Goal: Task Accomplishment & Management: Manage account settings

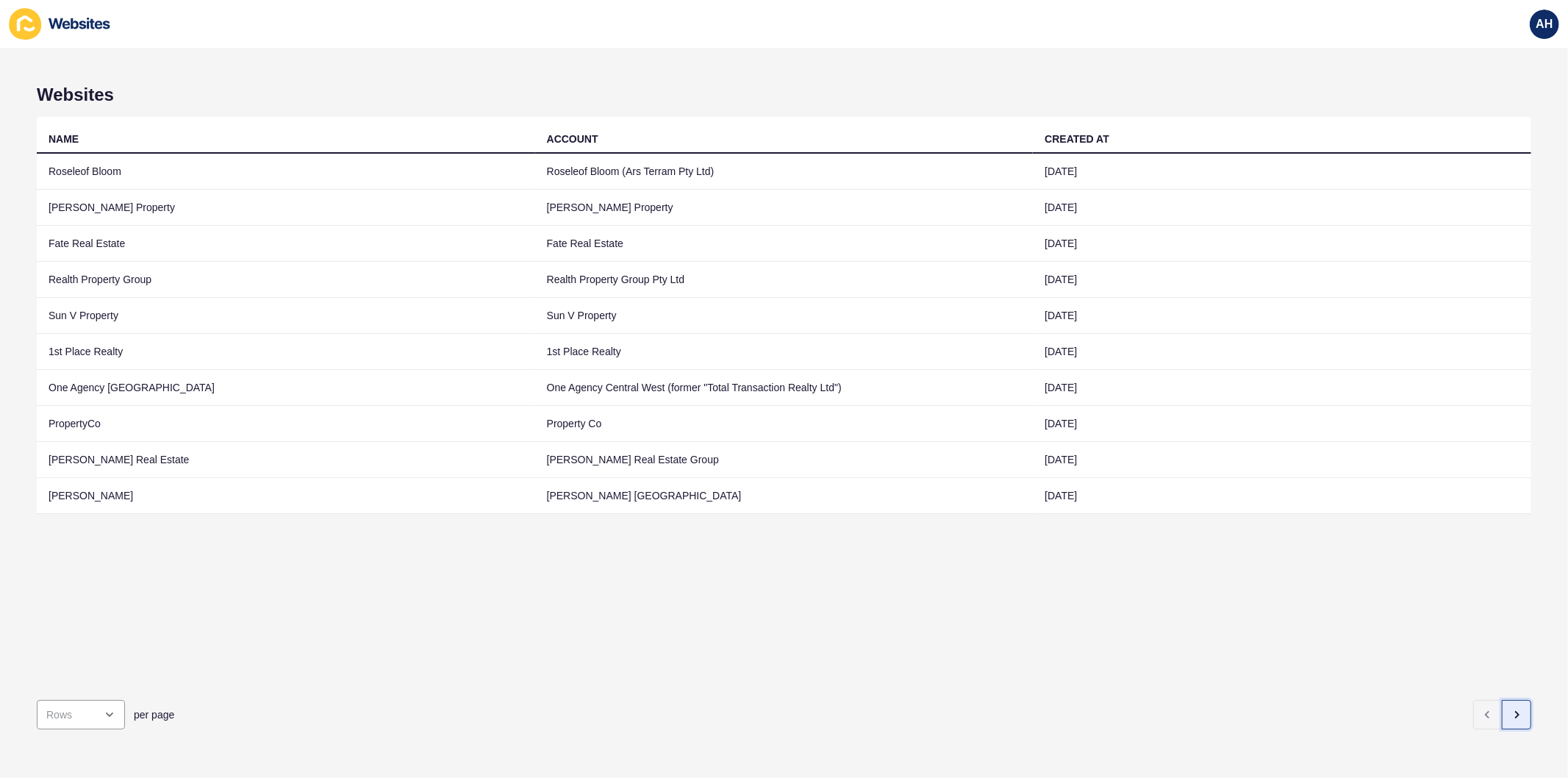
click at [1511, 709] on icon "button" at bounding box center [1517, 714] width 11 height 11
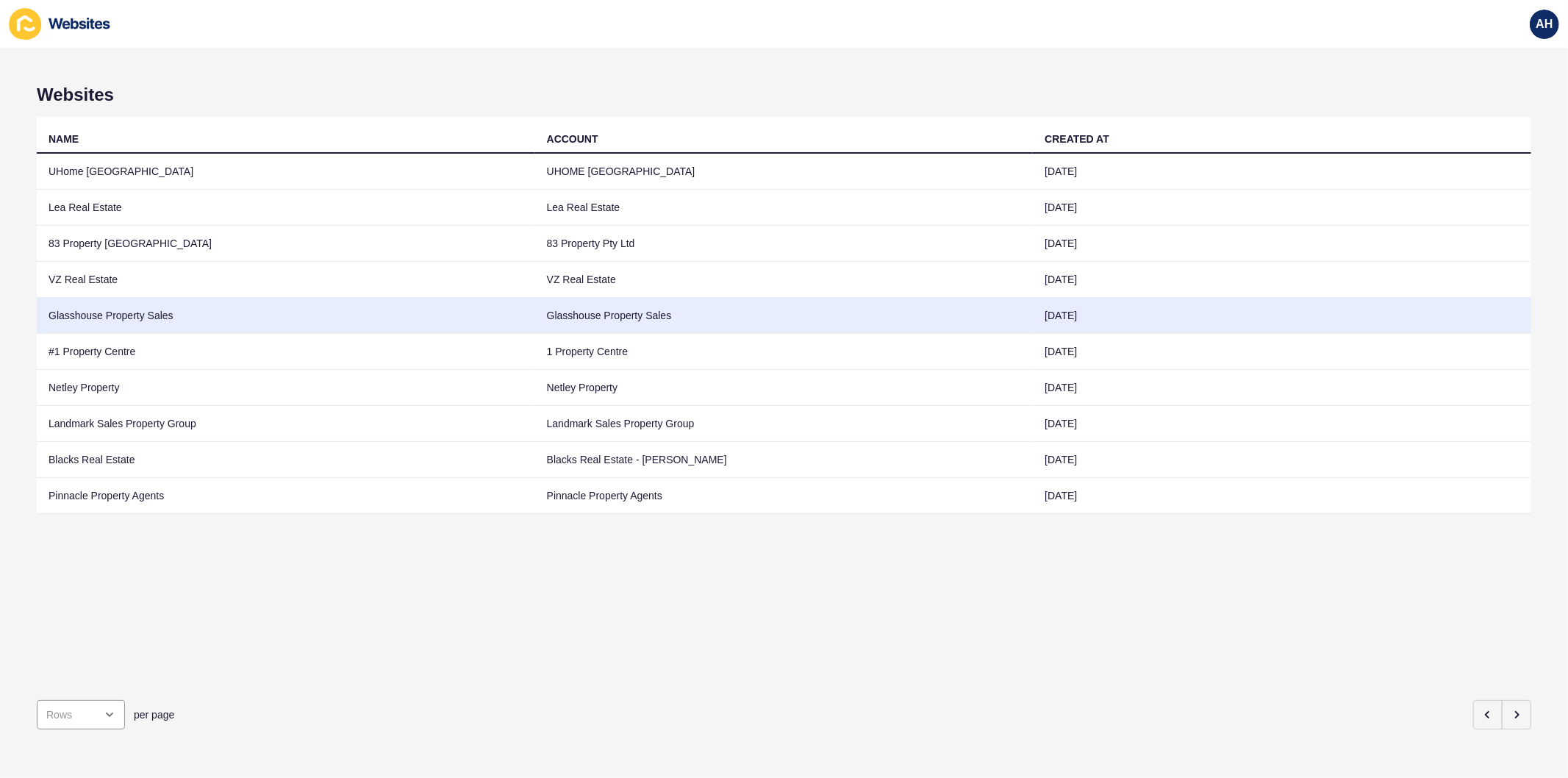
click at [473, 314] on td "Glasshouse Property Sales" at bounding box center [286, 315] width 499 height 36
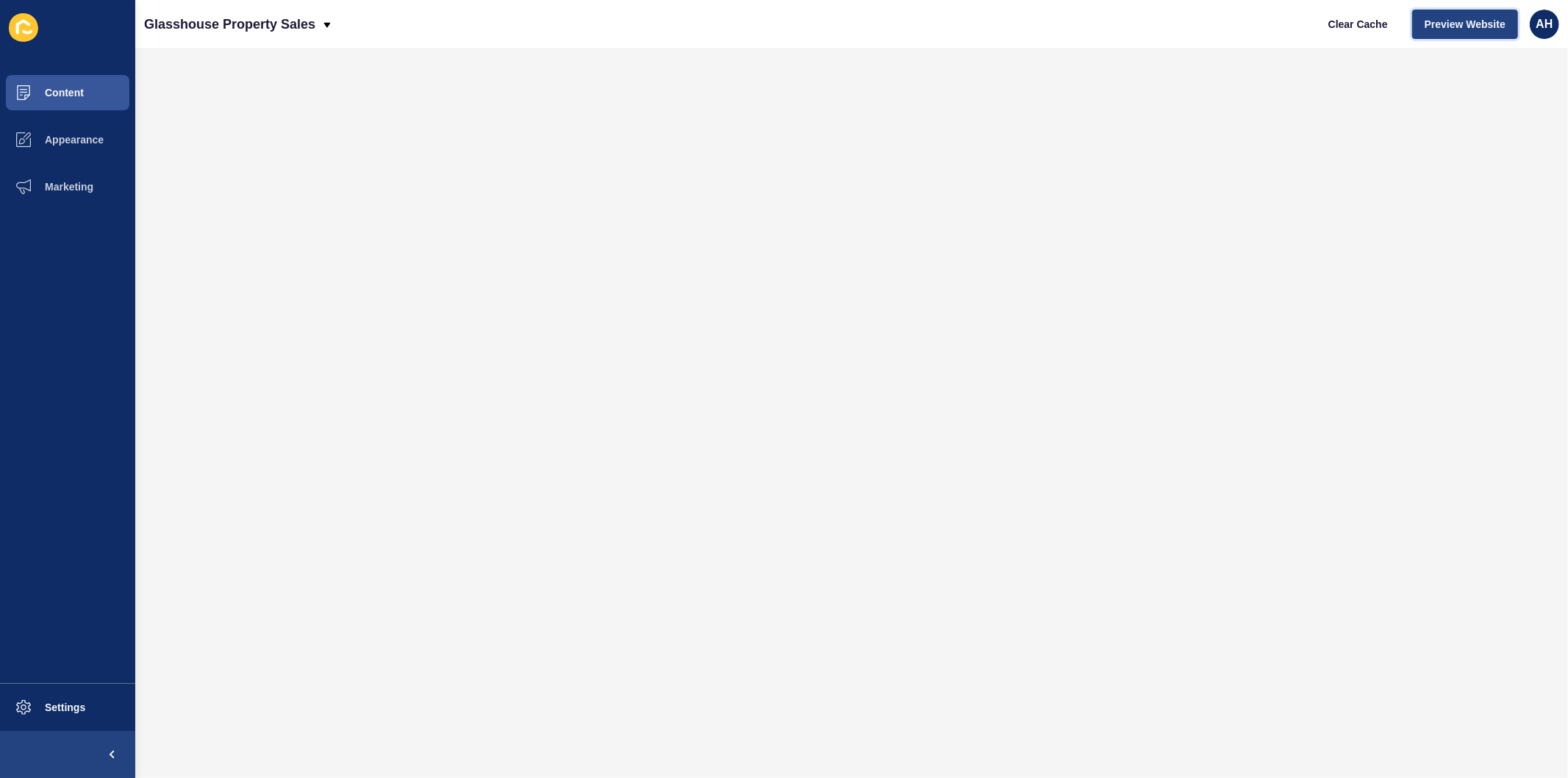
click at [1473, 24] on span "Preview Website" at bounding box center [1465, 24] width 81 height 15
click at [49, 196] on button "Marketing" at bounding box center [68, 187] width 135 height 47
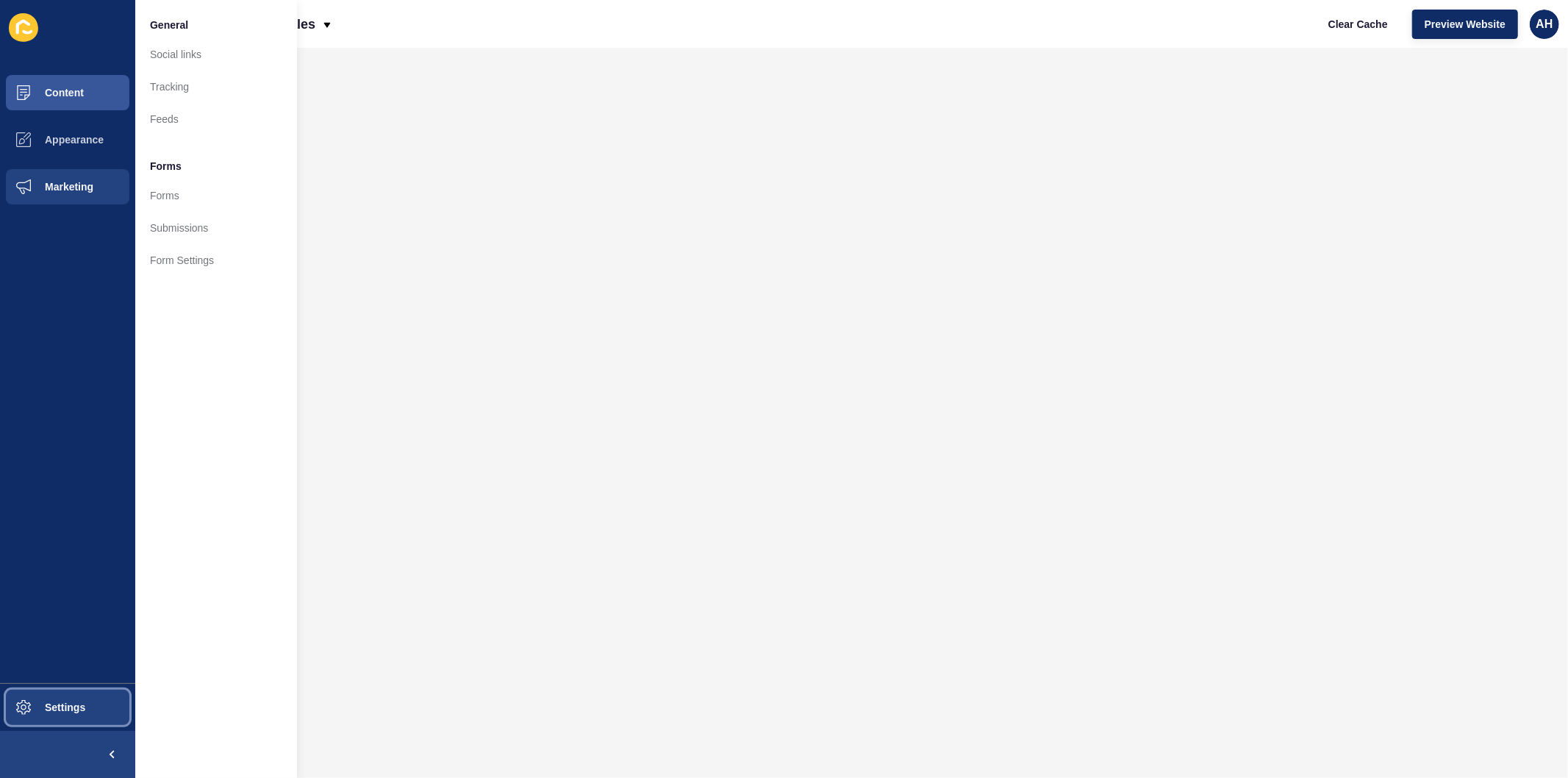
click at [25, 708] on span "Settings" at bounding box center [41, 707] width 87 height 11
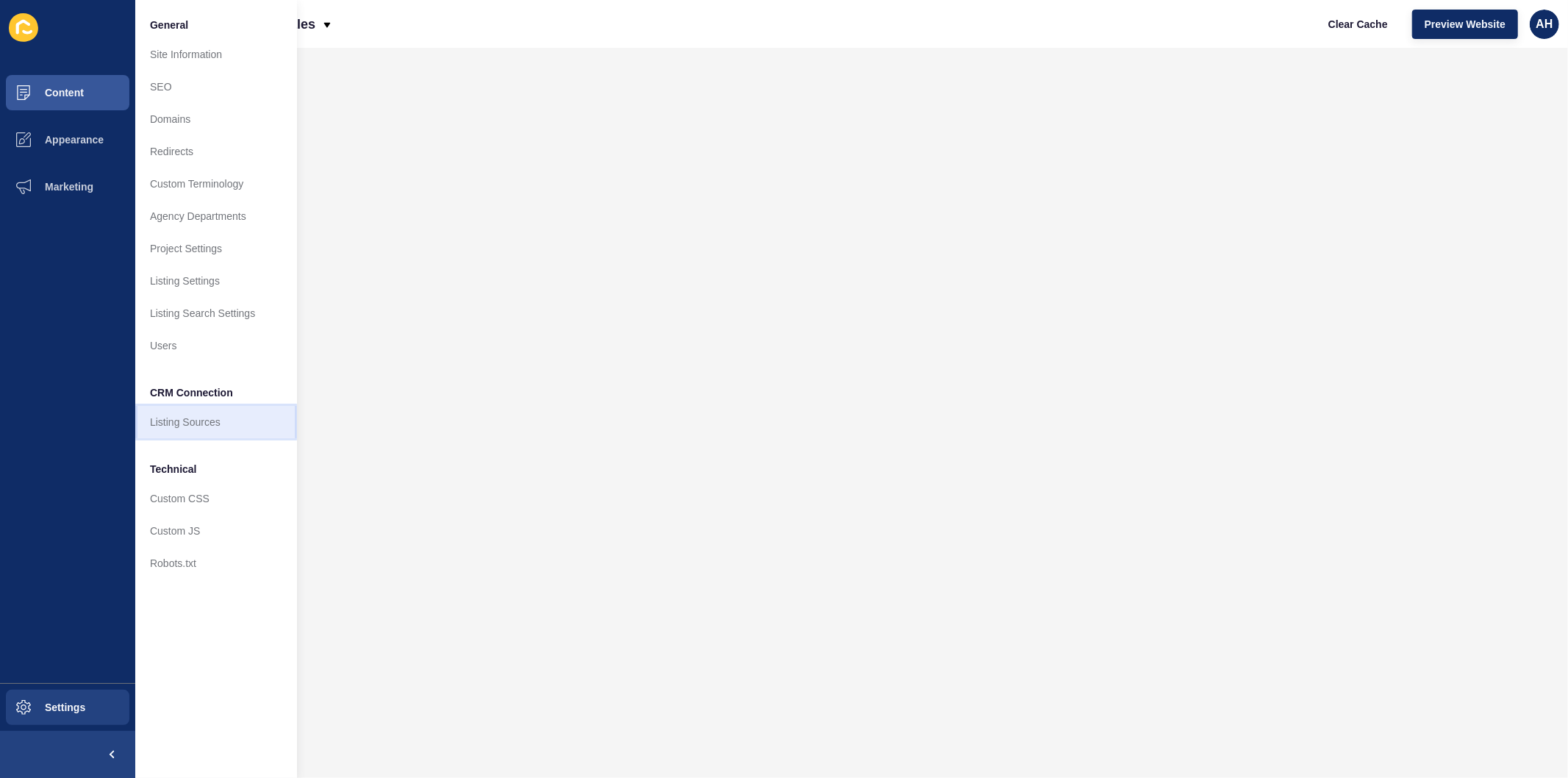
click at [170, 433] on link "Listing Sources" at bounding box center [216, 422] width 161 height 33
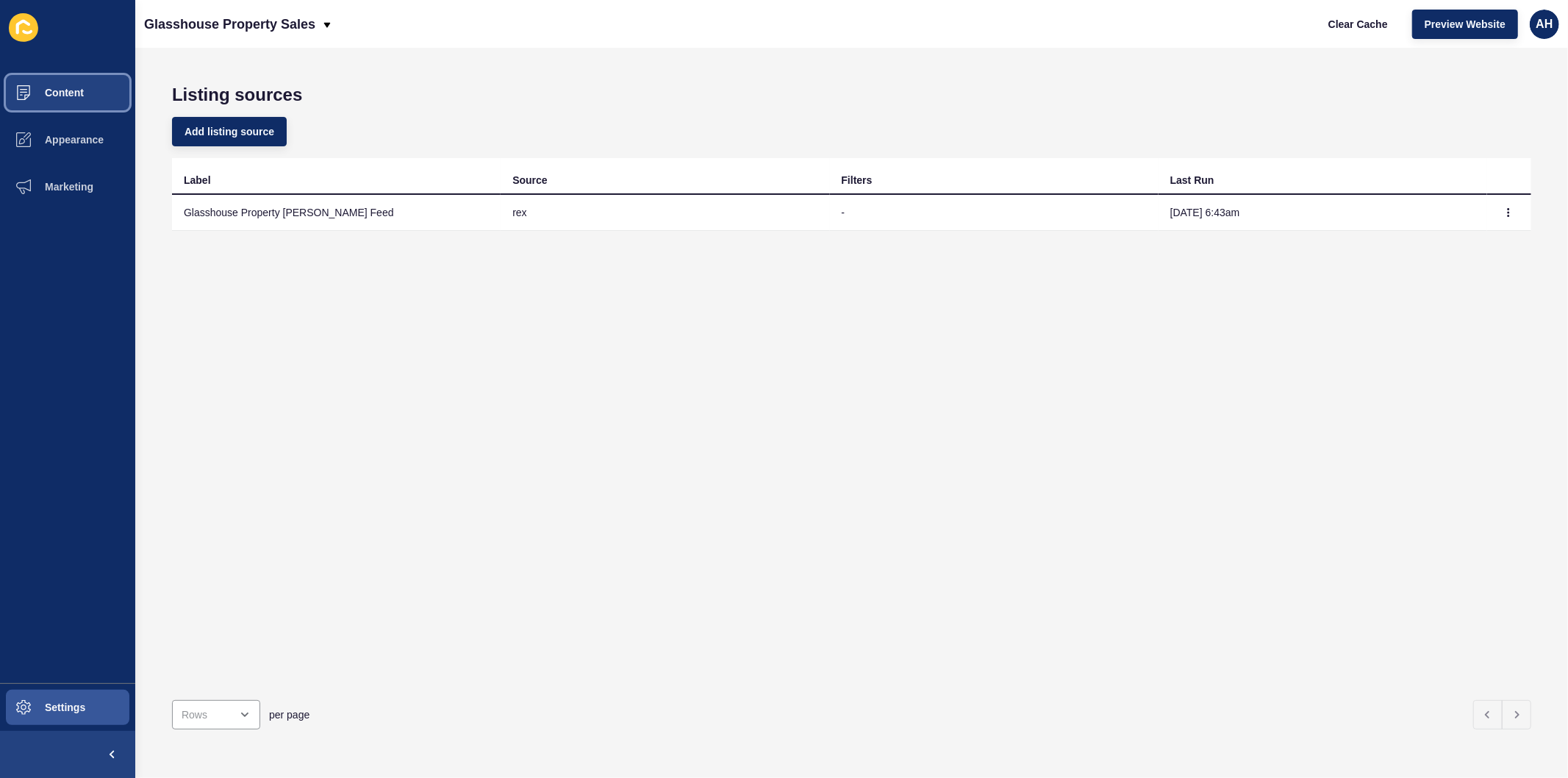
click at [68, 88] on span "Content" at bounding box center [41, 92] width 86 height 11
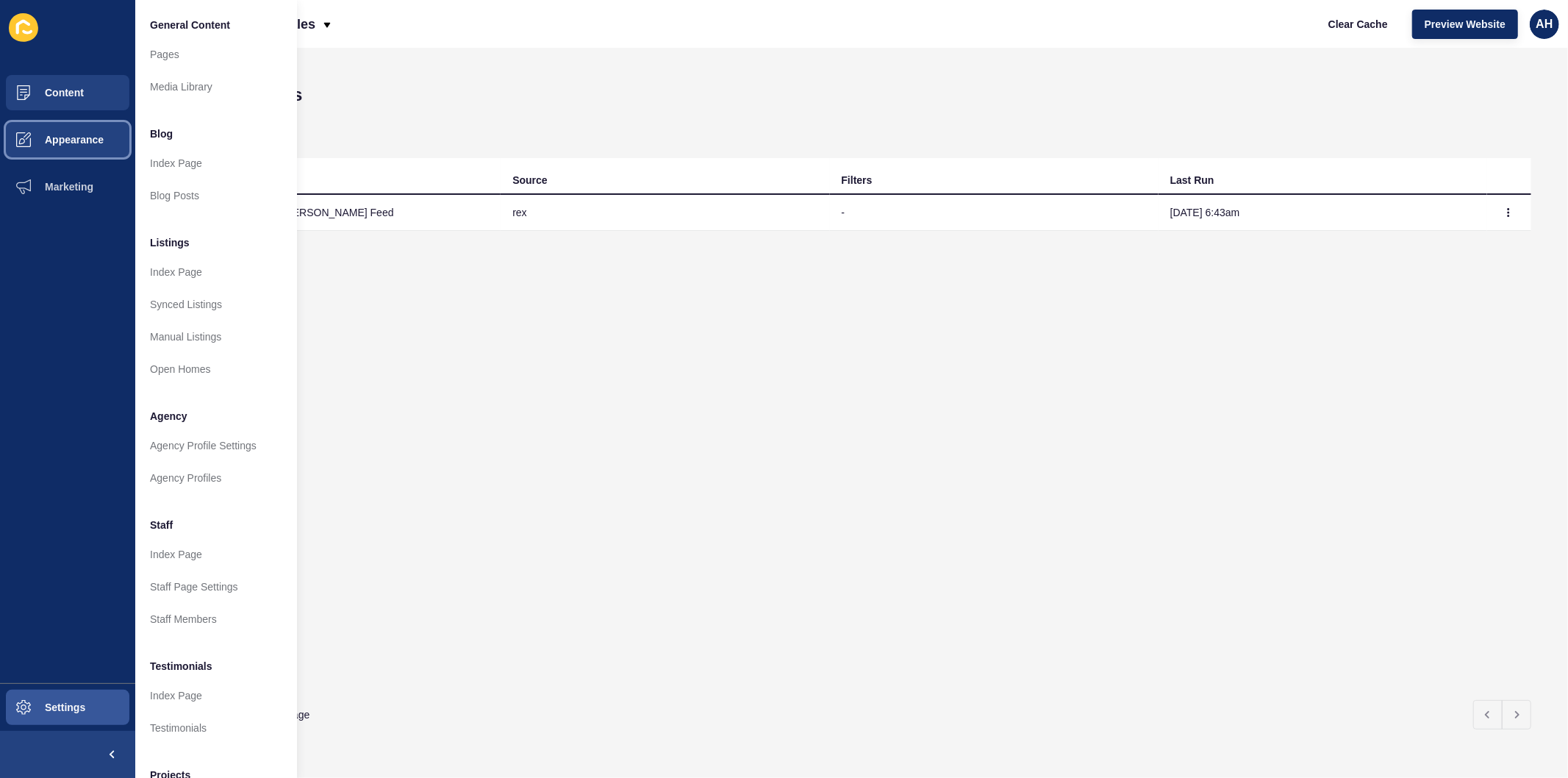
click at [57, 141] on span "Appearance" at bounding box center [51, 139] width 106 height 11
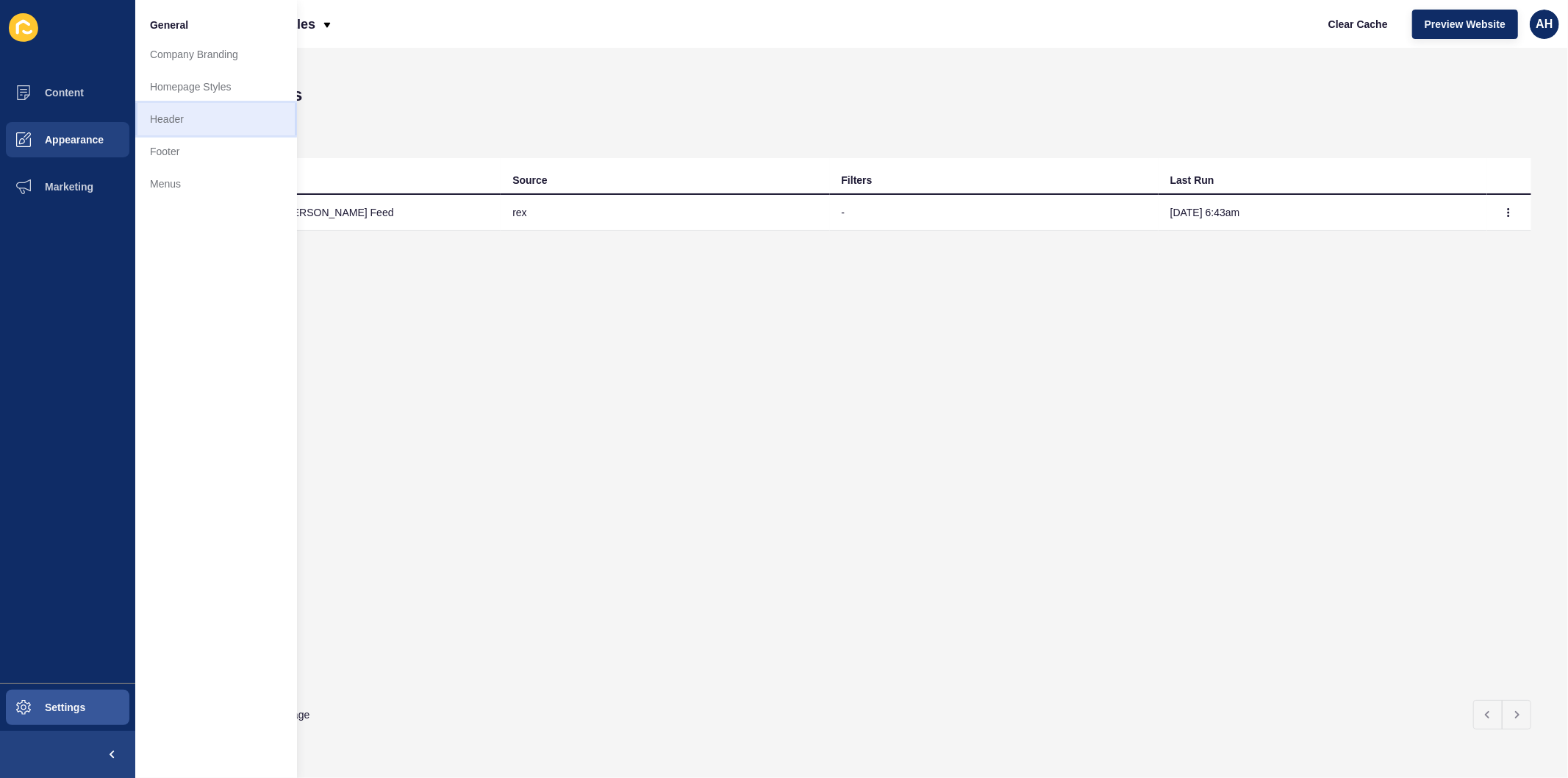
click at [184, 113] on link "Header" at bounding box center [216, 119] width 161 height 33
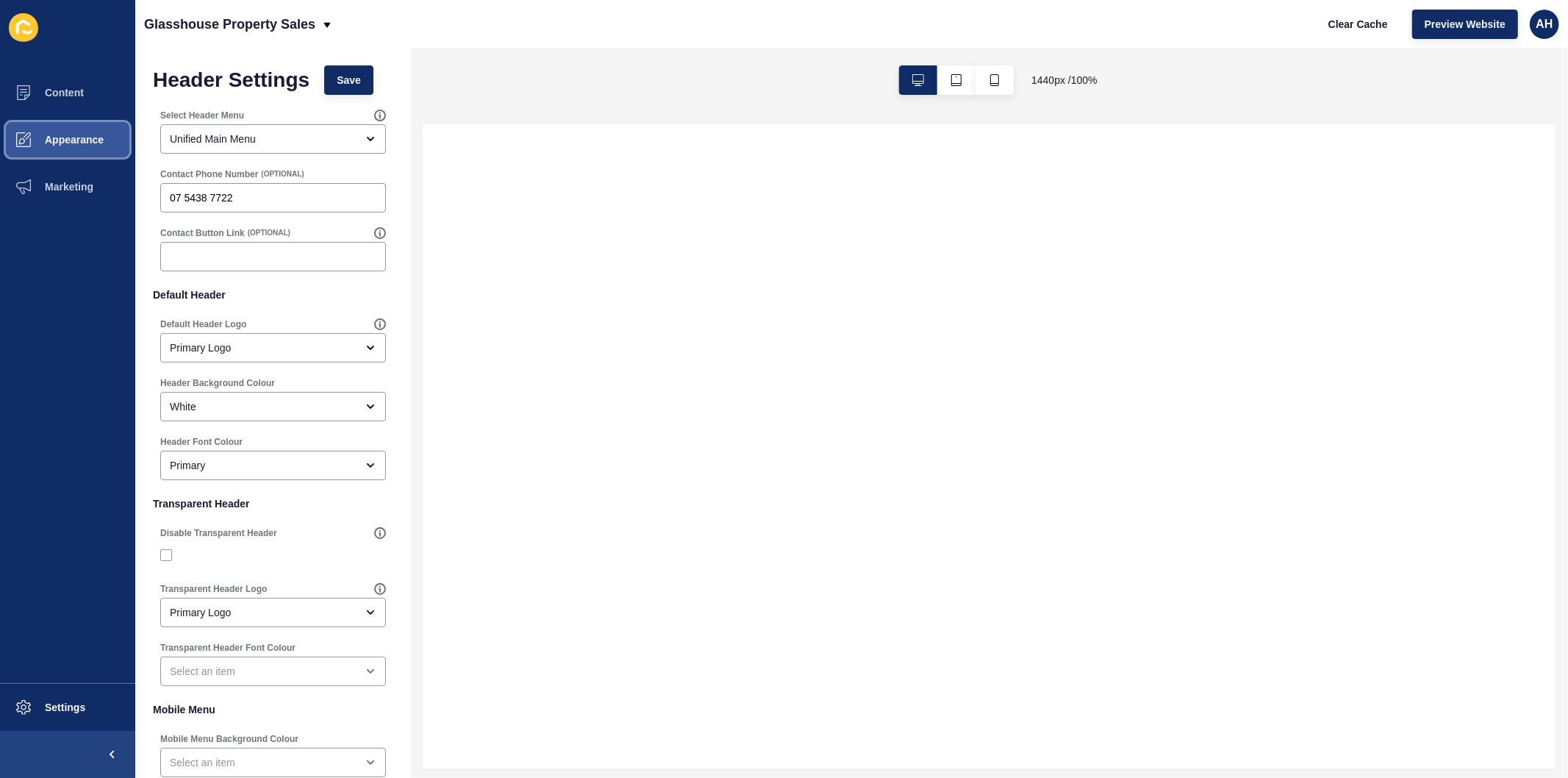
click at [68, 135] on span "Appearance" at bounding box center [51, 139] width 106 height 11
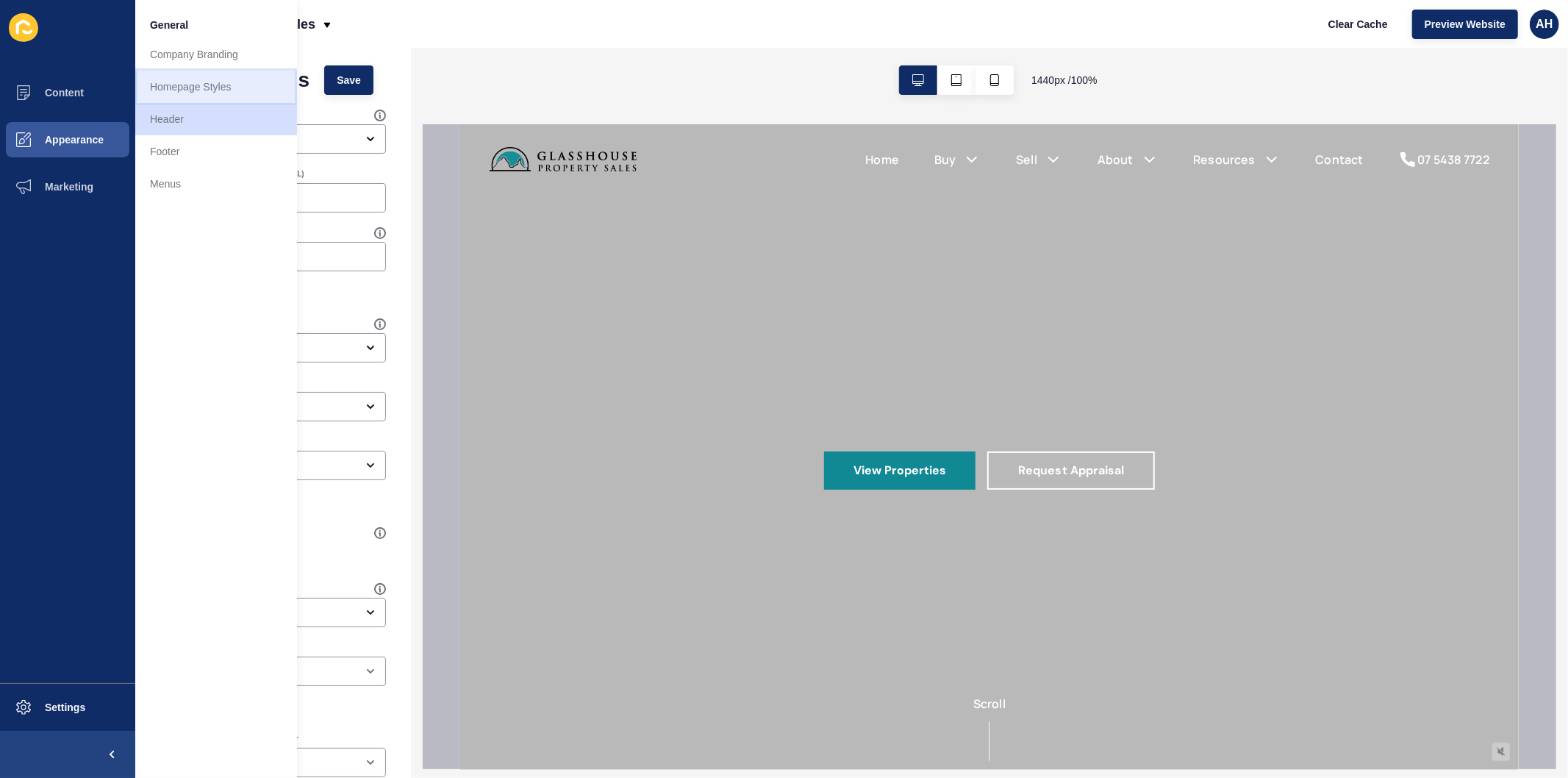
click at [204, 86] on link "Homepage Styles" at bounding box center [216, 87] width 161 height 33
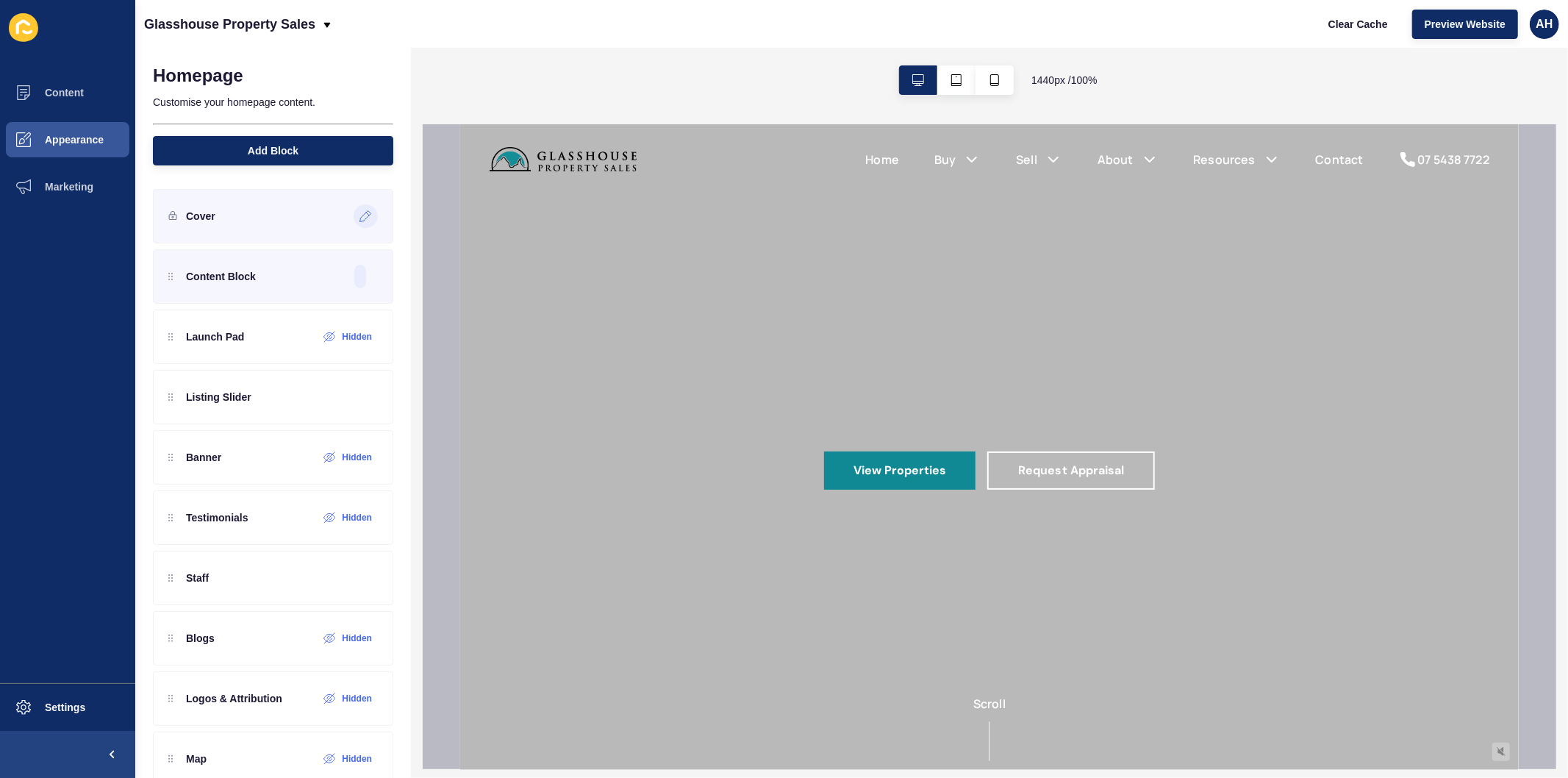
click at [359, 217] on icon at bounding box center [365, 216] width 12 height 11
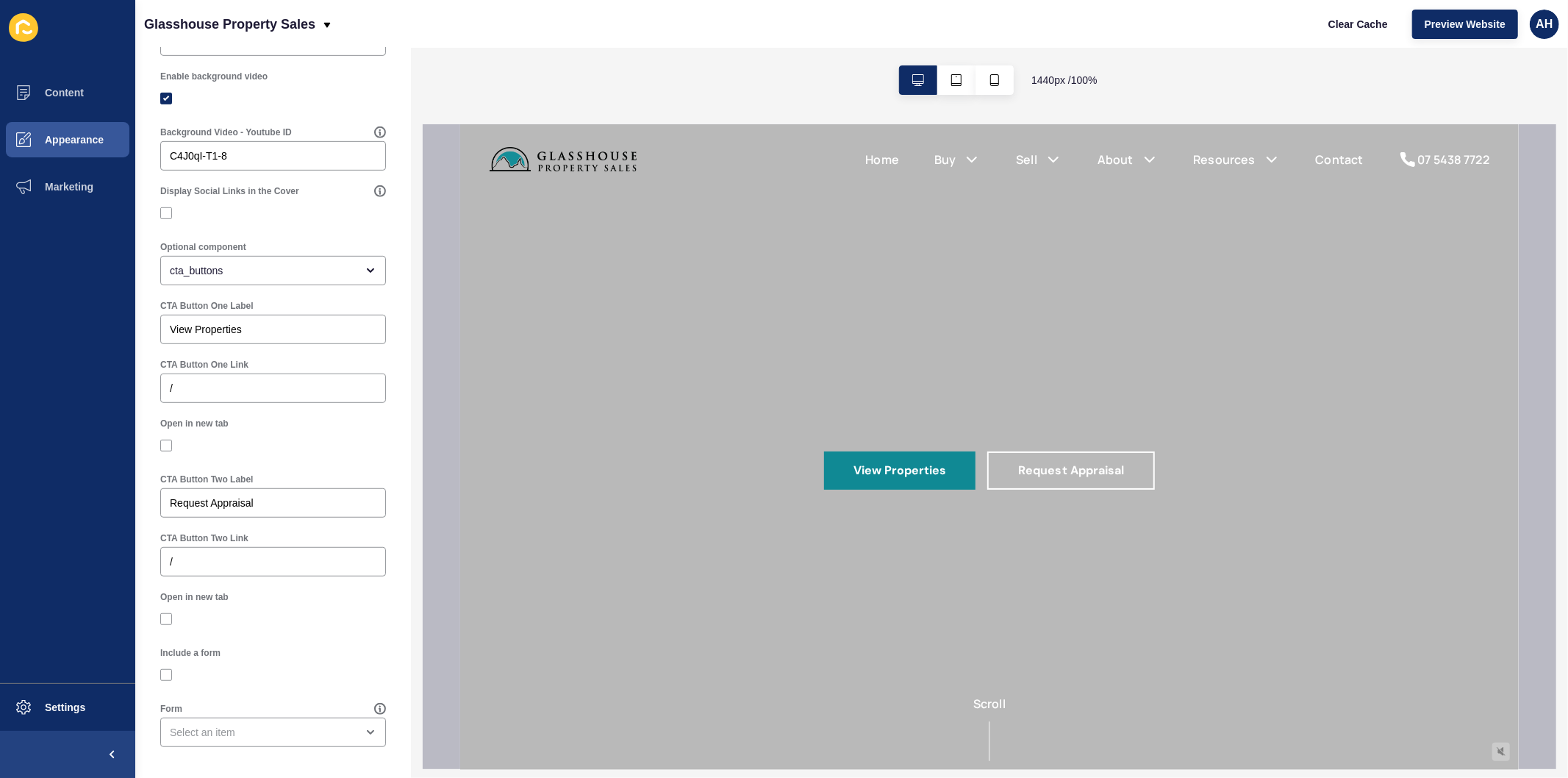
scroll to position [609, 0]
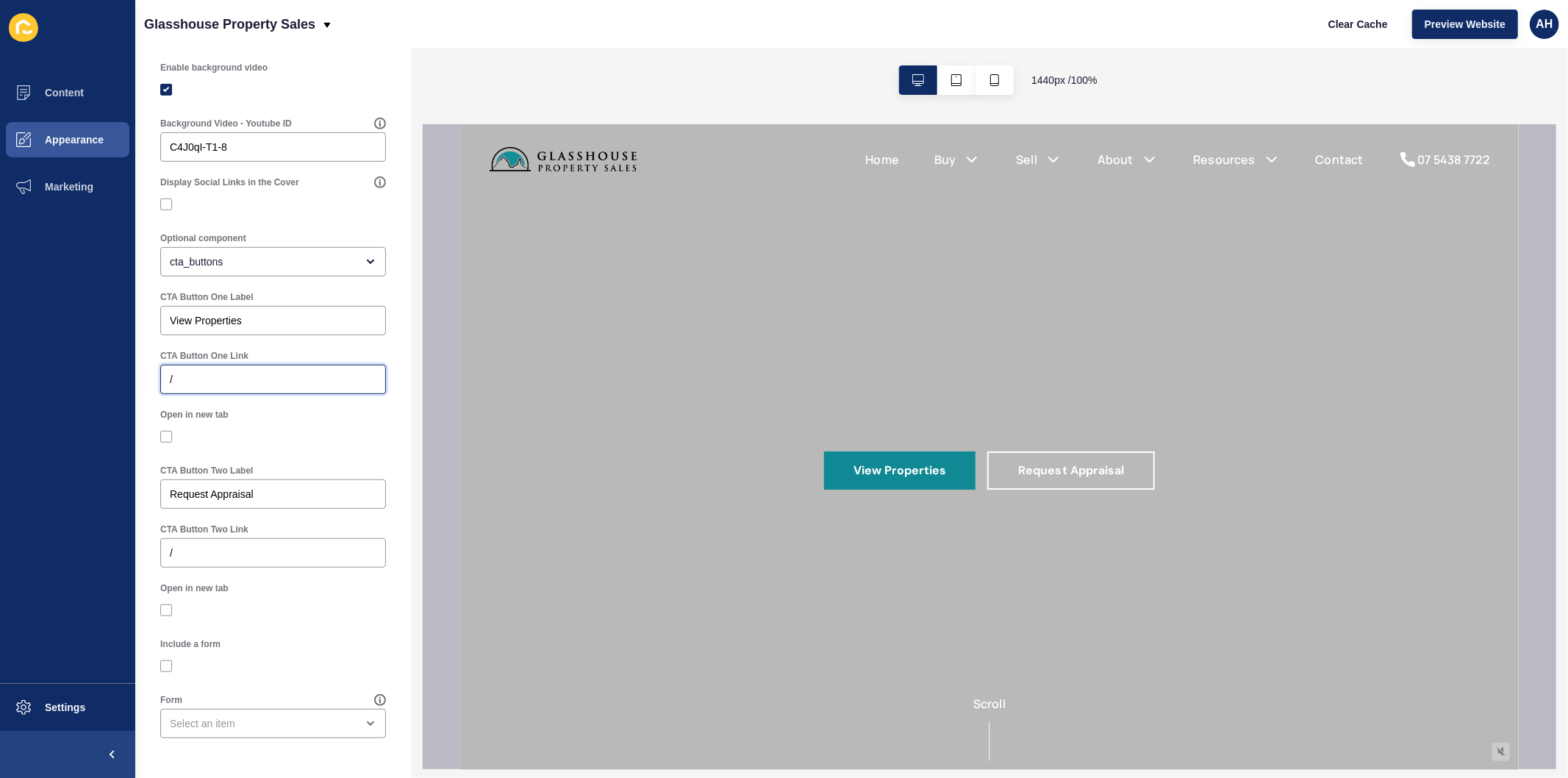
click at [275, 372] on input "/" at bounding box center [273, 380] width 207 height 15
paste input "listings?status=available_under_contract&saleOrRental=Sale&sortby=dateListed-de…"
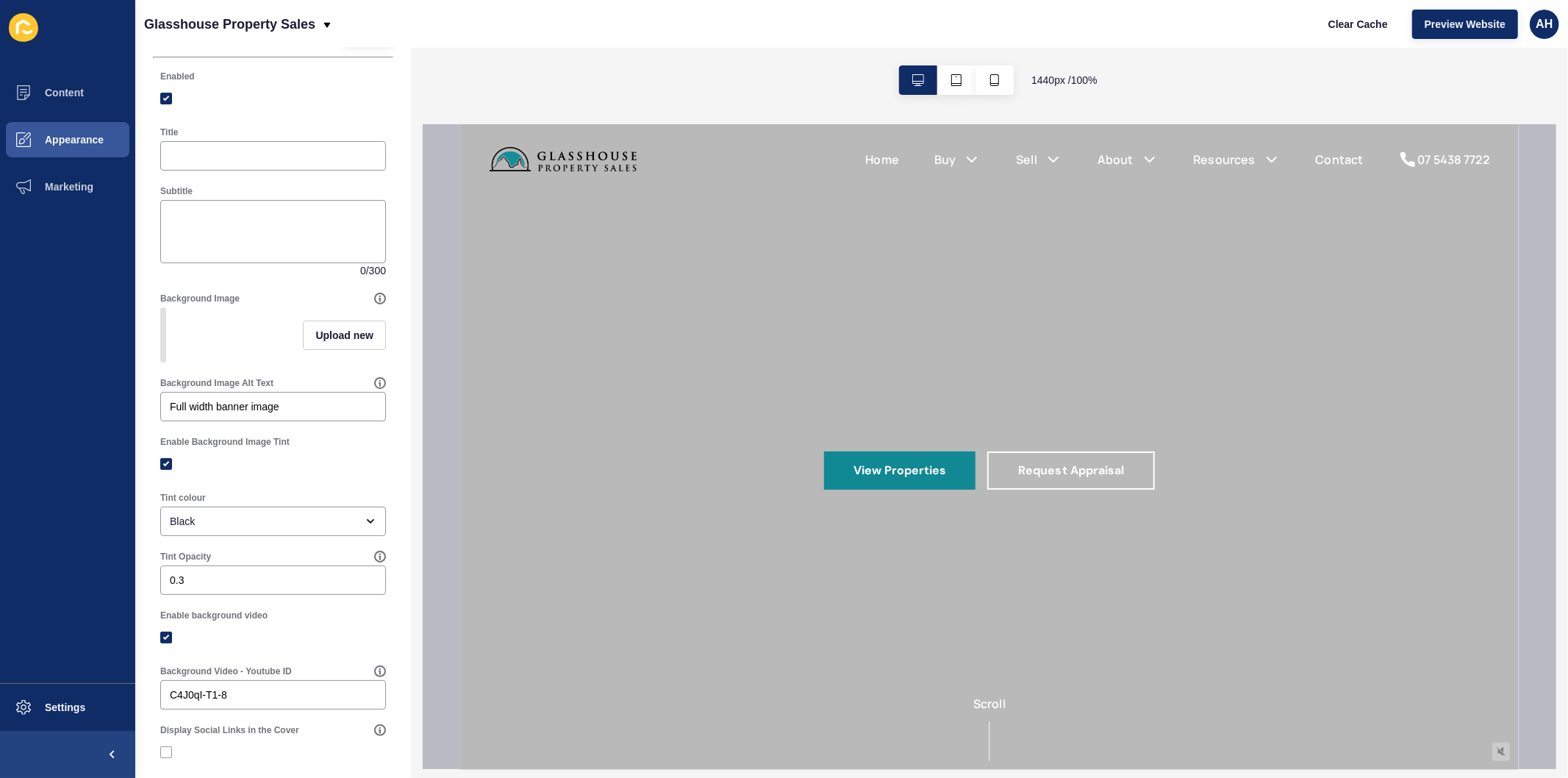
scroll to position [0, 0]
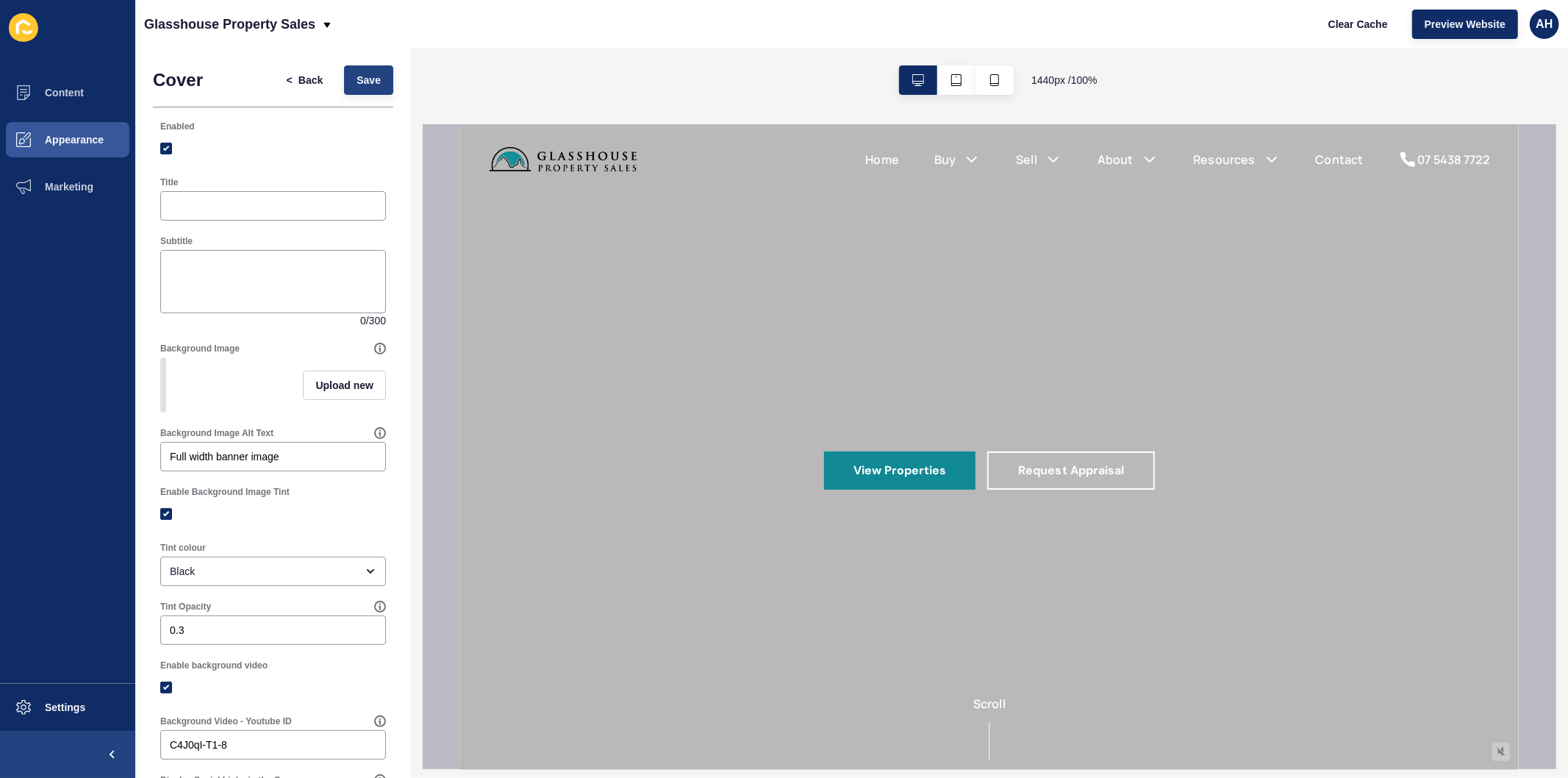
type input "/listings?status=available_under_contract&saleOrRental=Sale&sortby=dateListed-d…"
click at [357, 83] on span "Save" at bounding box center [369, 80] width 24 height 15
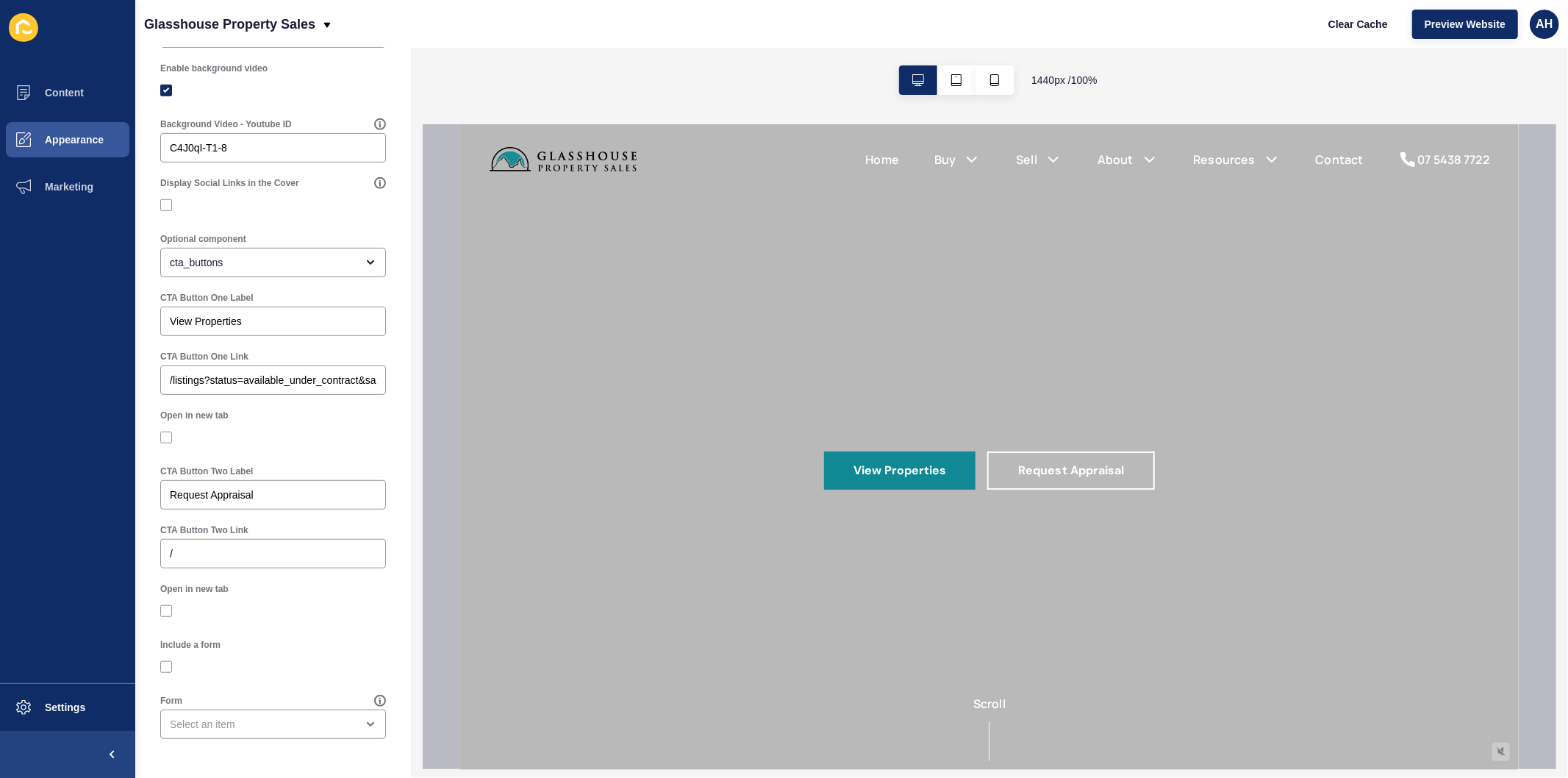
scroll to position [609, 0]
click at [262, 560] on input "/" at bounding box center [273, 552] width 207 height 15
paste input "https://7a0da566-75fa-11f0-a9ff-164154569901.sites.au.siteloft.com/request-an-a…"
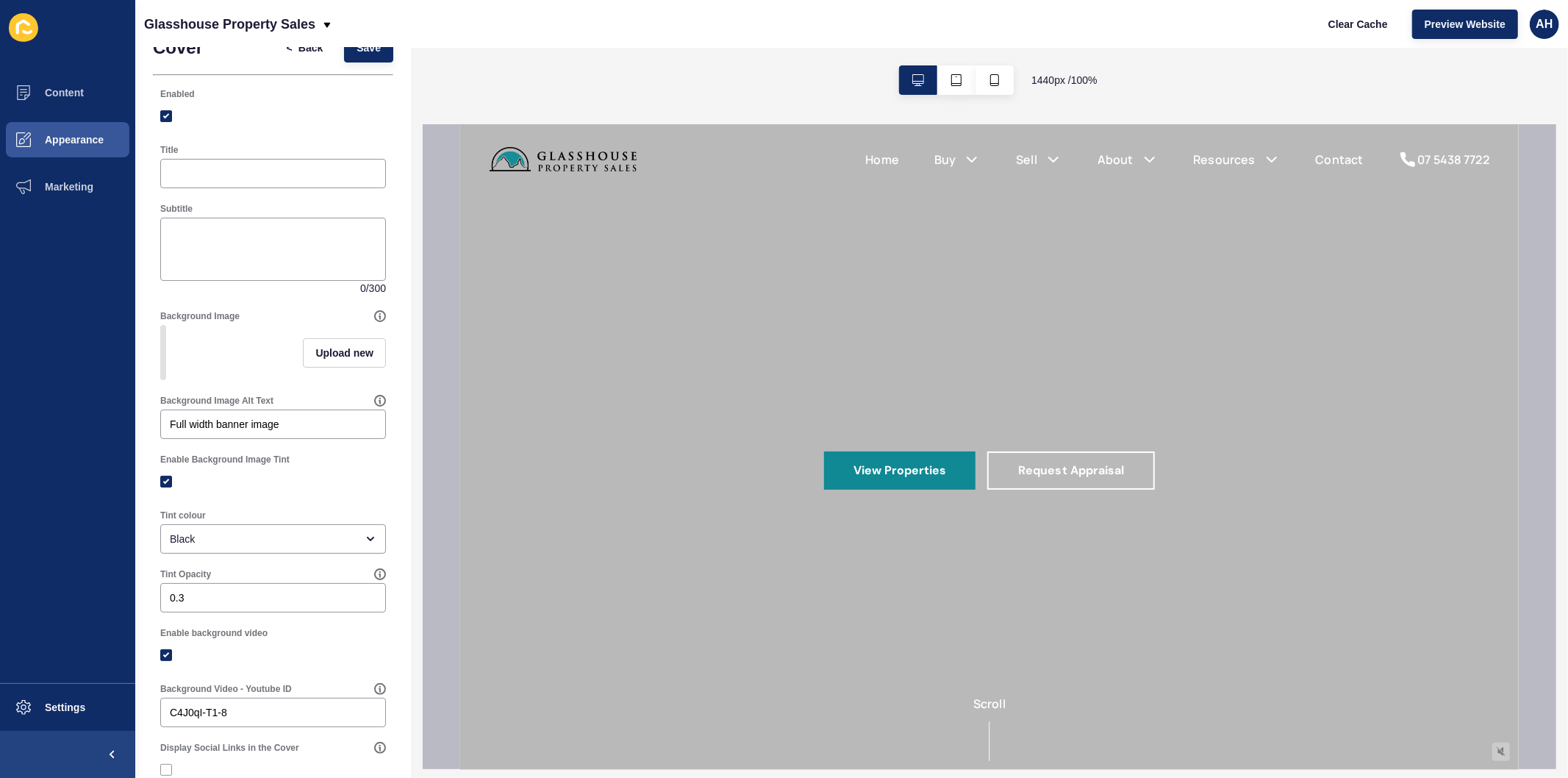
scroll to position [0, 0]
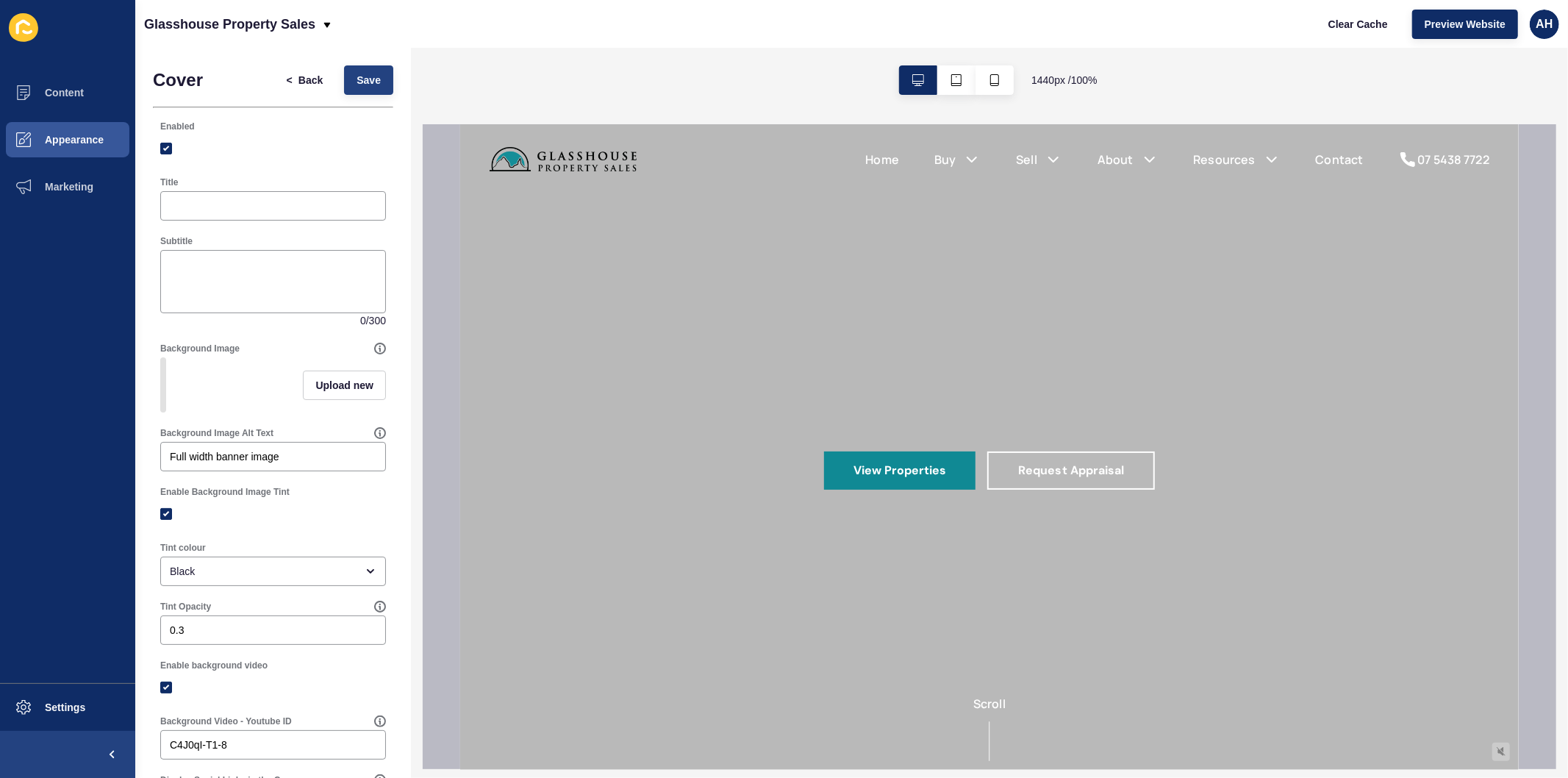
type input "https://7a0da566-75fa-11f0-a9ff-164154569901.sites.au.siteloft.com/request-an-a…"
click at [344, 77] on button "Save" at bounding box center [368, 80] width 49 height 29
click at [298, 78] on span "Back" at bounding box center [311, 80] width 24 height 15
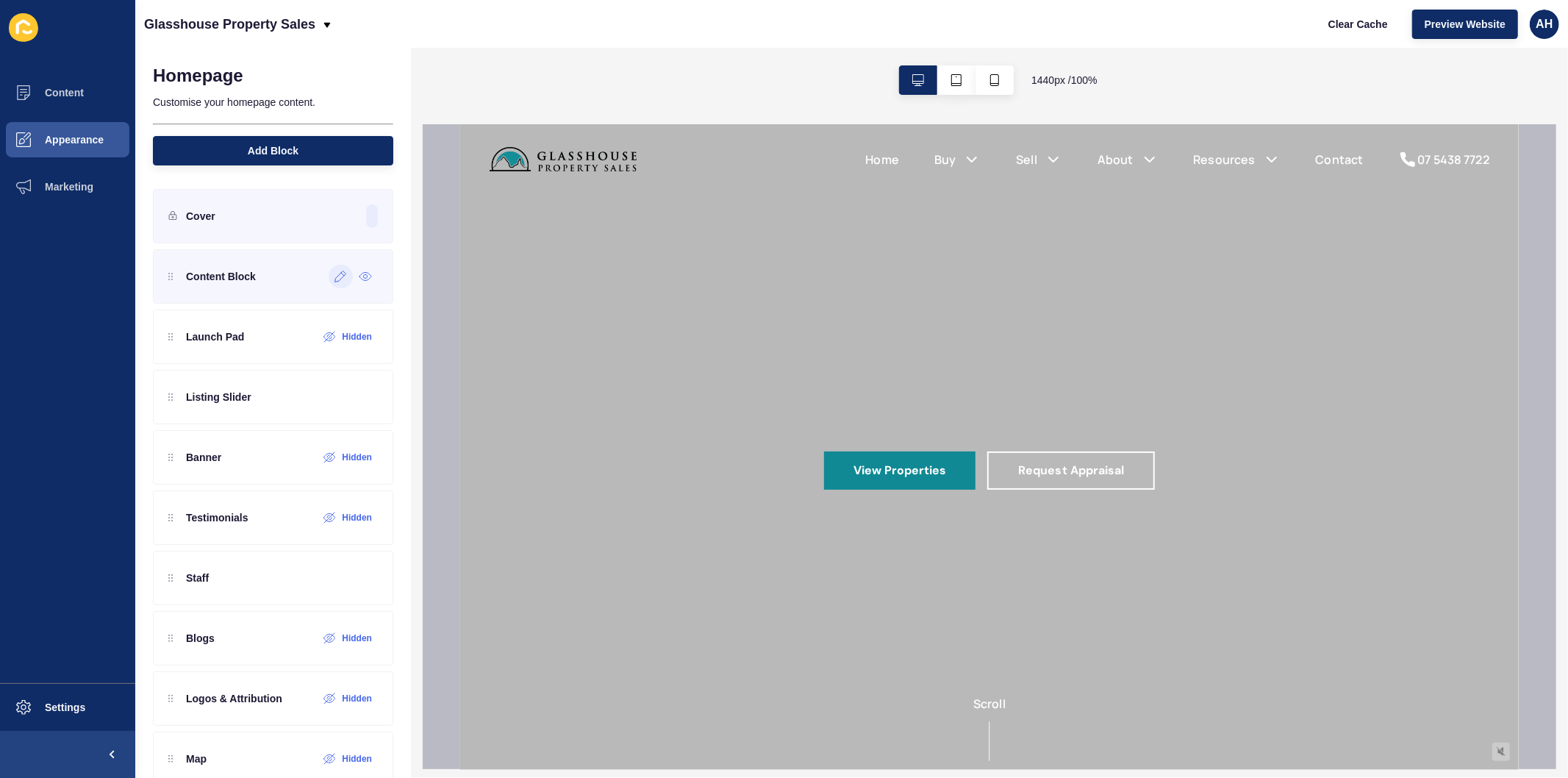
click at [335, 281] on icon at bounding box center [341, 276] width 12 height 11
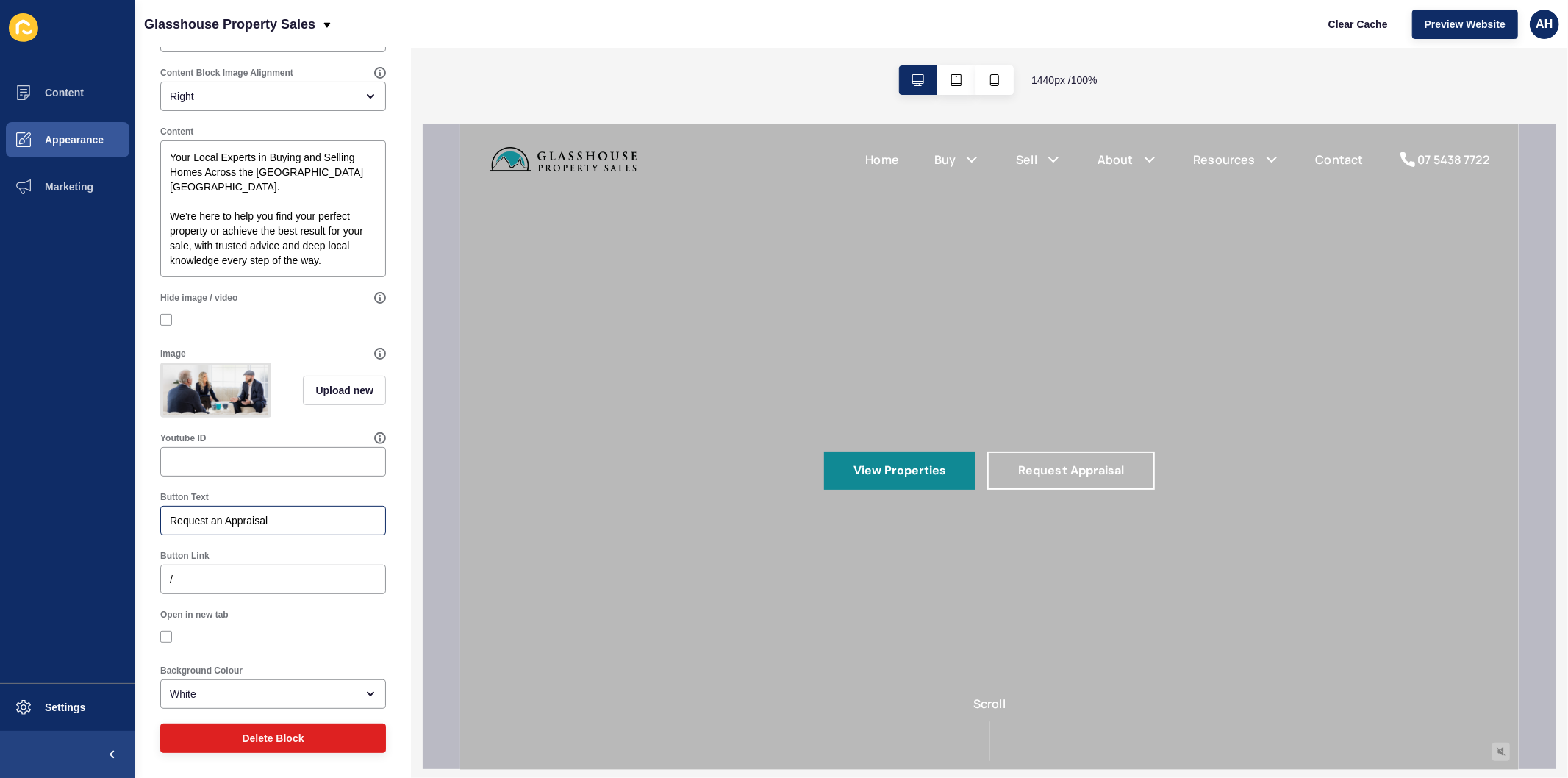
scroll to position [251, 0]
click at [252, 572] on input "/" at bounding box center [273, 579] width 207 height 15
paste input "https://7a0da566-75fa-11f0-a9ff-164154569901.sites.au.siteloft.com/request-an-a…"
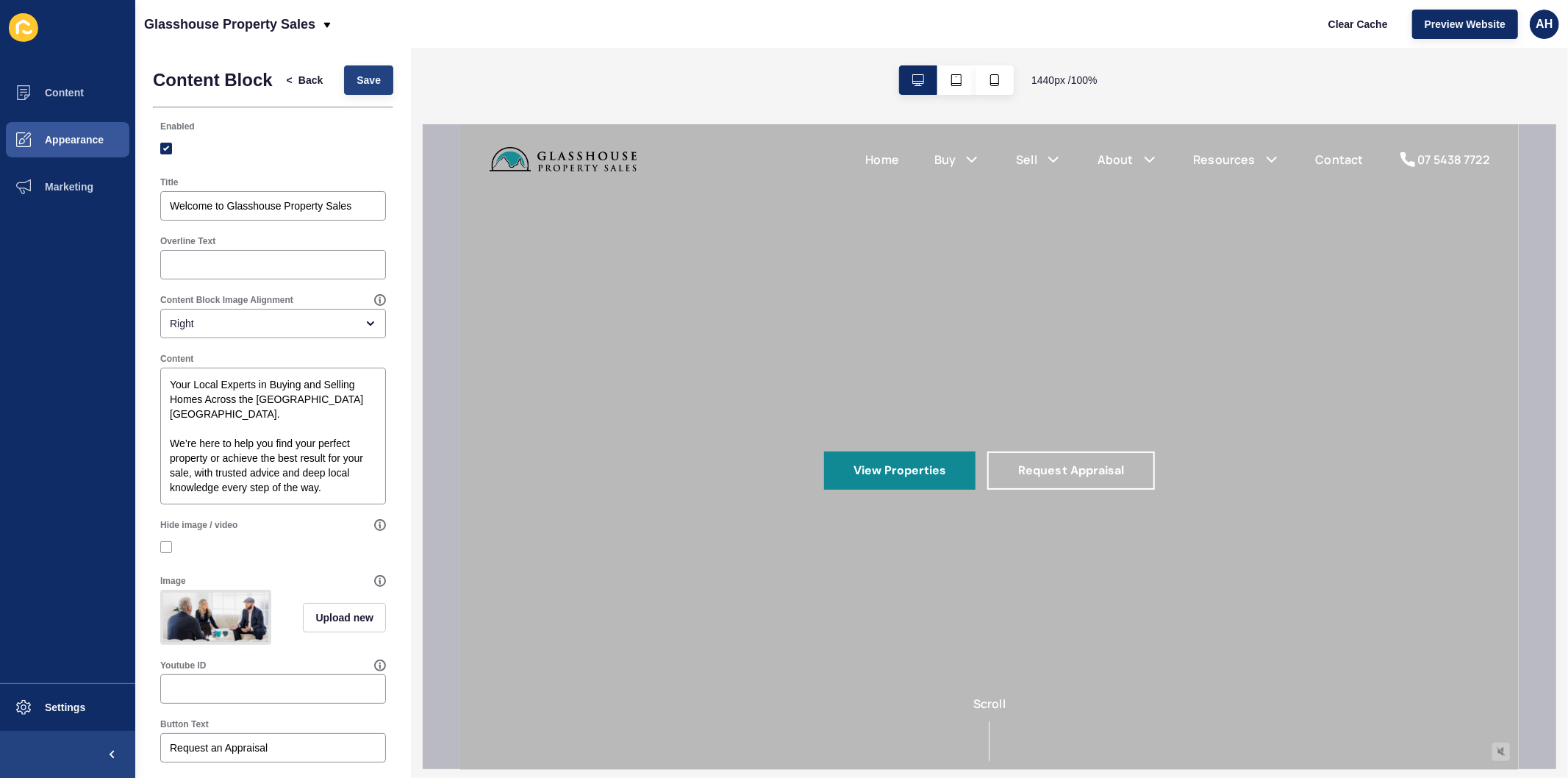
type input "https://7a0da566-75fa-11f0-a9ff-164154569901.sites.au.siteloft.com/request-an-a…"
click at [357, 81] on span "Save" at bounding box center [369, 80] width 24 height 15
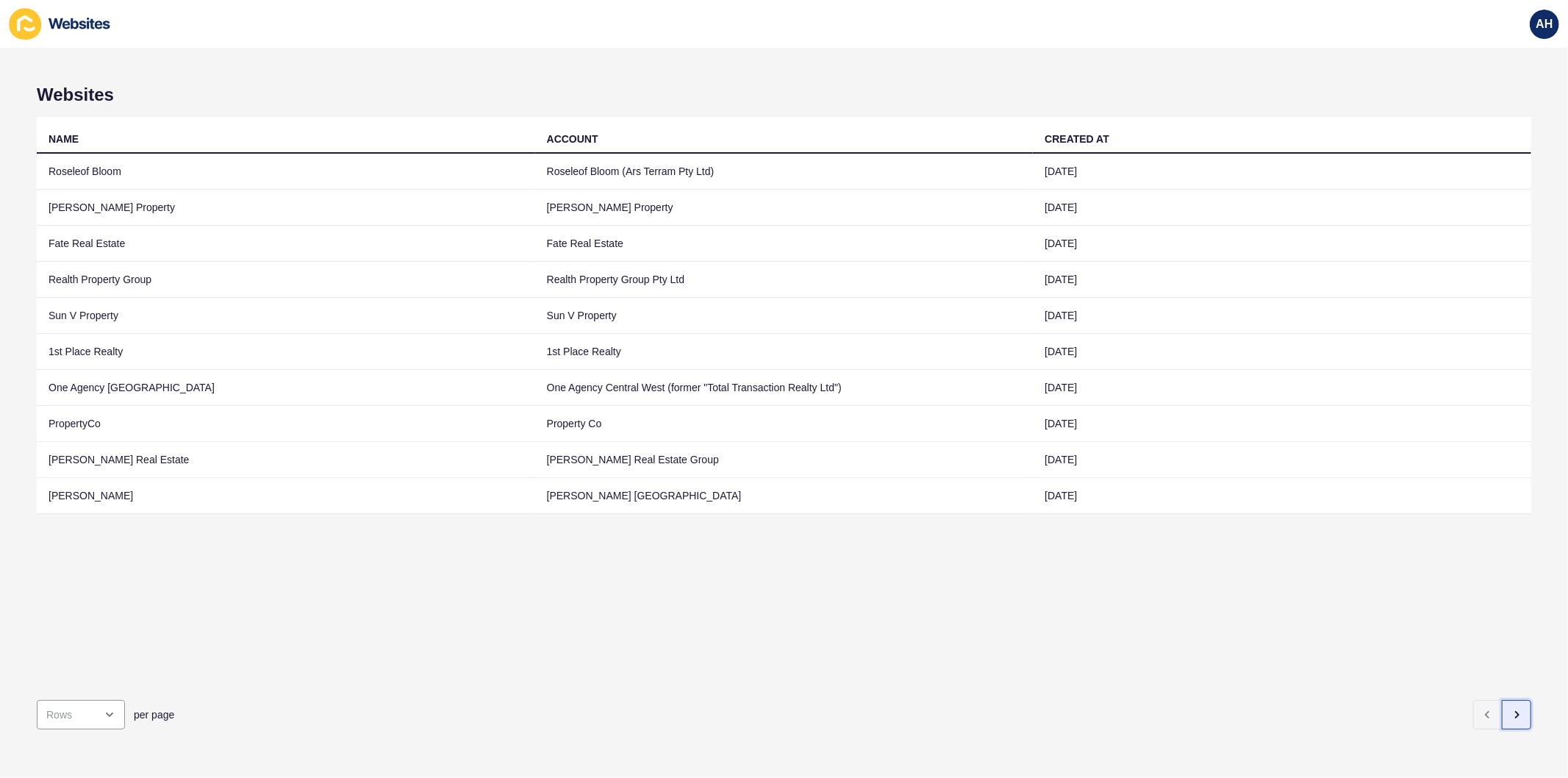
click at [1511, 709] on icon "button" at bounding box center [1517, 714] width 11 height 11
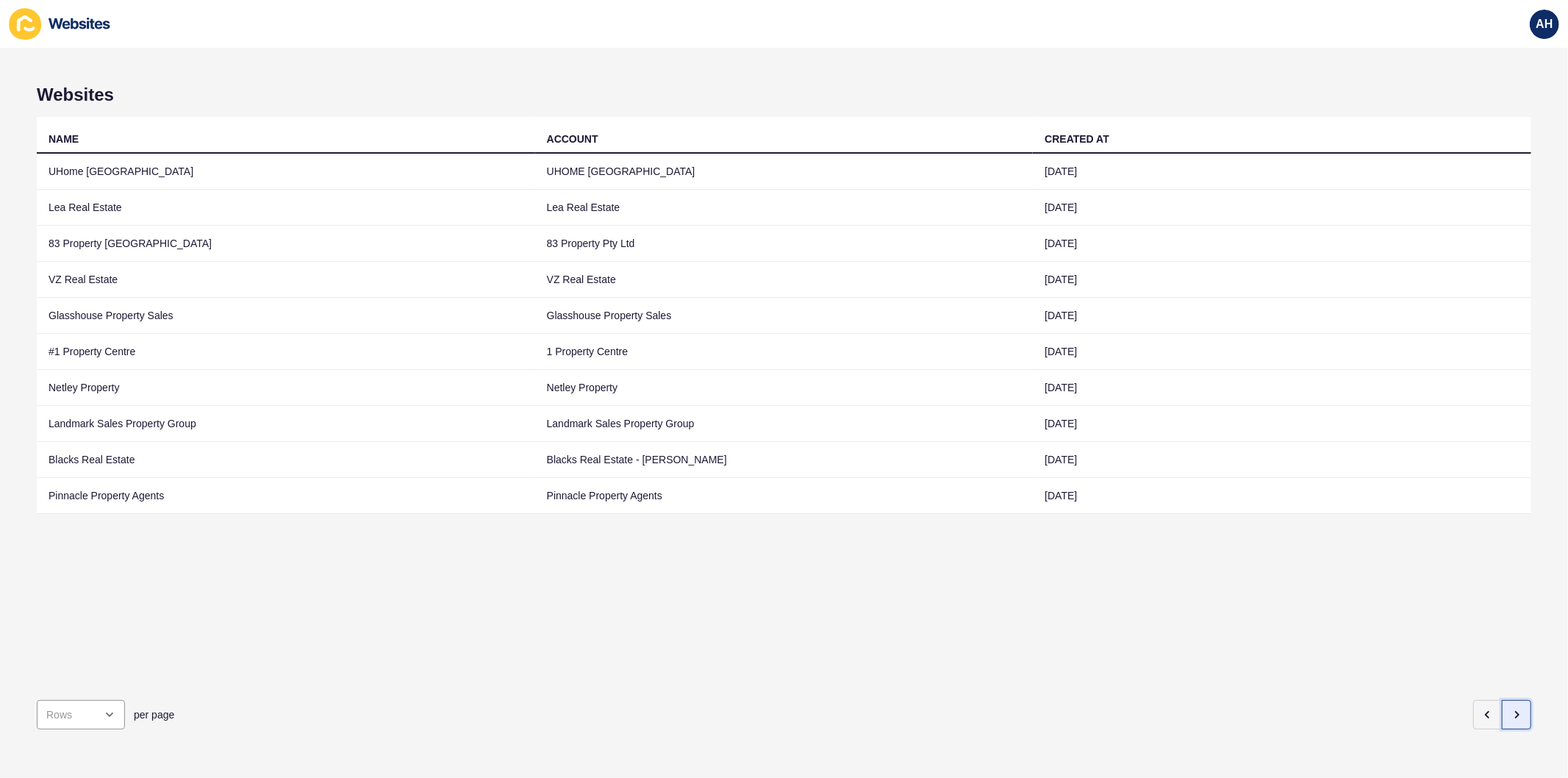
click at [1511, 701] on button "button" at bounding box center [1517, 714] width 29 height 29
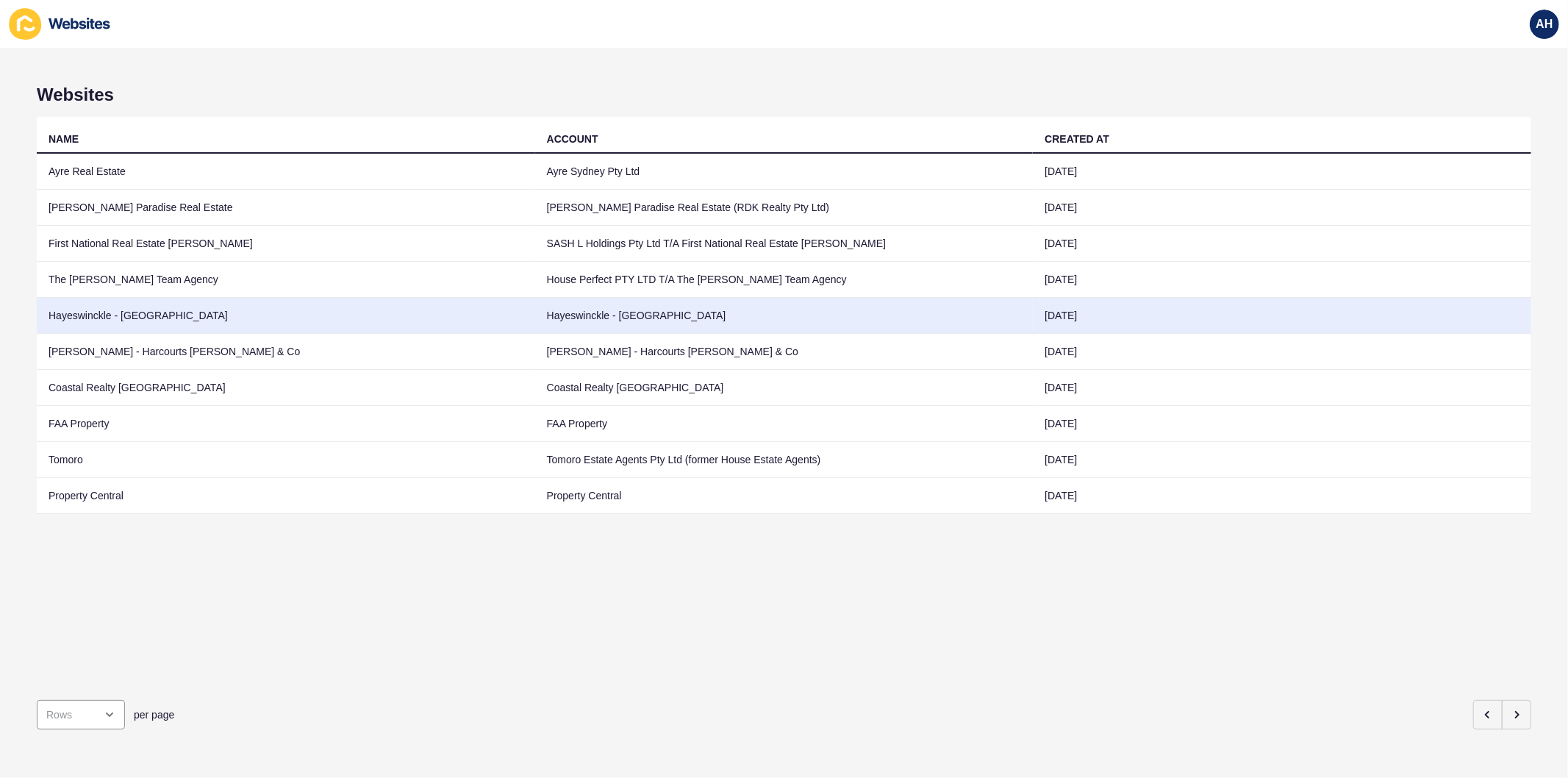
click at [459, 319] on td "Hayeswinckle - [GEOGRAPHIC_DATA]" at bounding box center [286, 315] width 499 height 36
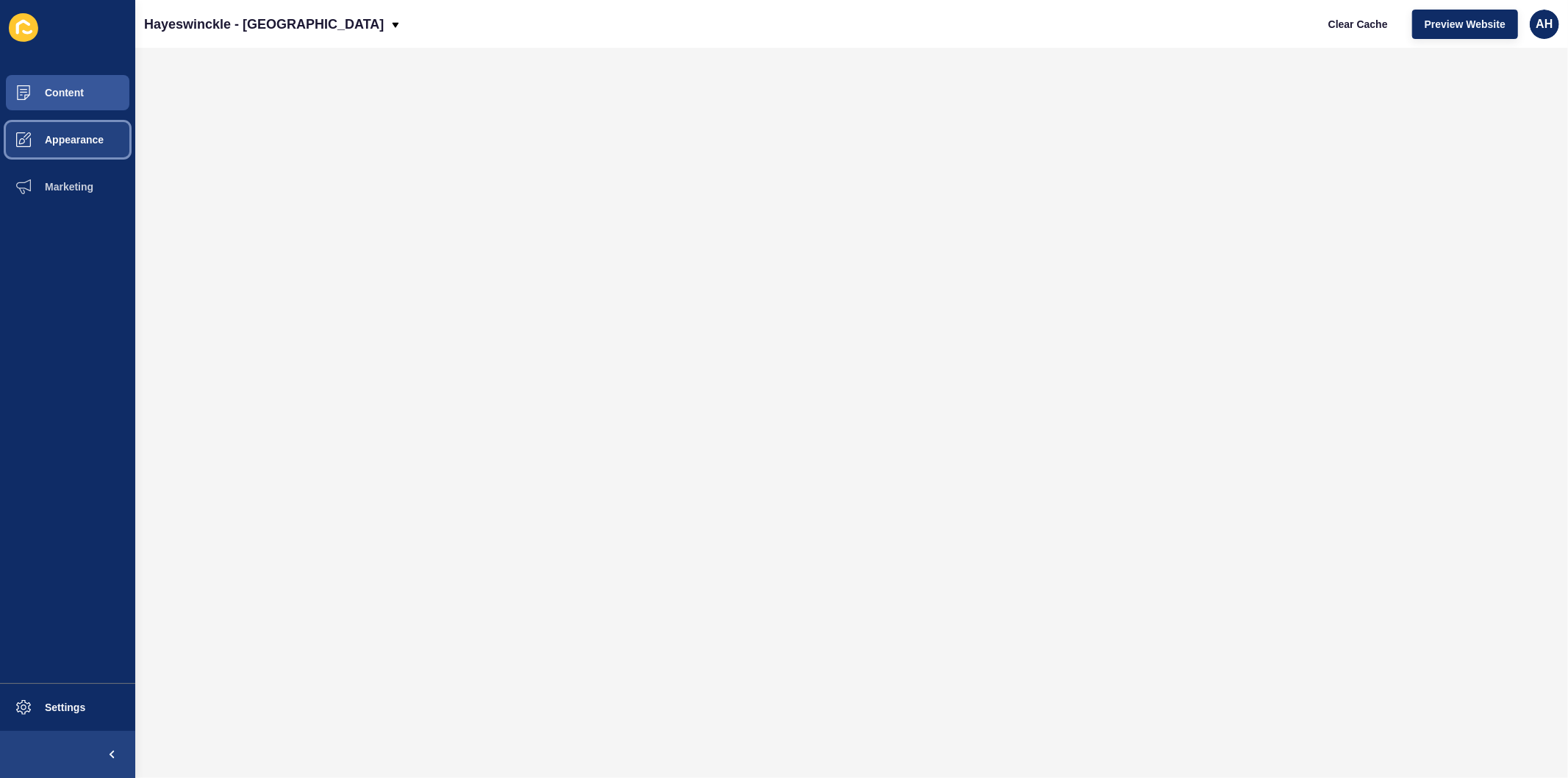
click at [66, 147] on button "Appearance" at bounding box center [68, 140] width 135 height 47
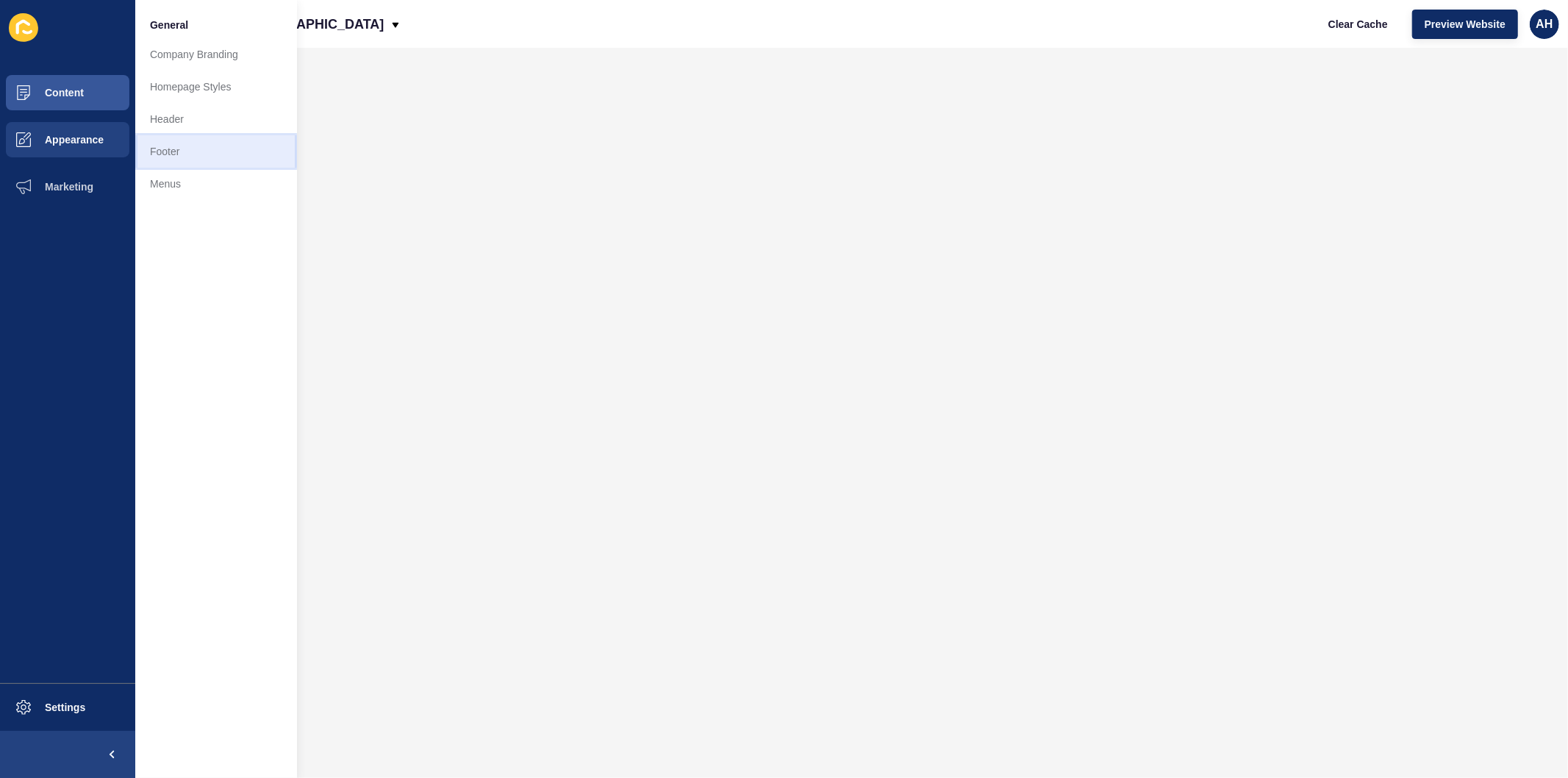
click at [214, 157] on link "Footer" at bounding box center [216, 152] width 161 height 33
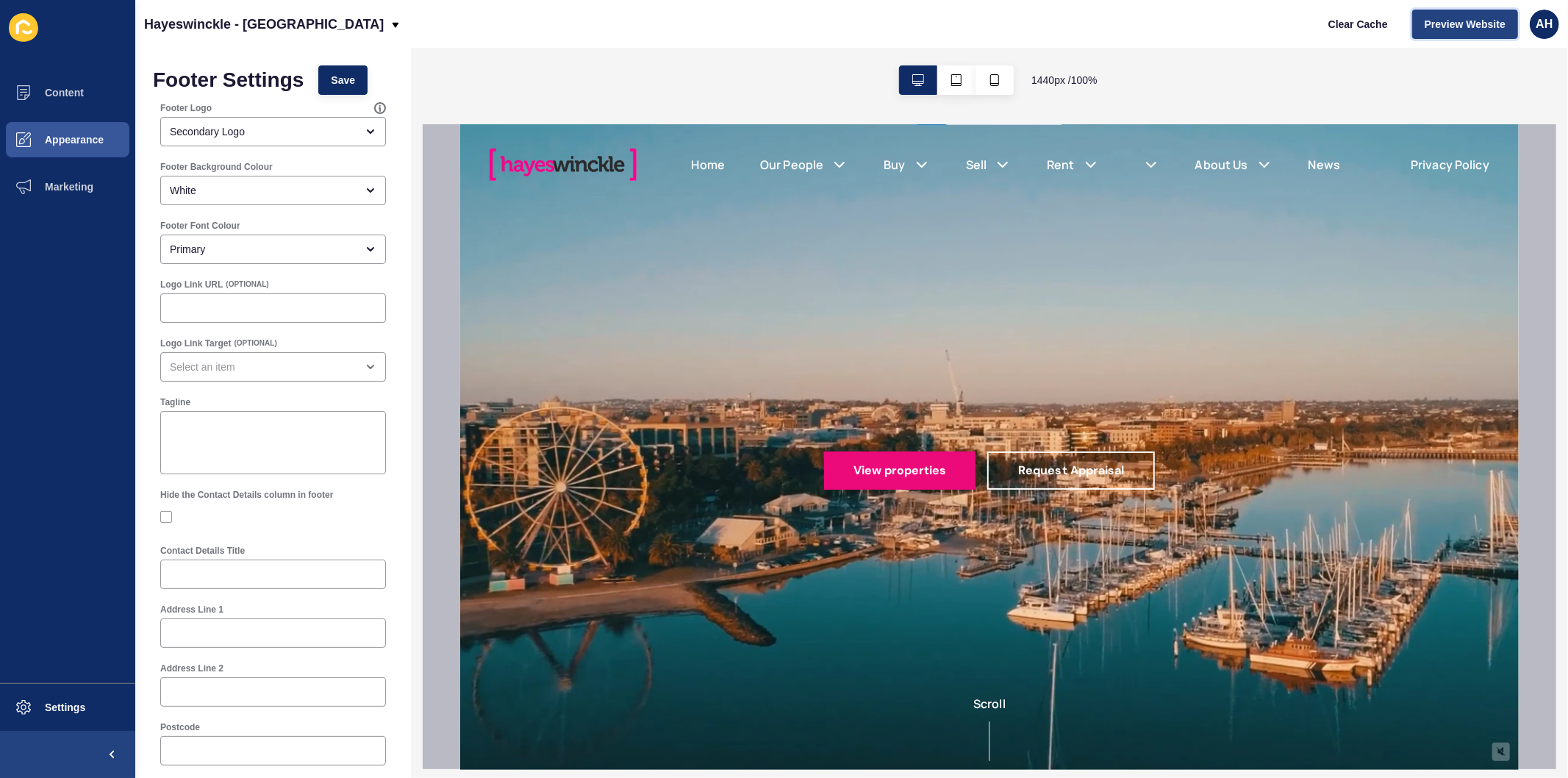
click at [1434, 20] on span "Preview Website" at bounding box center [1465, 24] width 81 height 15
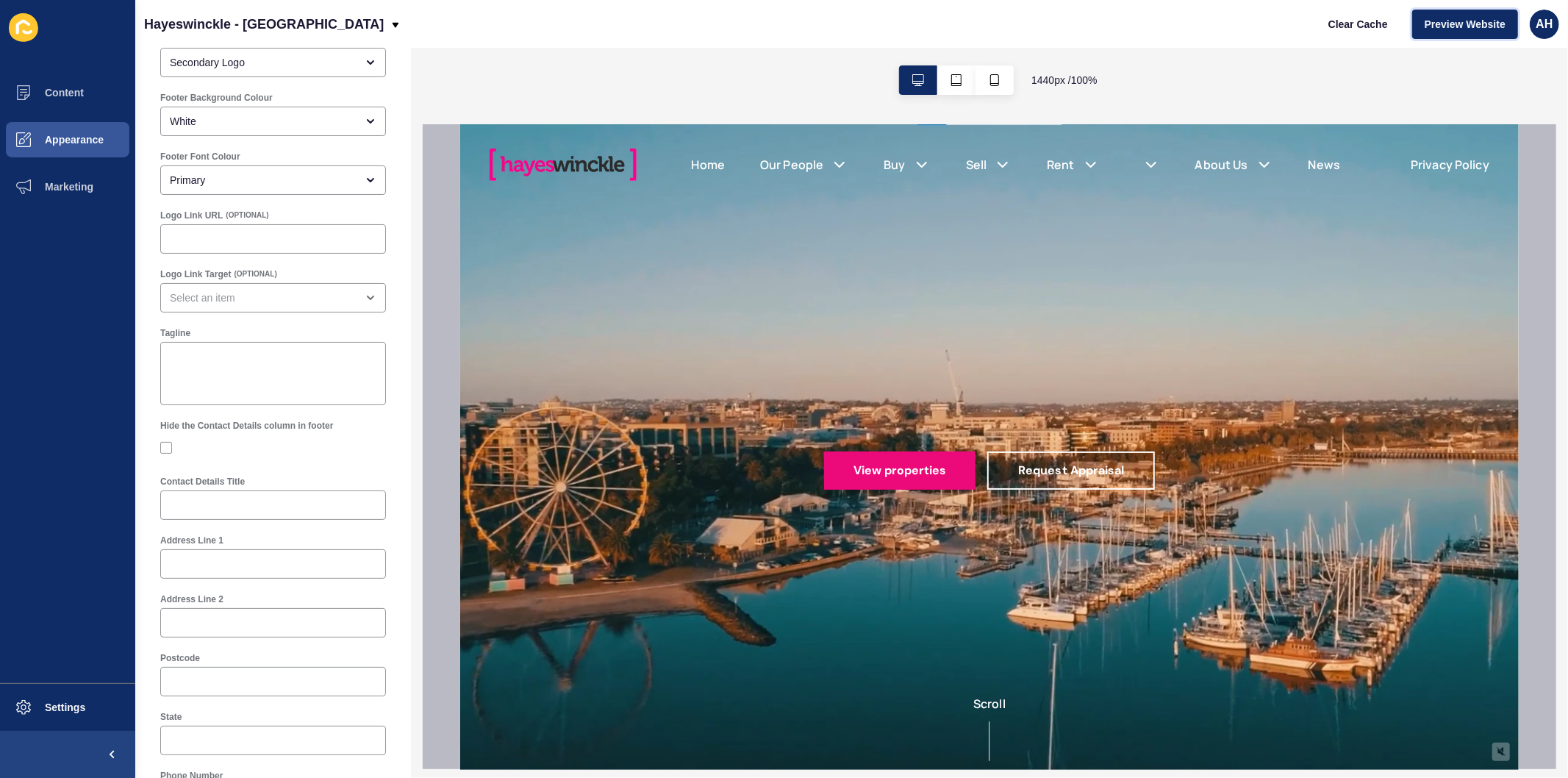
scroll to position [244, 0]
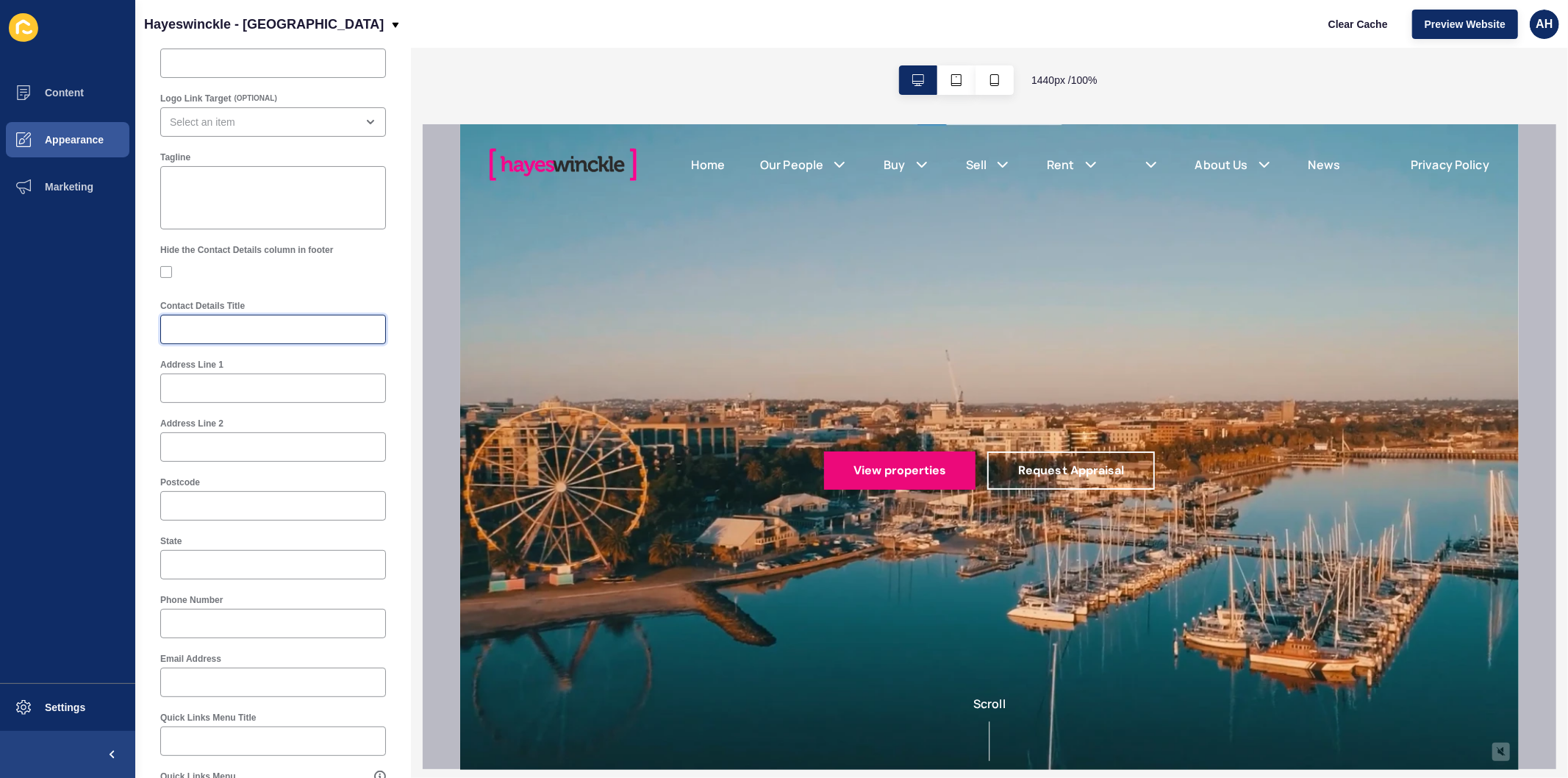
click at [273, 328] on input "Contact Details Title" at bounding box center [273, 329] width 207 height 15
type input "CONTACT US"
click at [246, 393] on input "Address Line 1" at bounding box center [273, 388] width 207 height 15
paste input "2/318 Pakington Street, Newtown, VIC 3220"
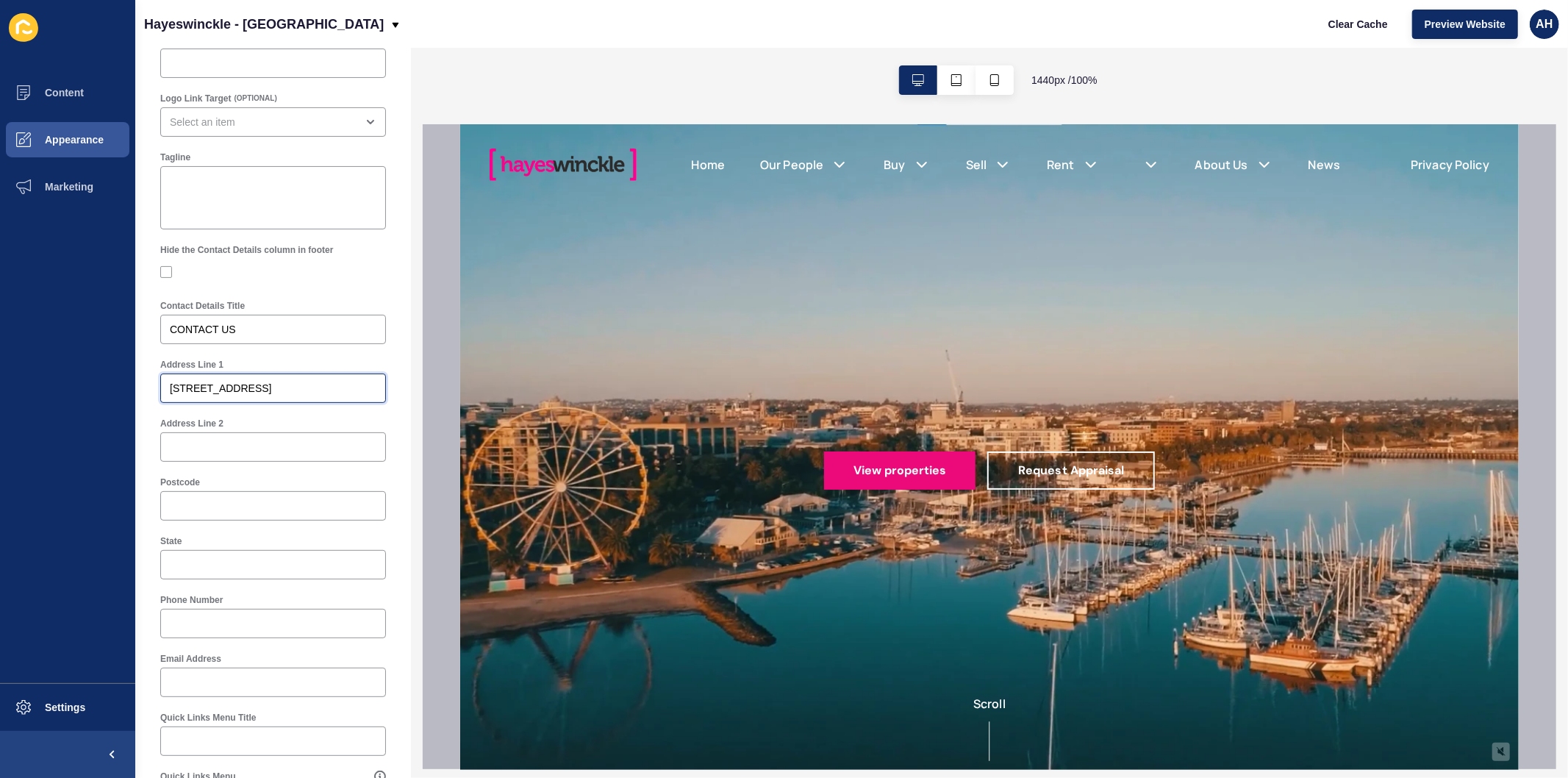
click at [347, 389] on input "2/318 Pakington Street, Newtown, VIC 3220" at bounding box center [273, 388] width 207 height 15
click at [348, 389] on input "2/318 Pakington Street, Newtown, VIC 3220" at bounding box center [273, 388] width 207 height 15
type input "2/318 Pakington Street, Newtown, VIC"
click at [207, 512] on input "Postcode" at bounding box center [273, 506] width 207 height 15
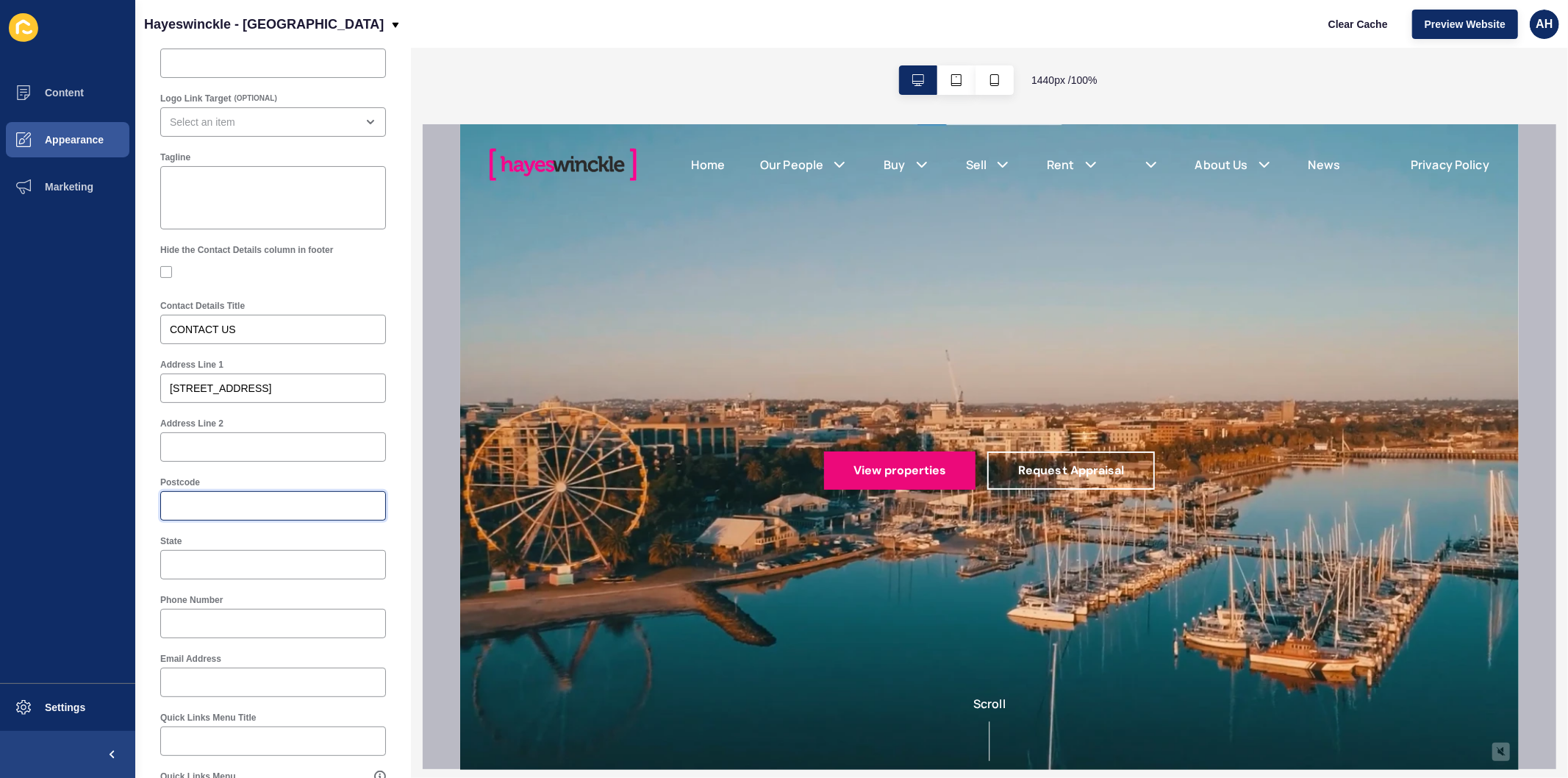
paste input "3220"
type input "3220"
drag, startPoint x: 353, startPoint y: 388, endPoint x: 328, endPoint y: 392, distance: 25.3
click at [328, 392] on input "2/318 Pakington Street, Newtown, VIC" at bounding box center [273, 388] width 207 height 15
type input "2/318 Pakington Street, Newtown,"
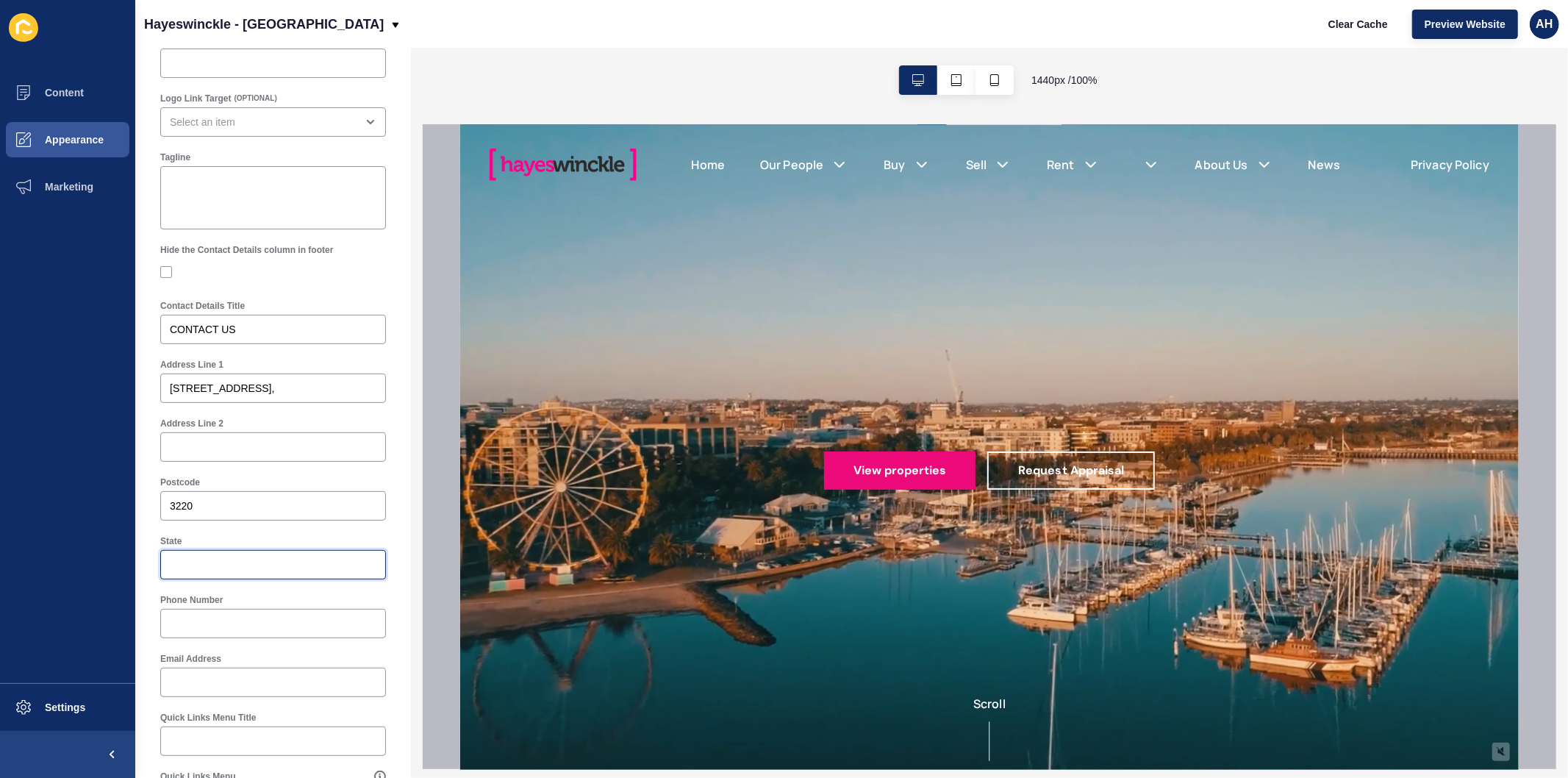
click at [228, 565] on input "State" at bounding box center [273, 565] width 207 height 15
paste input "VIC"
type input "VIC"
click at [339, 387] on input "2/318 Pakington Street, Newtown," at bounding box center [273, 388] width 207 height 15
drag, startPoint x: 339, startPoint y: 387, endPoint x: 319, endPoint y: 387, distance: 20.0
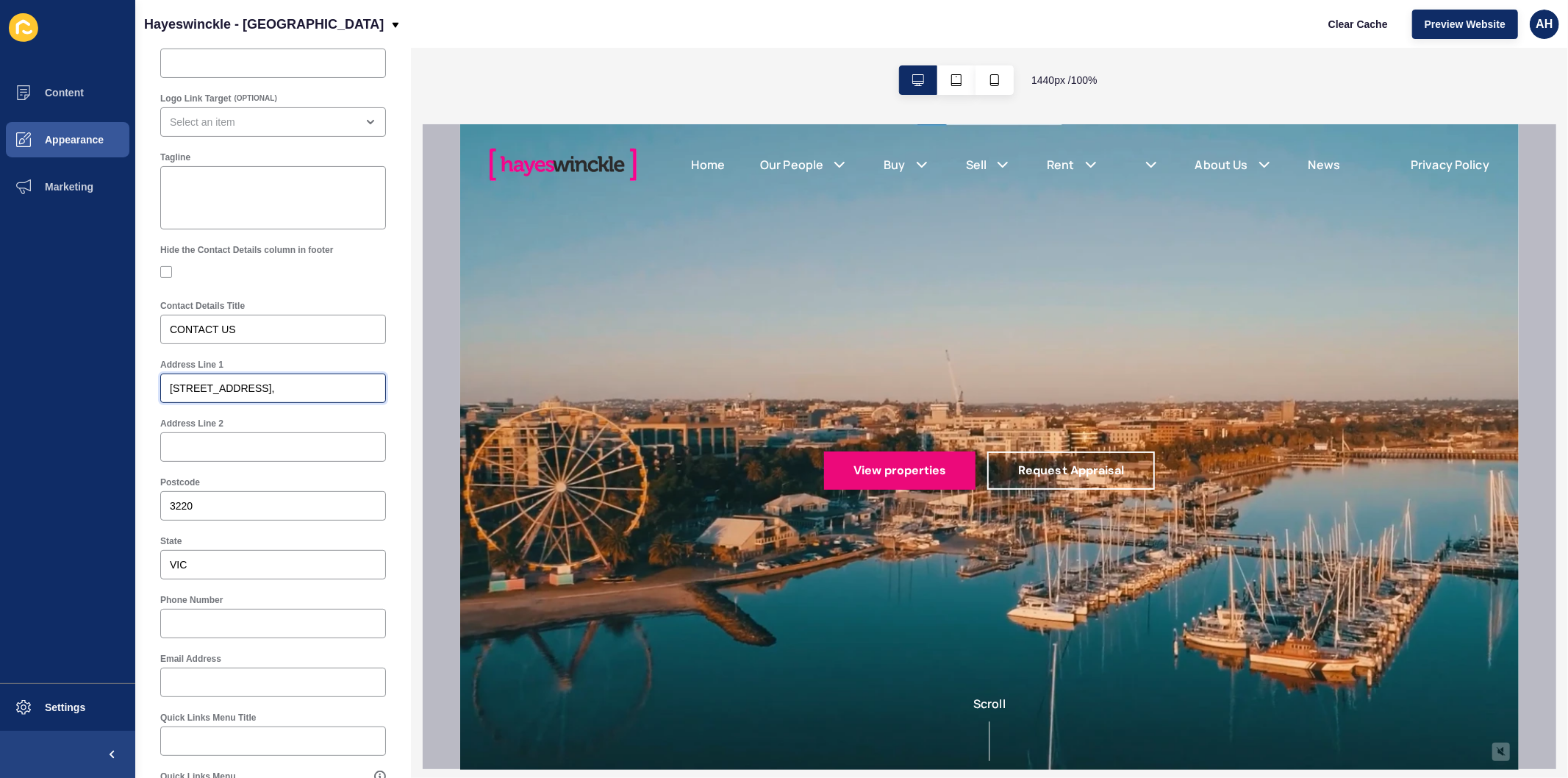
click at [319, 387] on input "2/318 Pakington Street, Newtown," at bounding box center [273, 388] width 207 height 15
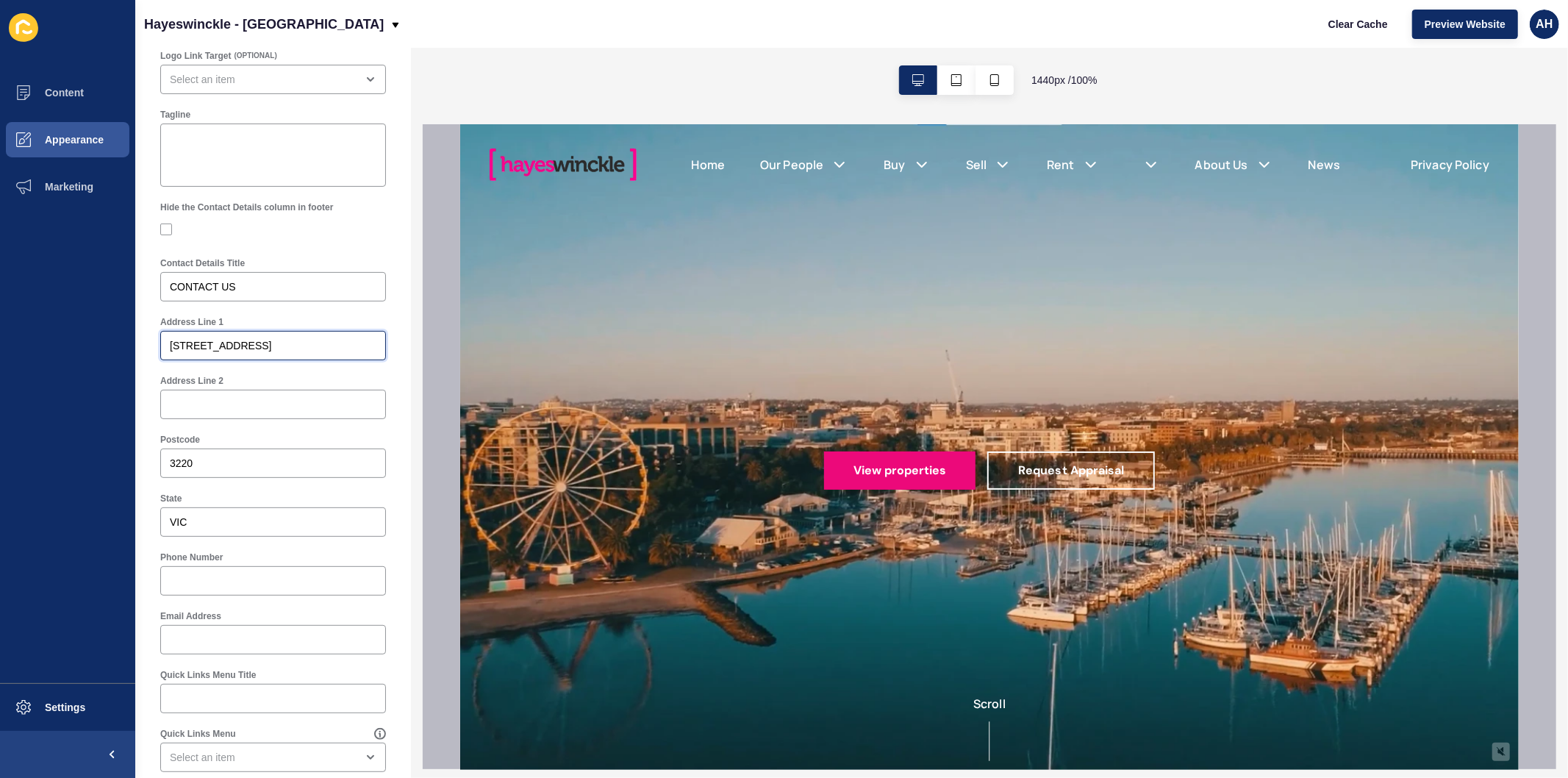
scroll to position [327, 0]
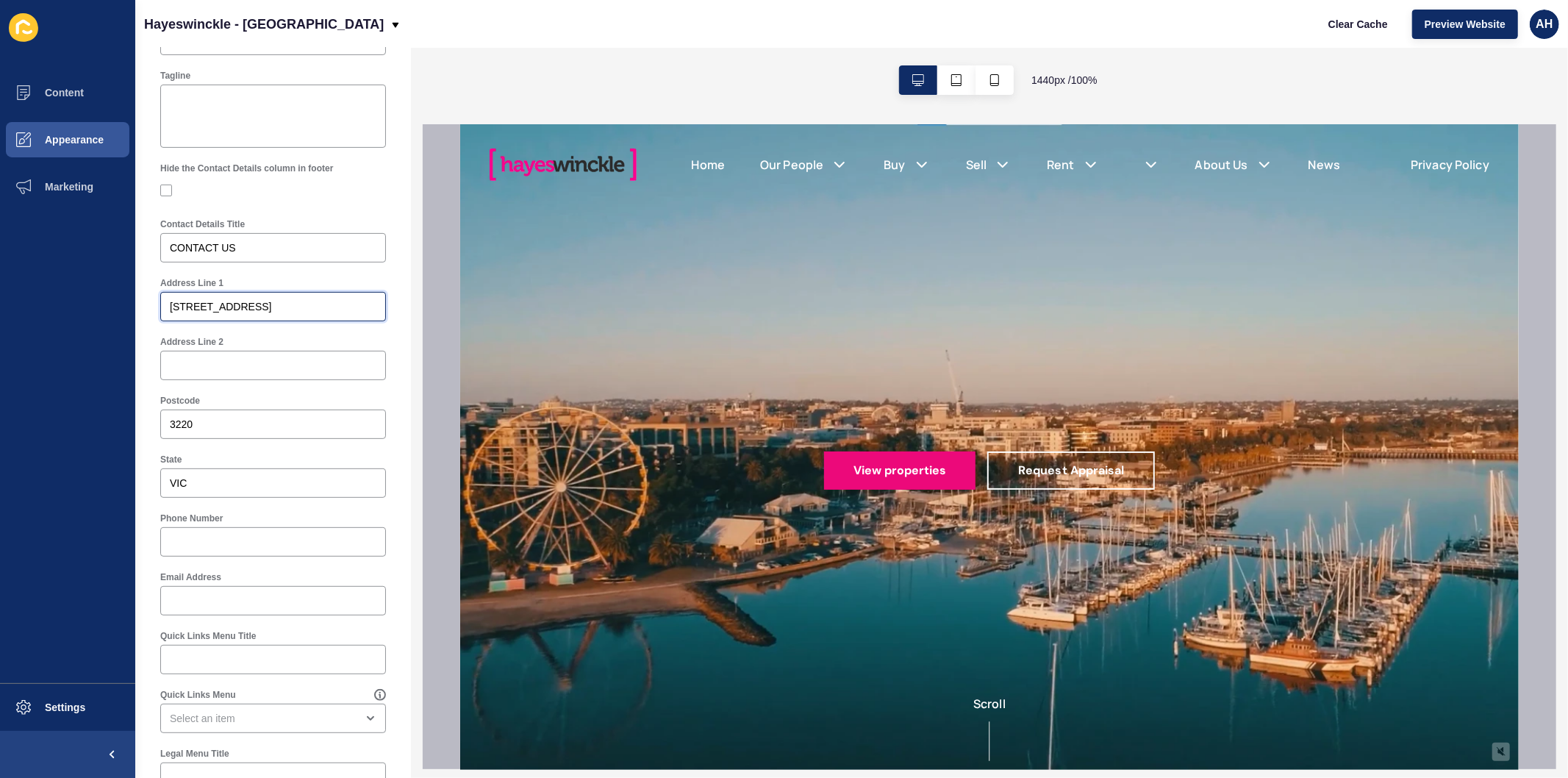
type input "2/318 Pakington Street, Newtown"
click at [244, 542] on input "Phone Number" at bounding box center [273, 542] width 207 height 15
paste input "03 5222 6555"
type input "03 5222 6555"
click at [211, 606] on input "Email Address" at bounding box center [273, 600] width 207 height 15
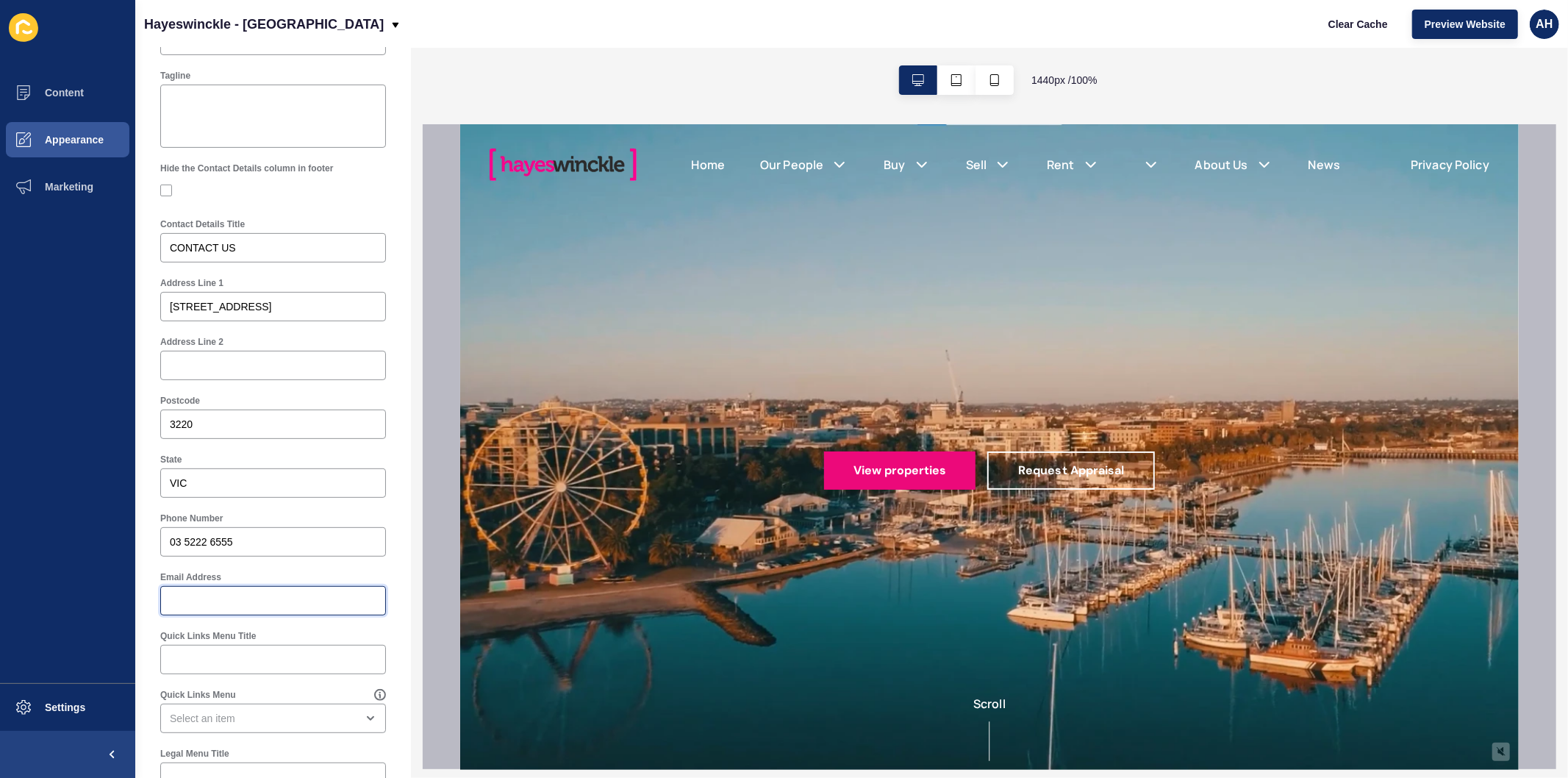
paste input "[EMAIL_ADDRESS][DOMAIN_NAME]"
type input "[EMAIL_ADDRESS][DOMAIN_NAME]"
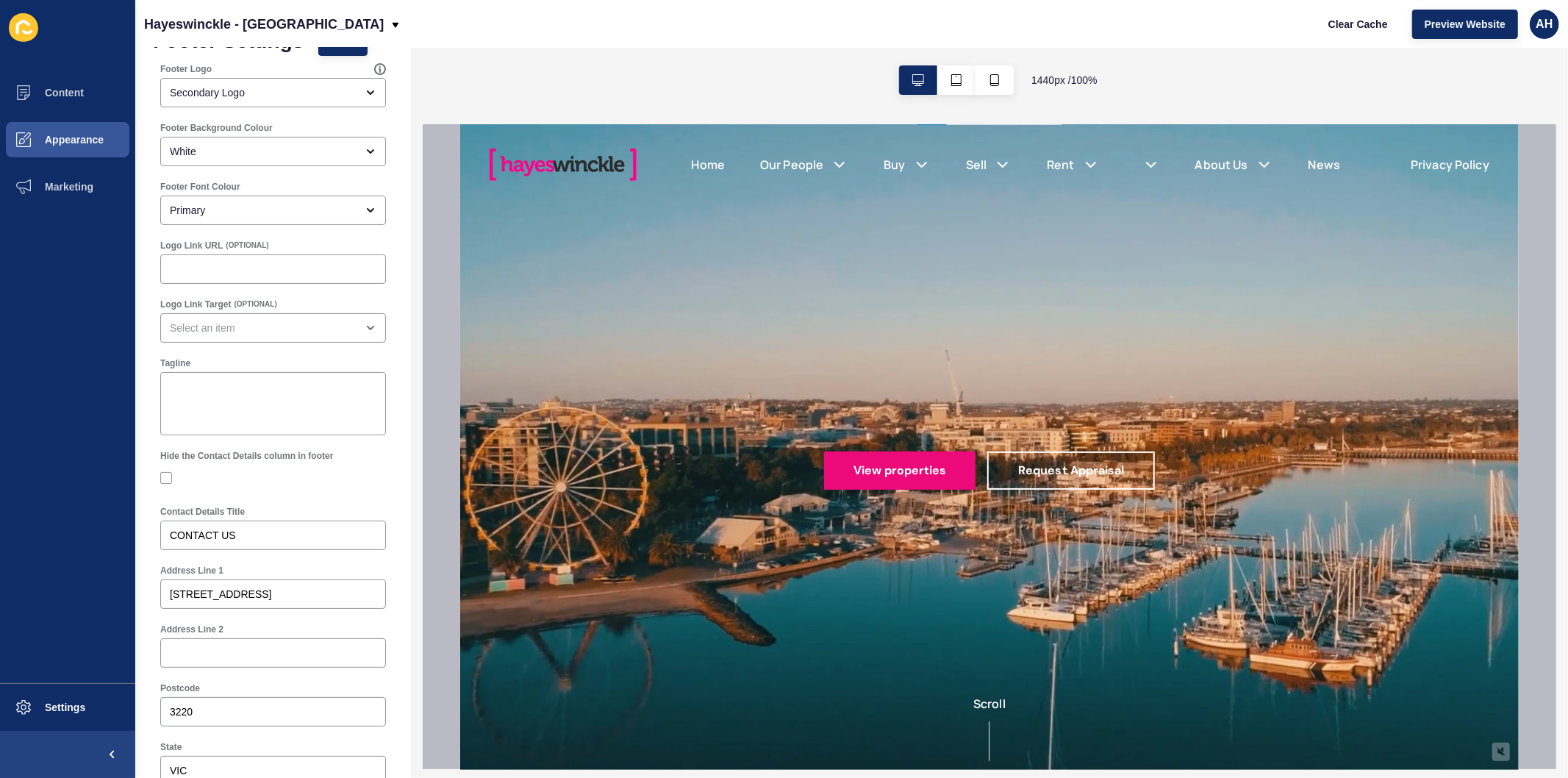
scroll to position [0, 0]
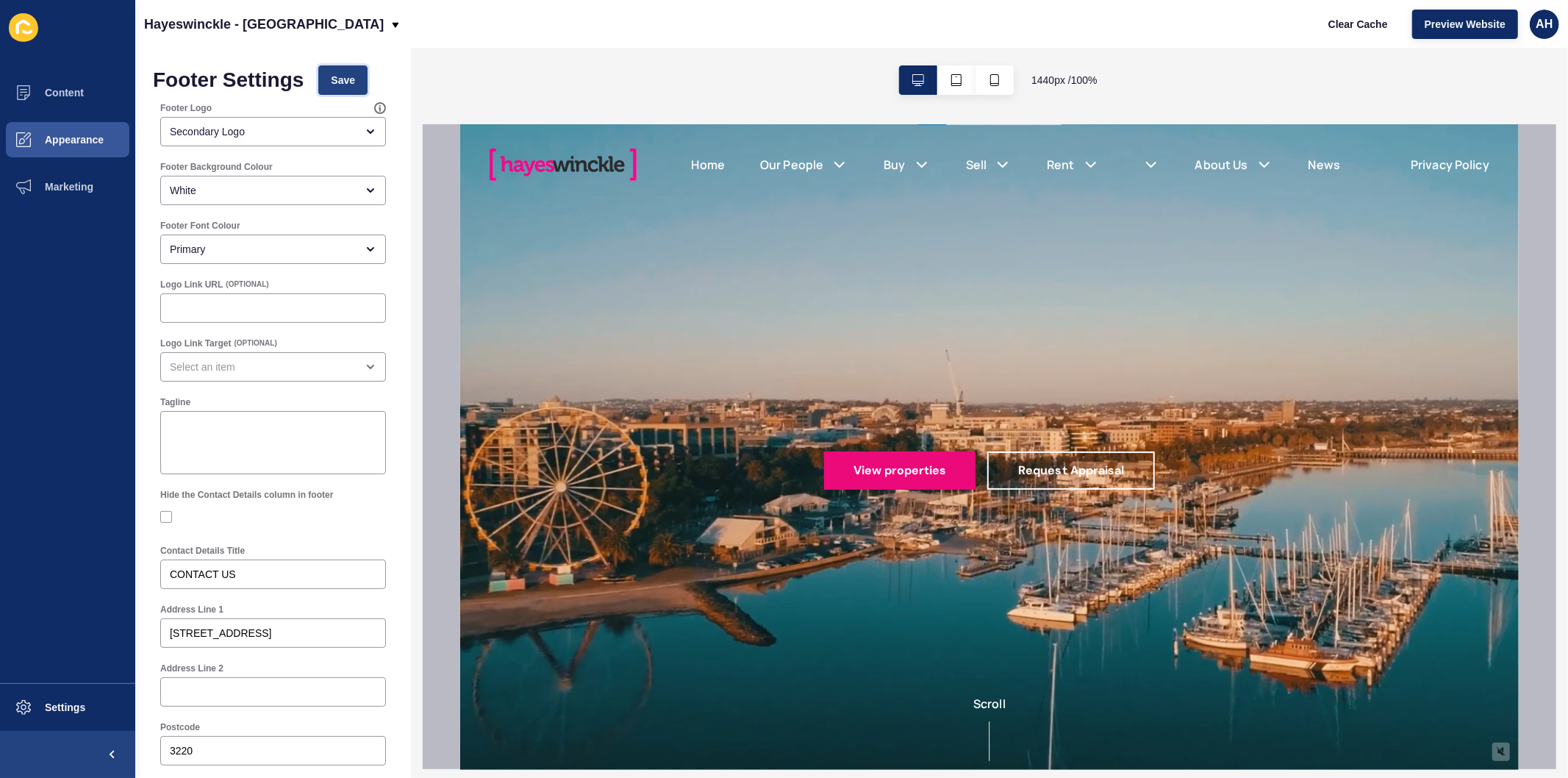
click at [333, 77] on span "Save" at bounding box center [343, 80] width 24 height 15
drag, startPoint x: 339, startPoint y: 628, endPoint x: 280, endPoint y: 631, distance: 59.1
click at [280, 631] on input "2/318 Pakington Street, Newtown" at bounding box center [273, 633] width 207 height 15
type input "[STREET_ADDRESS],"
click at [282, 680] on div at bounding box center [273, 692] width 226 height 29
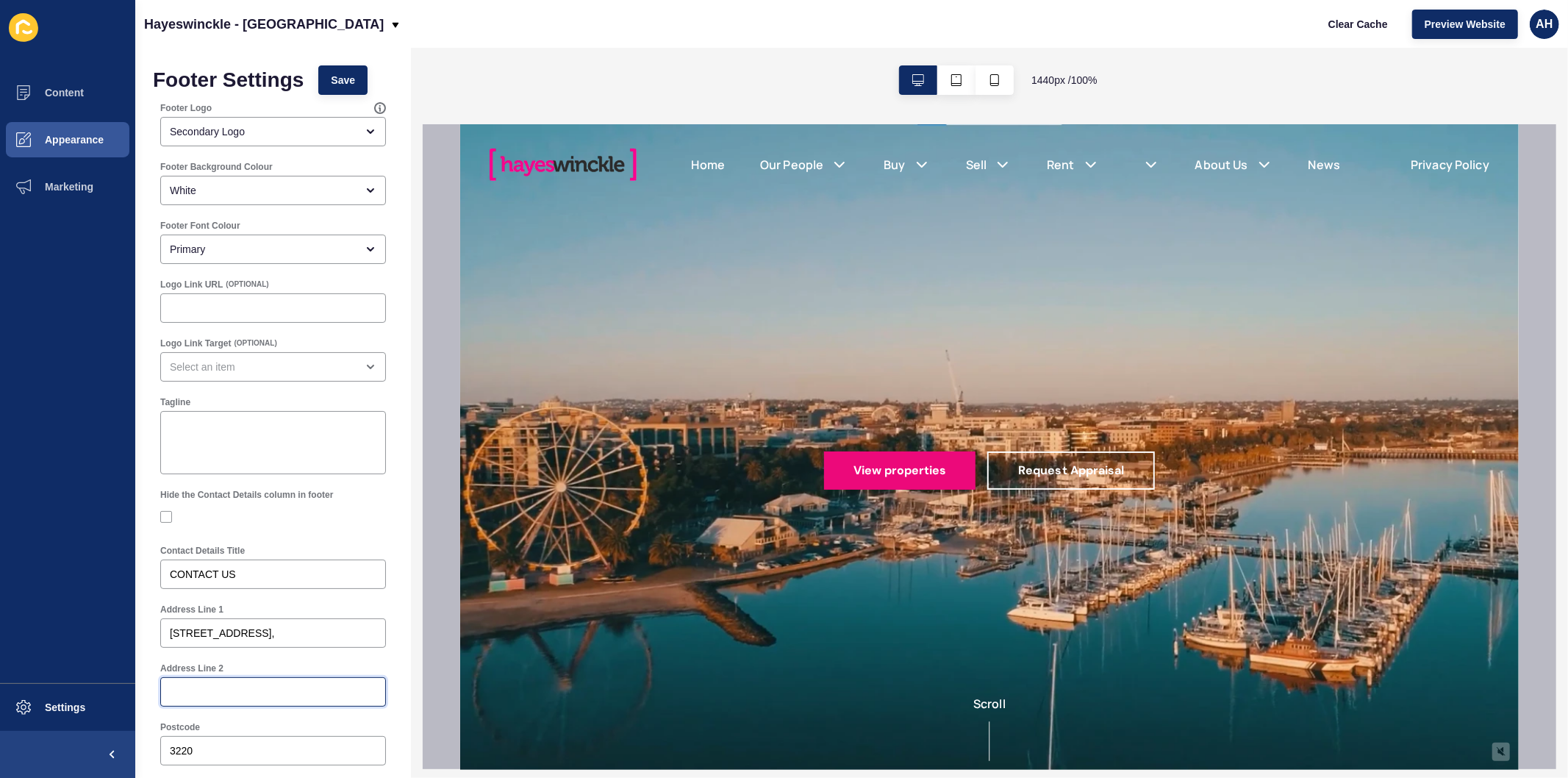
paste input "[GEOGRAPHIC_DATA]"
type input "[GEOGRAPHIC_DATA]"
click at [335, 75] on span "Save" at bounding box center [343, 80] width 24 height 15
click at [39, 96] on span "Content" at bounding box center [41, 92] width 86 height 11
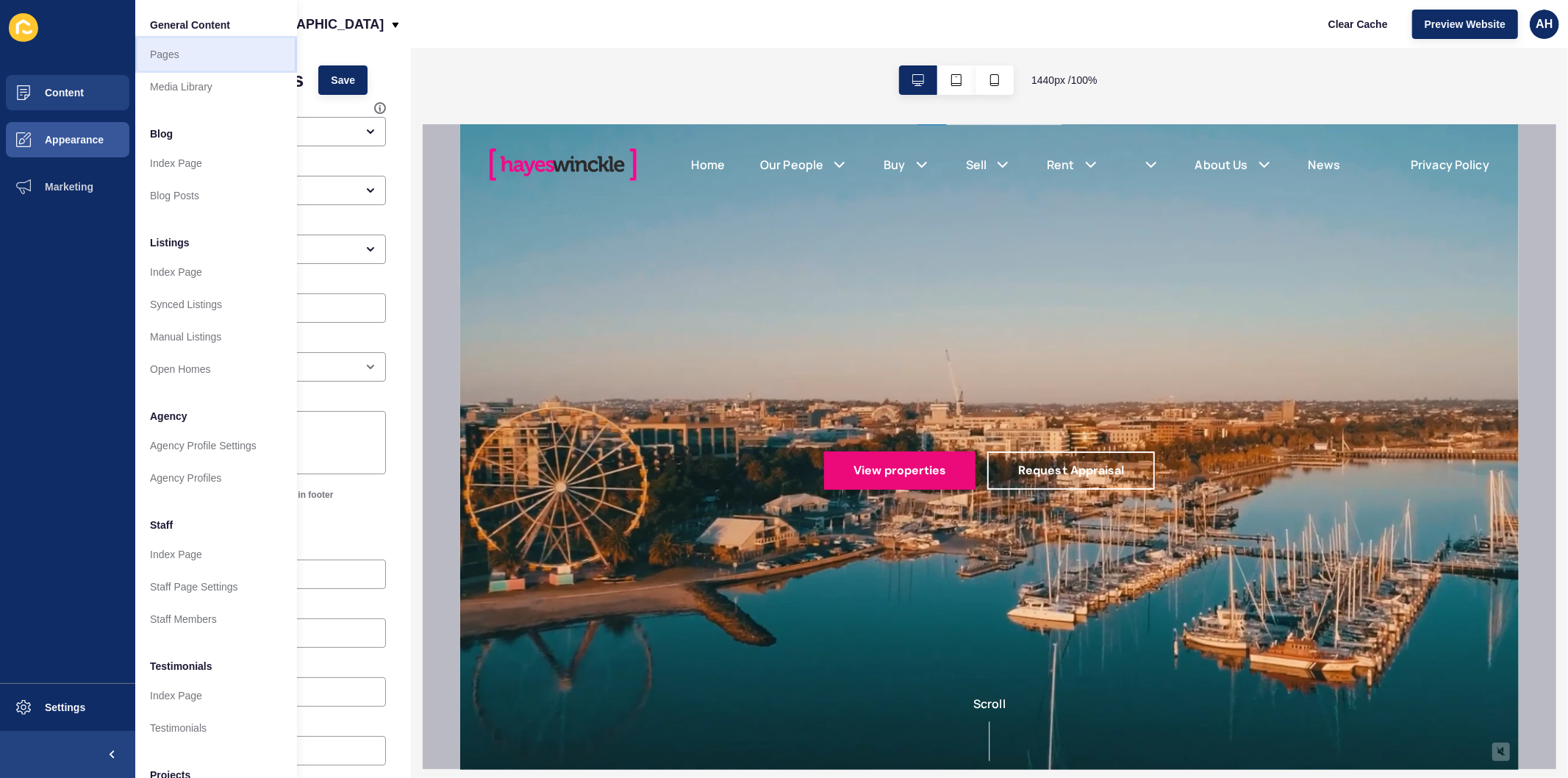
click at [168, 44] on link "Pages" at bounding box center [216, 55] width 161 height 33
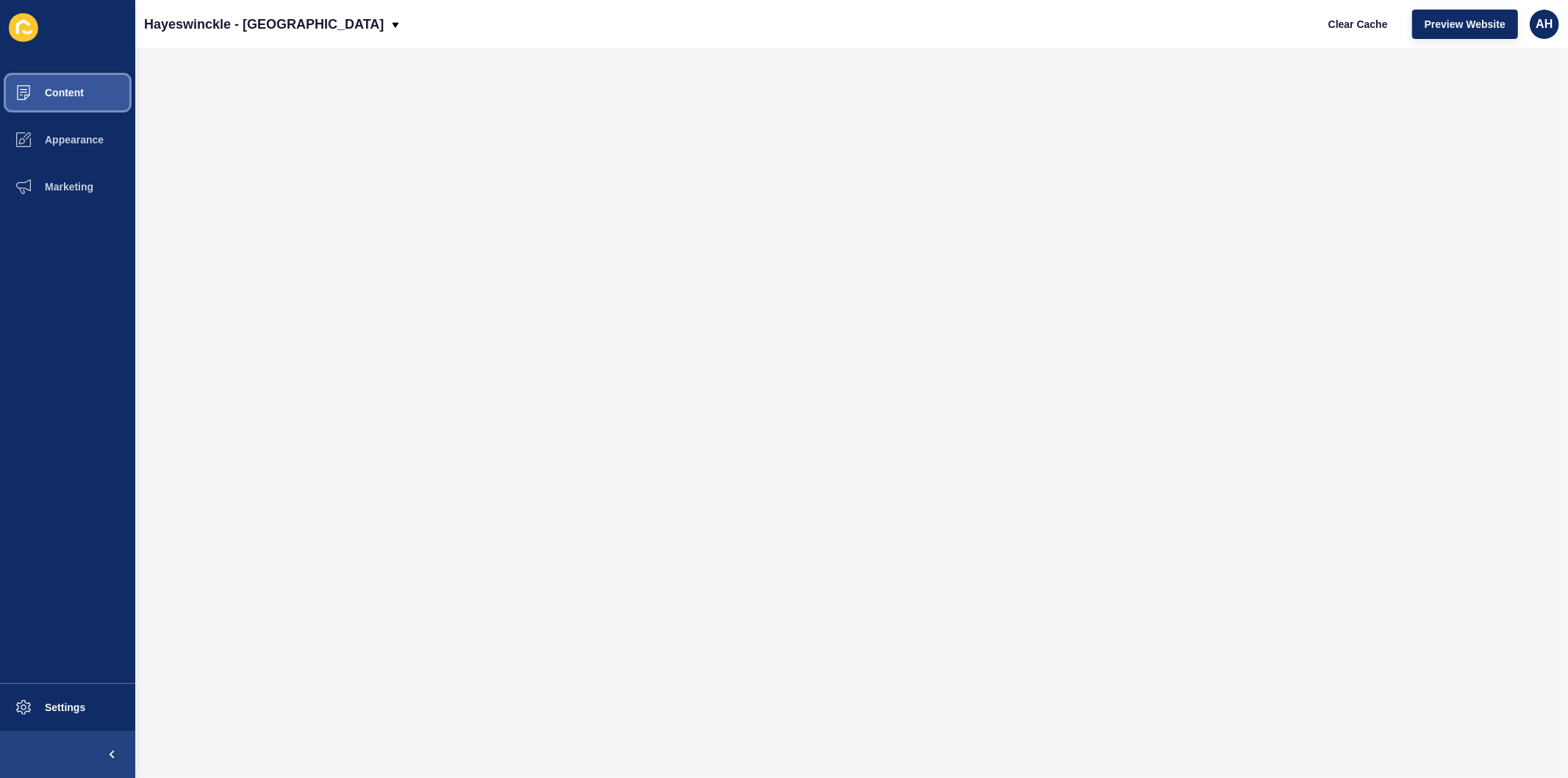
click at [35, 92] on span "Content" at bounding box center [41, 92] width 86 height 11
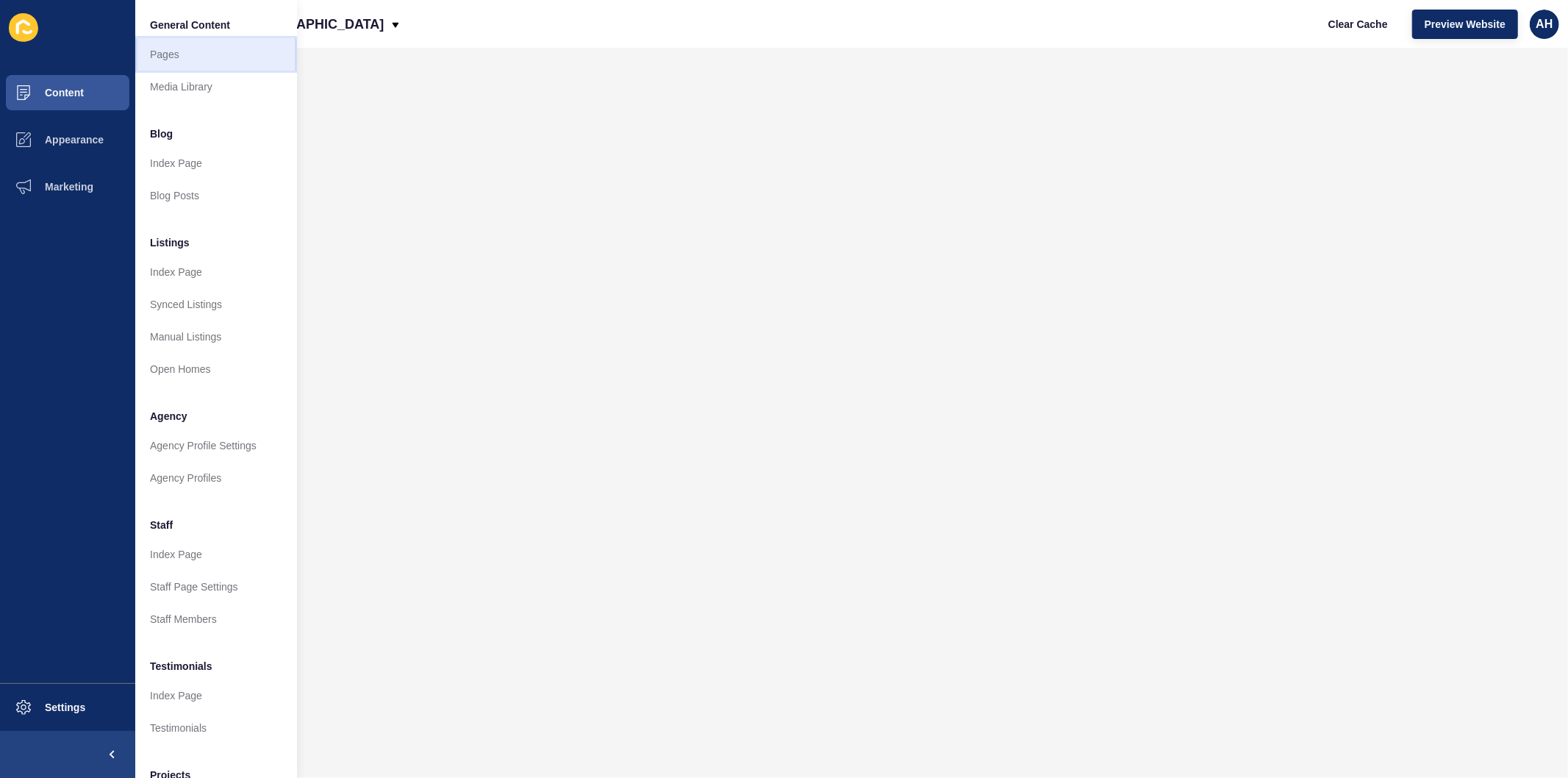
click at [177, 55] on link "Pages" at bounding box center [216, 55] width 161 height 33
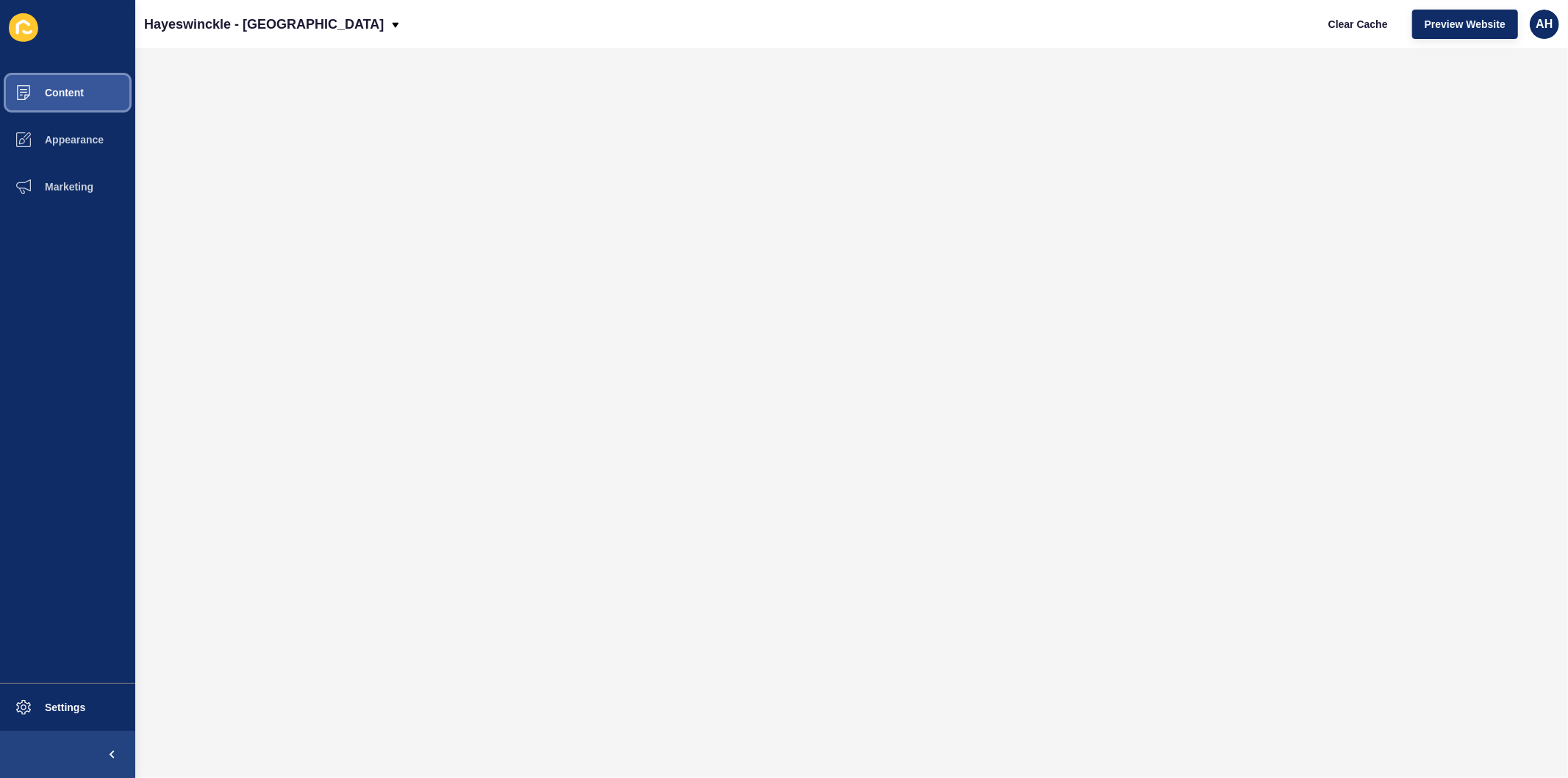
click at [66, 86] on span "Content" at bounding box center [41, 92] width 86 height 11
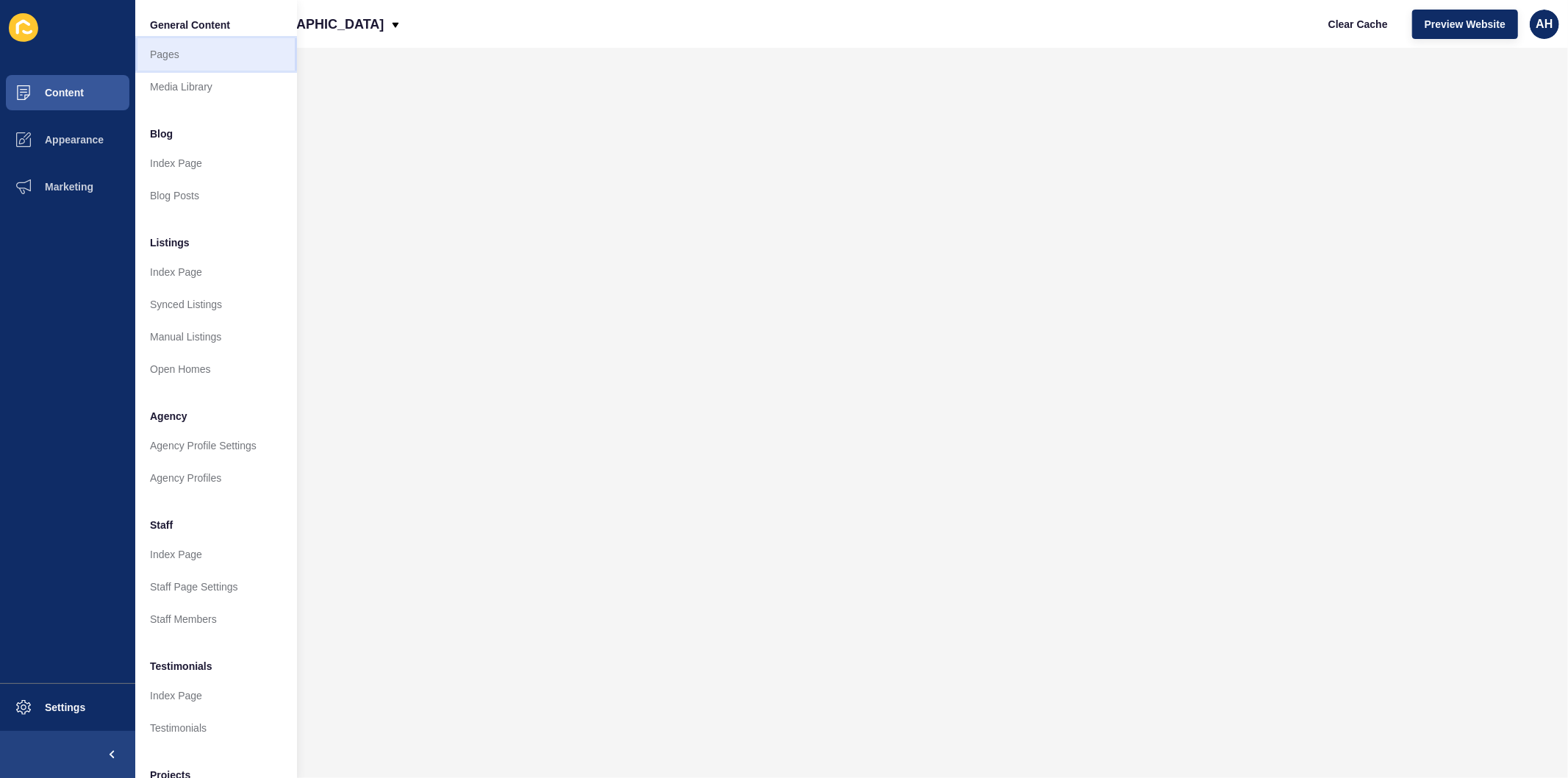
click at [170, 50] on link "Pages" at bounding box center [216, 55] width 161 height 33
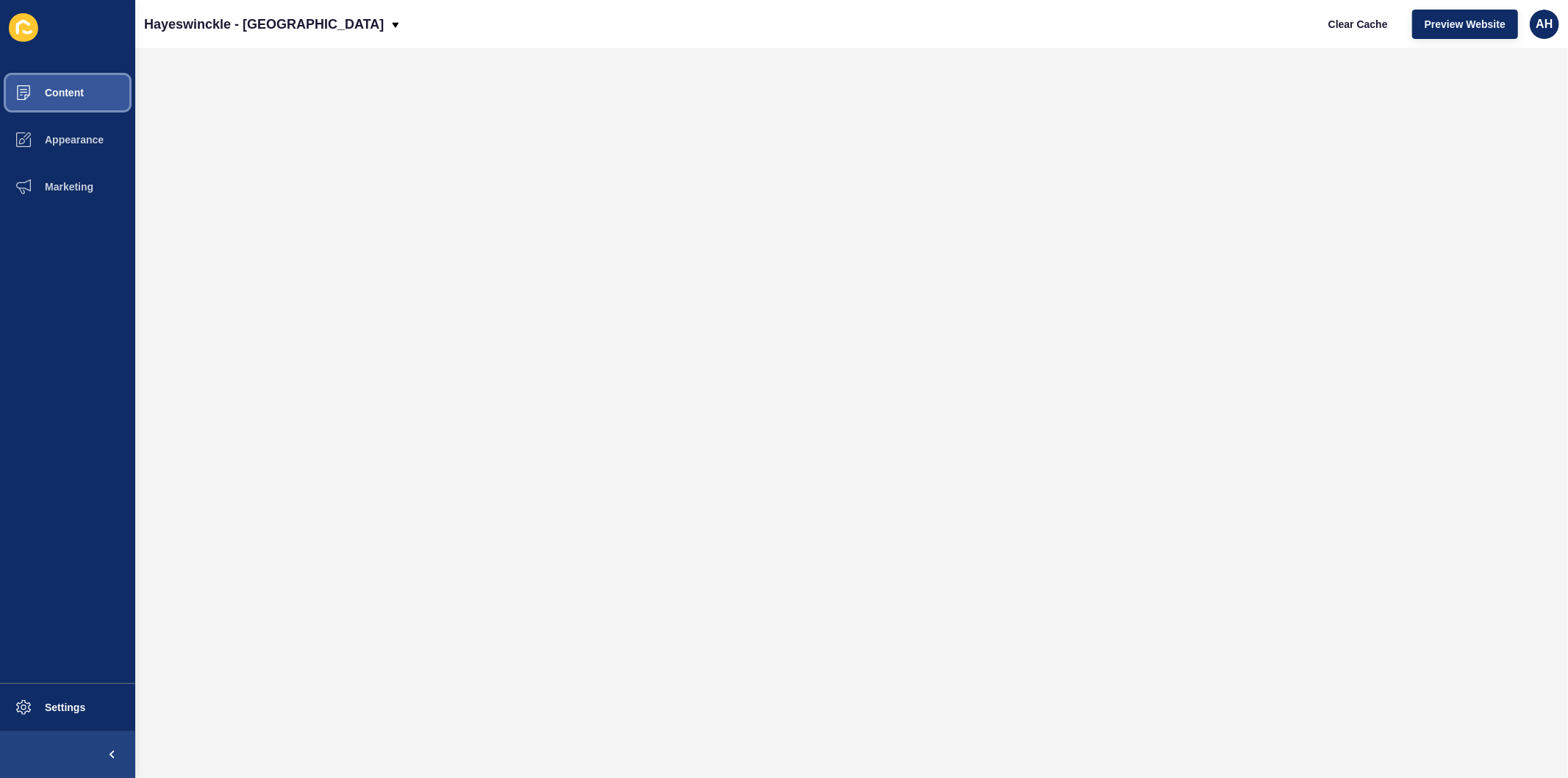
click at [55, 91] on span "Content" at bounding box center [41, 92] width 86 height 11
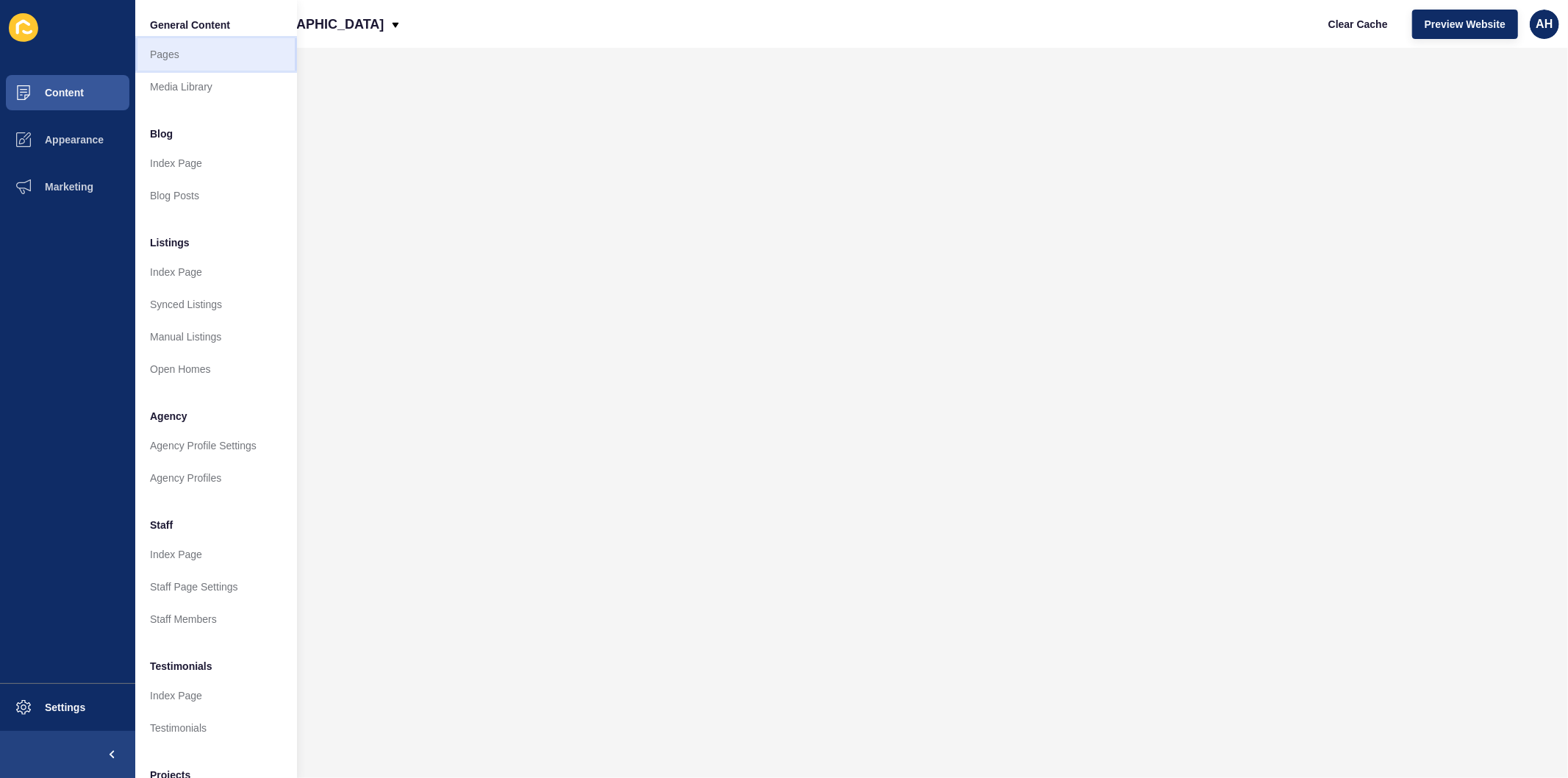
click at [172, 54] on link "Pages" at bounding box center [216, 55] width 161 height 33
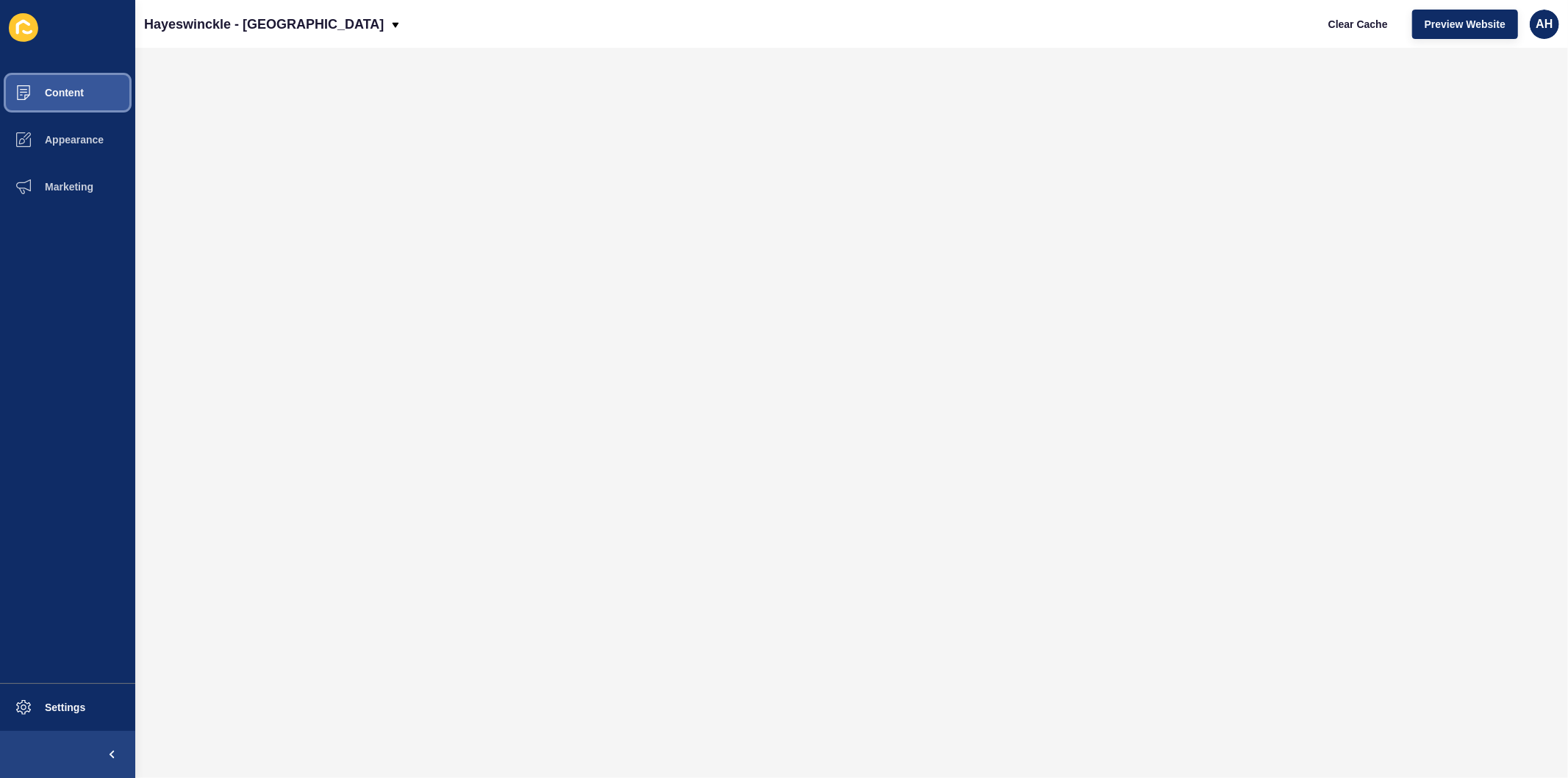
click at [60, 82] on button "Content" at bounding box center [68, 93] width 135 height 47
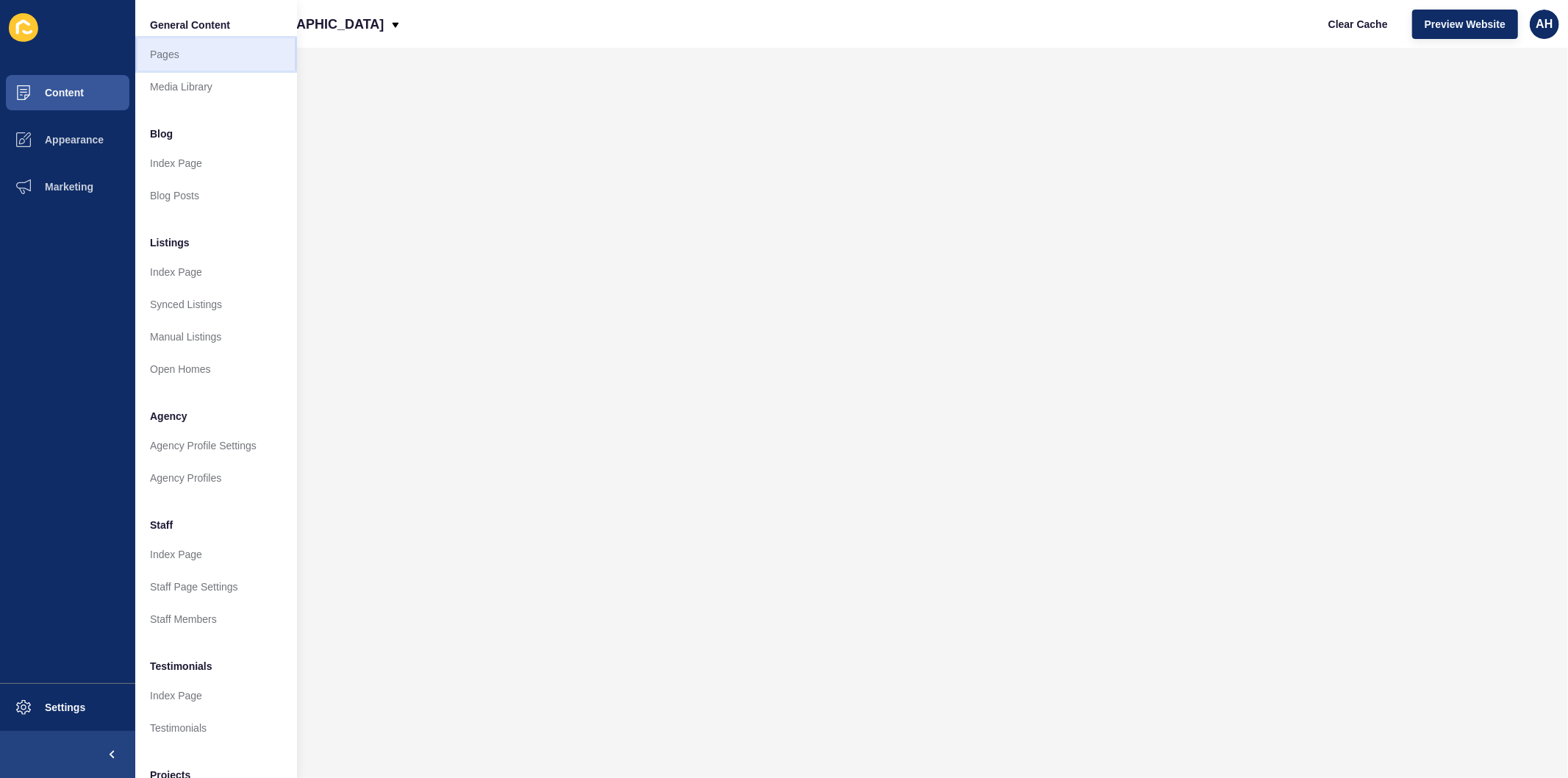
click at [151, 54] on link "Pages" at bounding box center [216, 55] width 161 height 33
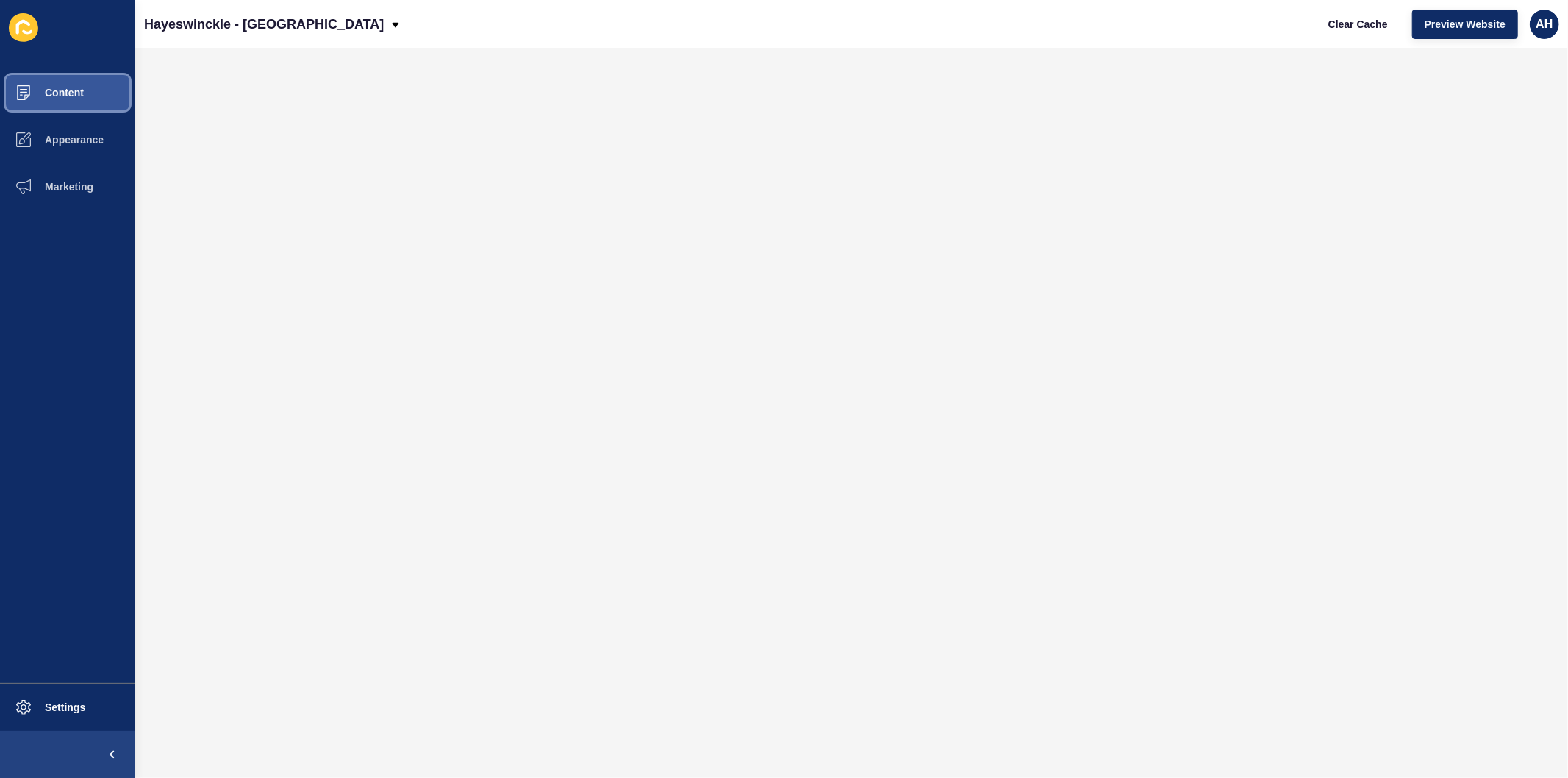
click at [86, 86] on button "Content" at bounding box center [68, 93] width 135 height 47
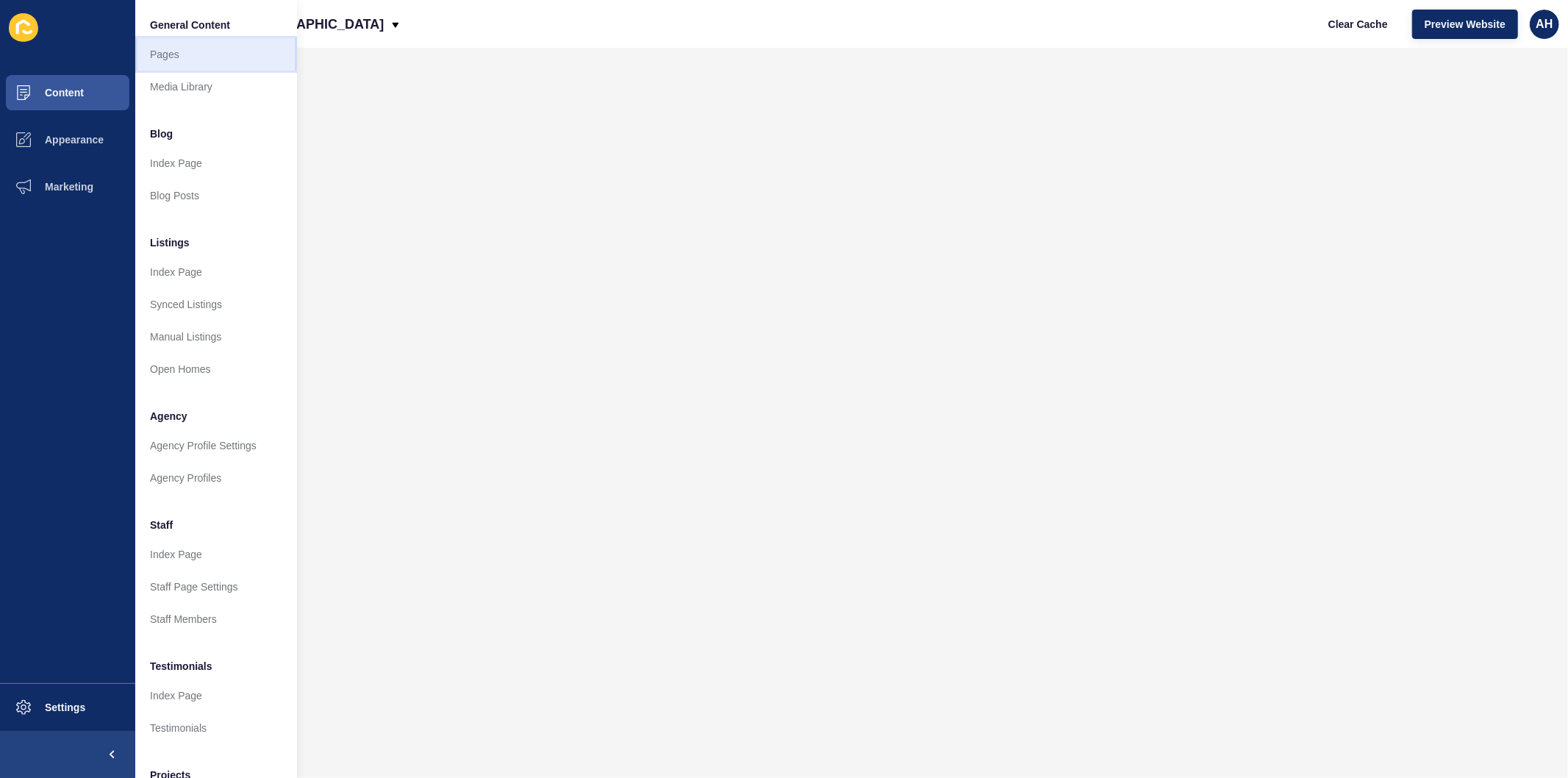
click at [160, 48] on link "Pages" at bounding box center [216, 55] width 161 height 33
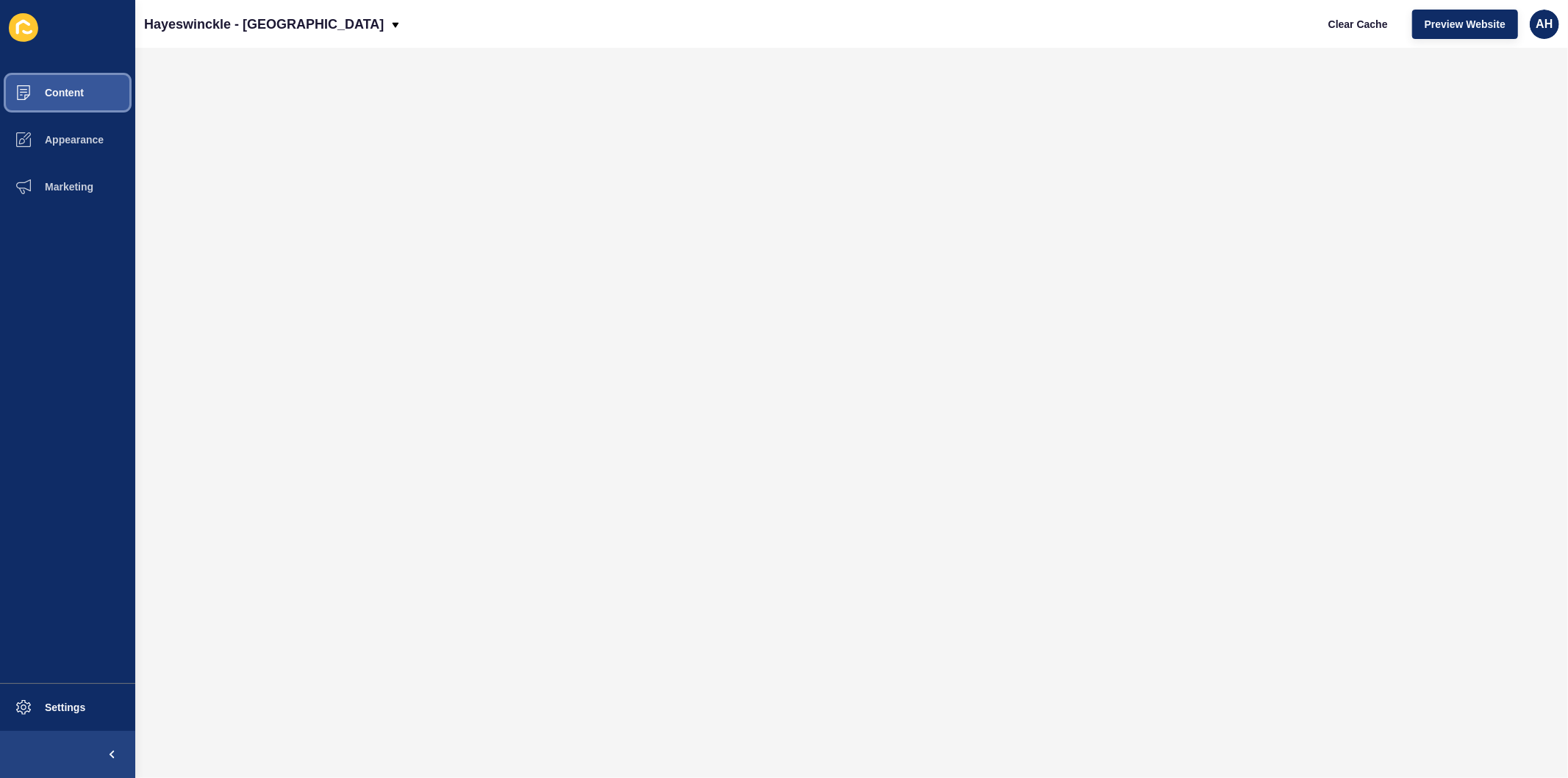
click at [77, 95] on span "Content" at bounding box center [41, 92] width 86 height 11
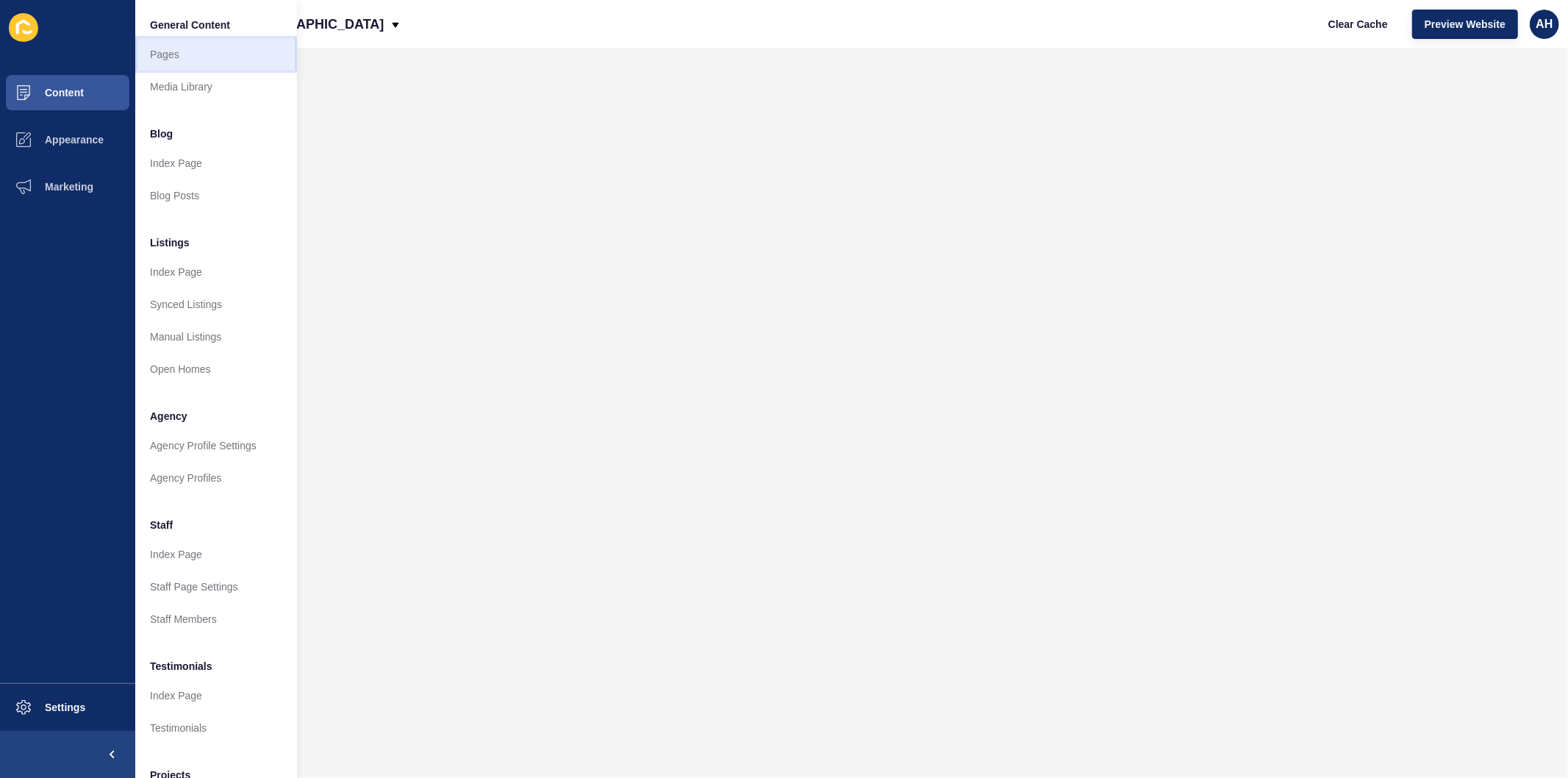
click at [175, 47] on link "Pages" at bounding box center [216, 55] width 161 height 33
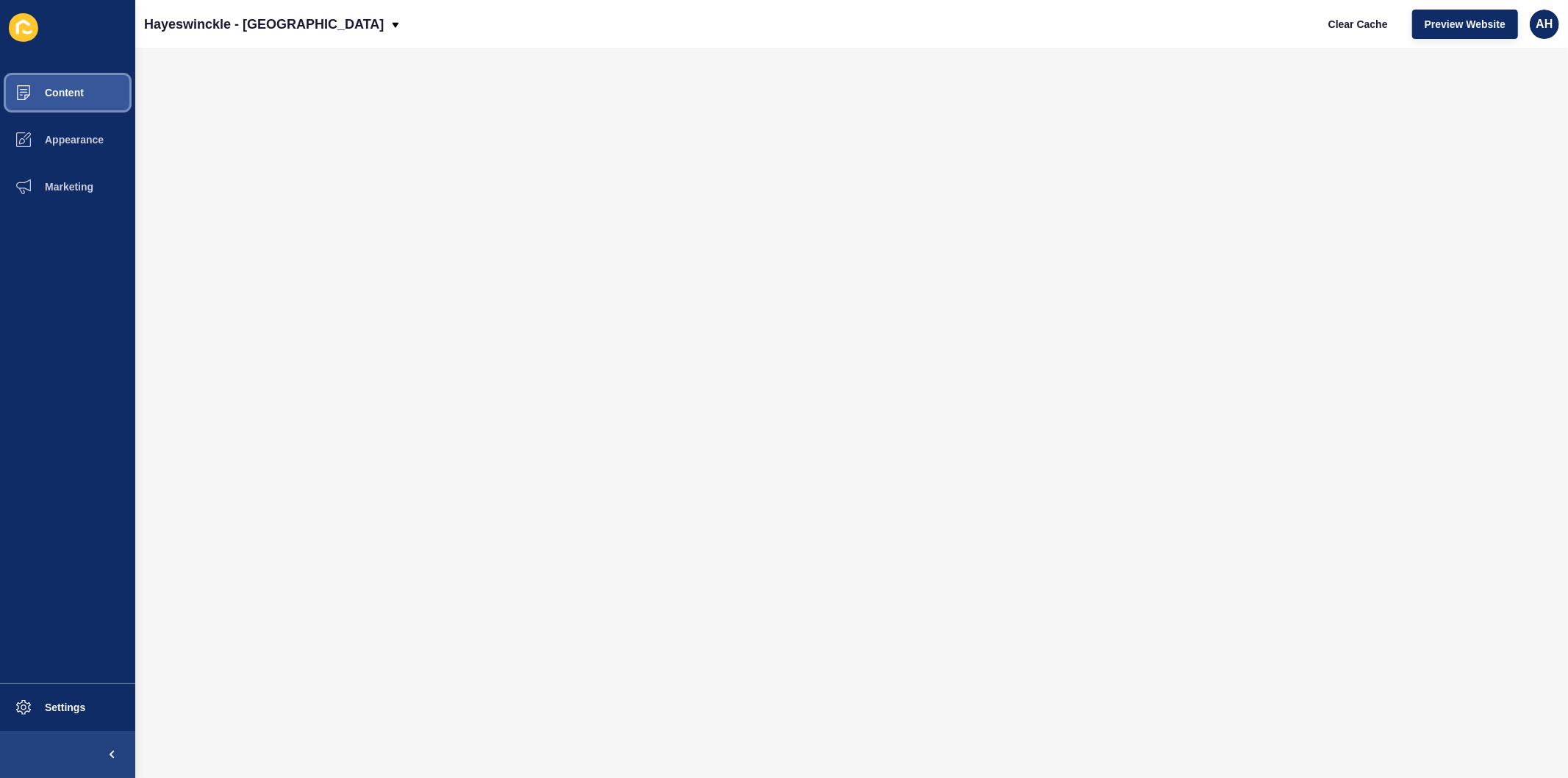
click at [59, 90] on span "Content" at bounding box center [41, 92] width 86 height 11
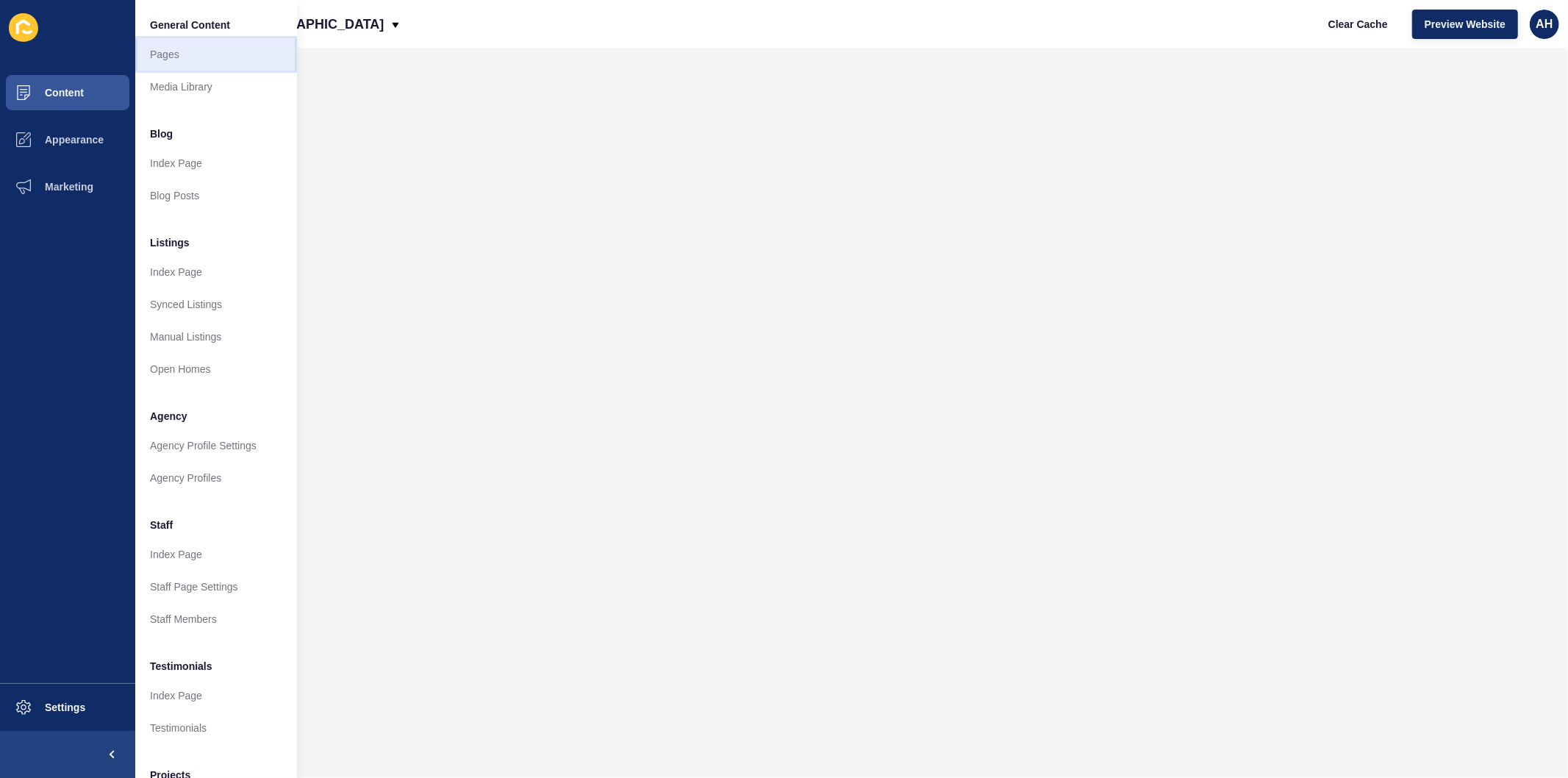
click at [168, 56] on link "Pages" at bounding box center [216, 55] width 161 height 33
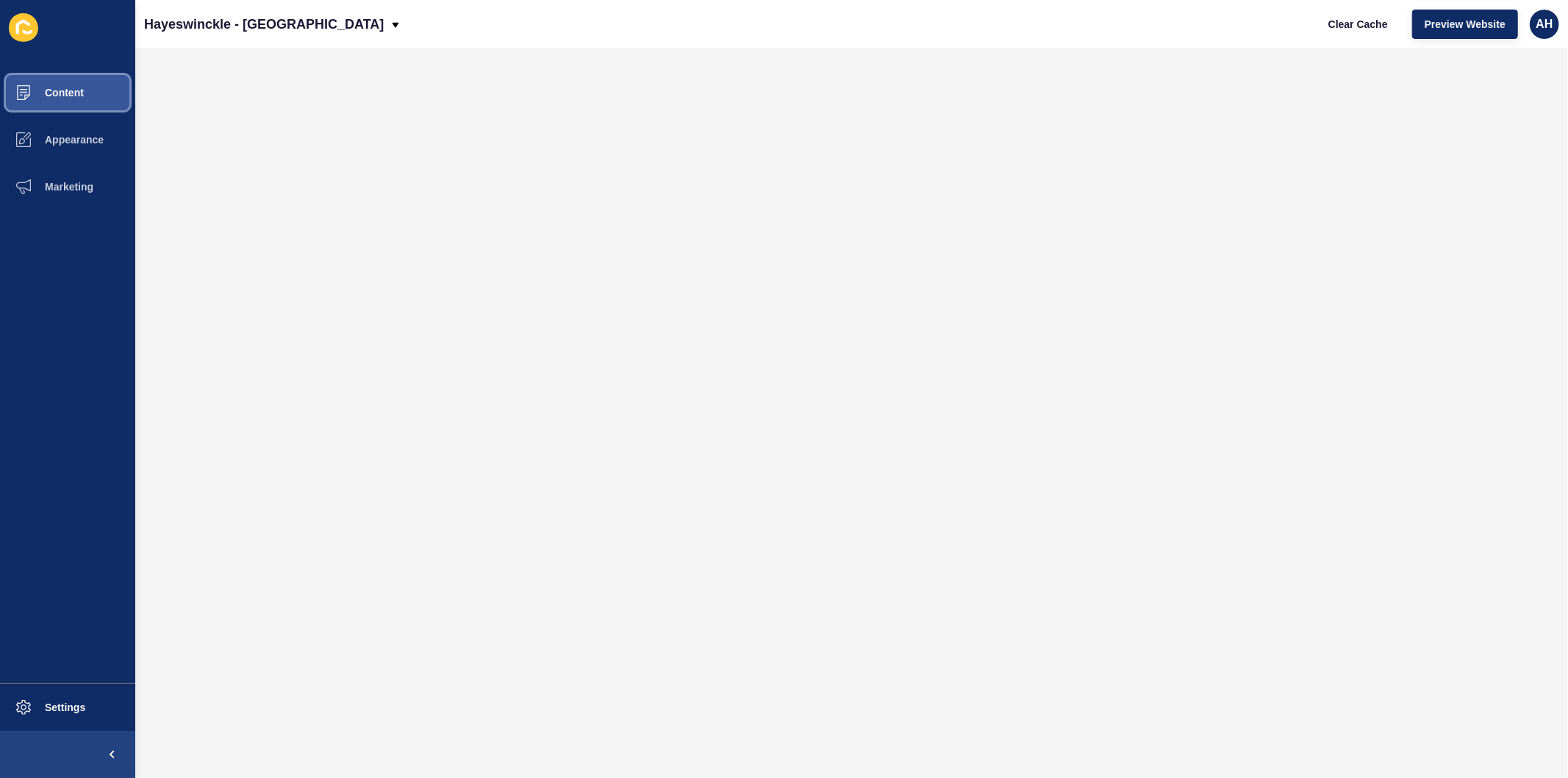
click at [60, 90] on span "Content" at bounding box center [41, 92] width 86 height 11
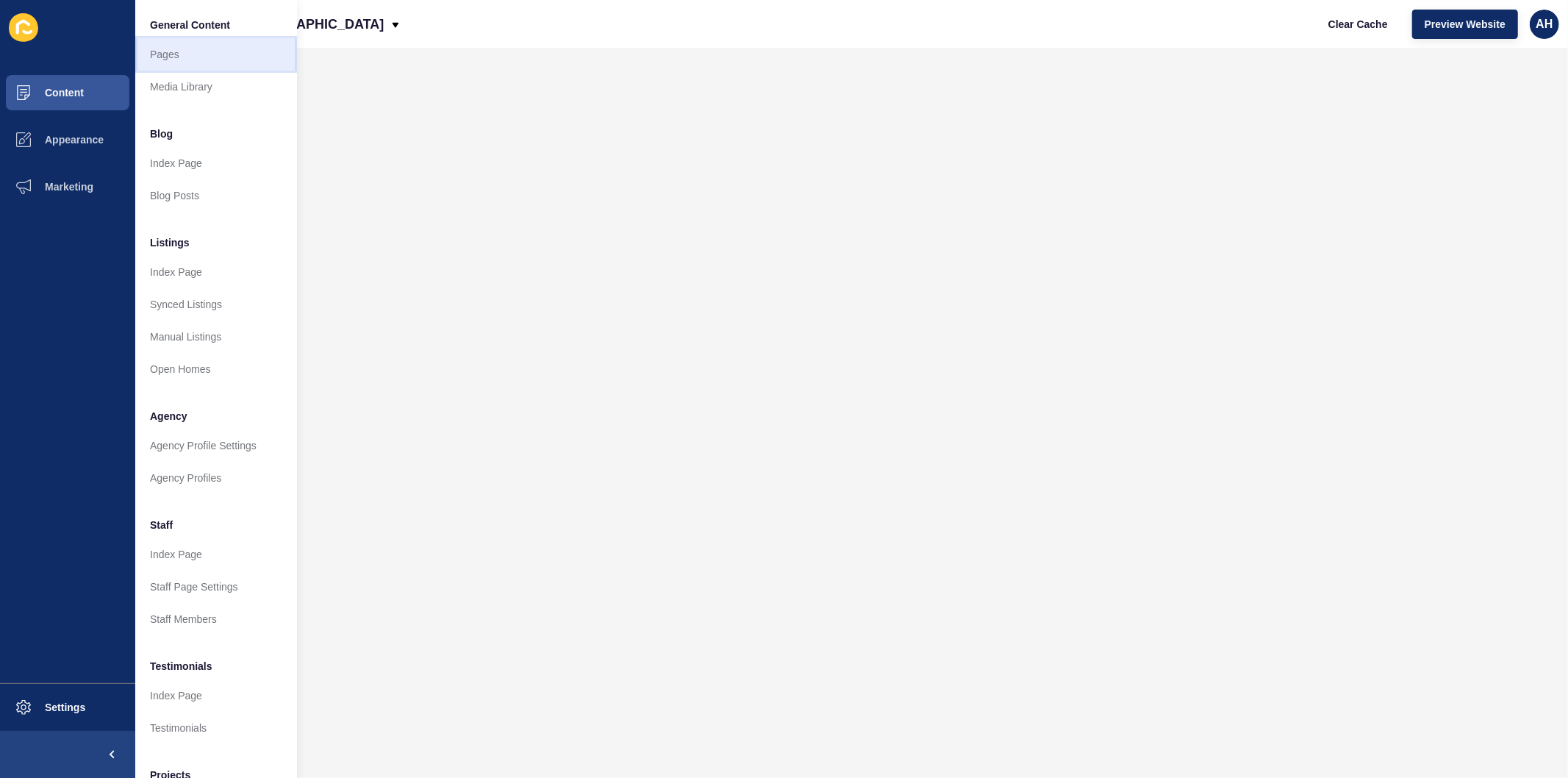
click at [192, 49] on link "Pages" at bounding box center [216, 55] width 161 height 33
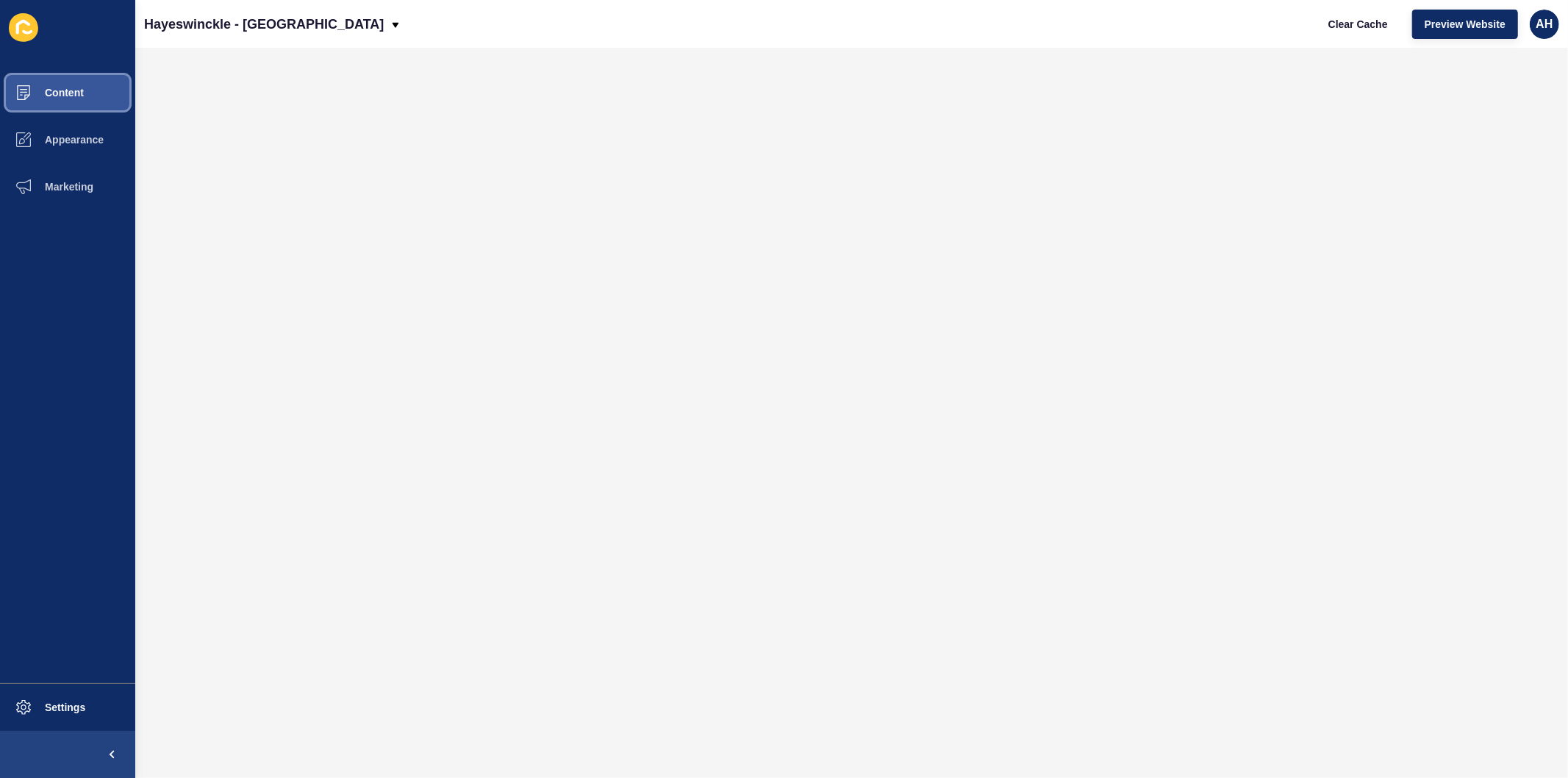
click at [42, 90] on span "Content" at bounding box center [41, 92] width 86 height 11
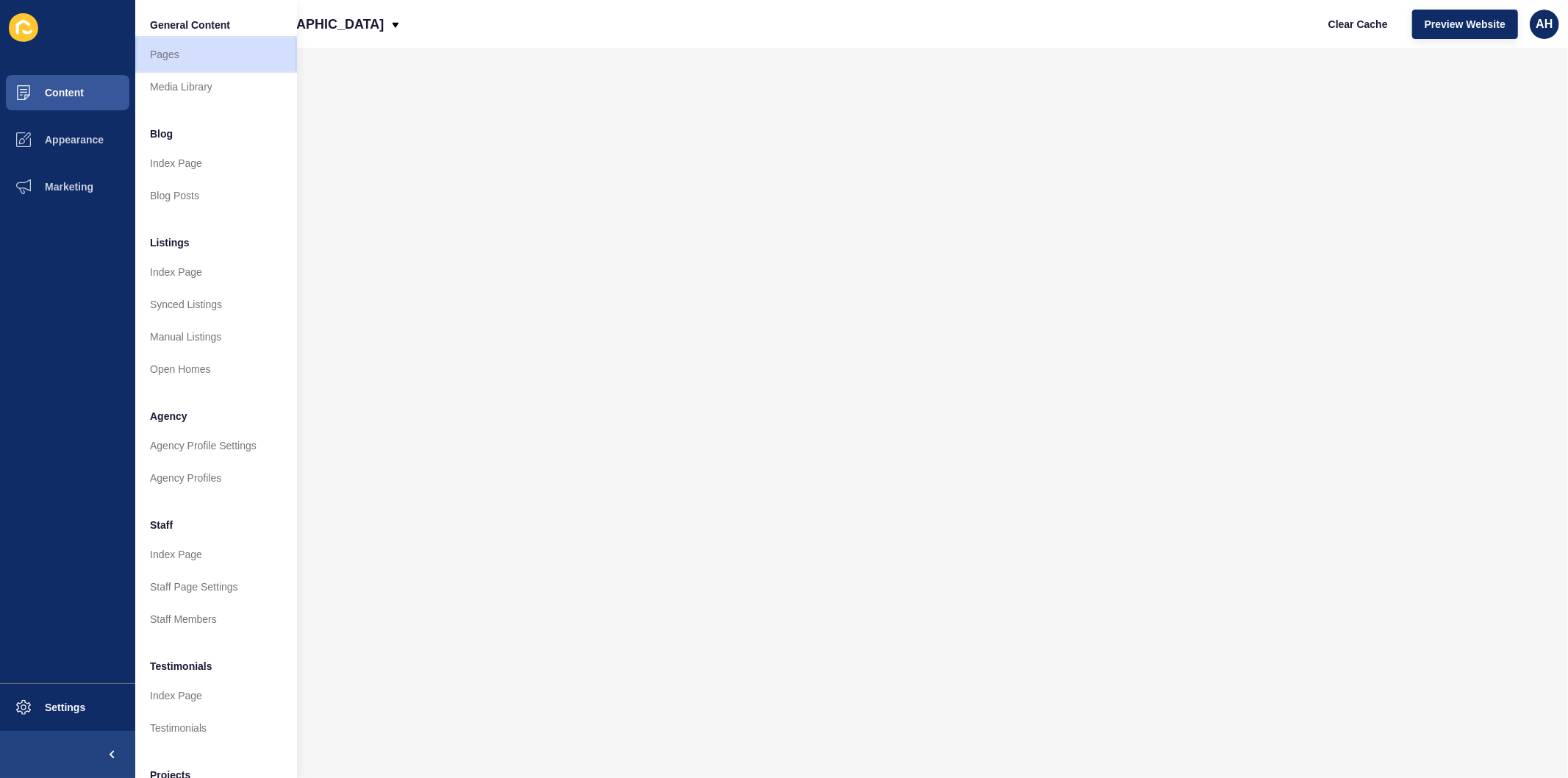
click at [165, 55] on link "Pages" at bounding box center [216, 55] width 161 height 33
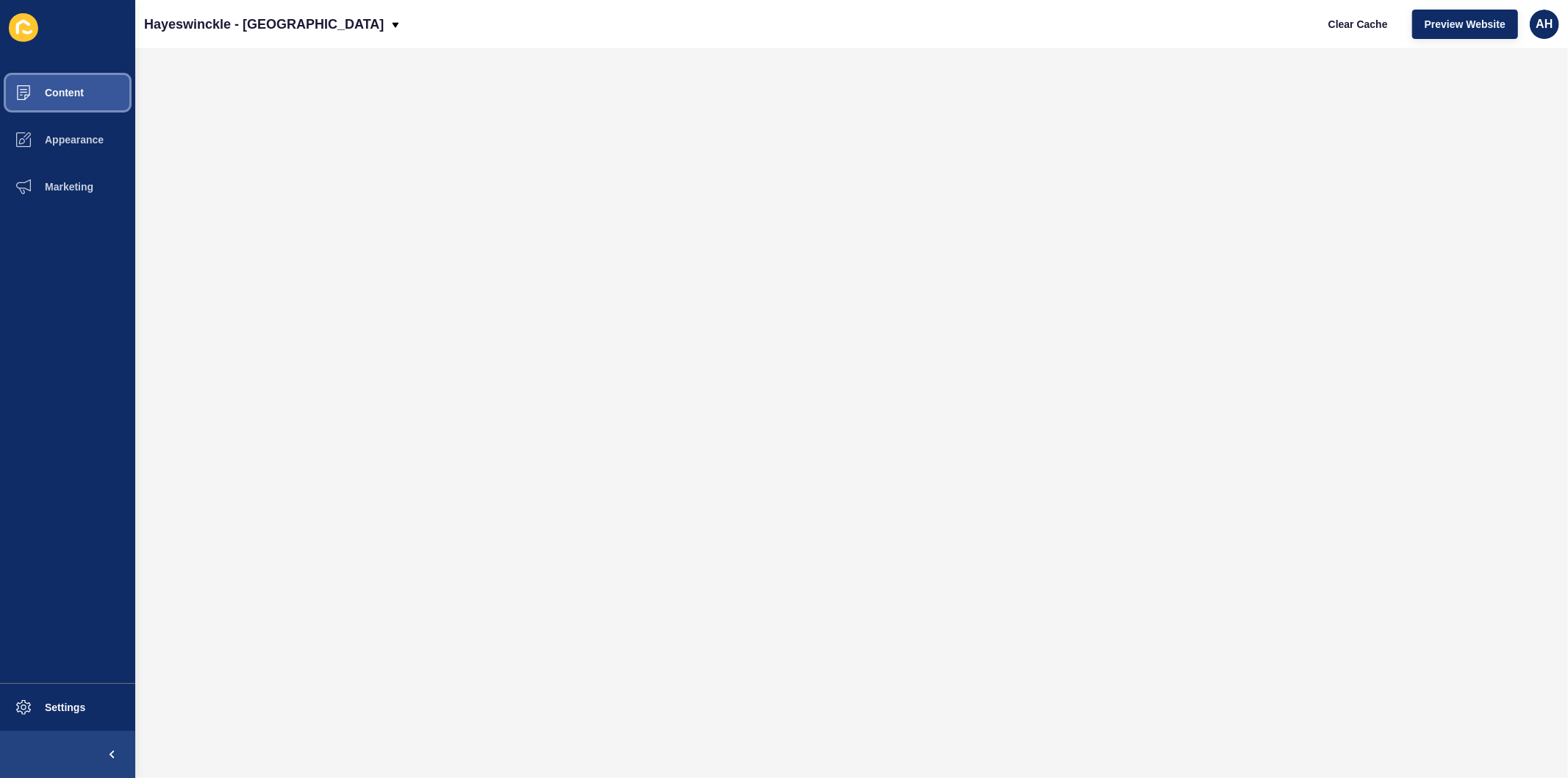
click at [68, 93] on span "Content" at bounding box center [41, 92] width 86 height 11
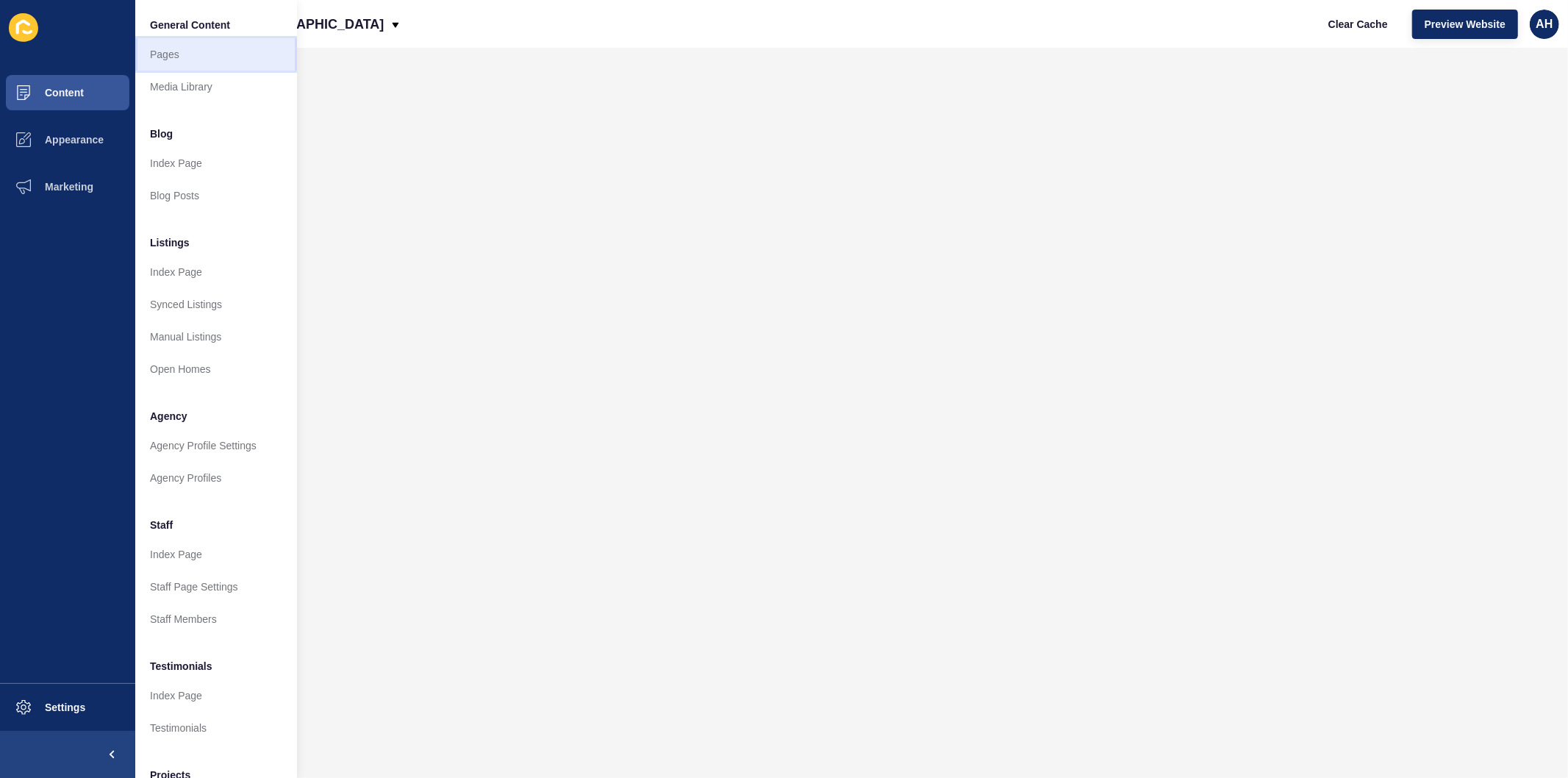
click at [182, 55] on link "Pages" at bounding box center [216, 55] width 161 height 33
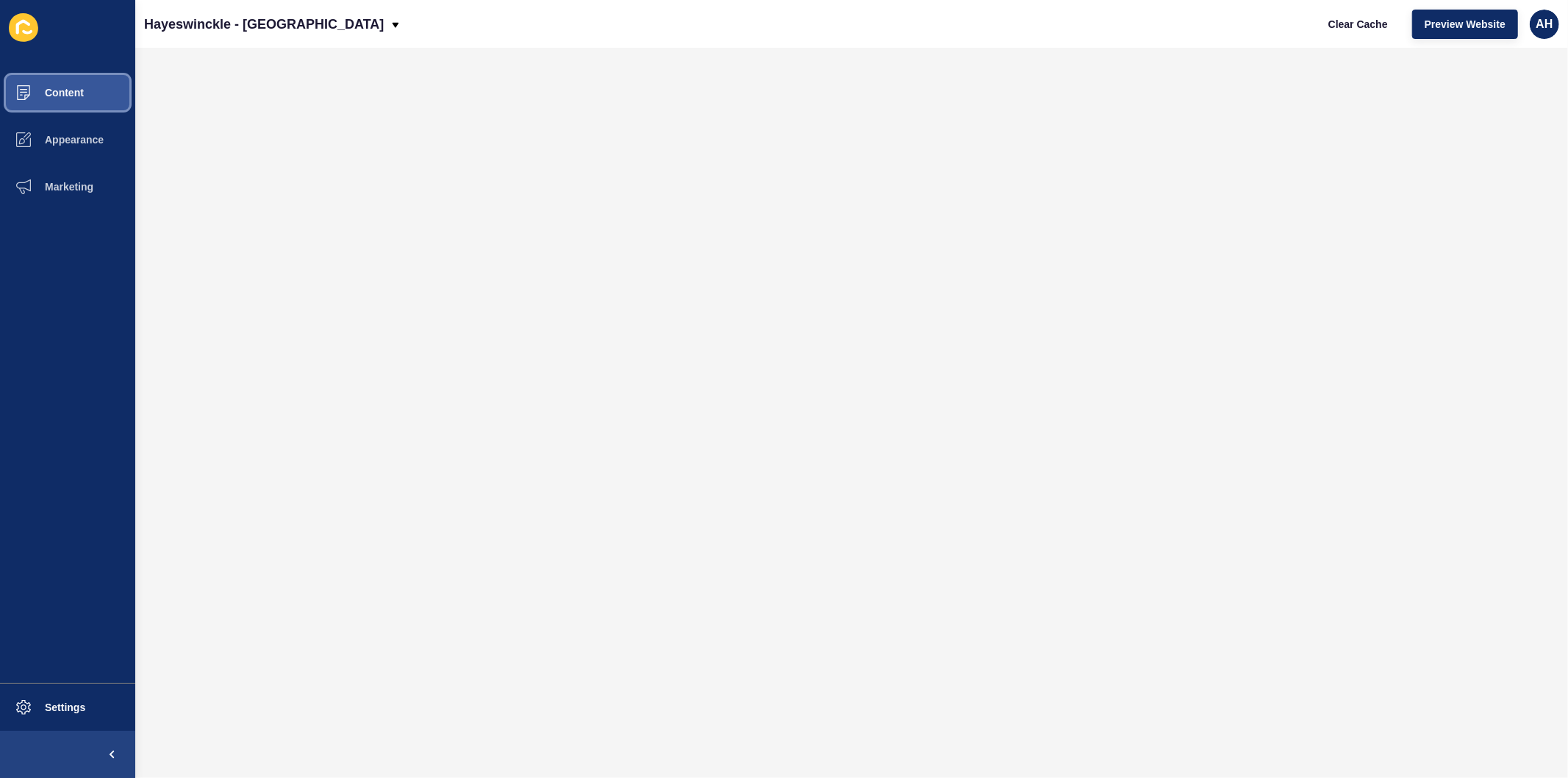
click at [59, 94] on span "Content" at bounding box center [41, 92] width 86 height 11
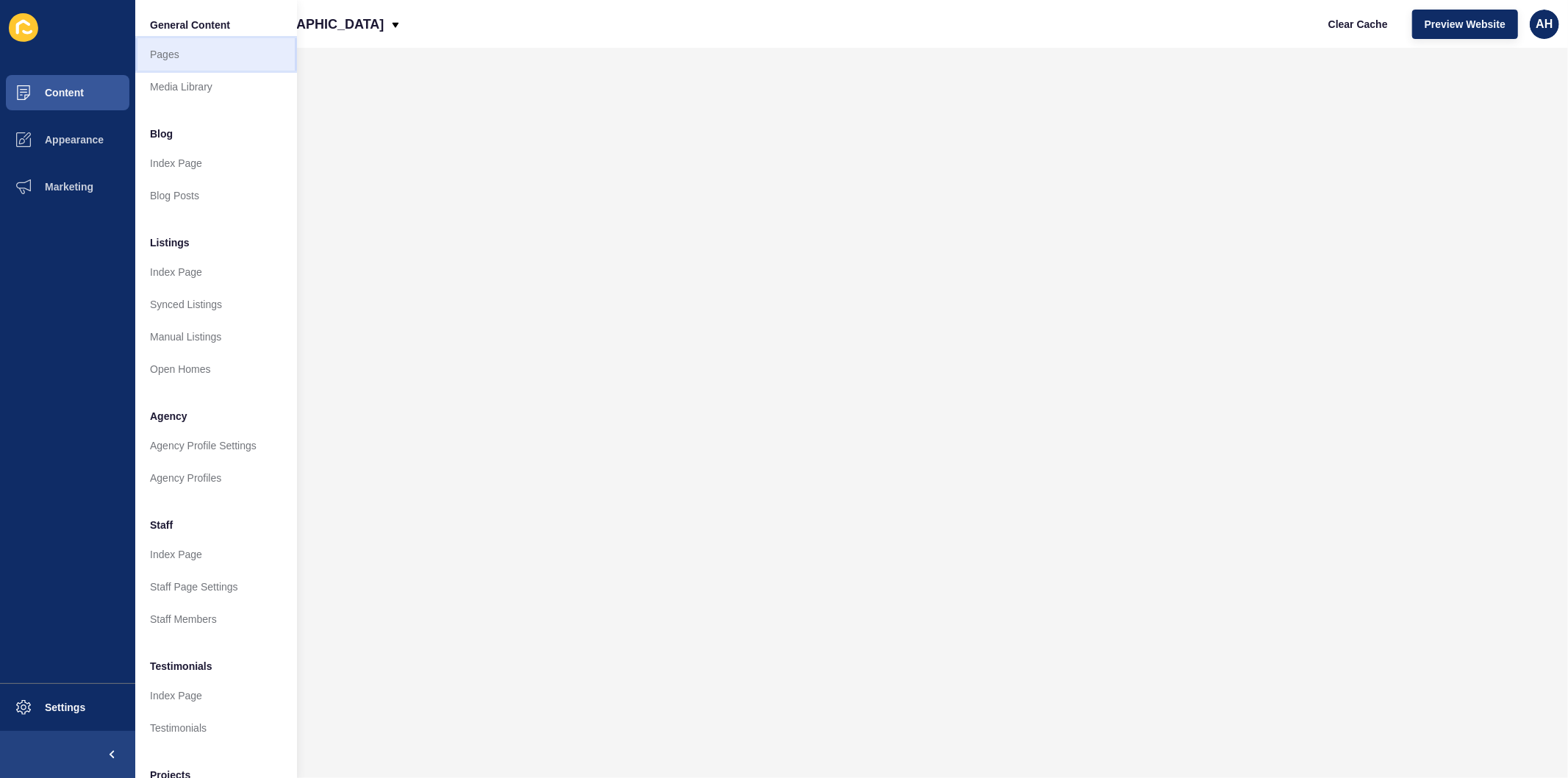
click at [184, 60] on link "Pages" at bounding box center [216, 55] width 161 height 33
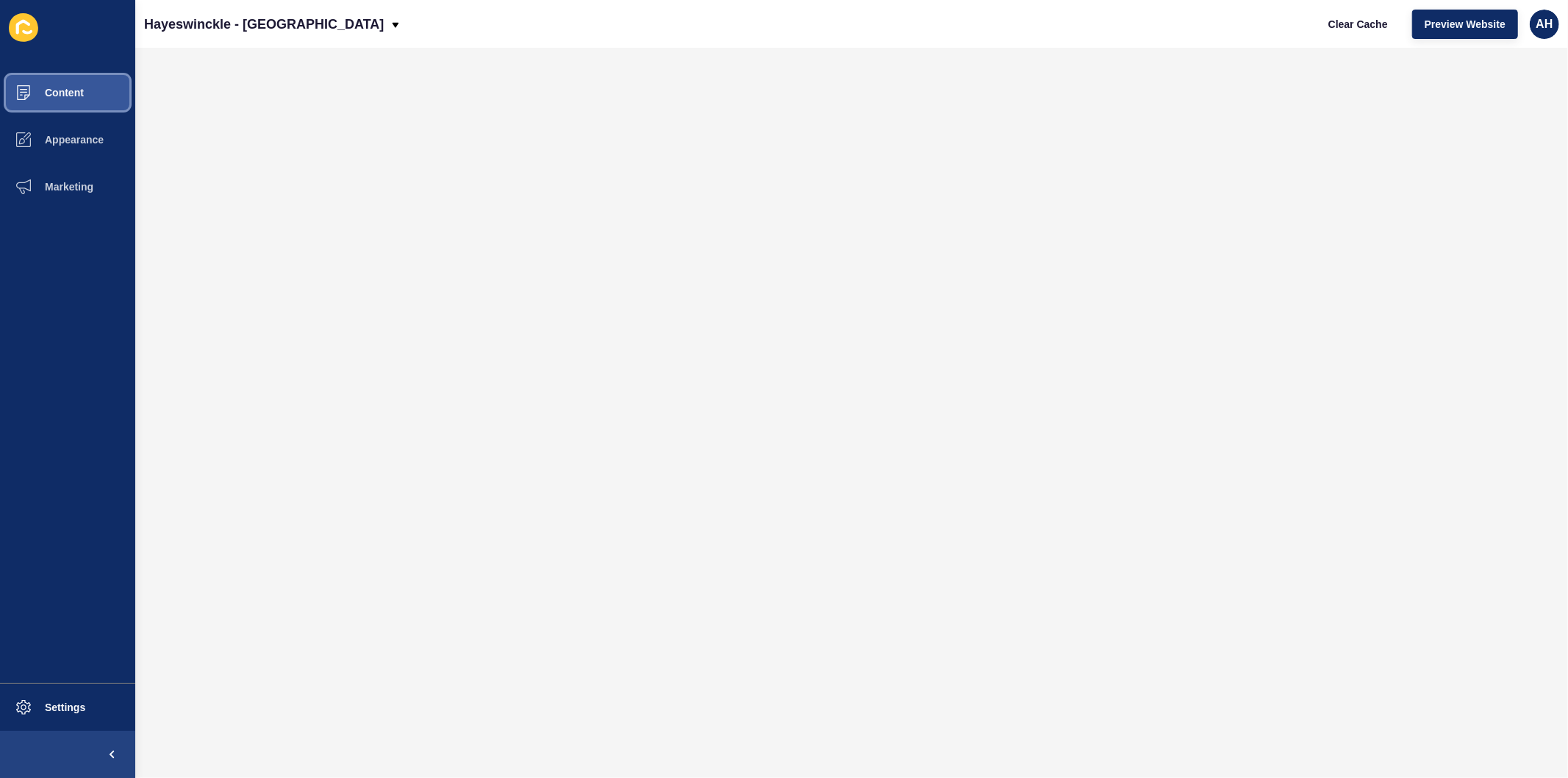
click at [35, 86] on span "Content" at bounding box center [41, 92] width 86 height 11
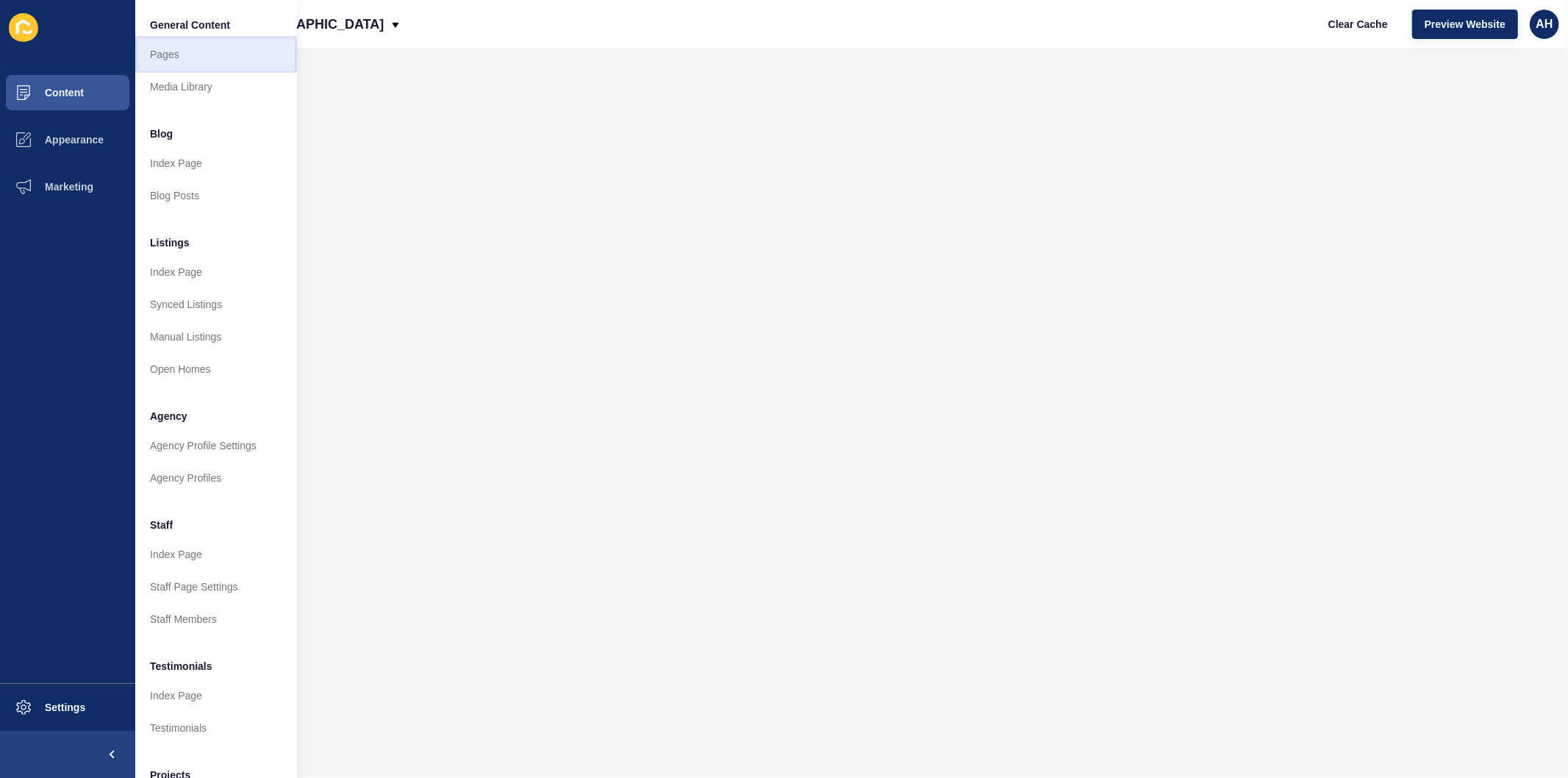
click at [171, 61] on link "Pages" at bounding box center [216, 55] width 161 height 33
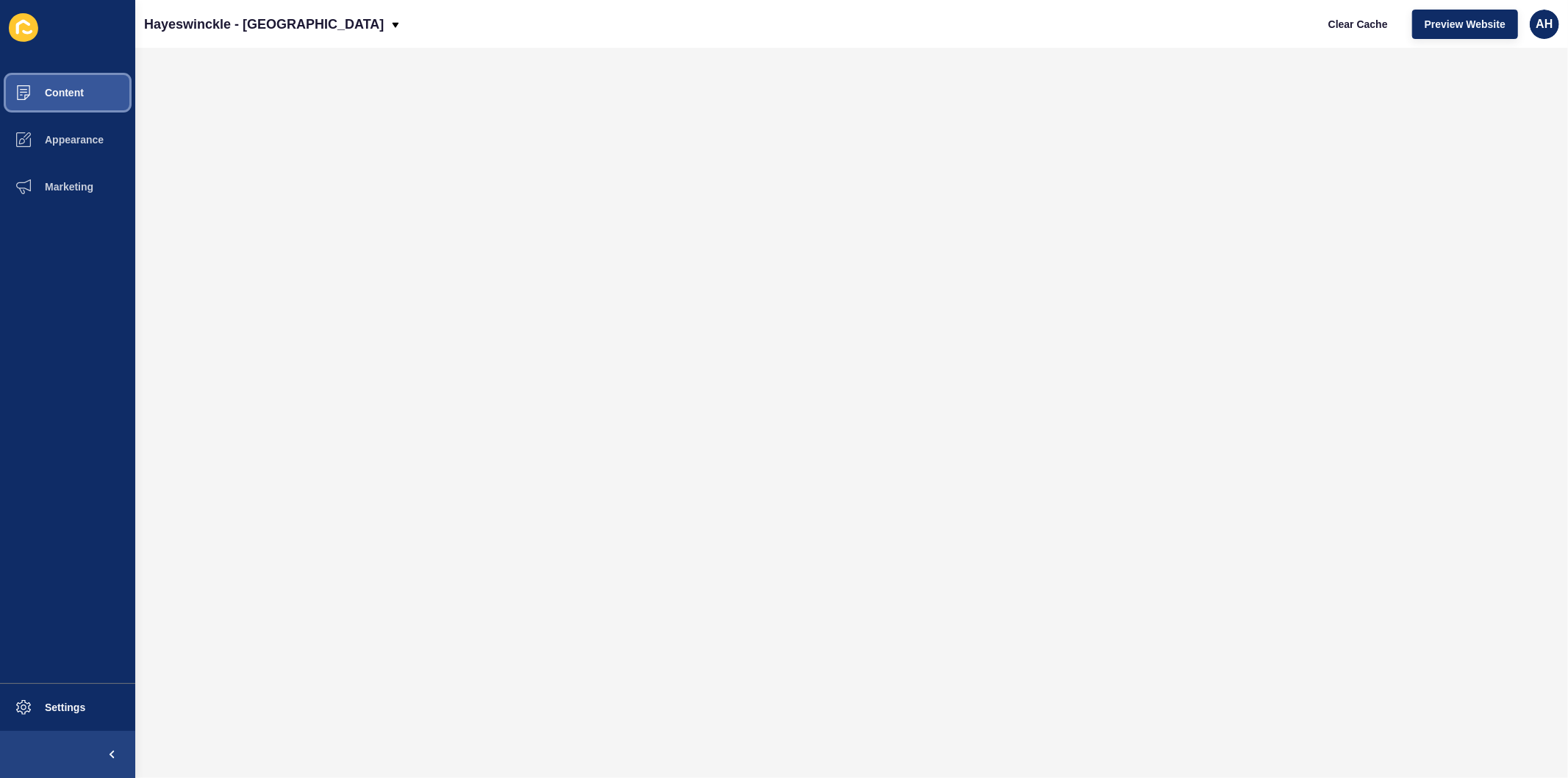
click at [74, 94] on span "Content" at bounding box center [41, 92] width 86 height 11
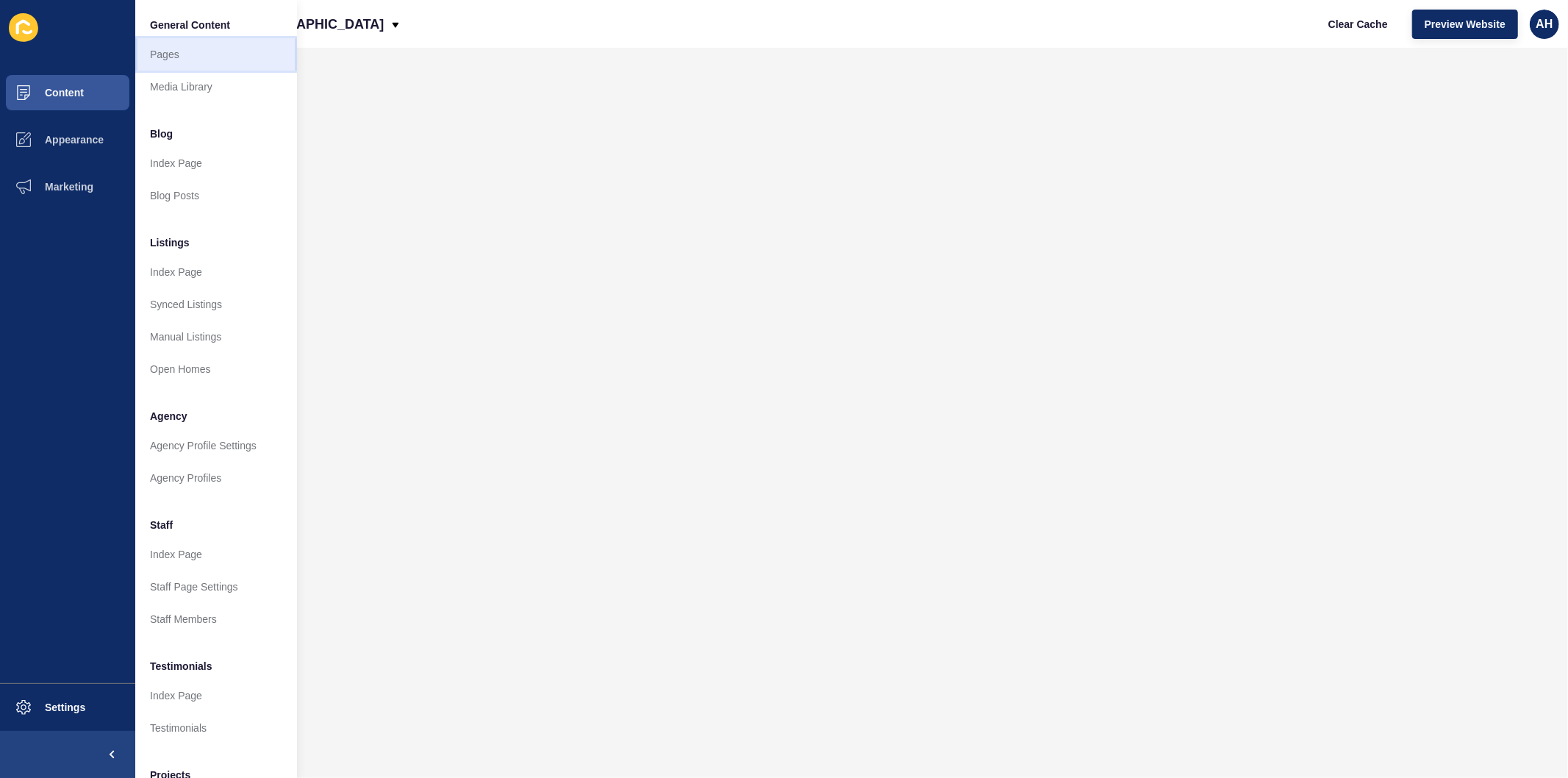
click at [173, 60] on link "Pages" at bounding box center [216, 55] width 161 height 33
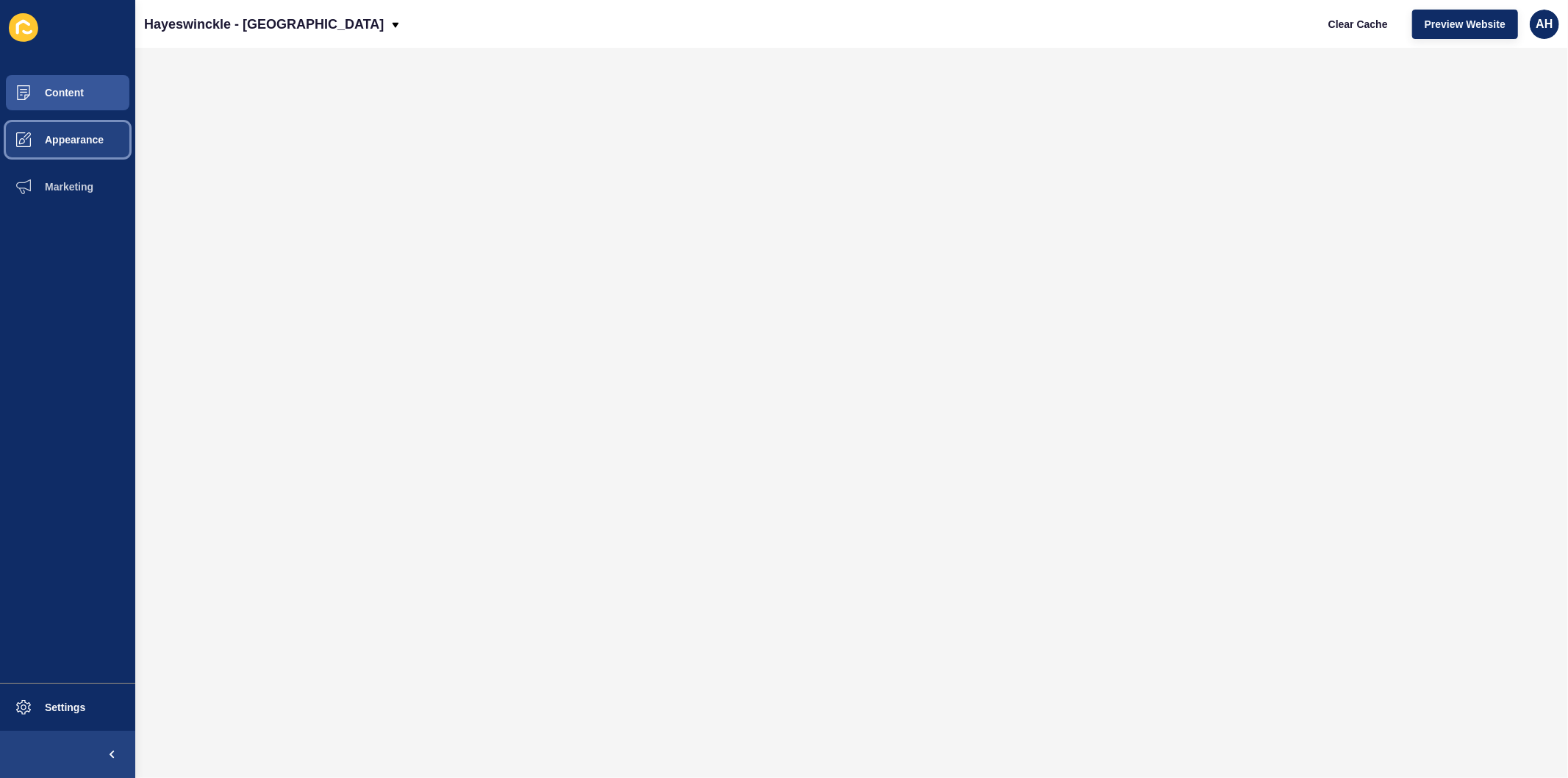
click at [59, 137] on span "Appearance" at bounding box center [51, 139] width 106 height 11
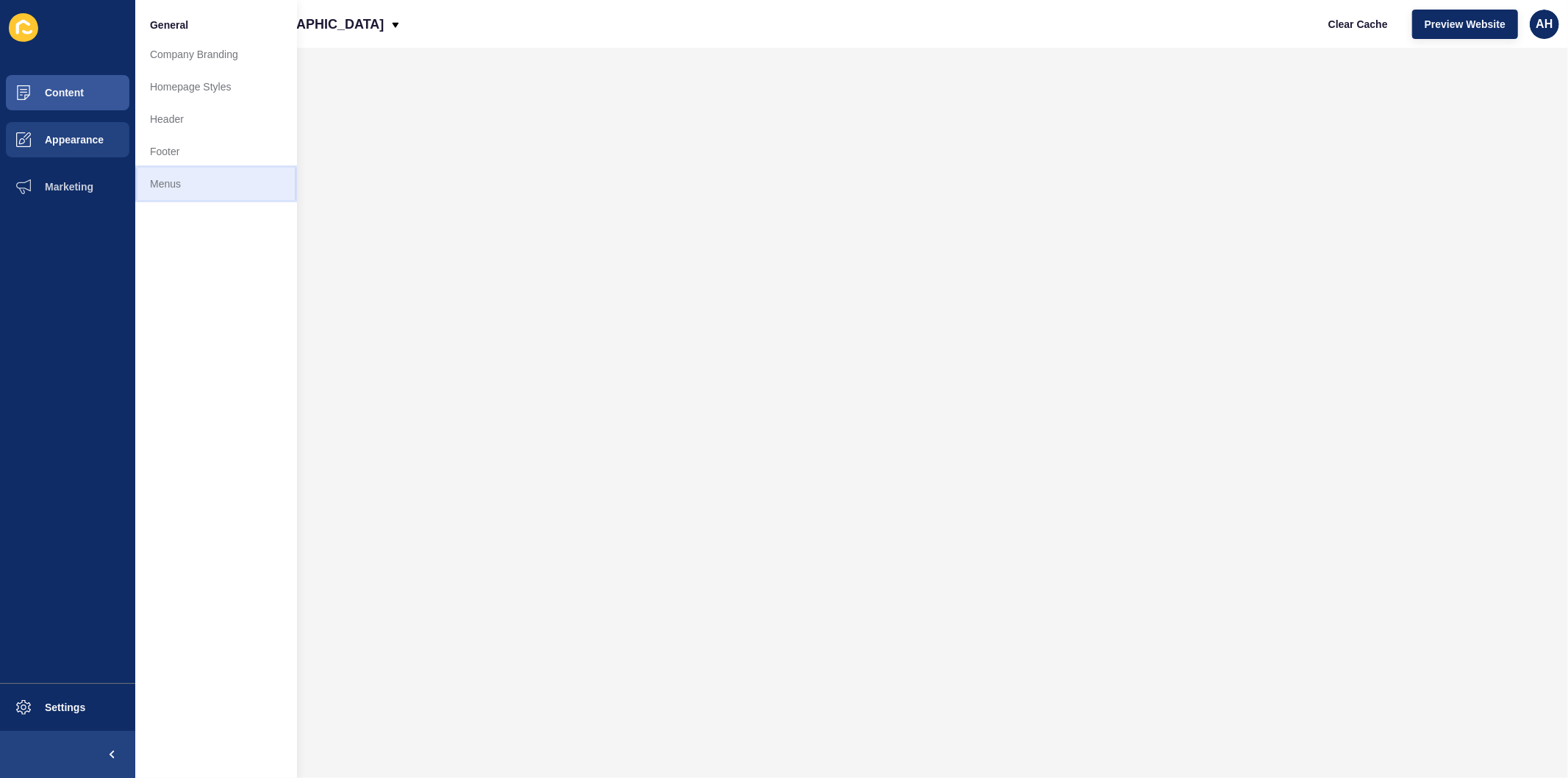
click at [168, 187] on link "Menus" at bounding box center [216, 184] width 161 height 33
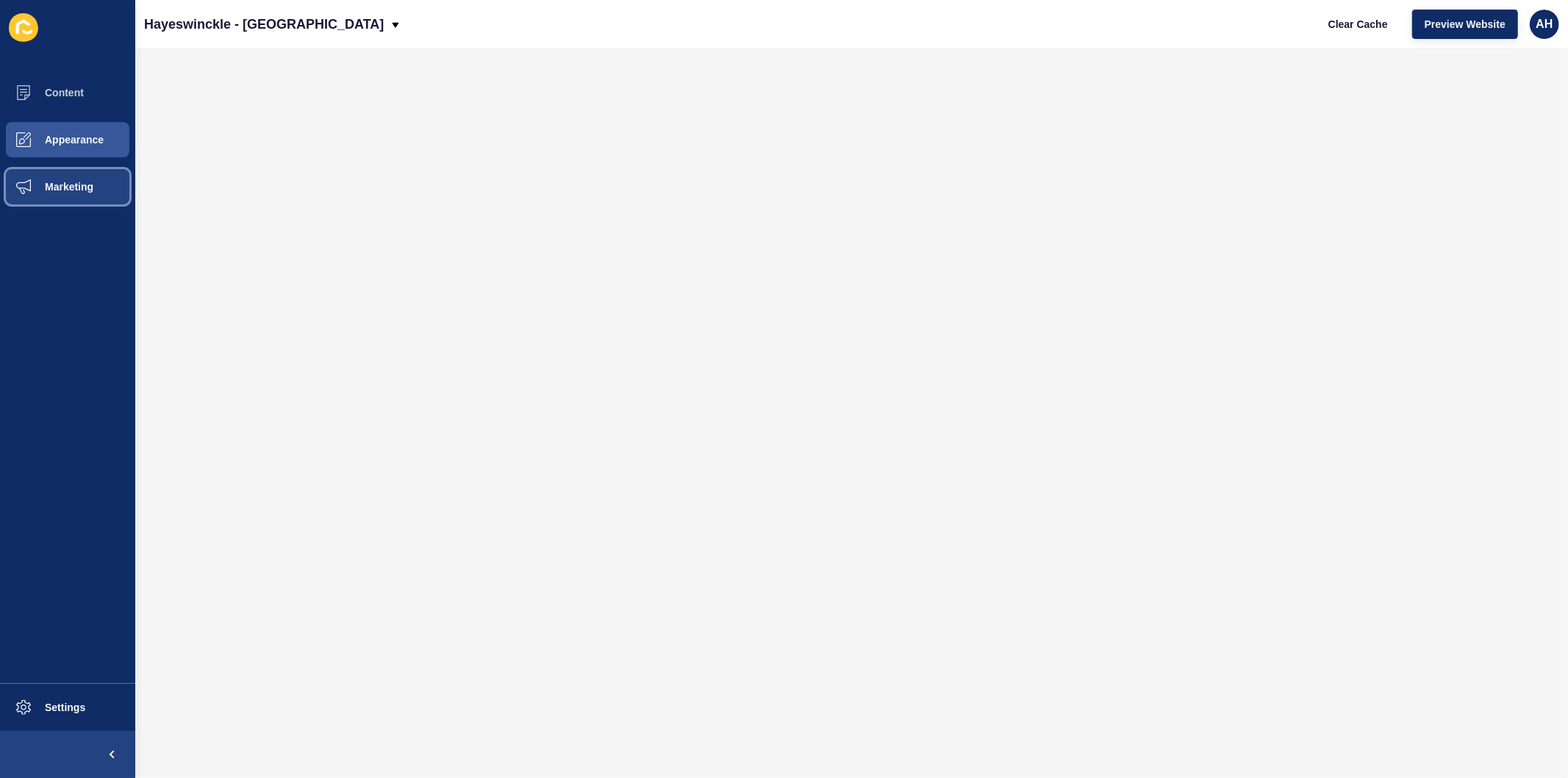
click at [69, 195] on button "Marketing" at bounding box center [68, 187] width 135 height 47
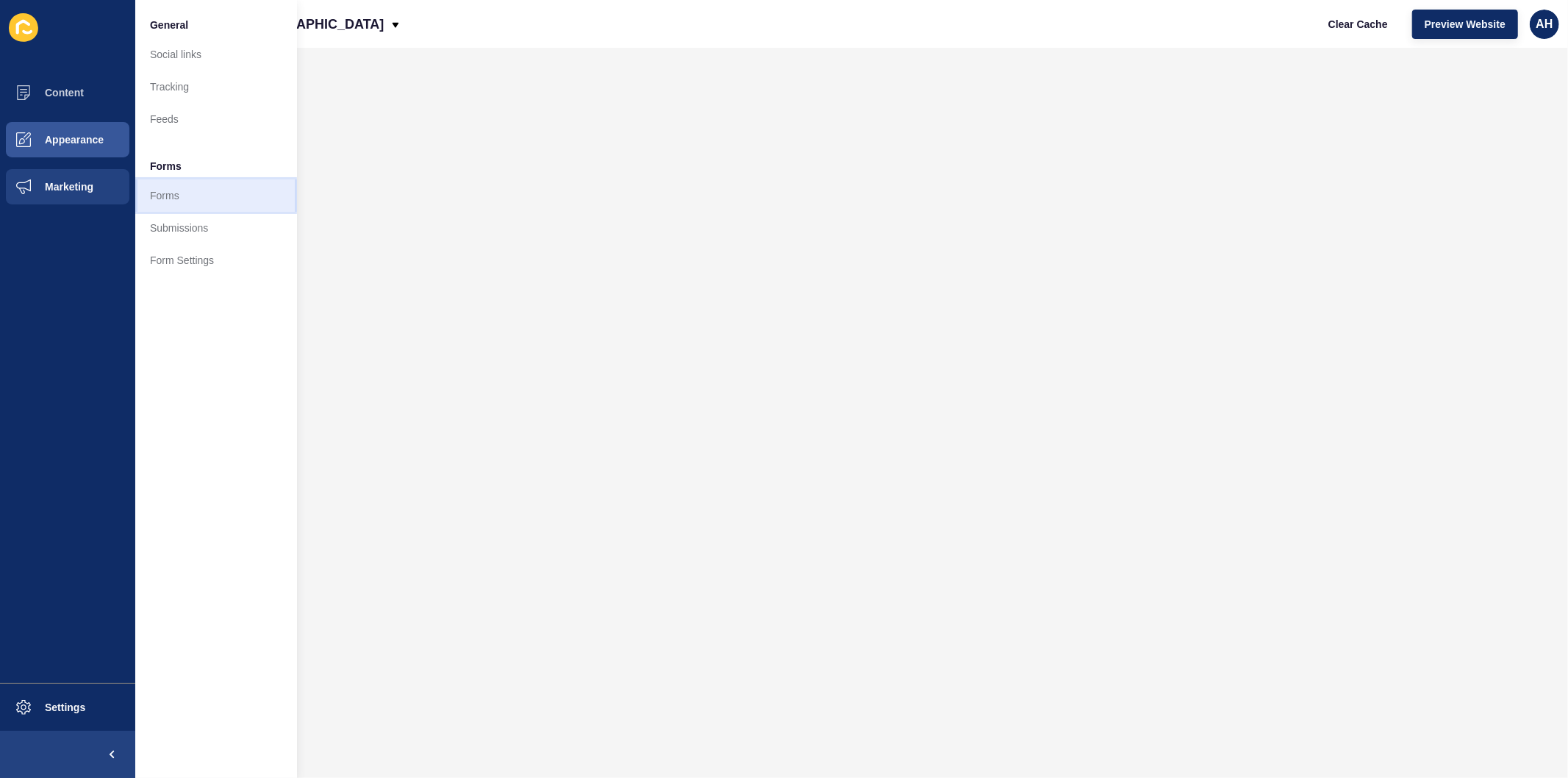
click at [200, 199] on link "Forms" at bounding box center [216, 196] width 161 height 33
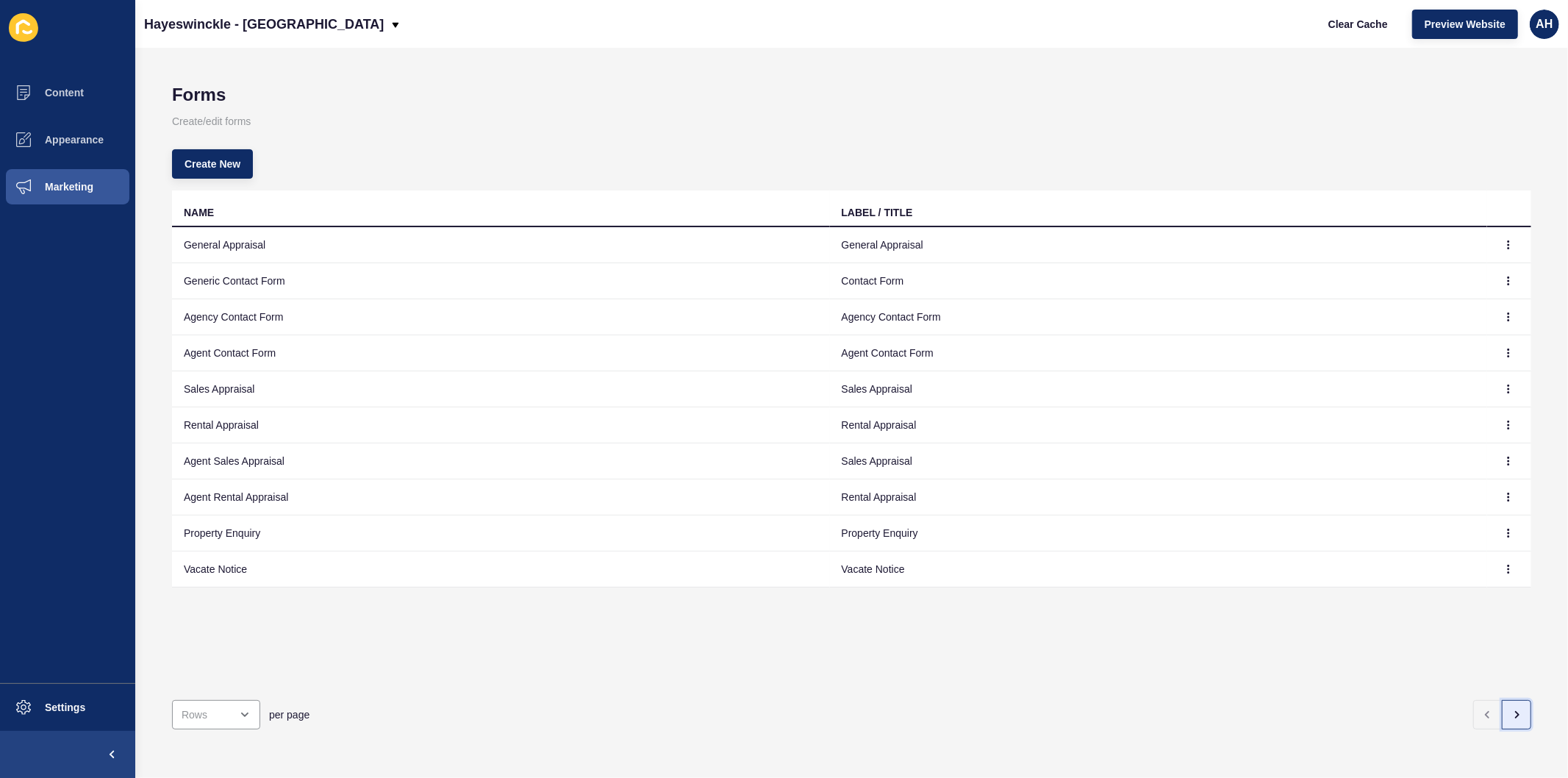
click at [1511, 709] on icon "button" at bounding box center [1517, 714] width 11 height 11
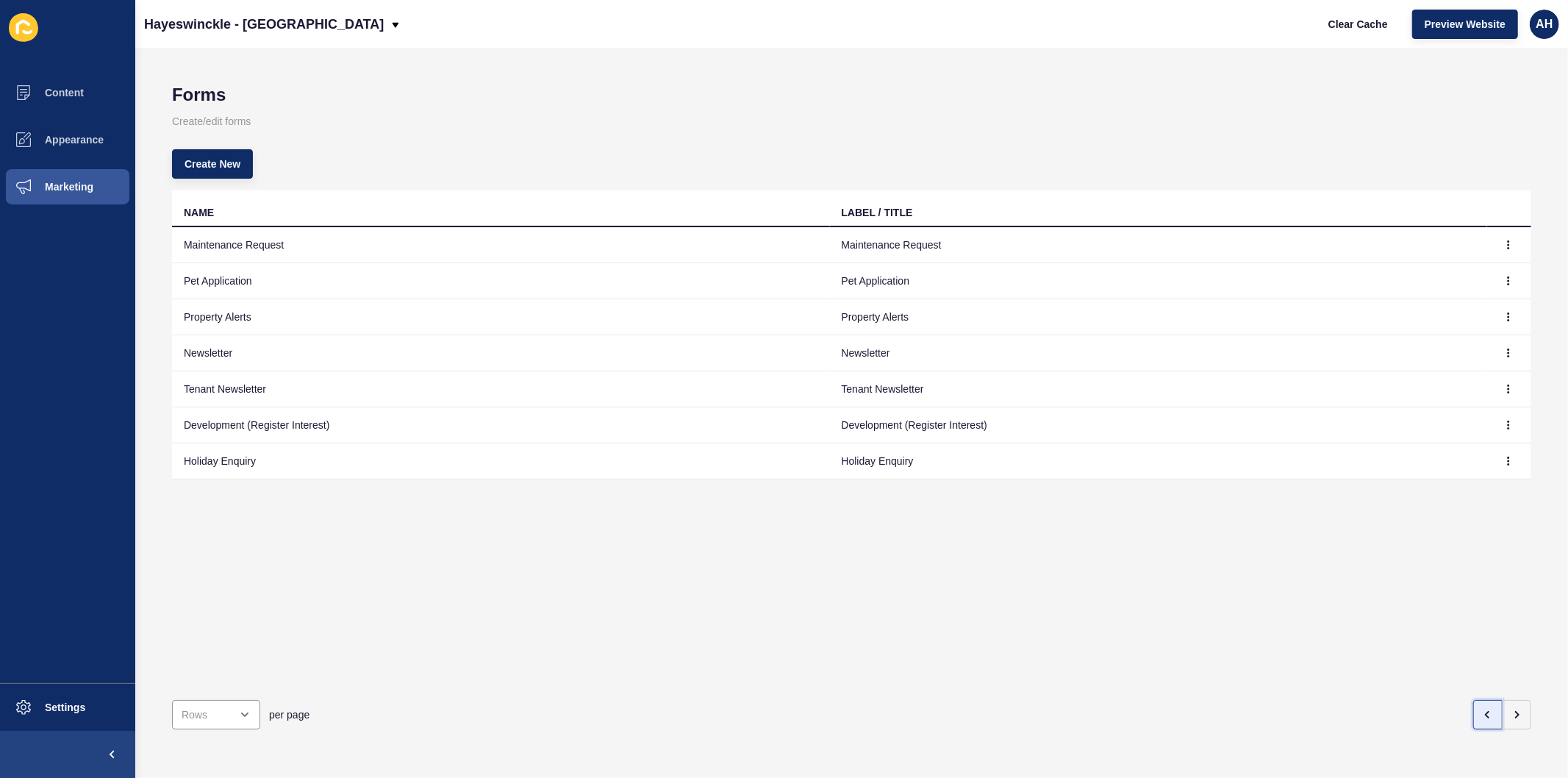
click at [1473, 702] on button "button" at bounding box center [1488, 714] width 29 height 29
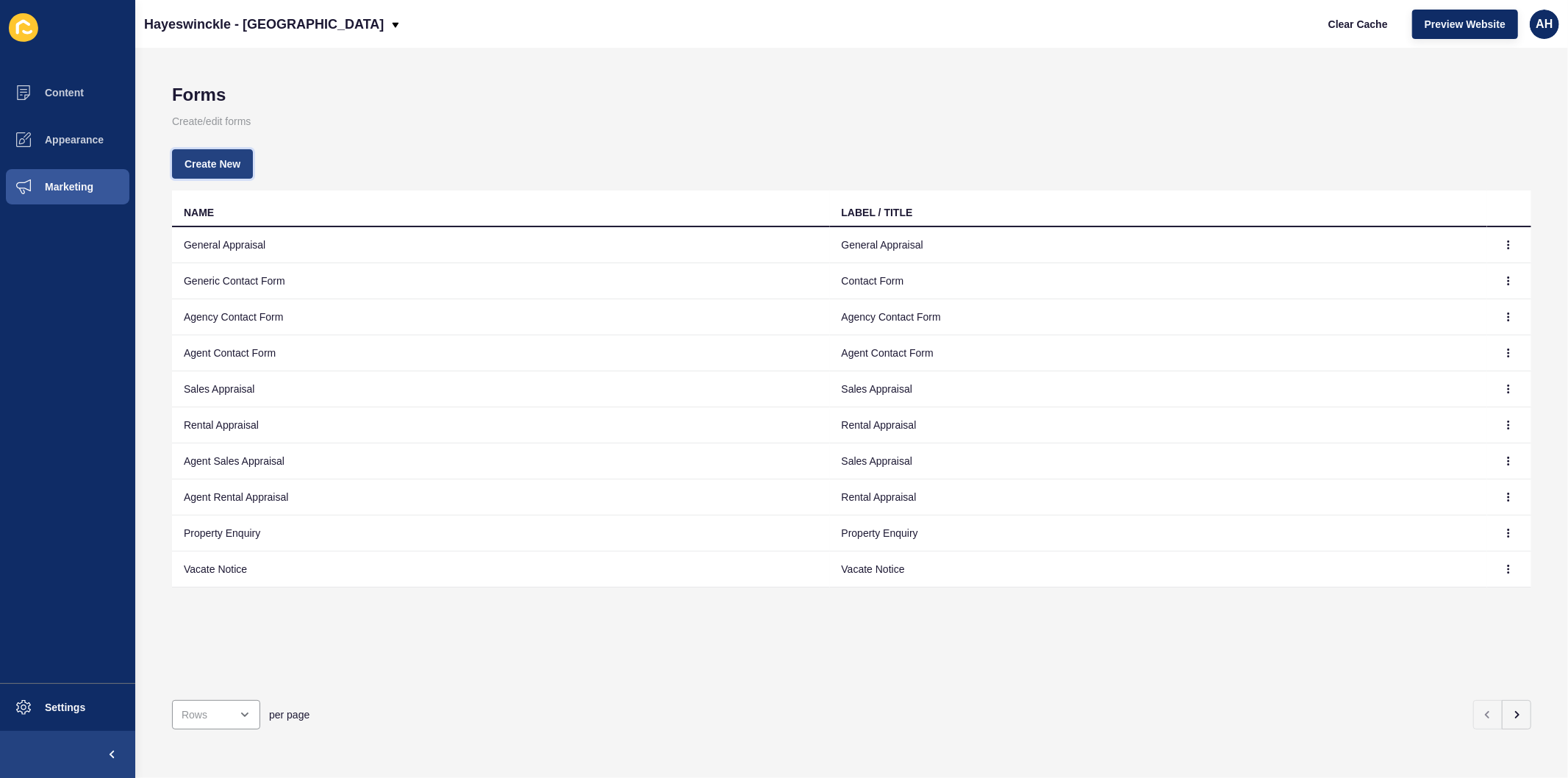
click at [190, 151] on button "Create New" at bounding box center [212, 164] width 81 height 29
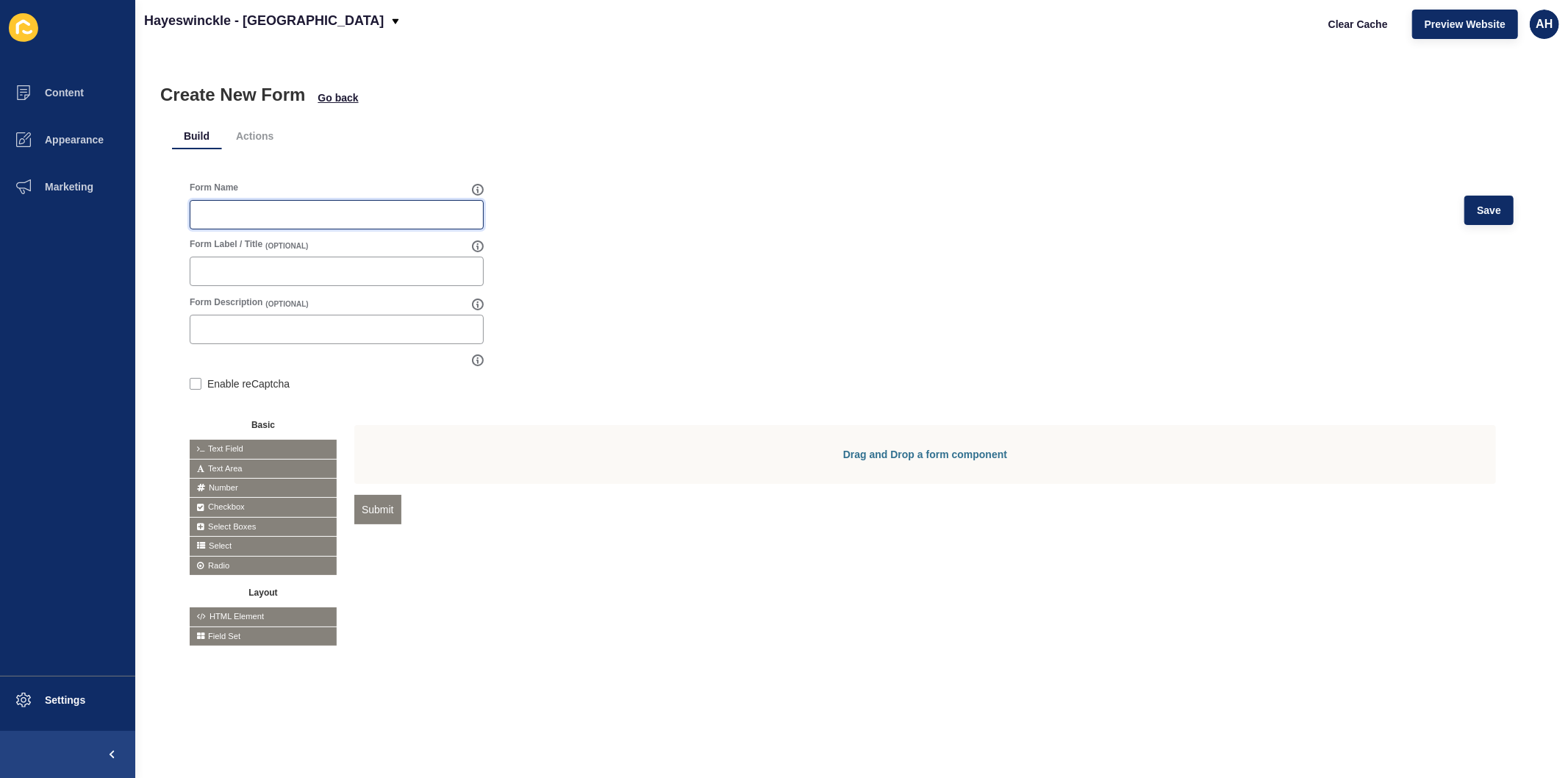
click at [248, 215] on input "Form Name" at bounding box center [337, 214] width 275 height 15
type input "Apply Now"
click at [276, 267] on input "Form Label / Title" at bounding box center [337, 271] width 275 height 15
type input "Apply Now Form"
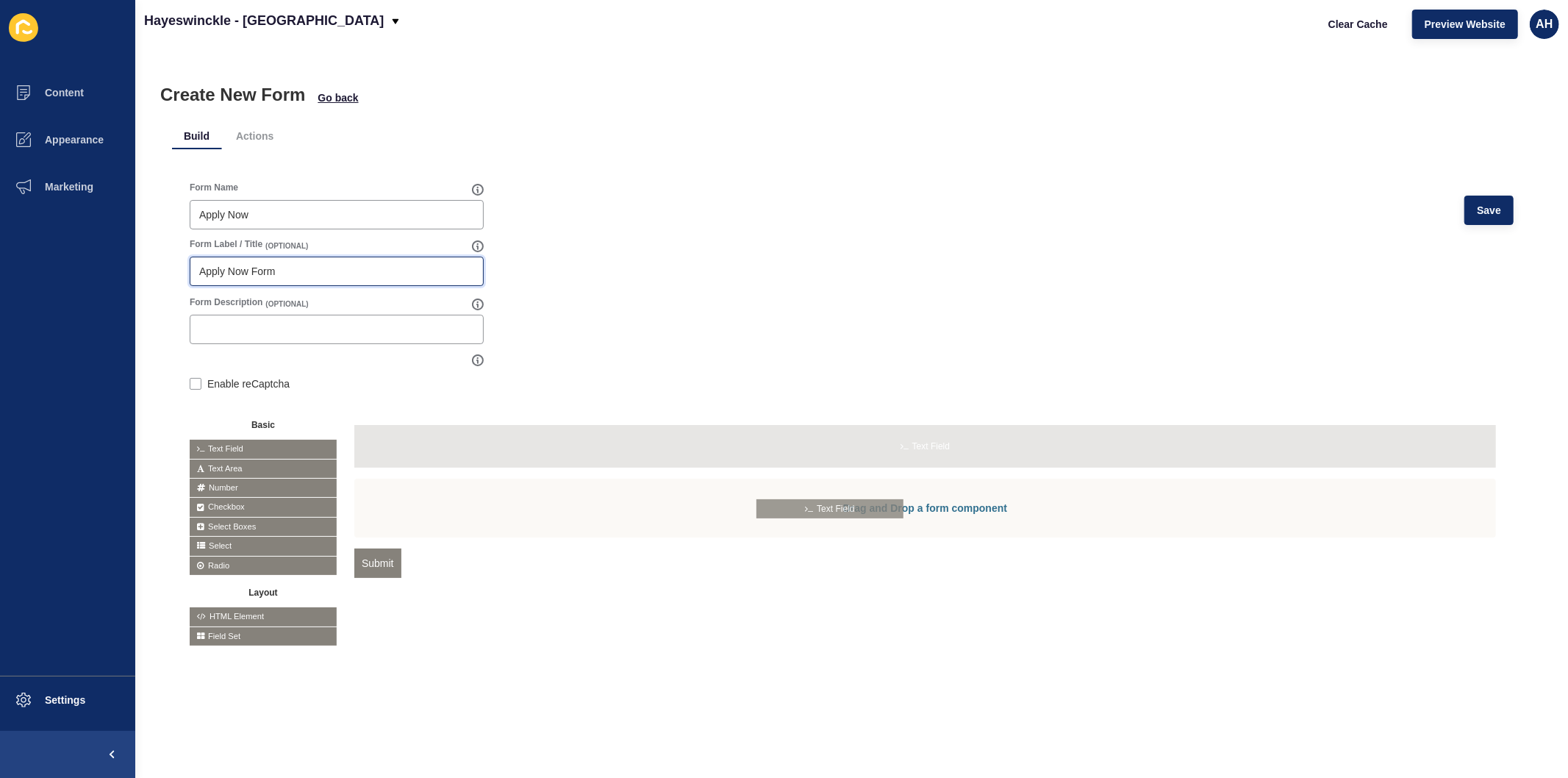
drag, startPoint x: 245, startPoint y: 446, endPoint x: 813, endPoint y: 505, distance: 571.1
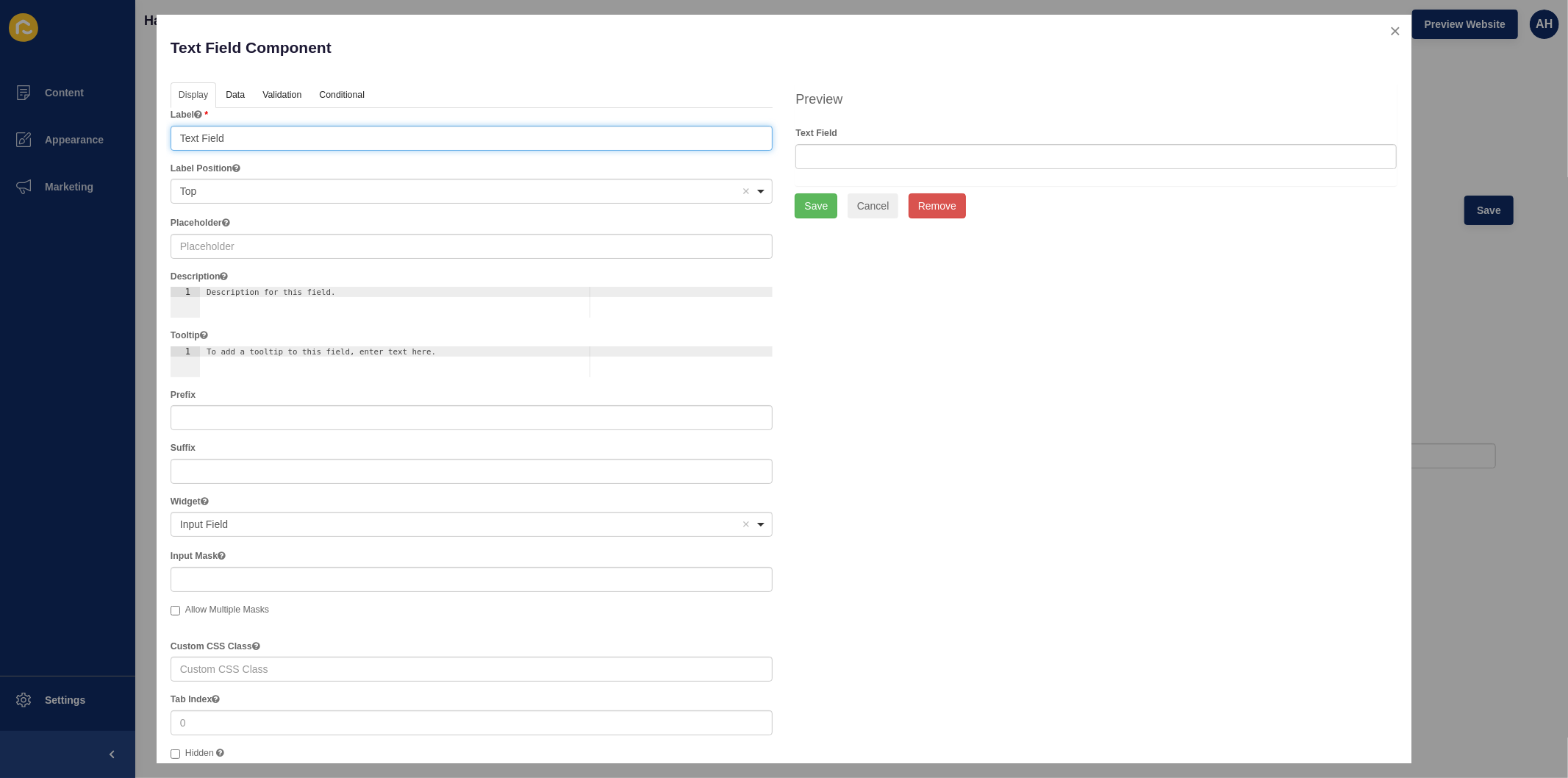
click at [276, 138] on input "Text Field" at bounding box center [472, 138] width 603 height 25
type input "Full Name"
click at [239, 90] on link "Data" at bounding box center [235, 95] width 34 height 27
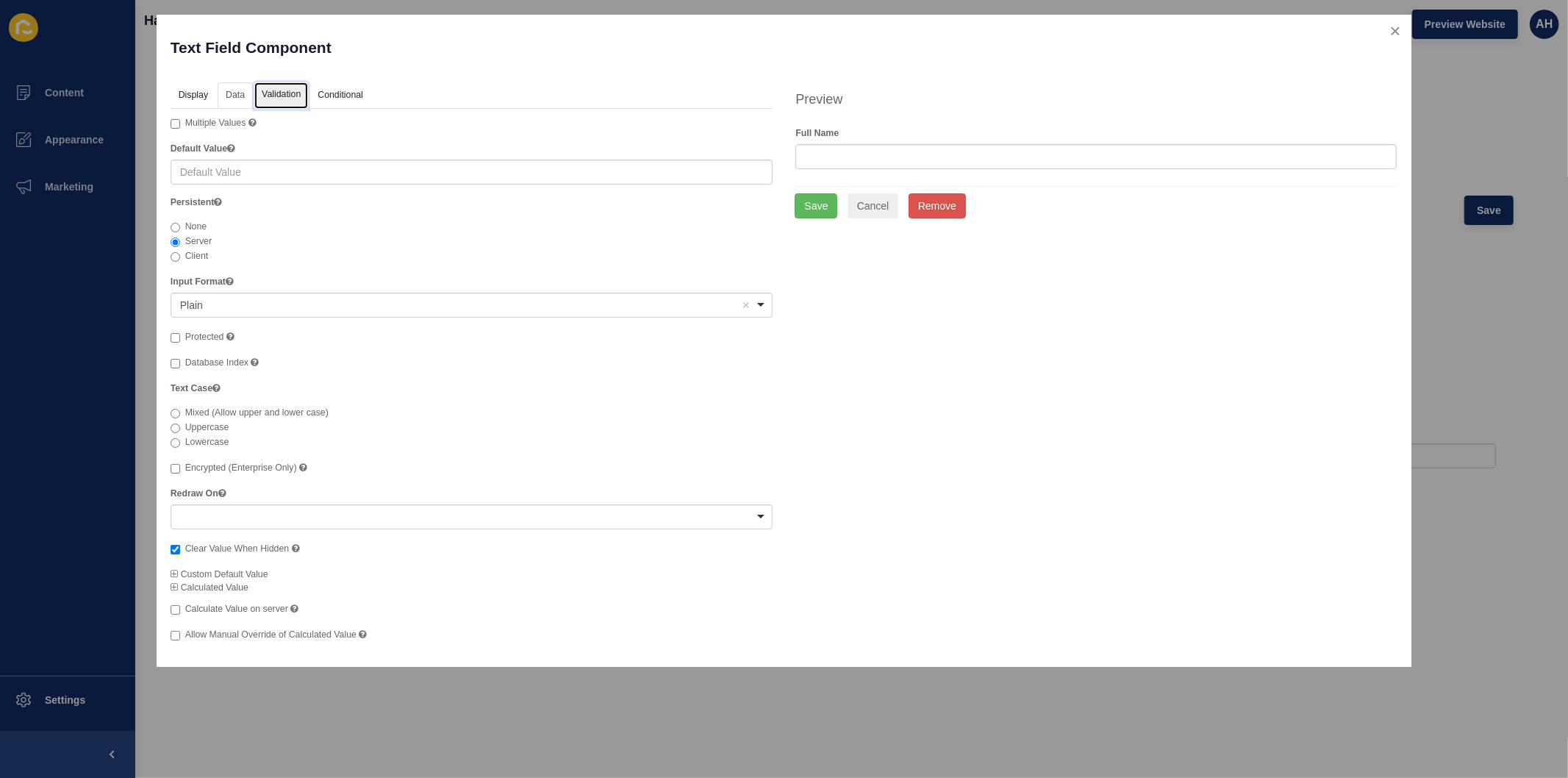
click at [291, 97] on link "Validation" at bounding box center [281, 95] width 54 height 27
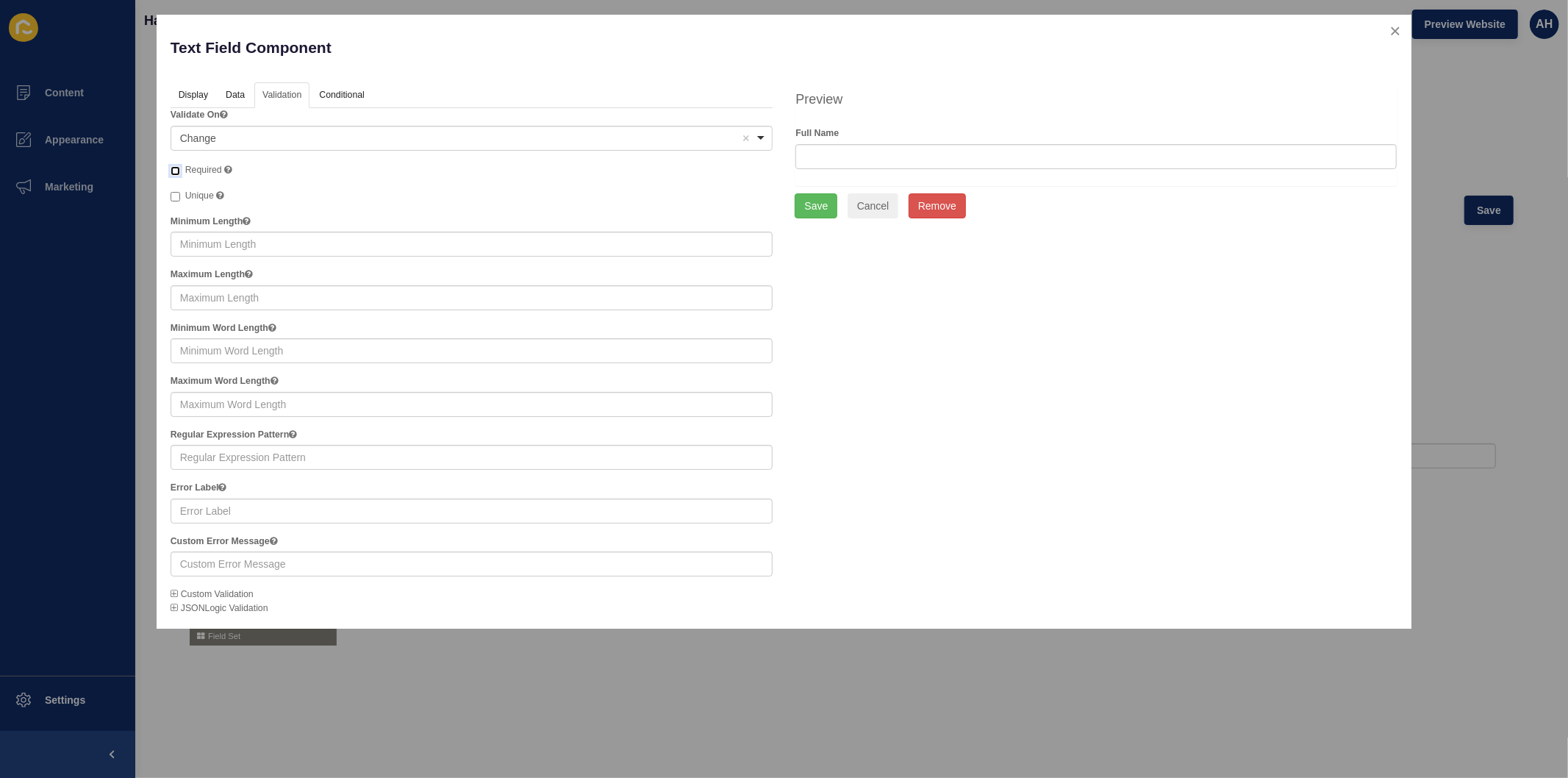
click at [171, 167] on input "Required" at bounding box center [175, 171] width 10 height 10
checkbox input "true"
click at [815, 207] on button "Save" at bounding box center [816, 205] width 42 height 25
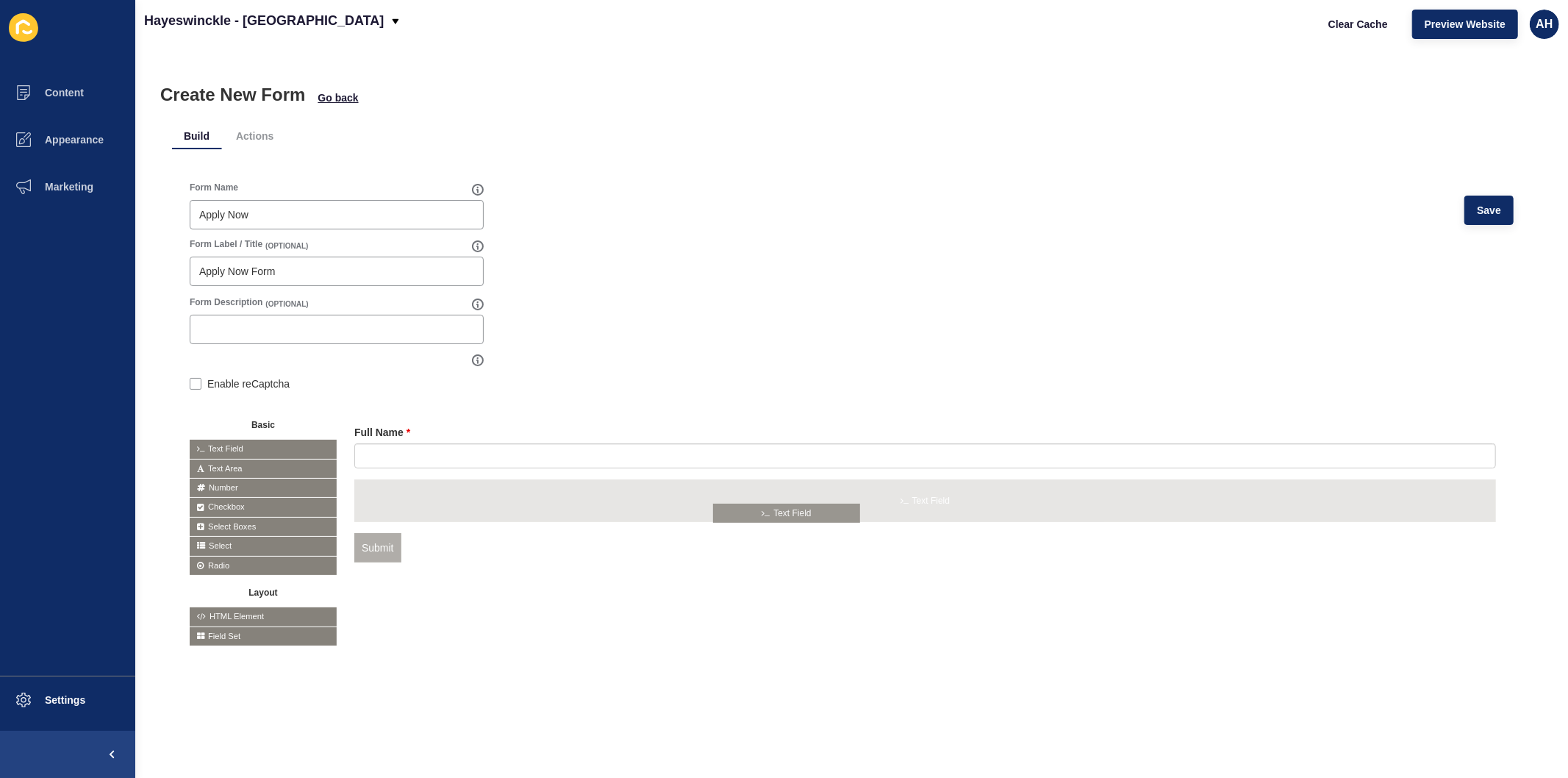
drag, startPoint x: 248, startPoint y: 445, endPoint x: 772, endPoint y: 508, distance: 527.8
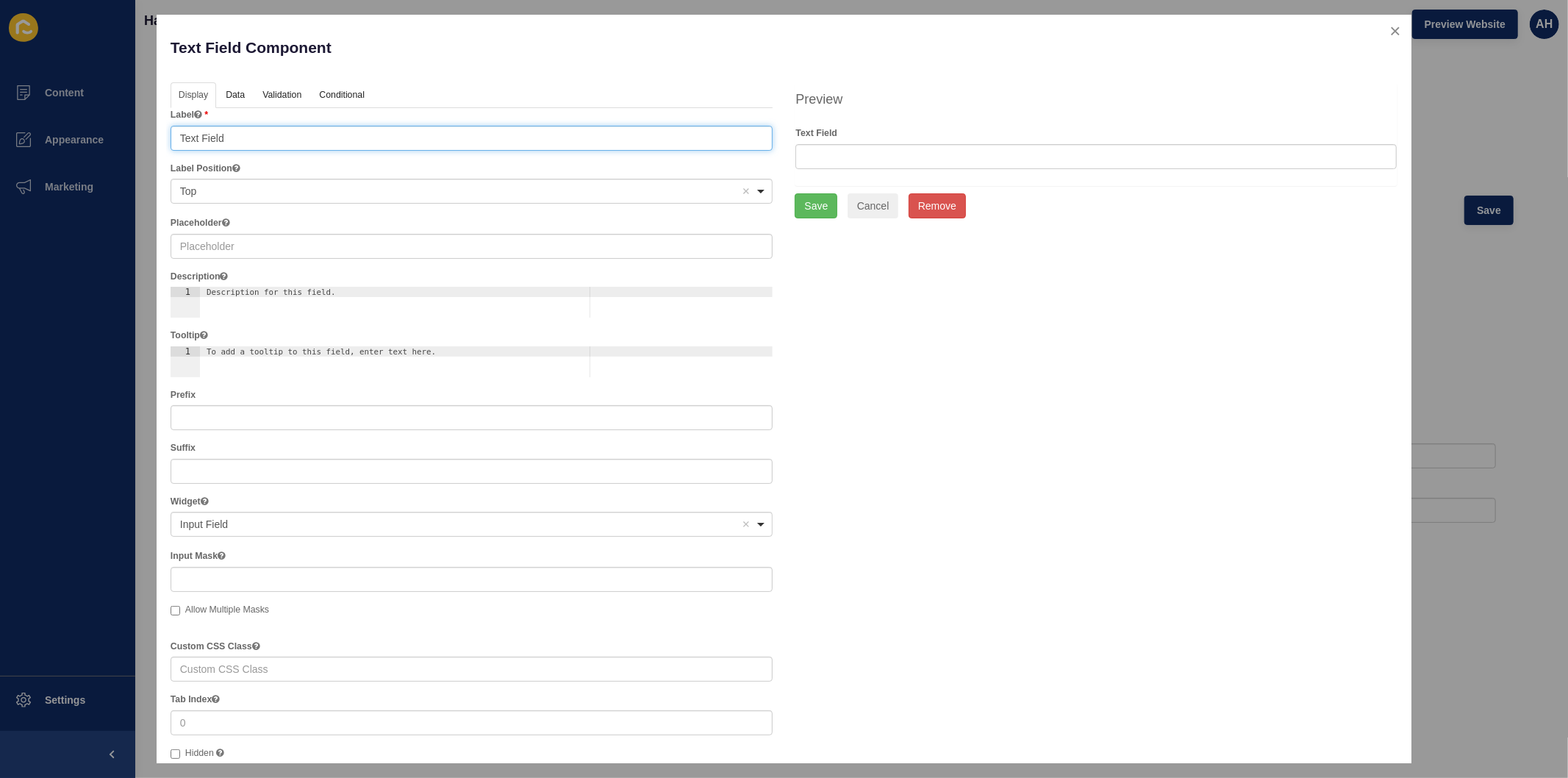
drag, startPoint x: 260, startPoint y: 130, endPoint x: 117, endPoint y: 133, distance: 143.0
click at [117, 133] on div "Text Field Component Help Display Data Validation API Conditional Logic Layout …" at bounding box center [784, 389] width 1568 height 778
type input "Email"
click at [261, 90] on link "Validation" at bounding box center [281, 95] width 54 height 27
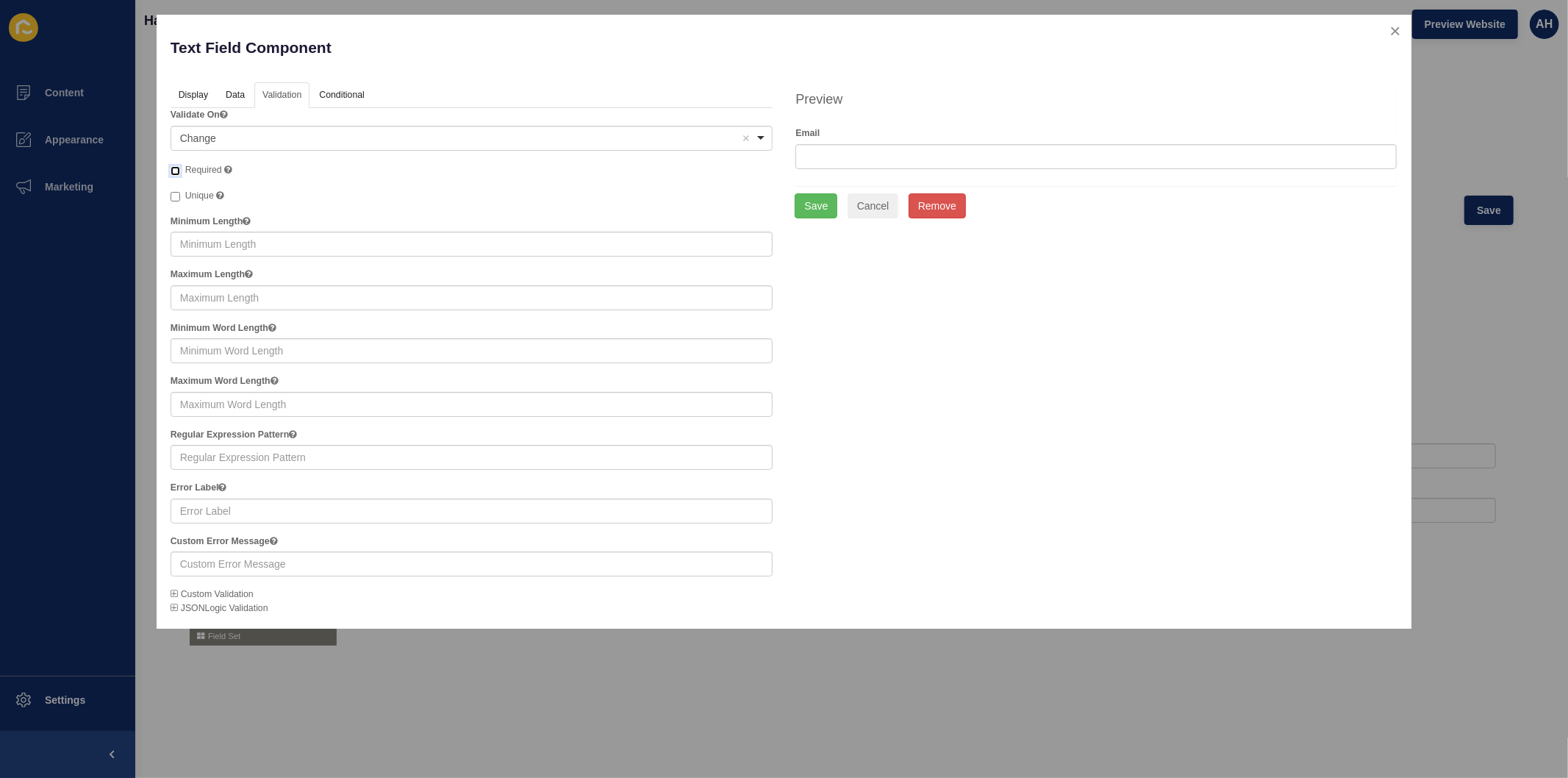
click at [170, 169] on input "Required" at bounding box center [175, 171] width 10 height 10
checkbox input "true"
click at [804, 204] on button "Save" at bounding box center [816, 205] width 42 height 25
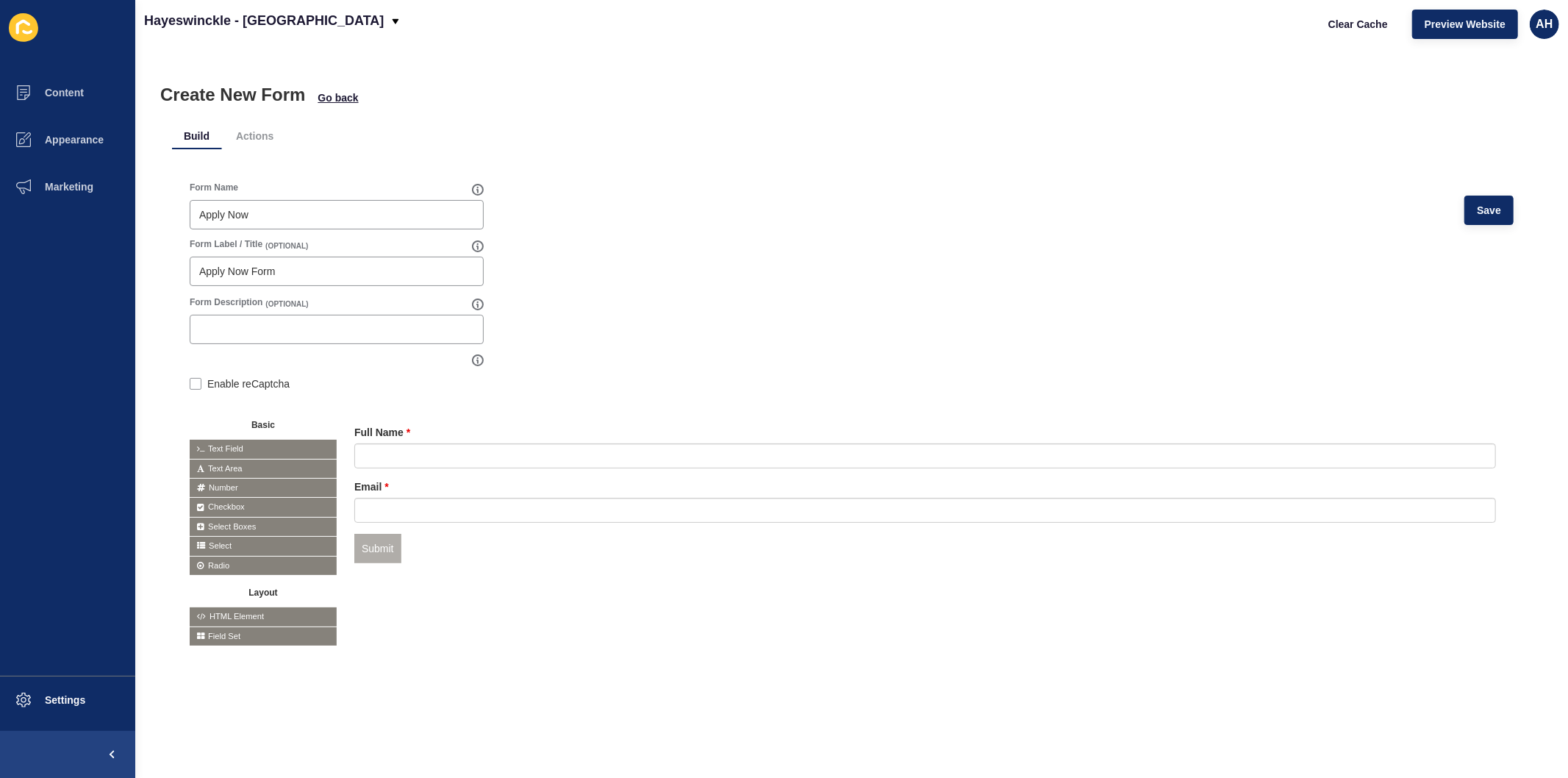
click at [247, 486] on span "Number" at bounding box center [263, 487] width 147 height 19
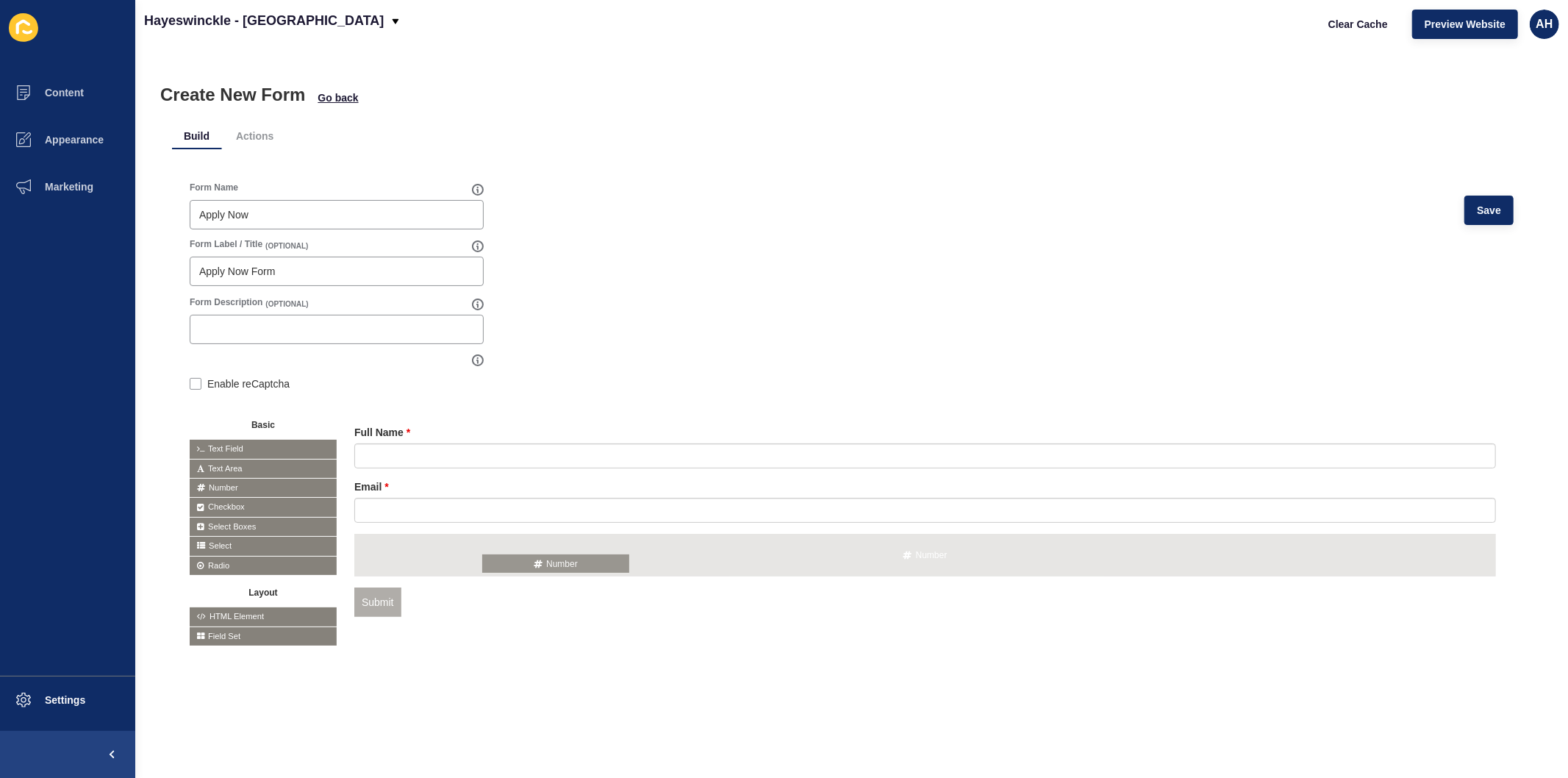
drag, startPoint x: 247, startPoint y: 485, endPoint x: 540, endPoint y: 560, distance: 302.4
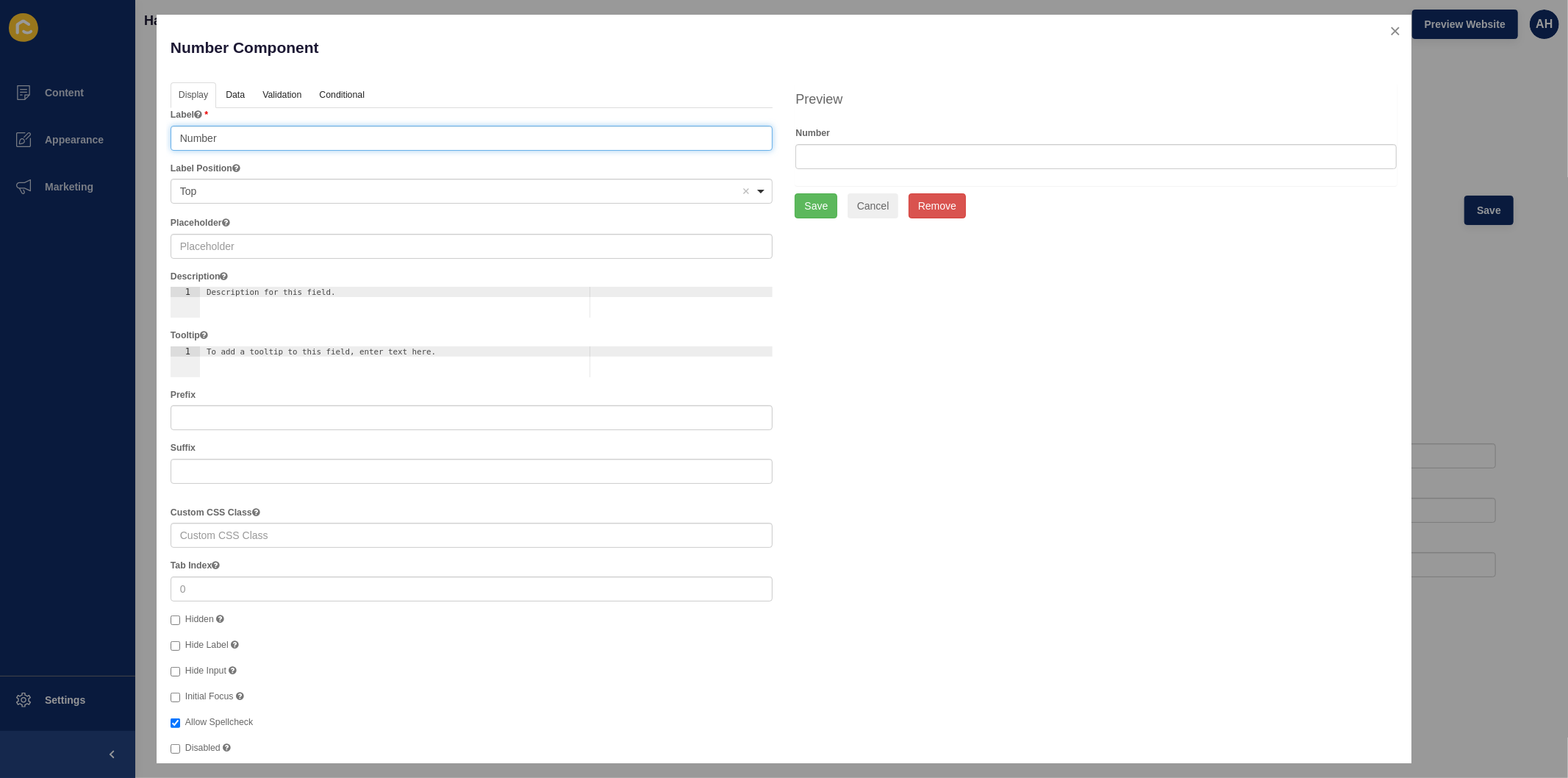
drag, startPoint x: 255, startPoint y: 134, endPoint x: 98, endPoint y: 134, distance: 157.0
click at [98, 134] on div "Number Component Help Display Data Validation API Conditional Logic Layout Labe…" at bounding box center [784, 389] width 1568 height 778
type input "Phone Number"
click at [816, 203] on button "Save" at bounding box center [816, 205] width 42 height 25
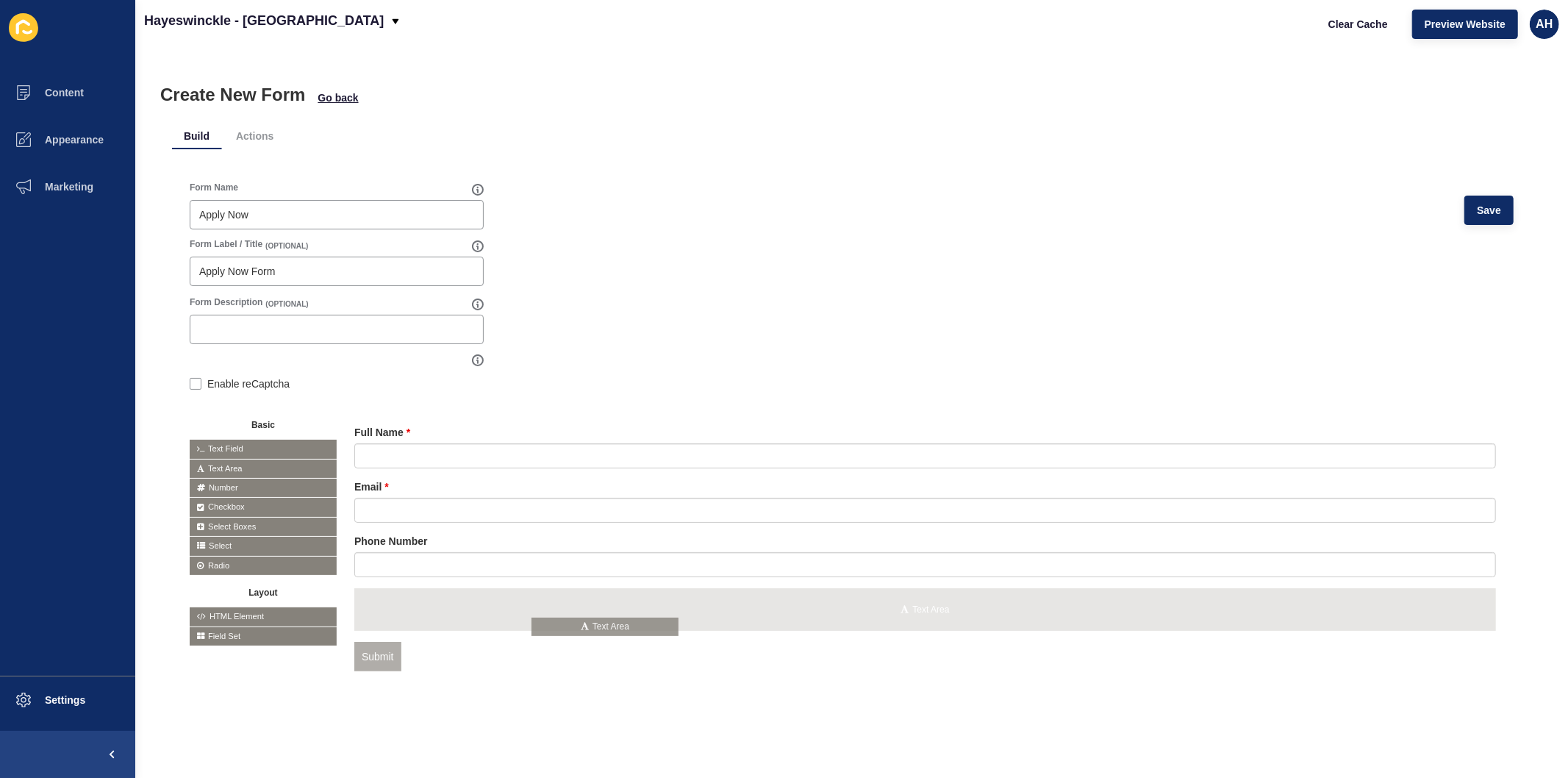
drag, startPoint x: 232, startPoint y: 465, endPoint x: 575, endPoint y: 623, distance: 377.6
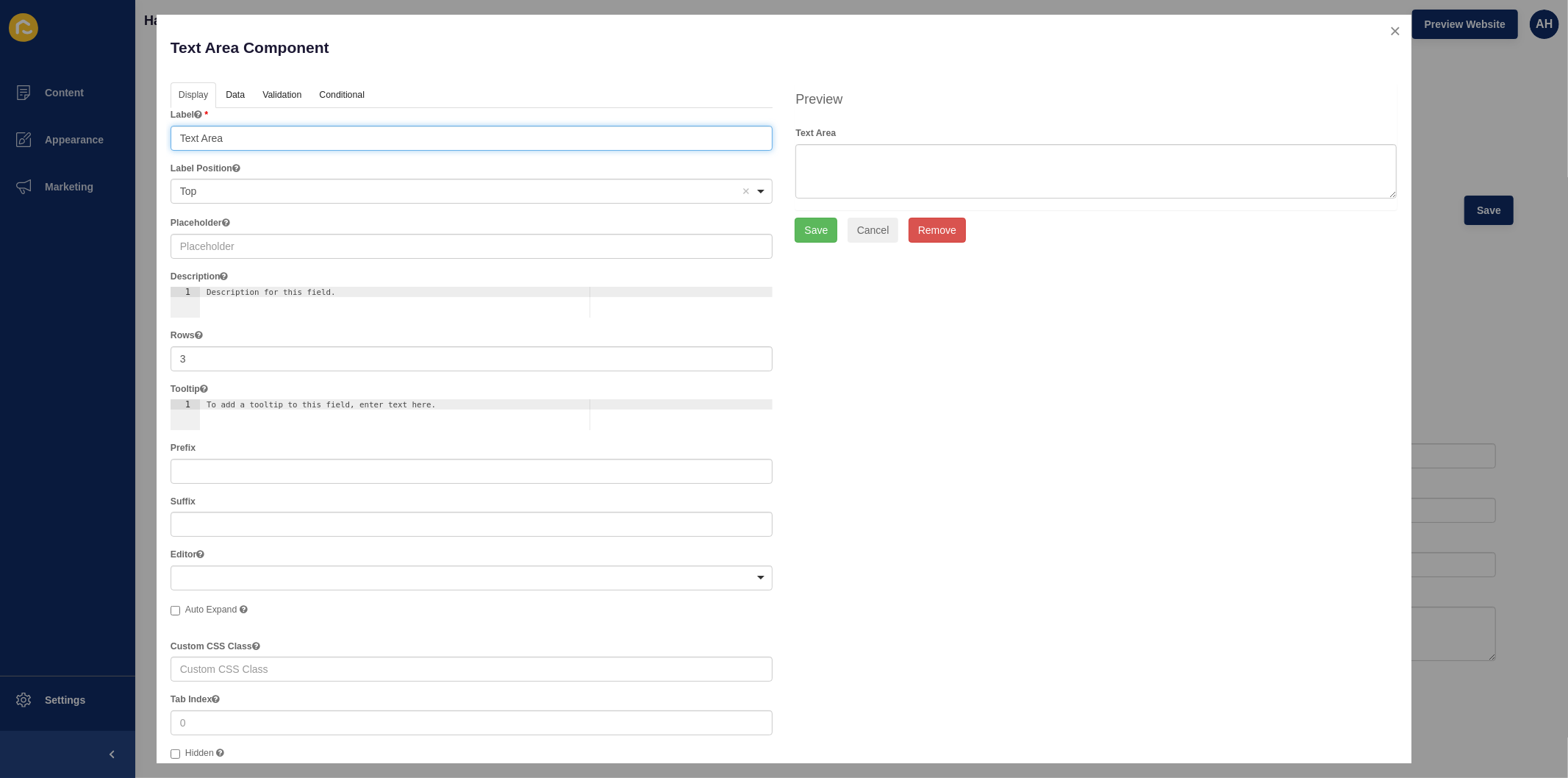
drag, startPoint x: 240, startPoint y: 143, endPoint x: 129, endPoint y: 134, distance: 111.4
click at [129, 134] on div "Text Area Component Help Display Data Validation API Conditional Logic Layout L…" at bounding box center [784, 389] width 1568 height 778
type input "Address"
click at [292, 96] on link "Validation" at bounding box center [281, 95] width 54 height 27
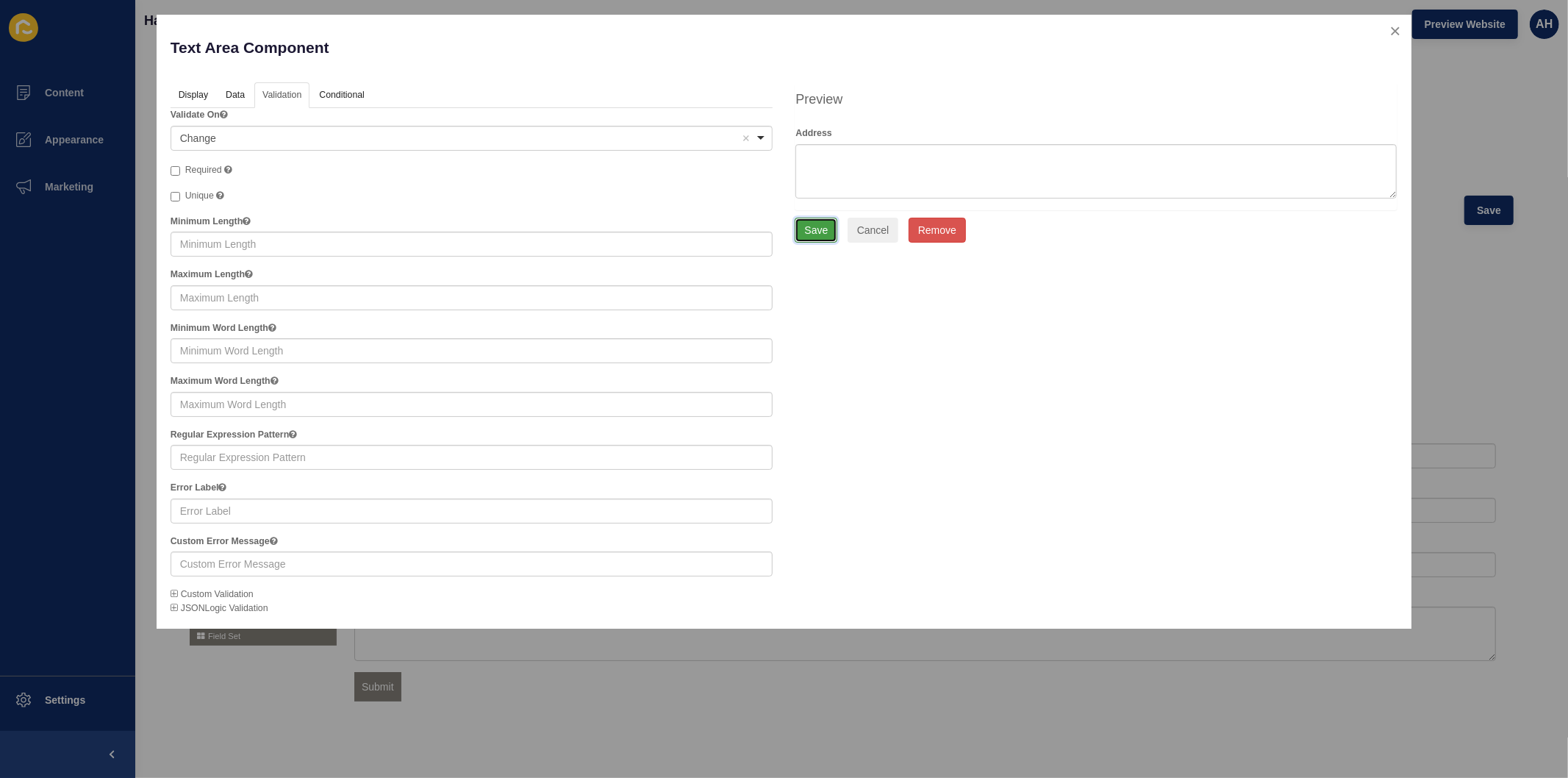
click at [816, 237] on button "Save" at bounding box center [816, 230] width 42 height 25
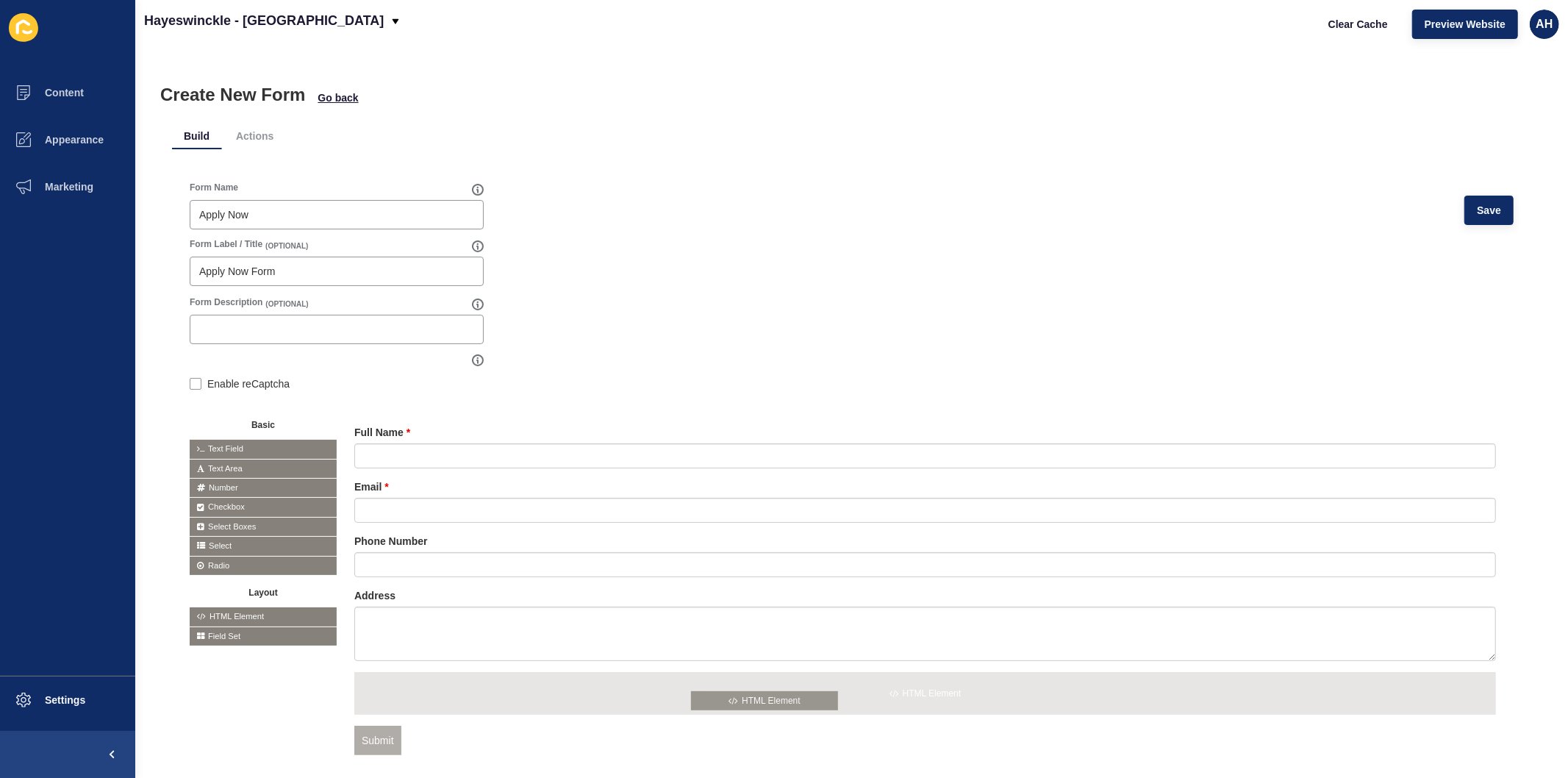
drag, startPoint x: 255, startPoint y: 611, endPoint x: 757, endPoint y: 695, distance: 509.0
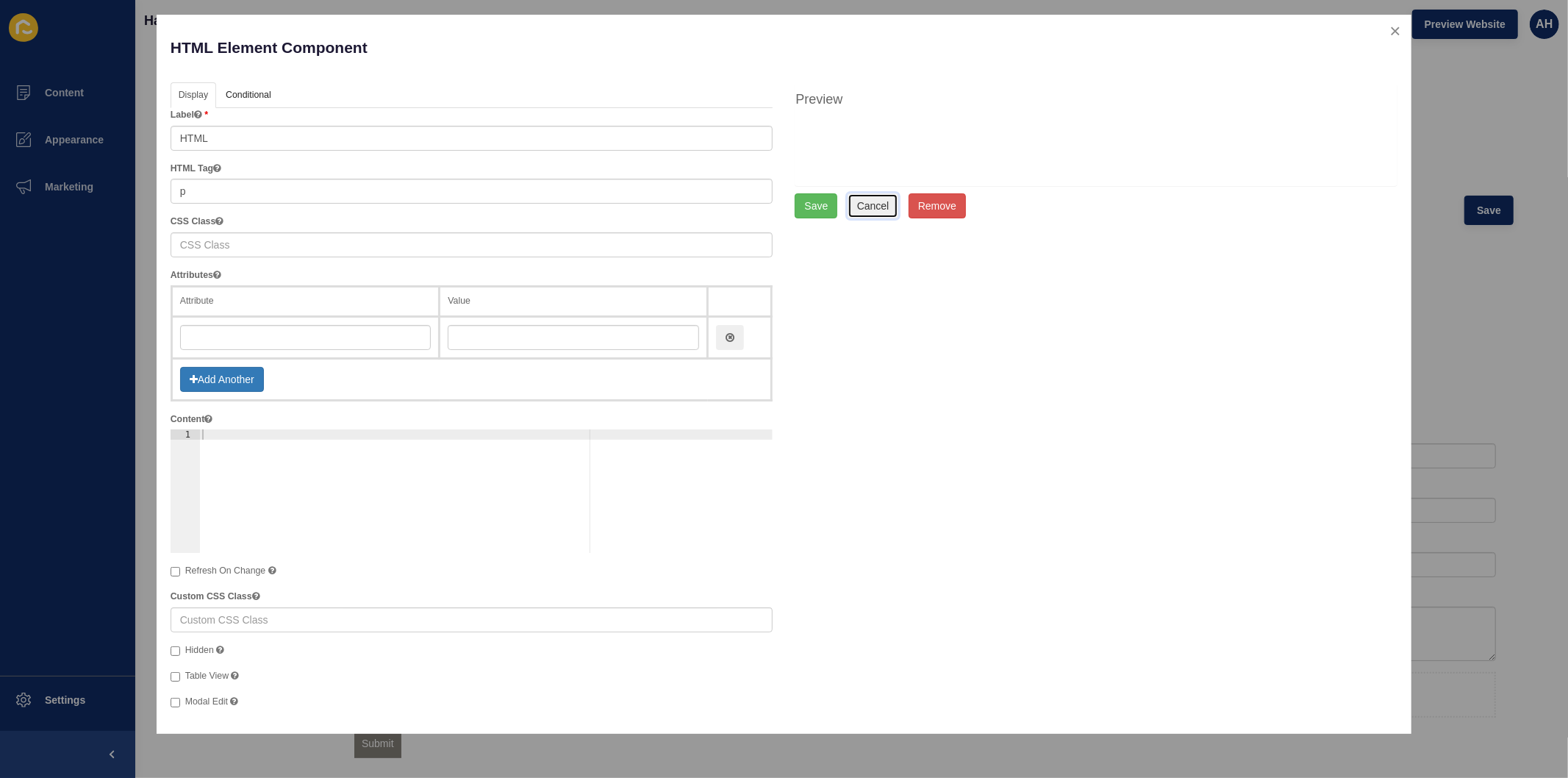
click at [873, 200] on button "Cancel" at bounding box center [873, 205] width 51 height 25
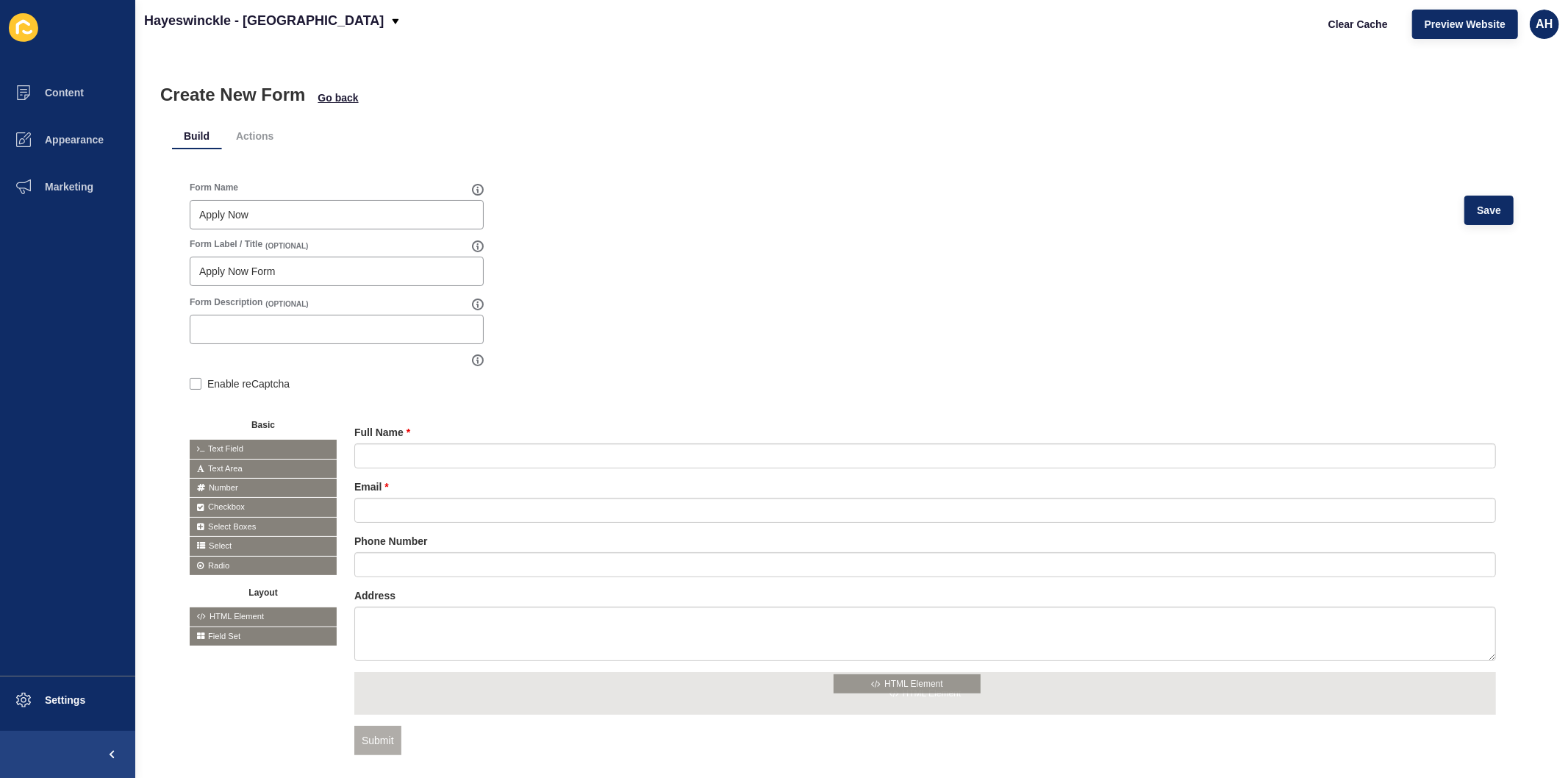
drag, startPoint x: 244, startPoint y: 610, endPoint x: 890, endPoint y: 677, distance: 649.5
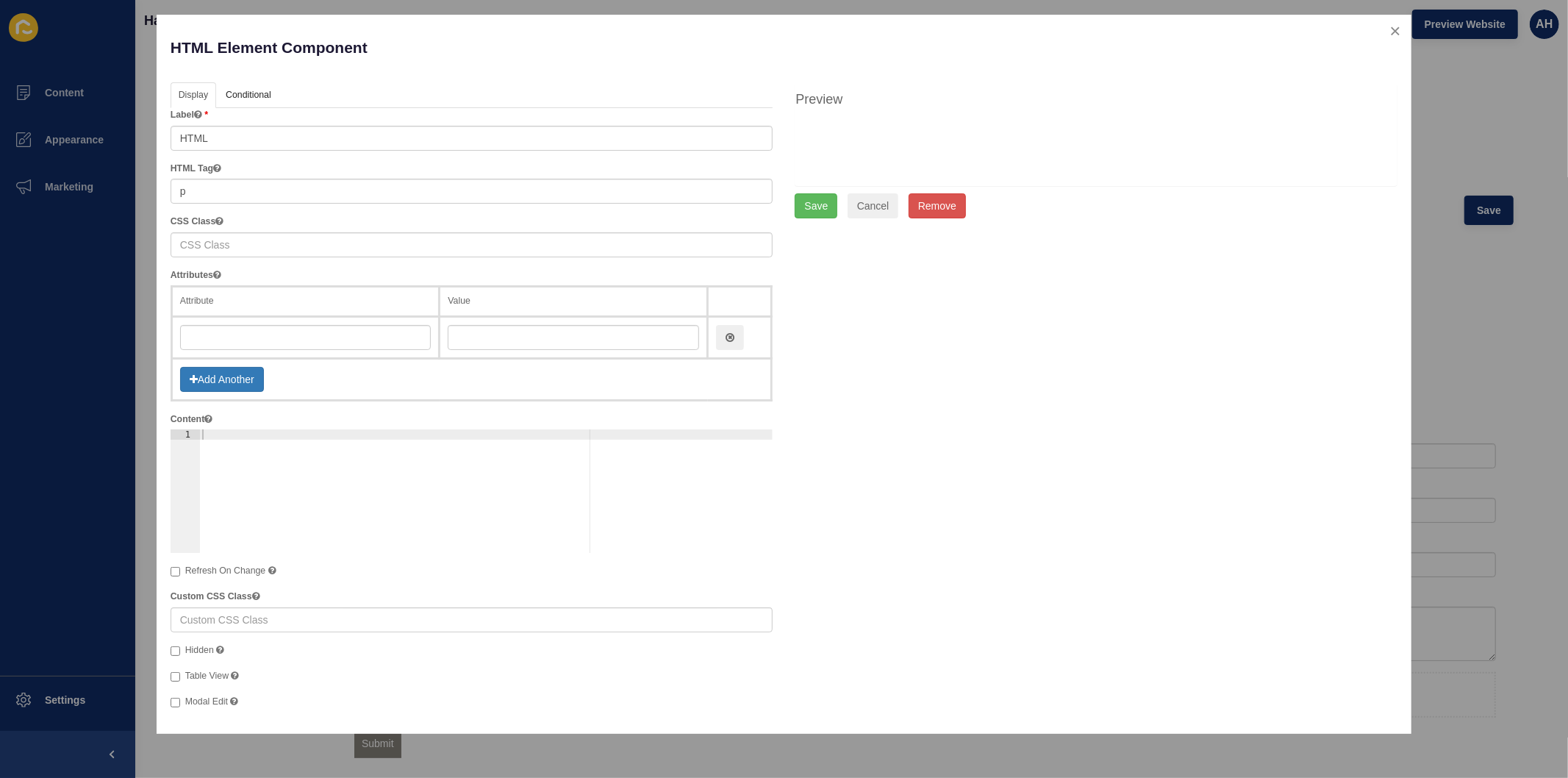
click at [202, 204] on div "Label HTML HTML Tag p CSS Class Attributes Attribute Value Add Another Content" at bounding box center [472, 408] width 603 height 600
click at [202, 195] on input "p" at bounding box center [472, 191] width 603 height 25
type input "input"
click at [227, 328] on input "text" at bounding box center [306, 337] width 252 height 25
type input "type"
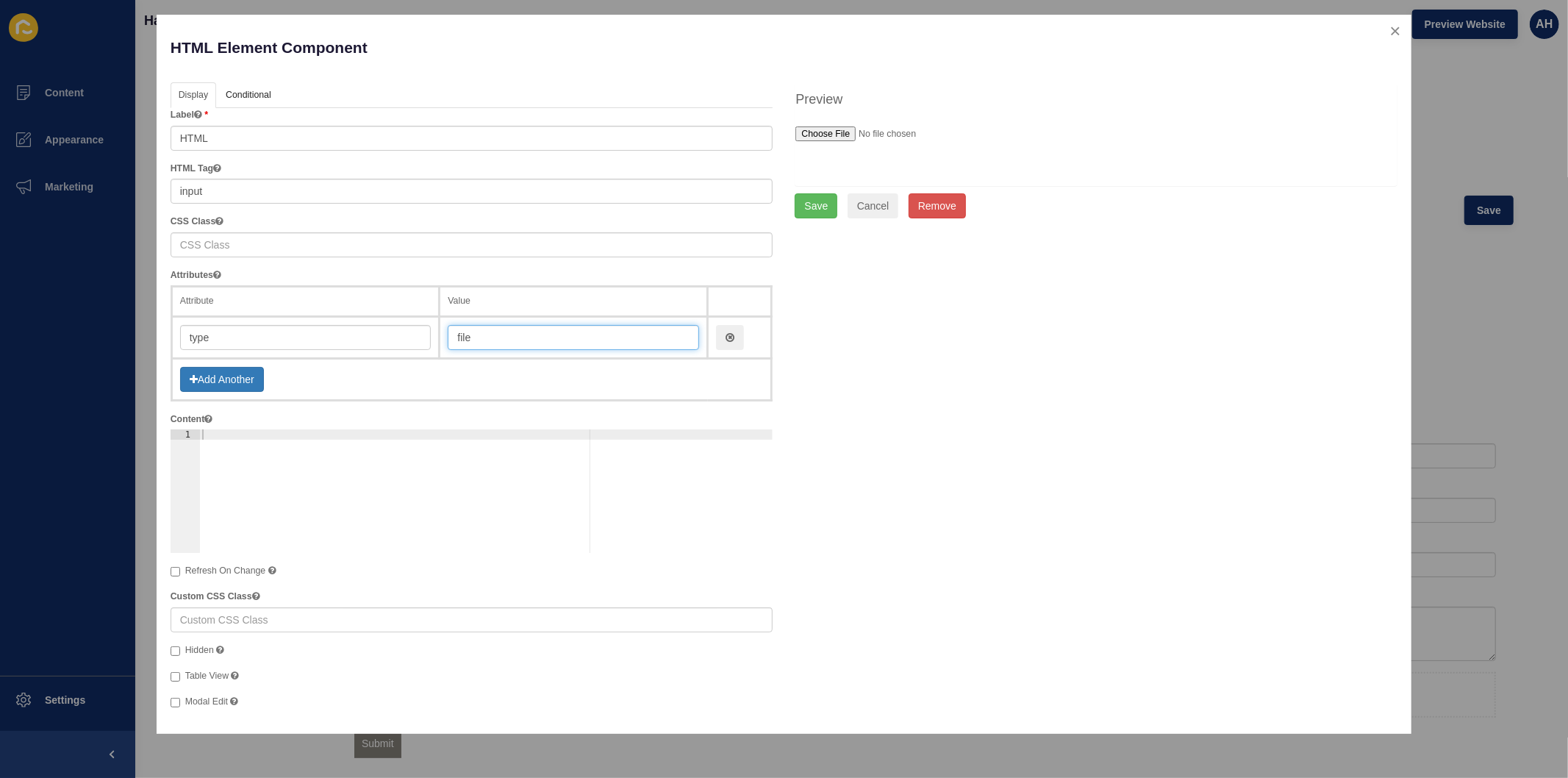
type input "file"
click at [811, 199] on button "Save" at bounding box center [816, 205] width 42 height 25
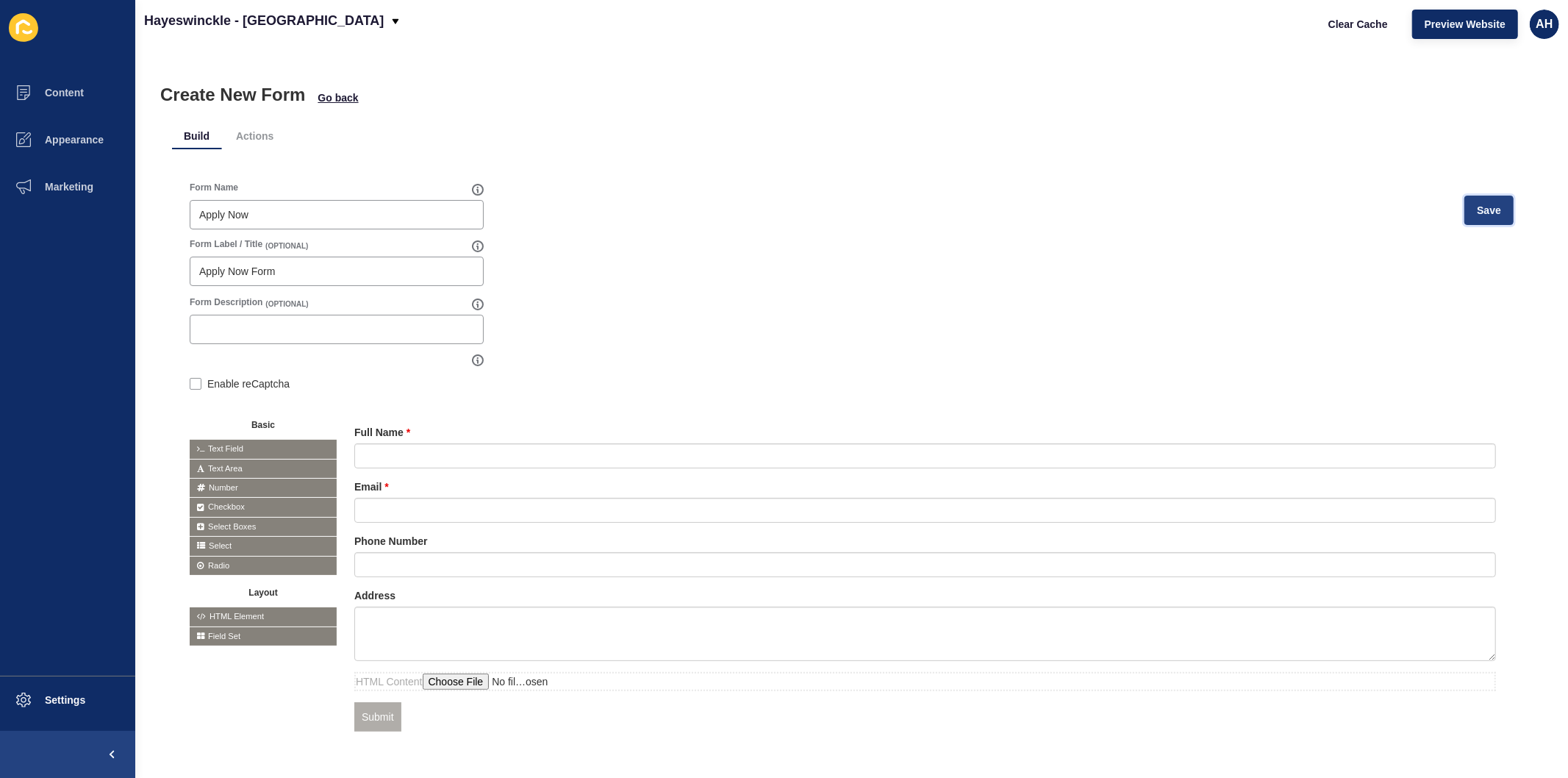
click at [1478, 211] on span "Save" at bounding box center [1490, 210] width 24 height 15
click at [56, 184] on span "Marketing" at bounding box center [45, 187] width 95 height 11
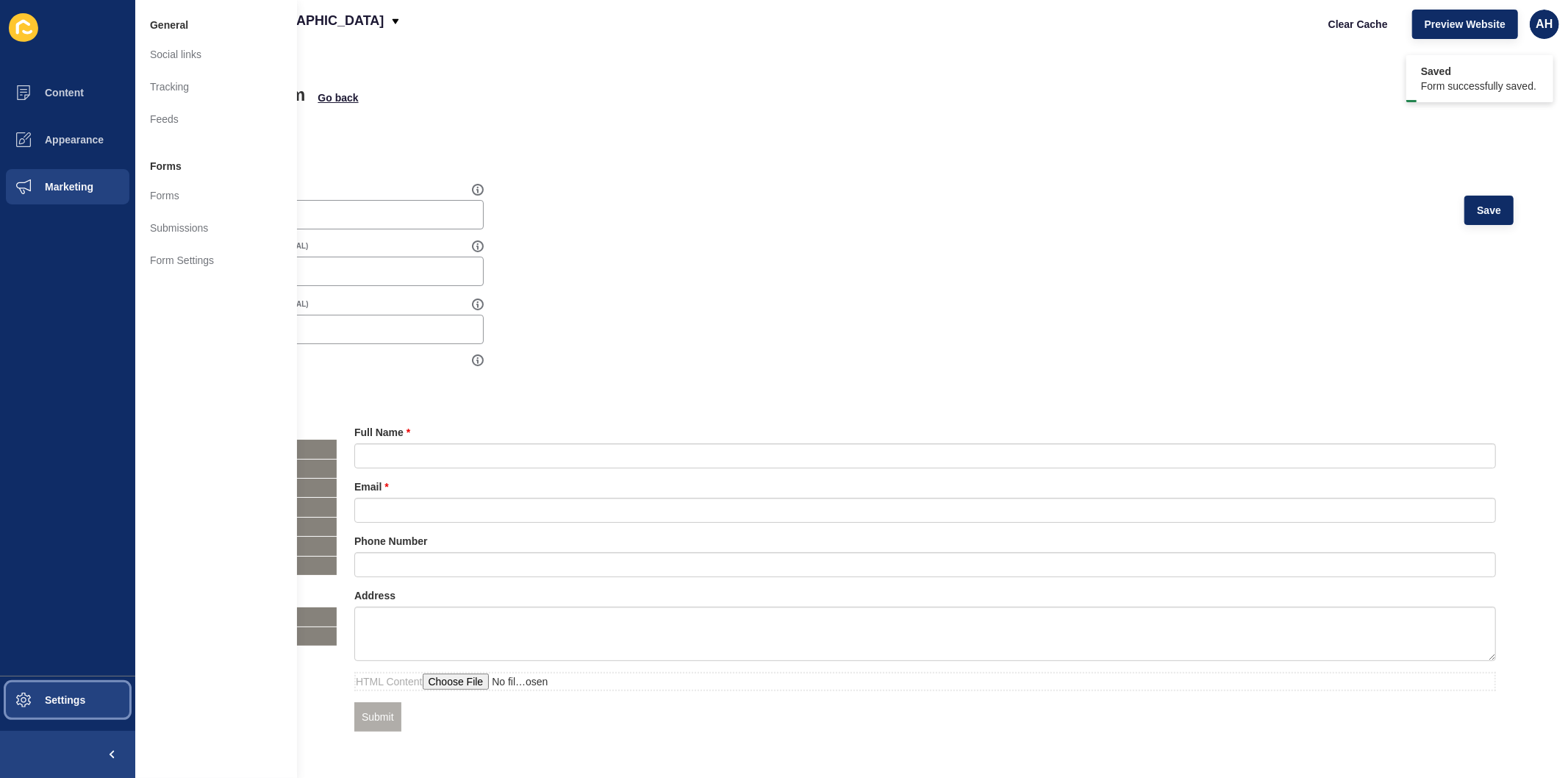
click at [37, 714] on span at bounding box center [24, 700] width 47 height 47
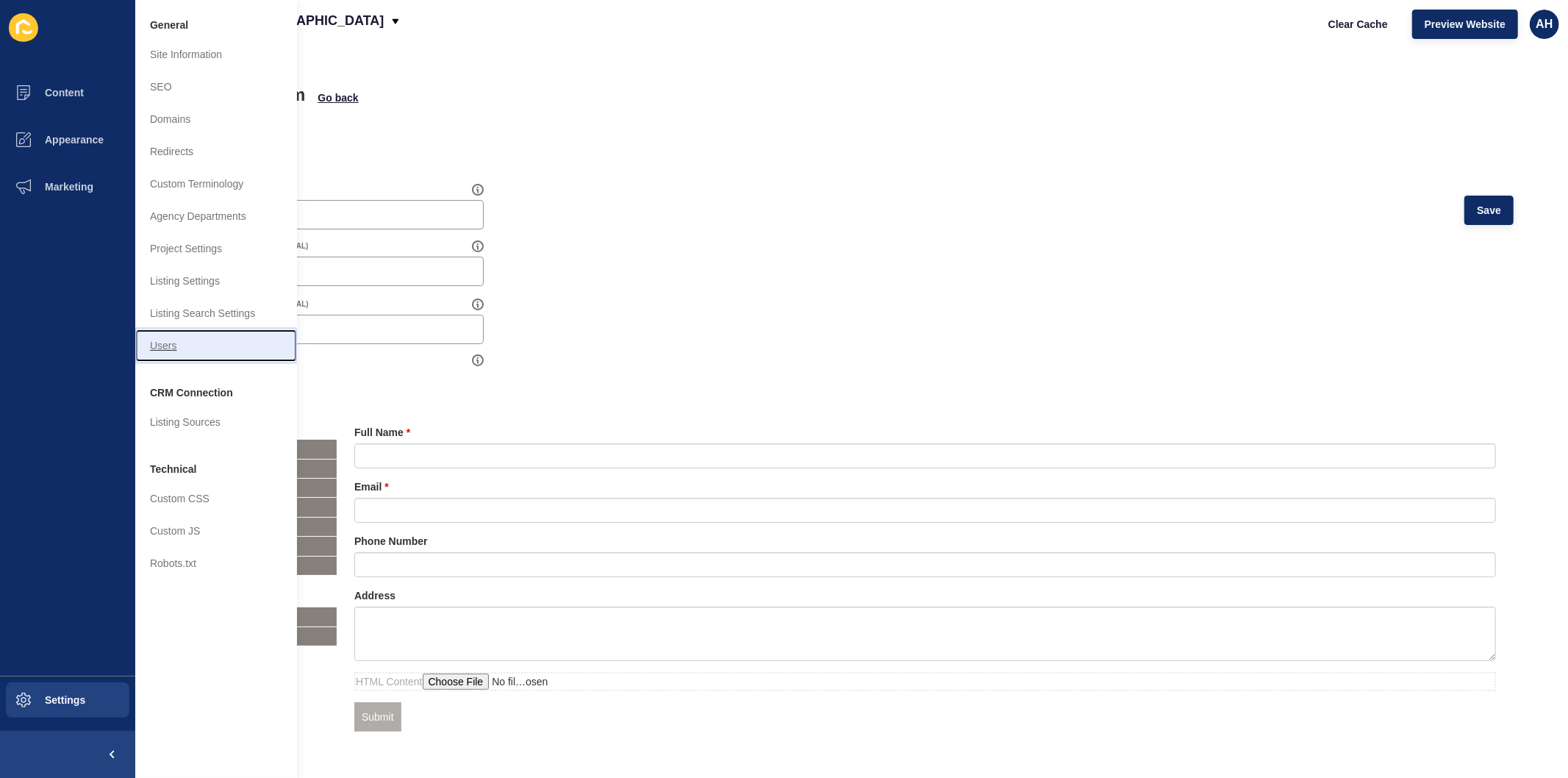
click at [170, 353] on link "Users" at bounding box center [216, 345] width 161 height 33
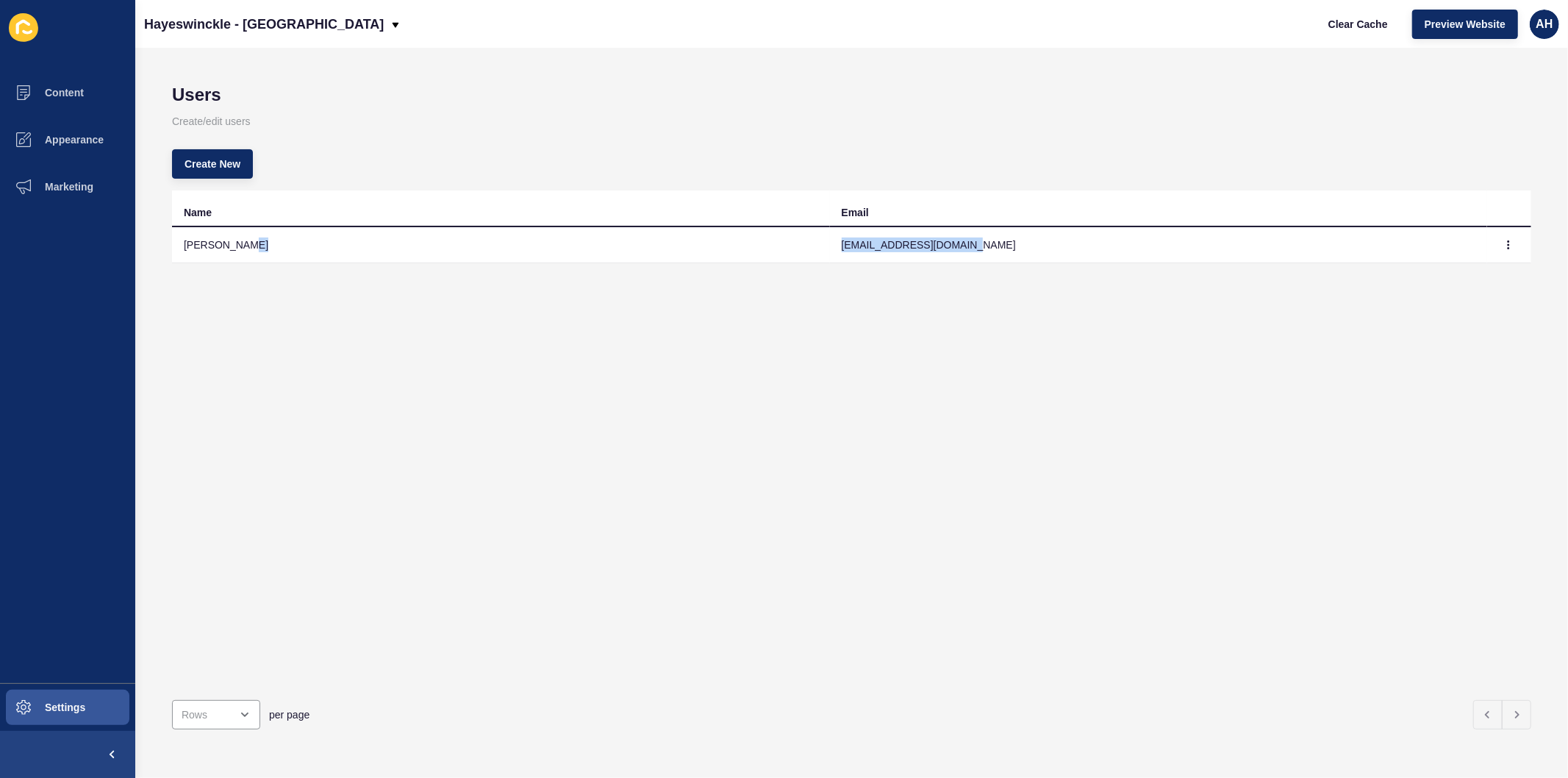
drag, startPoint x: 978, startPoint y: 238, endPoint x: 801, endPoint y: 233, distance: 177.1
click at [801, 233] on tr "Kin Sawhney kin@hayeswinckle.com.au" at bounding box center [852, 245] width 1359 height 36
copy tr "kin@hayeswinckle.com.au"
click at [69, 184] on span "Marketing" at bounding box center [45, 187] width 95 height 11
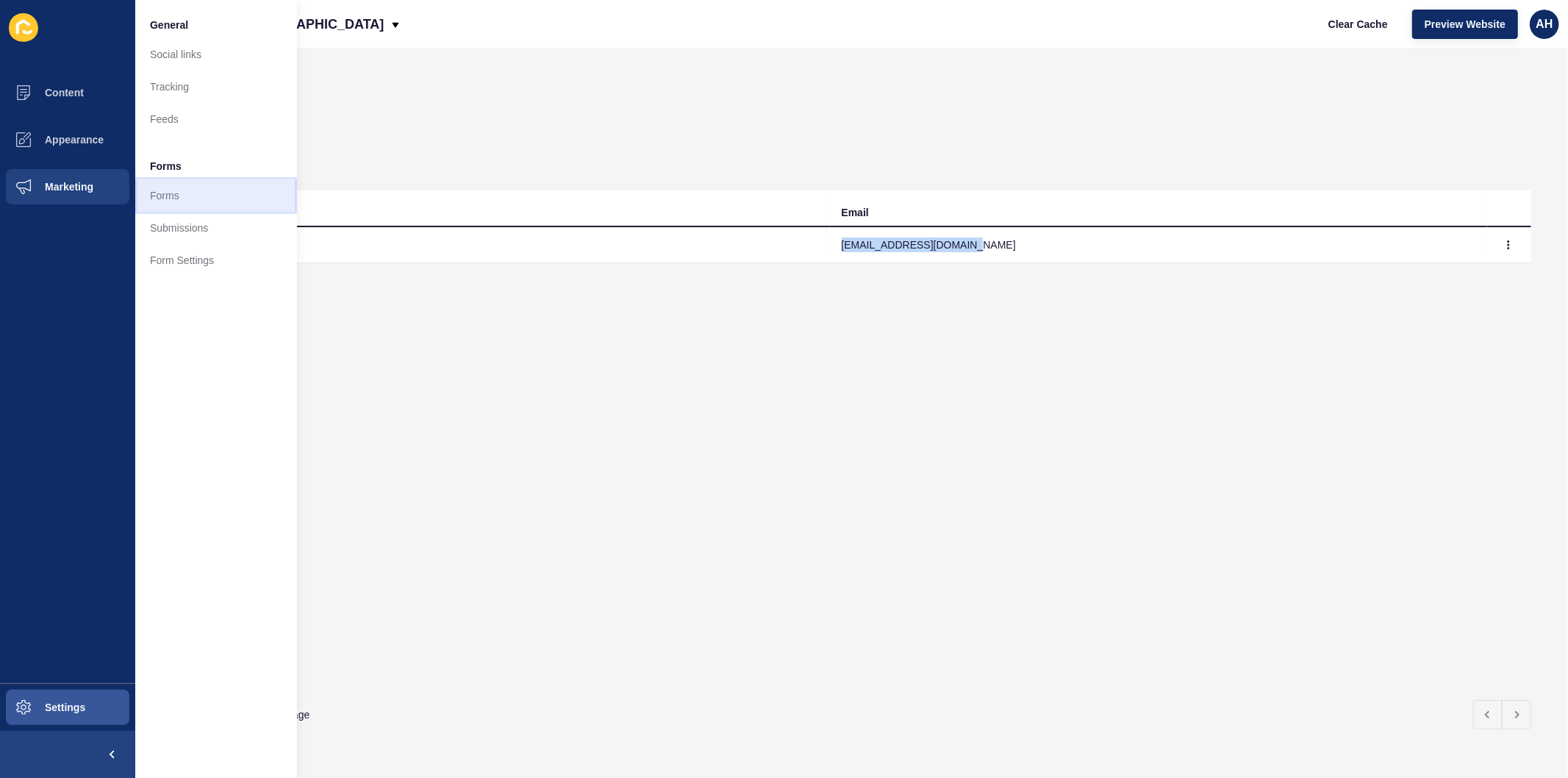
click at [177, 191] on link "Forms" at bounding box center [216, 196] width 161 height 33
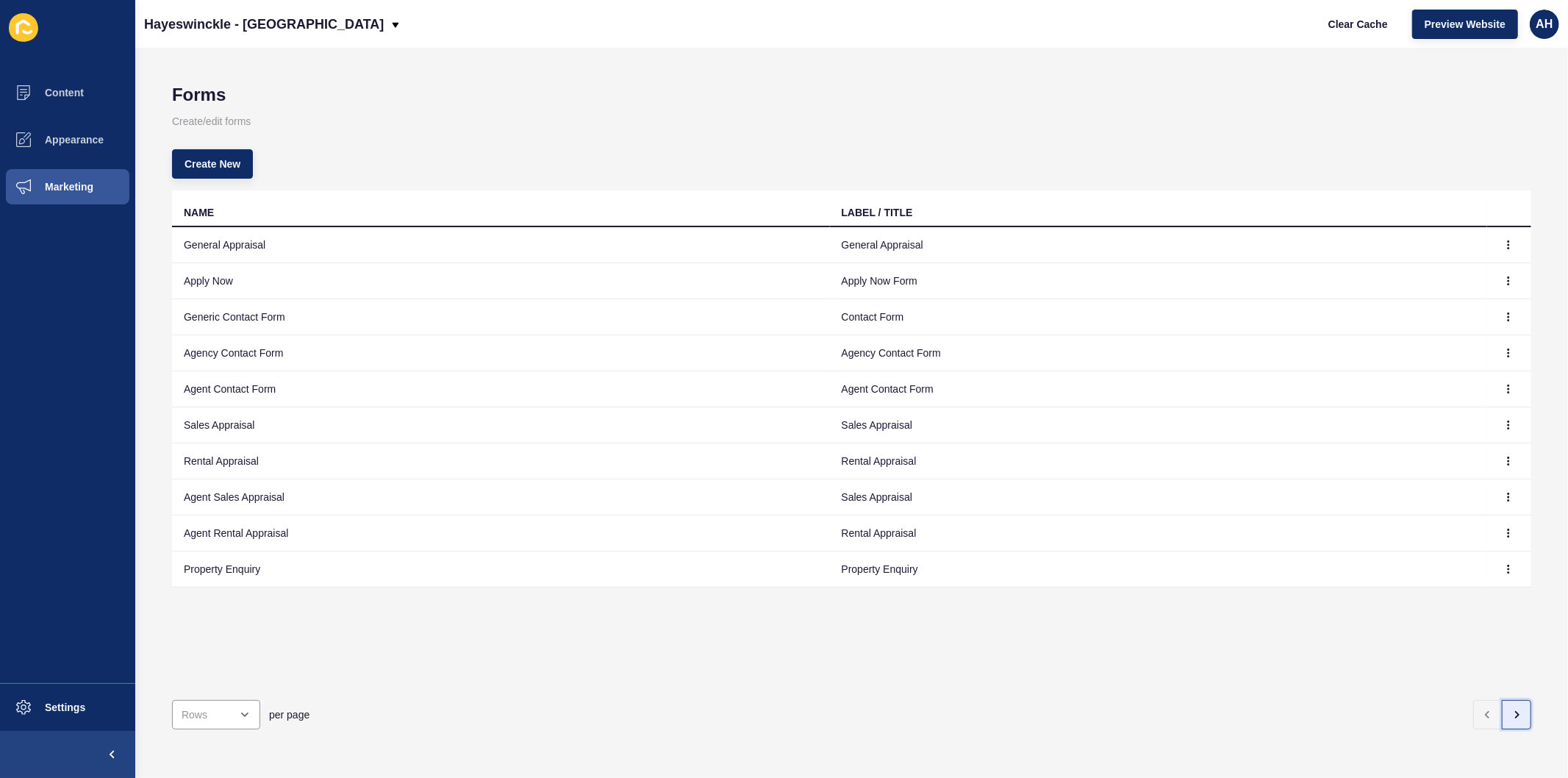
click at [1516, 711] on icon "button" at bounding box center [1517, 714] width 3 height 6
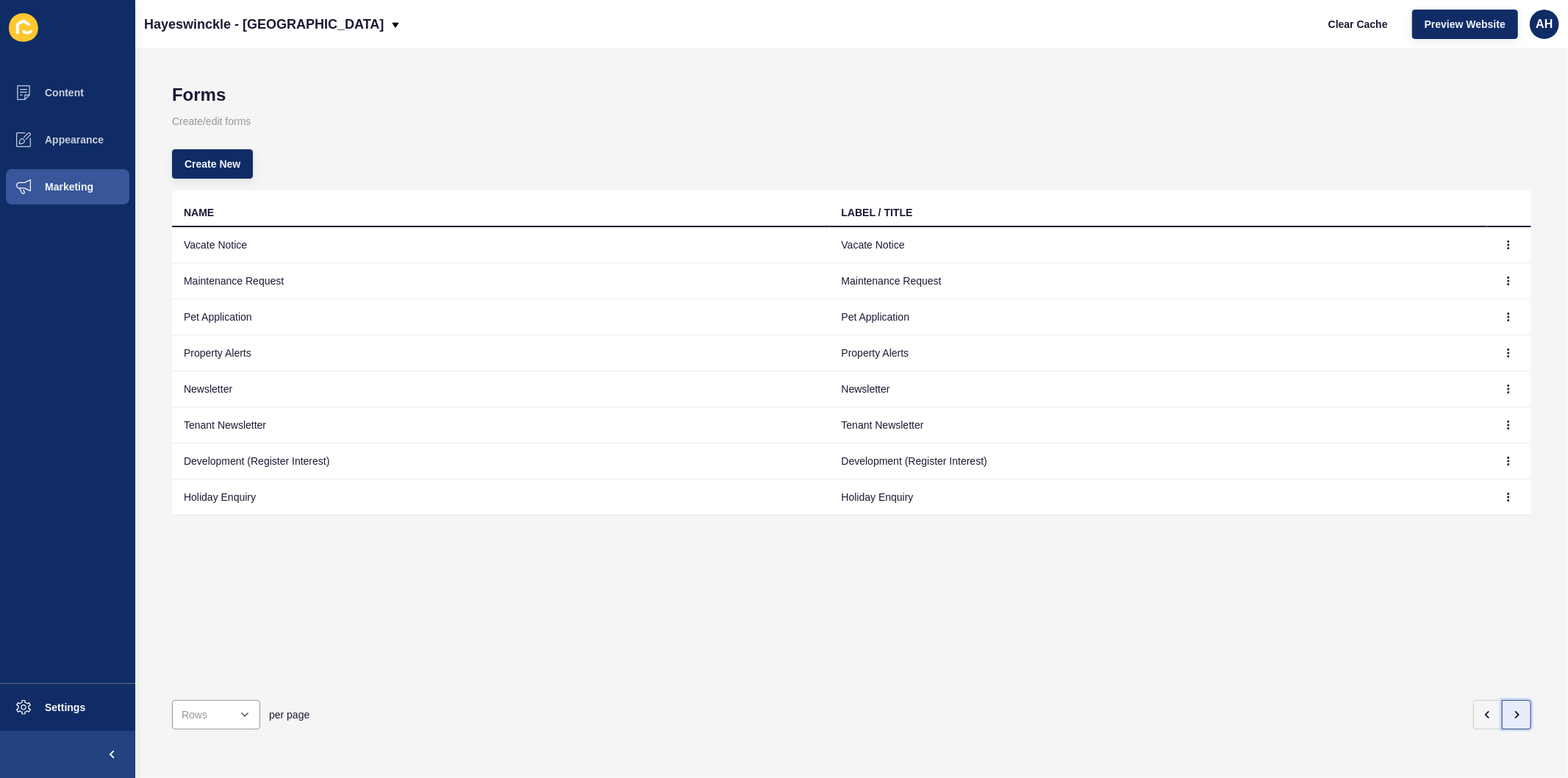
click at [1511, 709] on icon "button" at bounding box center [1517, 714] width 11 height 11
click at [1482, 709] on icon "button" at bounding box center [1488, 714] width 11 height 11
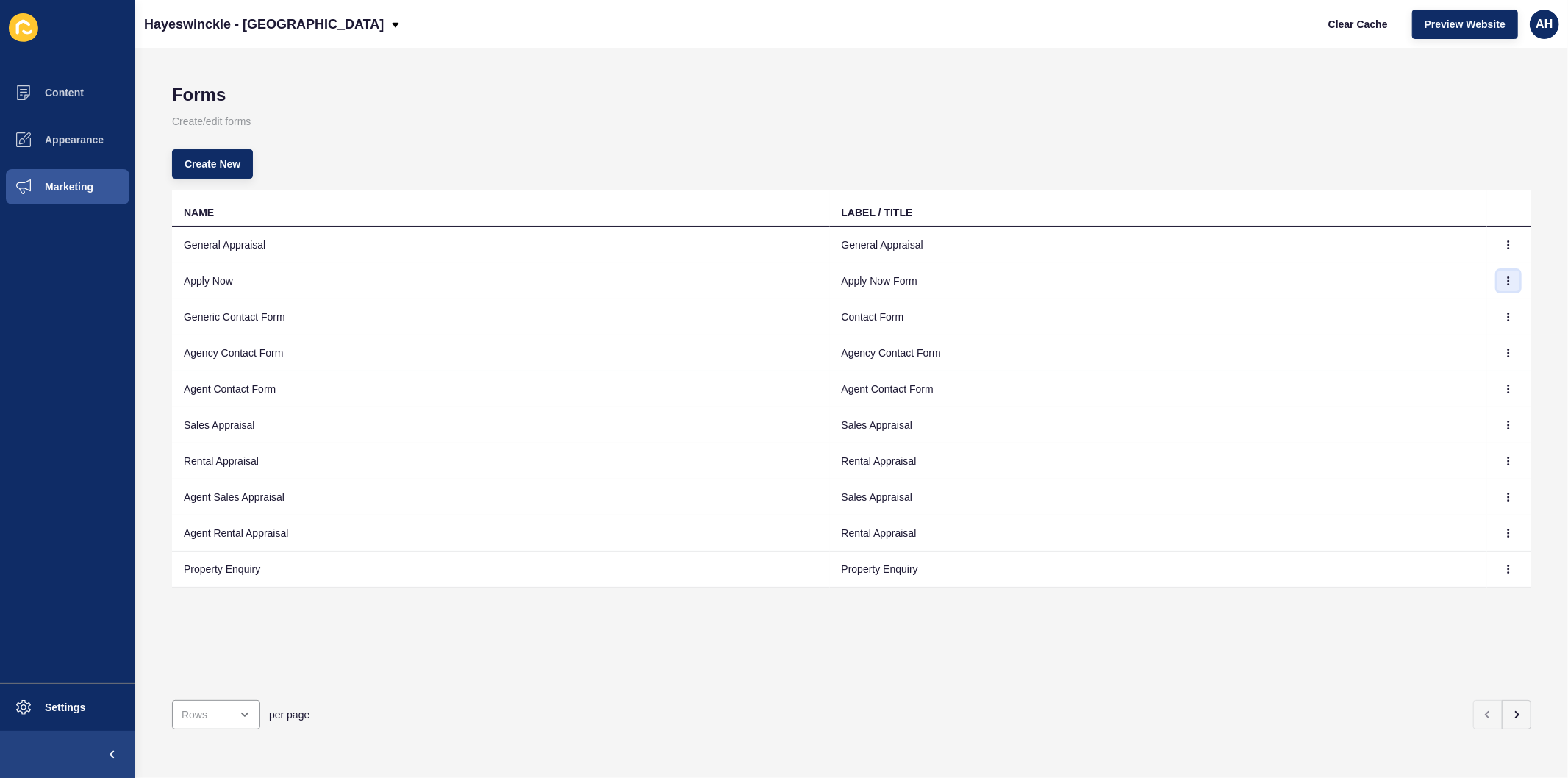
click at [1504, 283] on icon "button" at bounding box center [1509, 280] width 9 height 9
click at [1446, 310] on link "Edit" at bounding box center [1456, 310] width 103 height 33
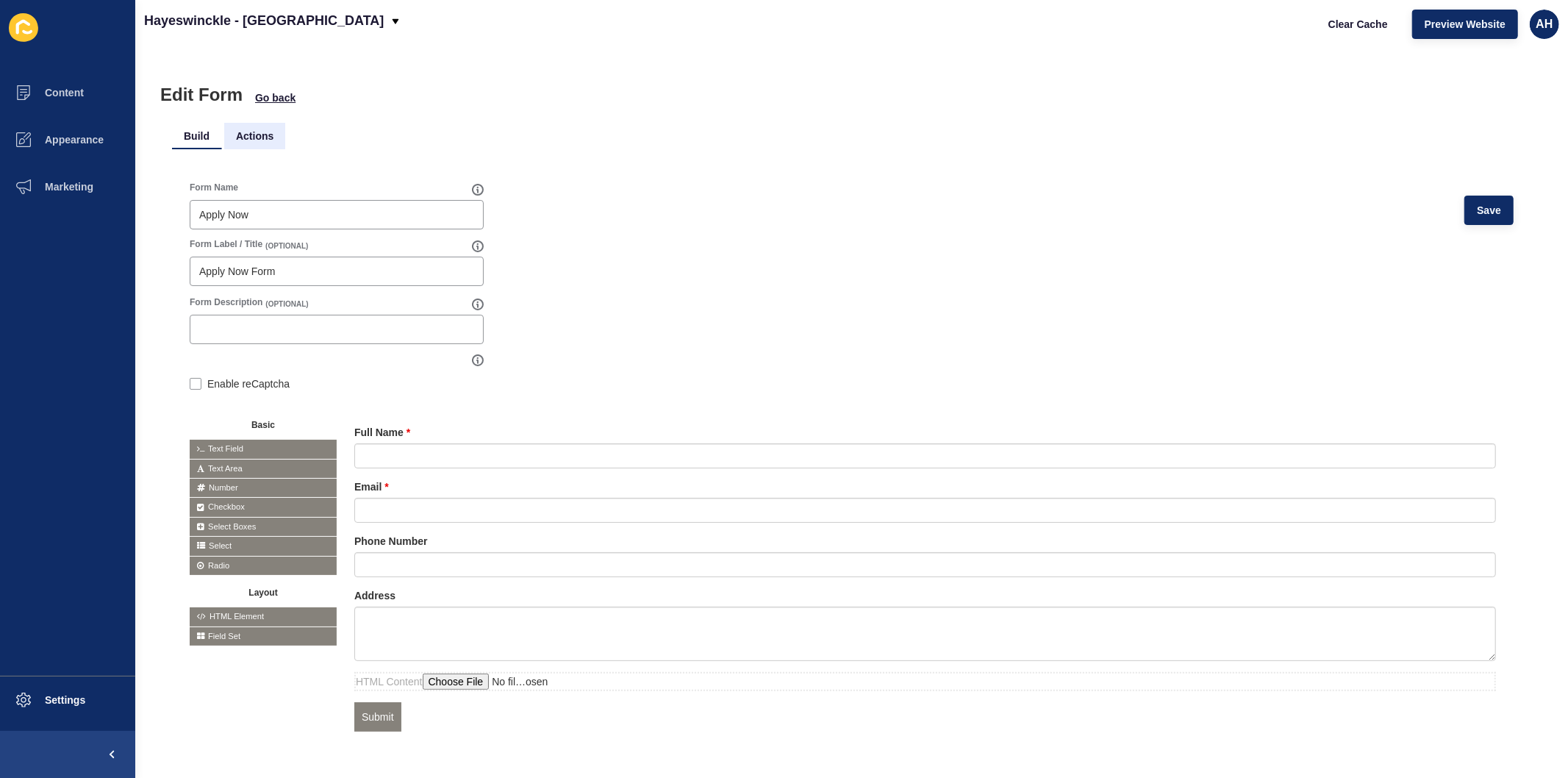
click at [265, 134] on li "Actions" at bounding box center [254, 136] width 61 height 26
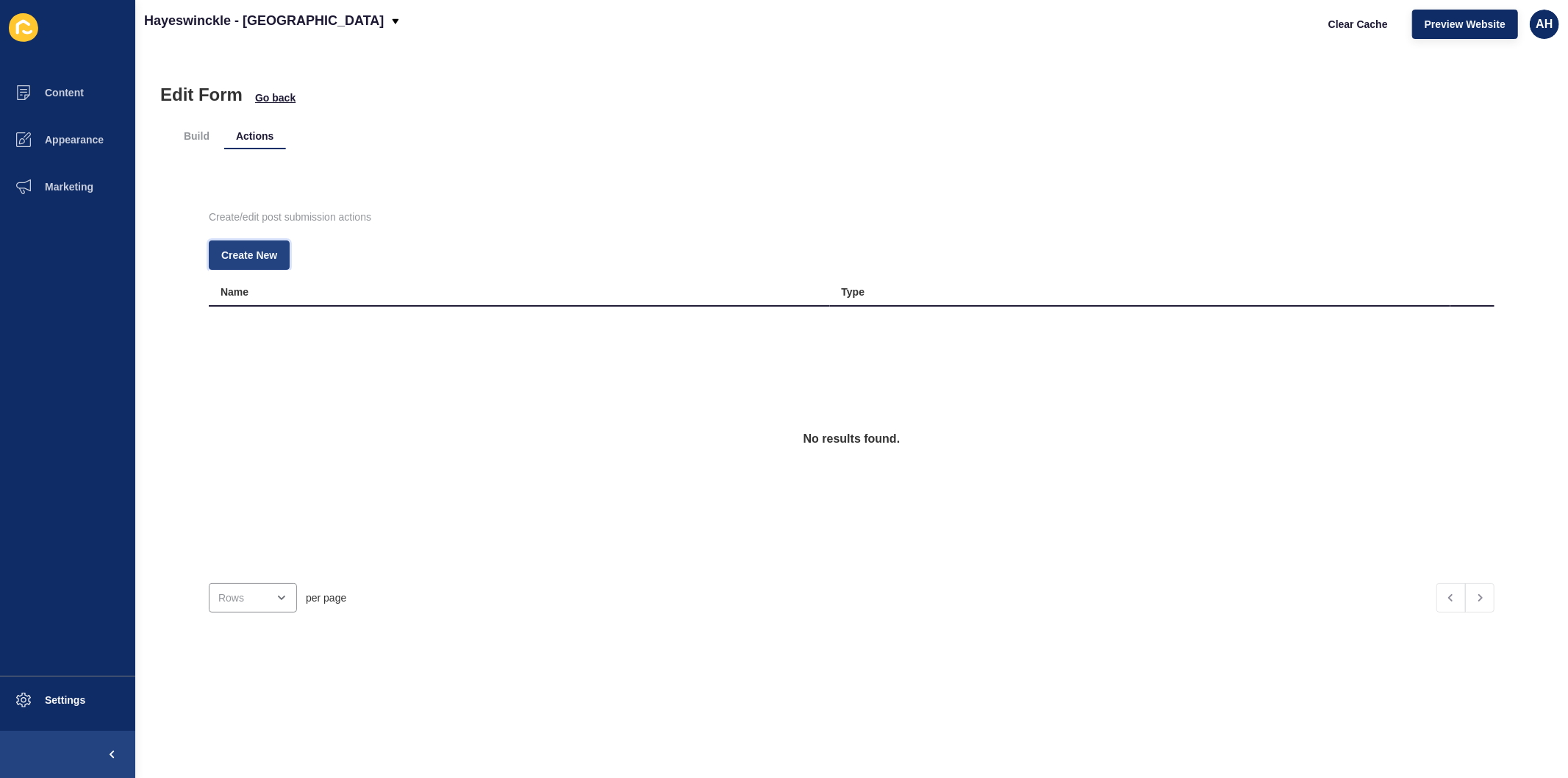
click at [271, 248] on span "Create New" at bounding box center [249, 255] width 56 height 15
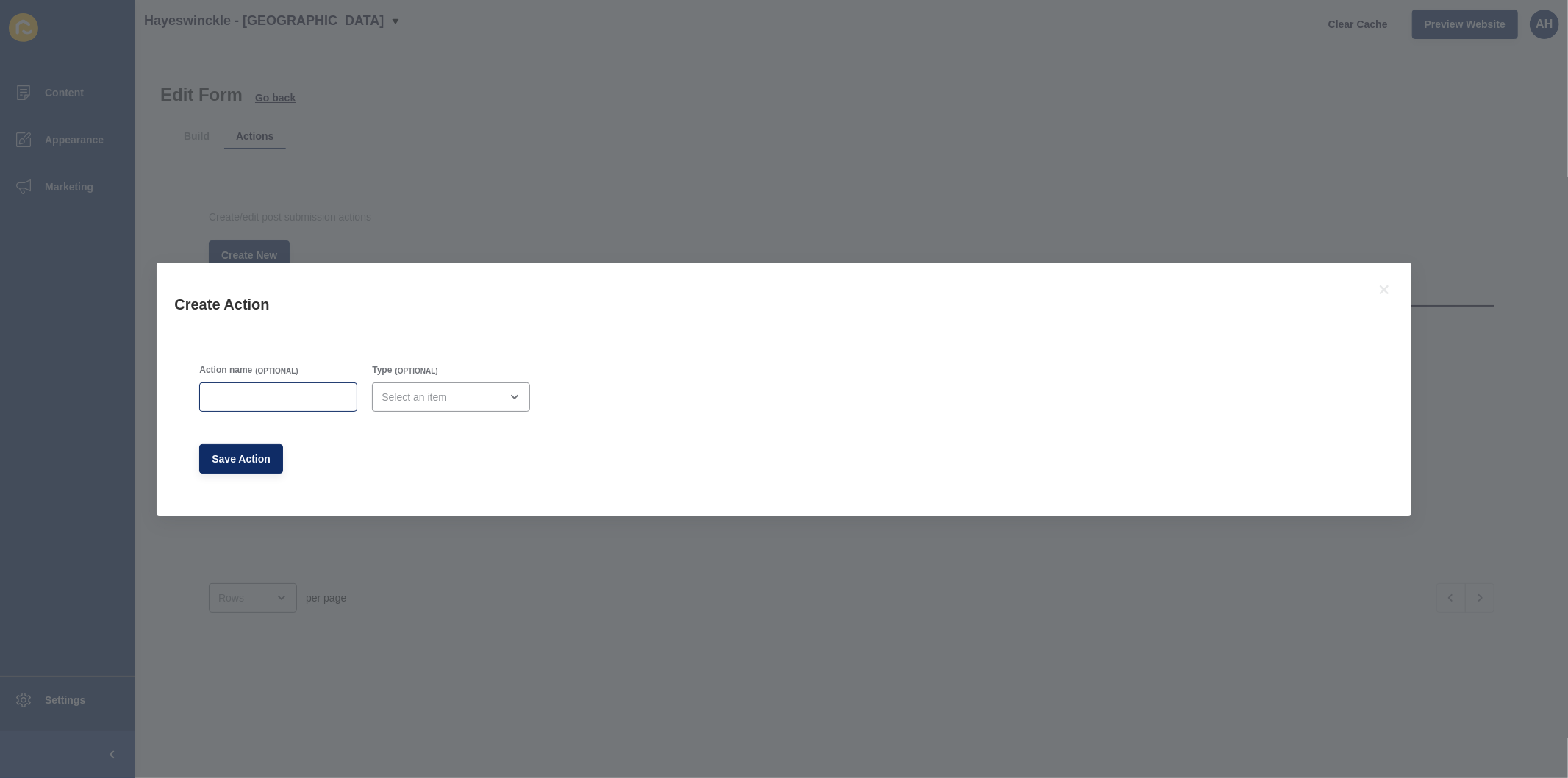
click at [269, 386] on div at bounding box center [279, 397] width 158 height 29
click at [427, 402] on div "close menu" at bounding box center [440, 397] width 118 height 15
click at [425, 426] on span "Email" at bounding box center [446, 433] width 131 height 15
type input "Email"
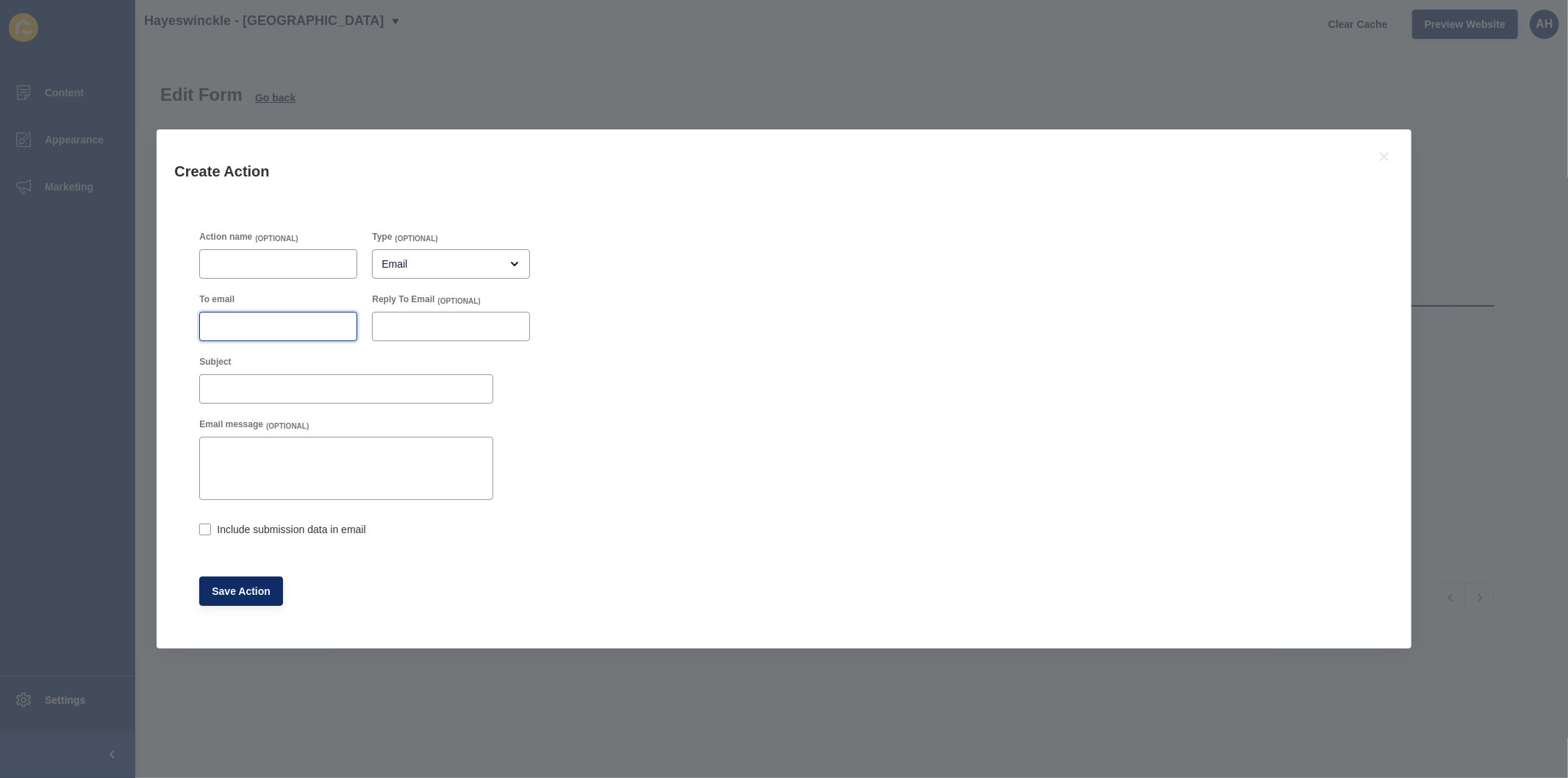
click at [260, 327] on input "To email" at bounding box center [278, 327] width 139 height 15
paste input "kin@hayeswinckle.com.au"
click at [227, 327] on input "kin@hayeswinckle.com.au" at bounding box center [278, 327] width 139 height 15
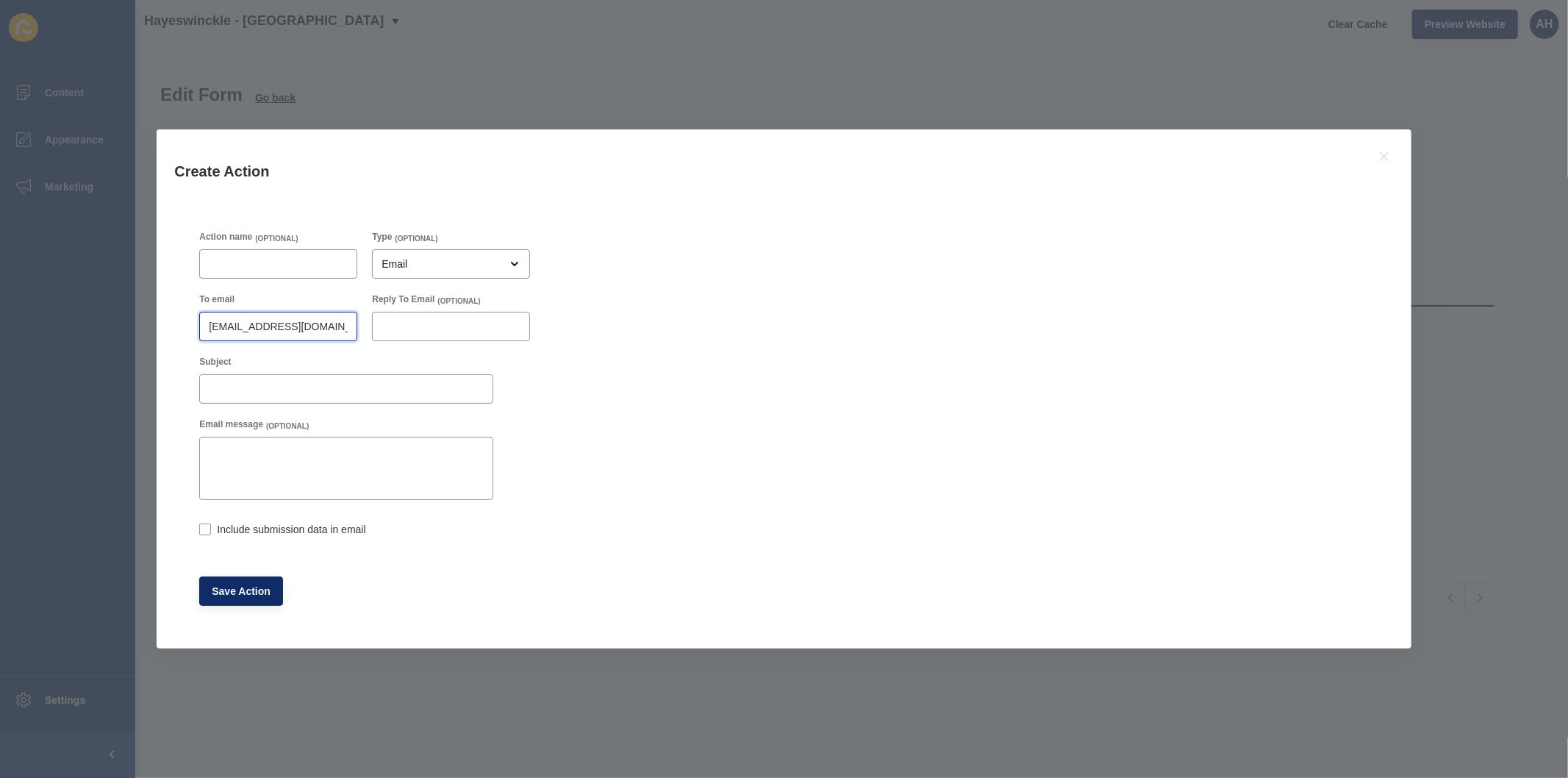
type input "kin@hayeswinckle.com.au"
click at [207, 522] on div "Include submission data in email" at bounding box center [346, 530] width 294 height 16
click at [208, 530] on label at bounding box center [205, 529] width 11 height 11
click at [208, 530] on input "Include submission data in email" at bounding box center [205, 531] width 10 height 10
checkbox input "true"
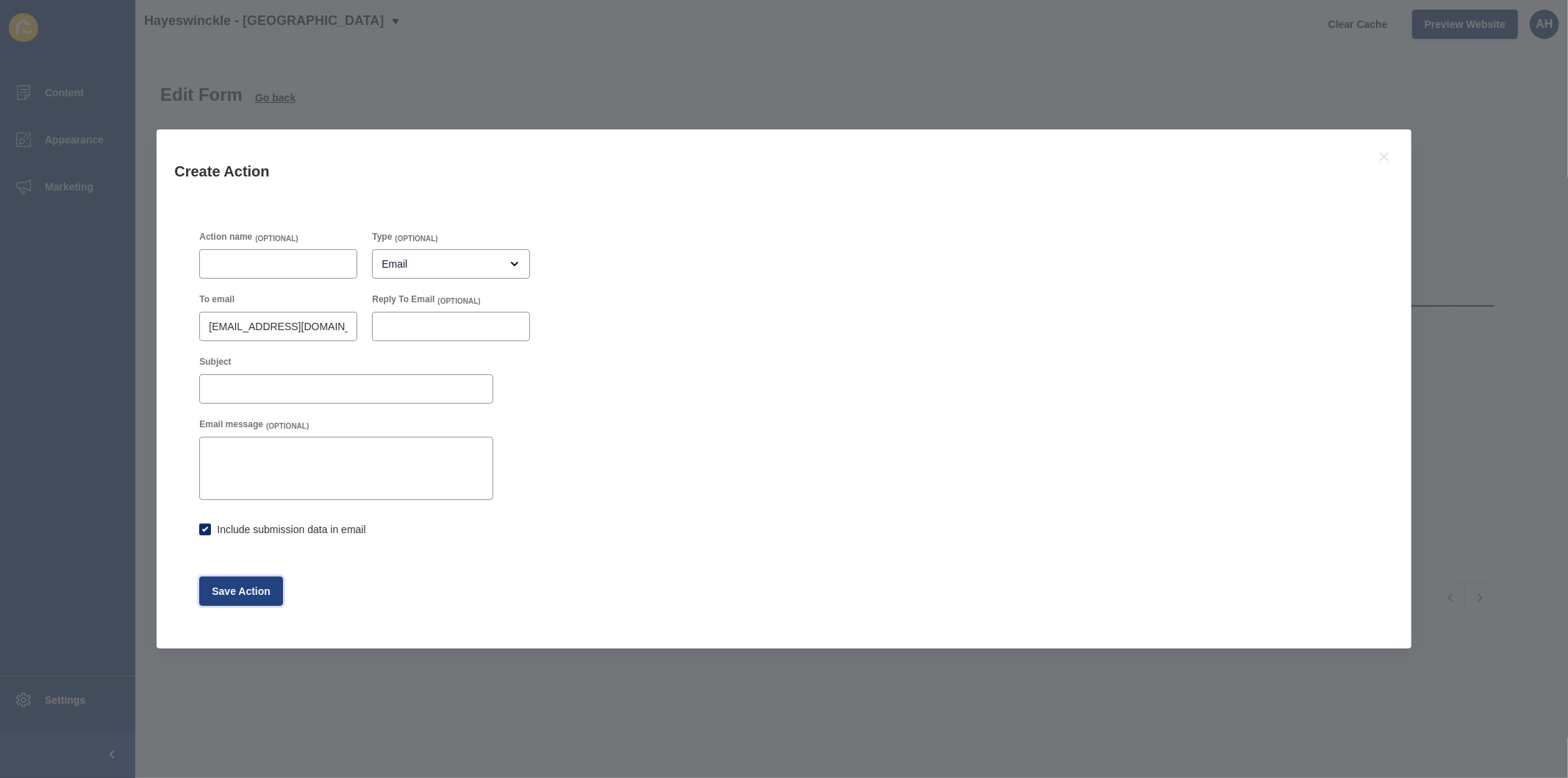
click at [245, 588] on span "Save Action" at bounding box center [241, 591] width 59 height 15
click at [245, 594] on span "Save Action" at bounding box center [241, 591] width 59 height 15
click at [513, 695] on div "Create Action Action name (OPTIONAL) Type (OPTIONAL) Email To email kin@hayeswi…" at bounding box center [784, 389] width 1568 height 778
click at [302, 266] on input "Action name" at bounding box center [278, 264] width 139 height 15
type input "Apply Now"
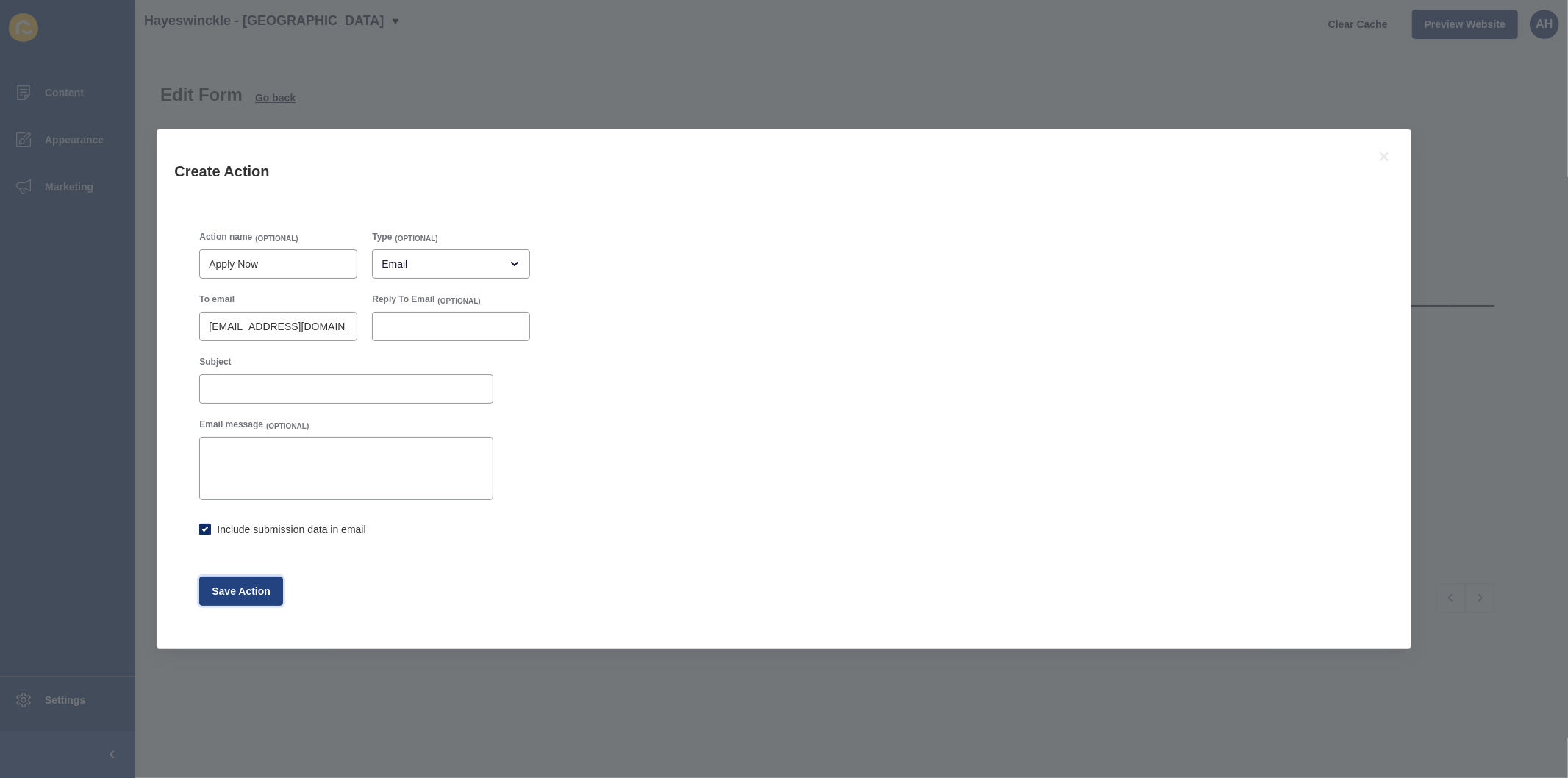
click at [241, 591] on span "Save Action" at bounding box center [241, 591] width 59 height 15
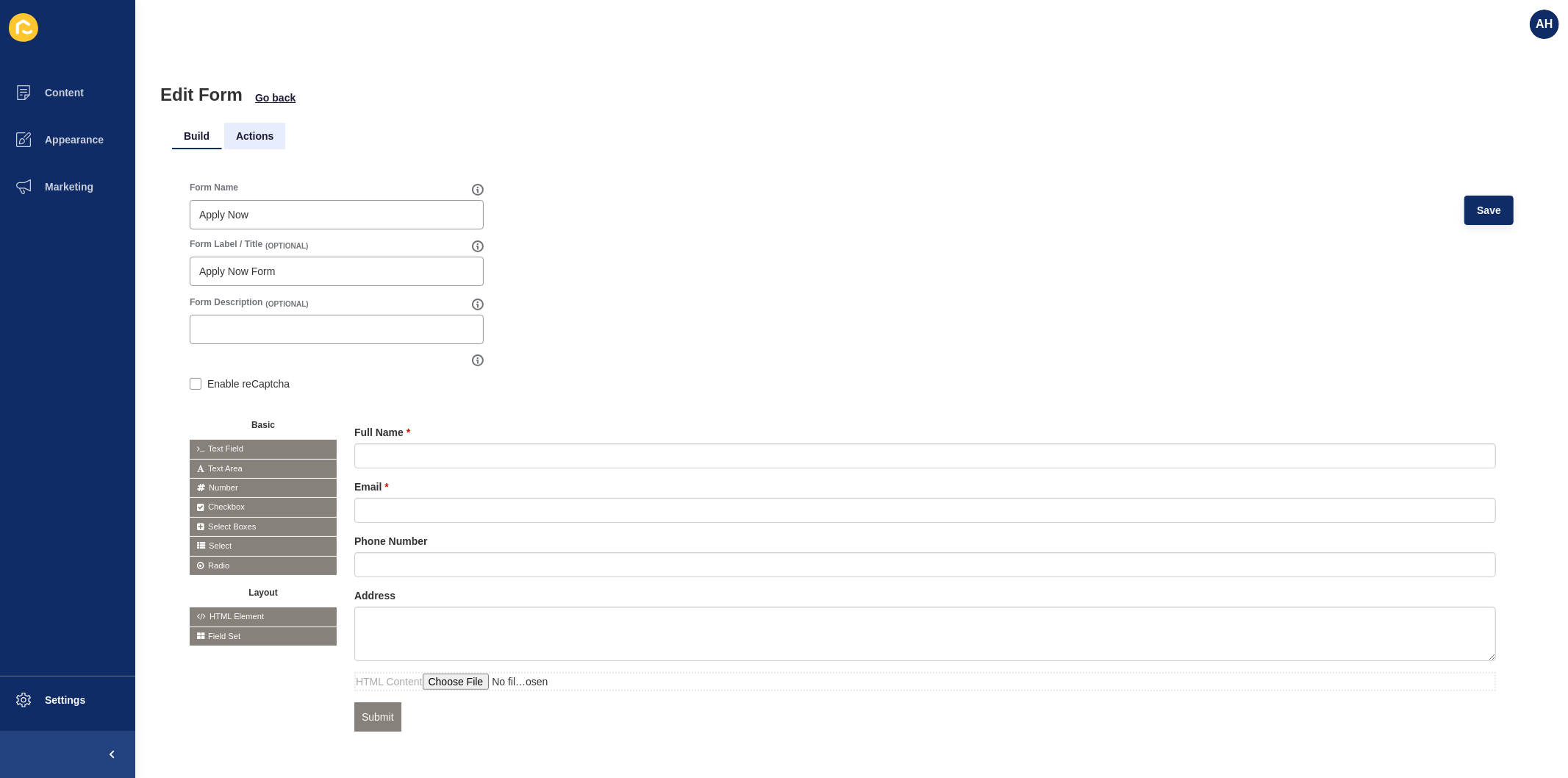
click at [249, 138] on li "Actions" at bounding box center [254, 136] width 61 height 26
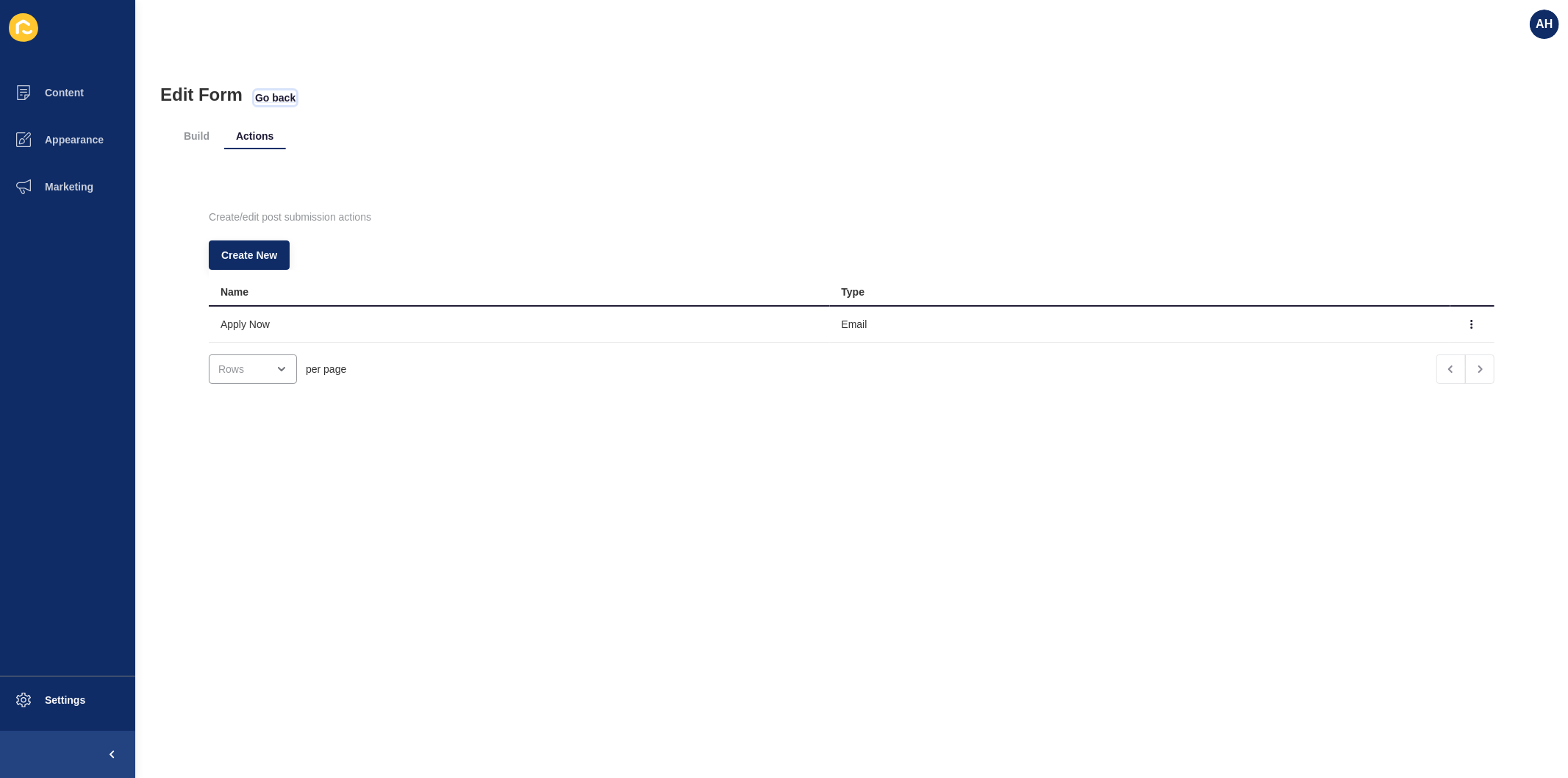
click at [267, 100] on span "Go back" at bounding box center [275, 98] width 41 height 15
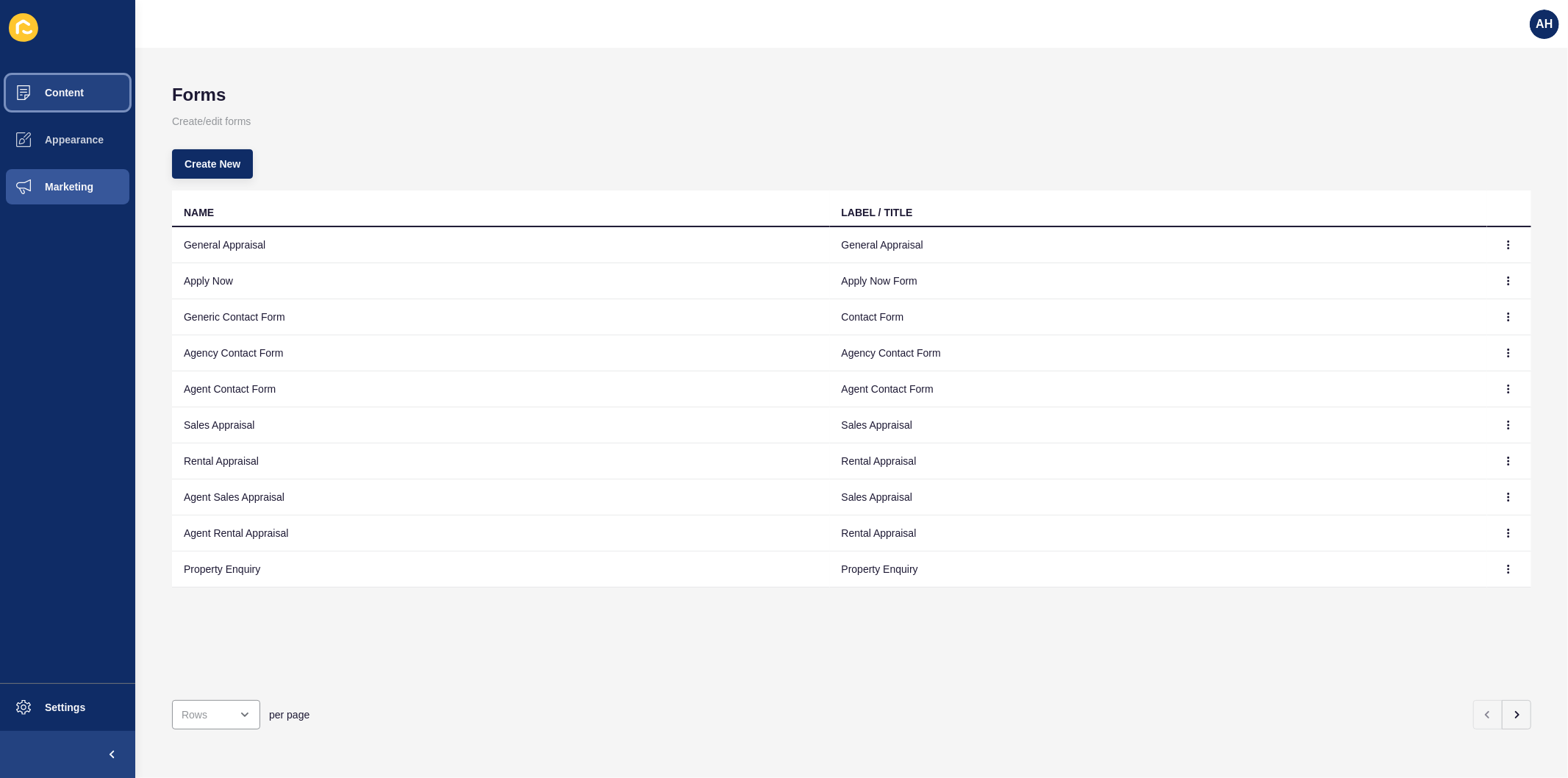
click at [68, 81] on button "Content" at bounding box center [68, 93] width 135 height 47
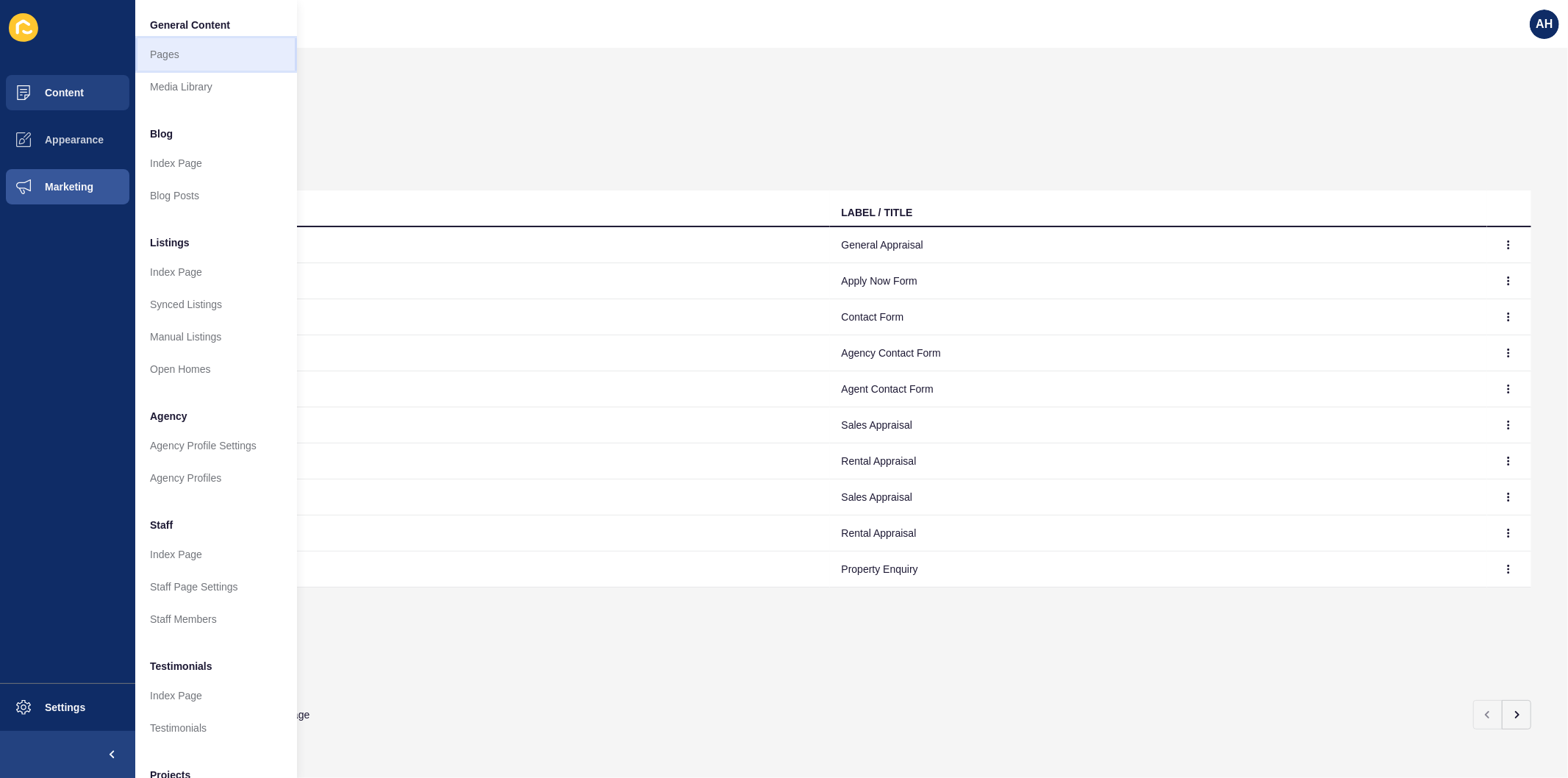
click at [167, 56] on link "Pages" at bounding box center [216, 55] width 161 height 33
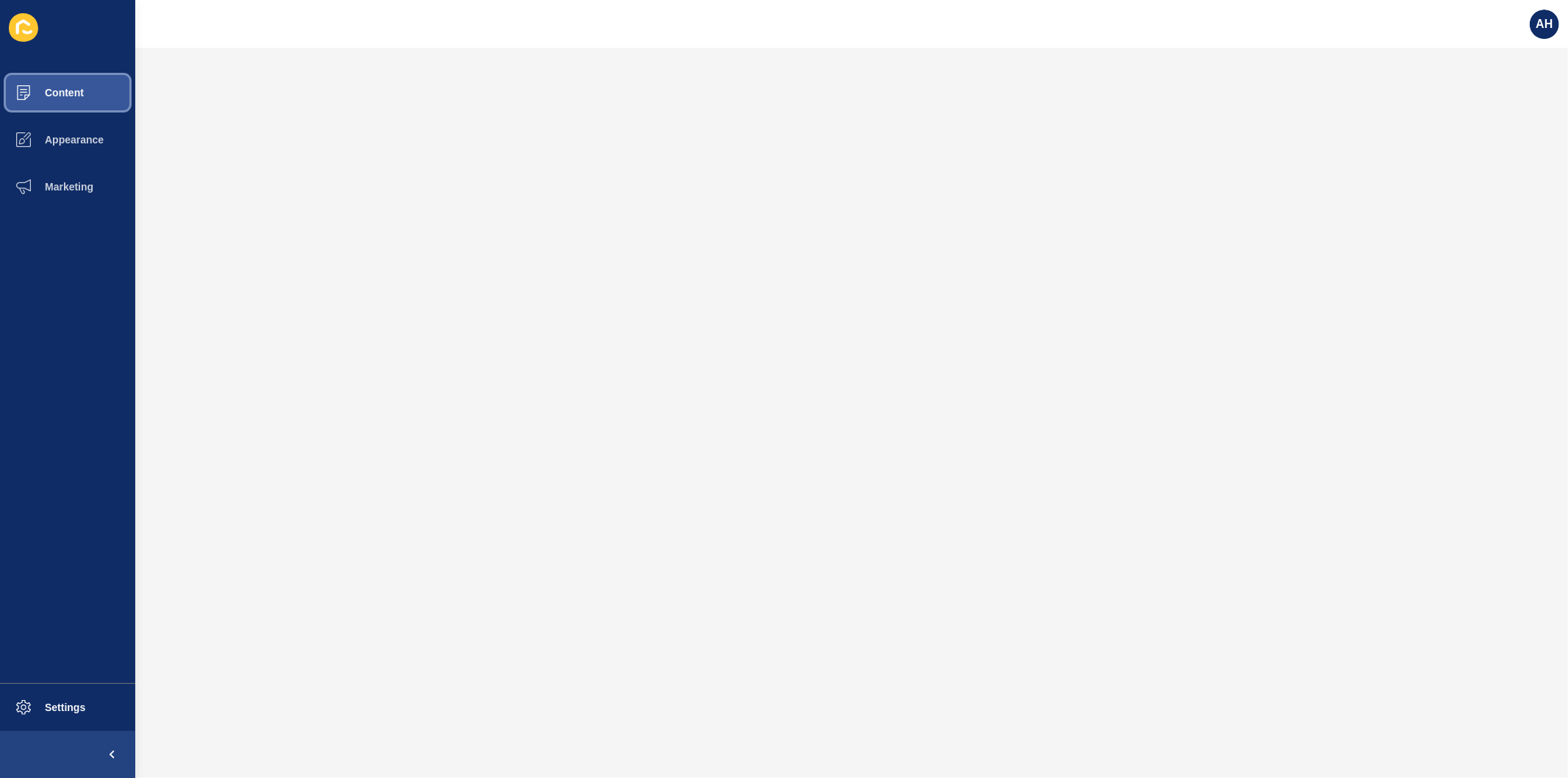
click at [42, 89] on span "Content" at bounding box center [41, 92] width 86 height 11
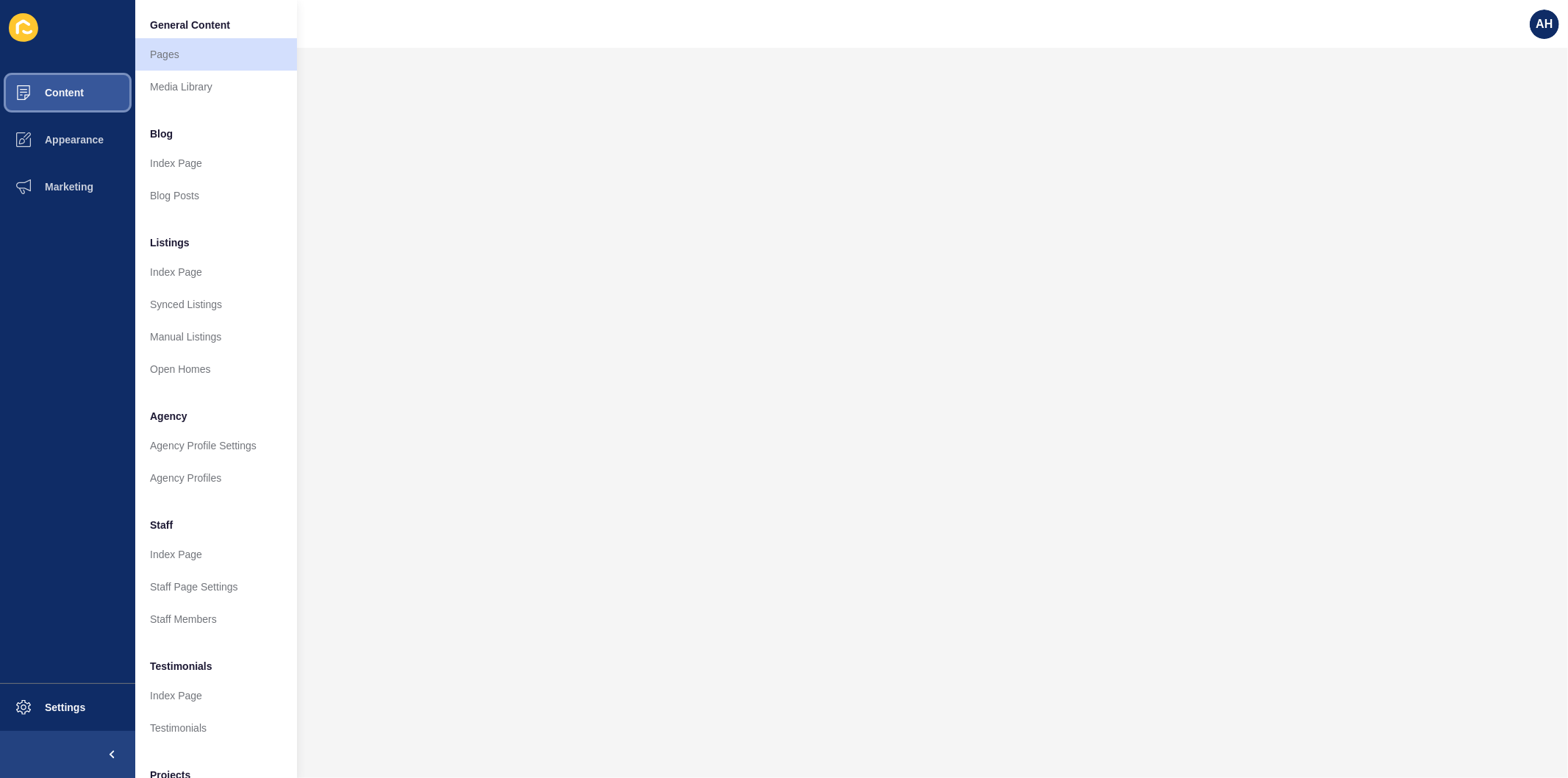
click at [66, 92] on span "Content" at bounding box center [41, 92] width 86 height 11
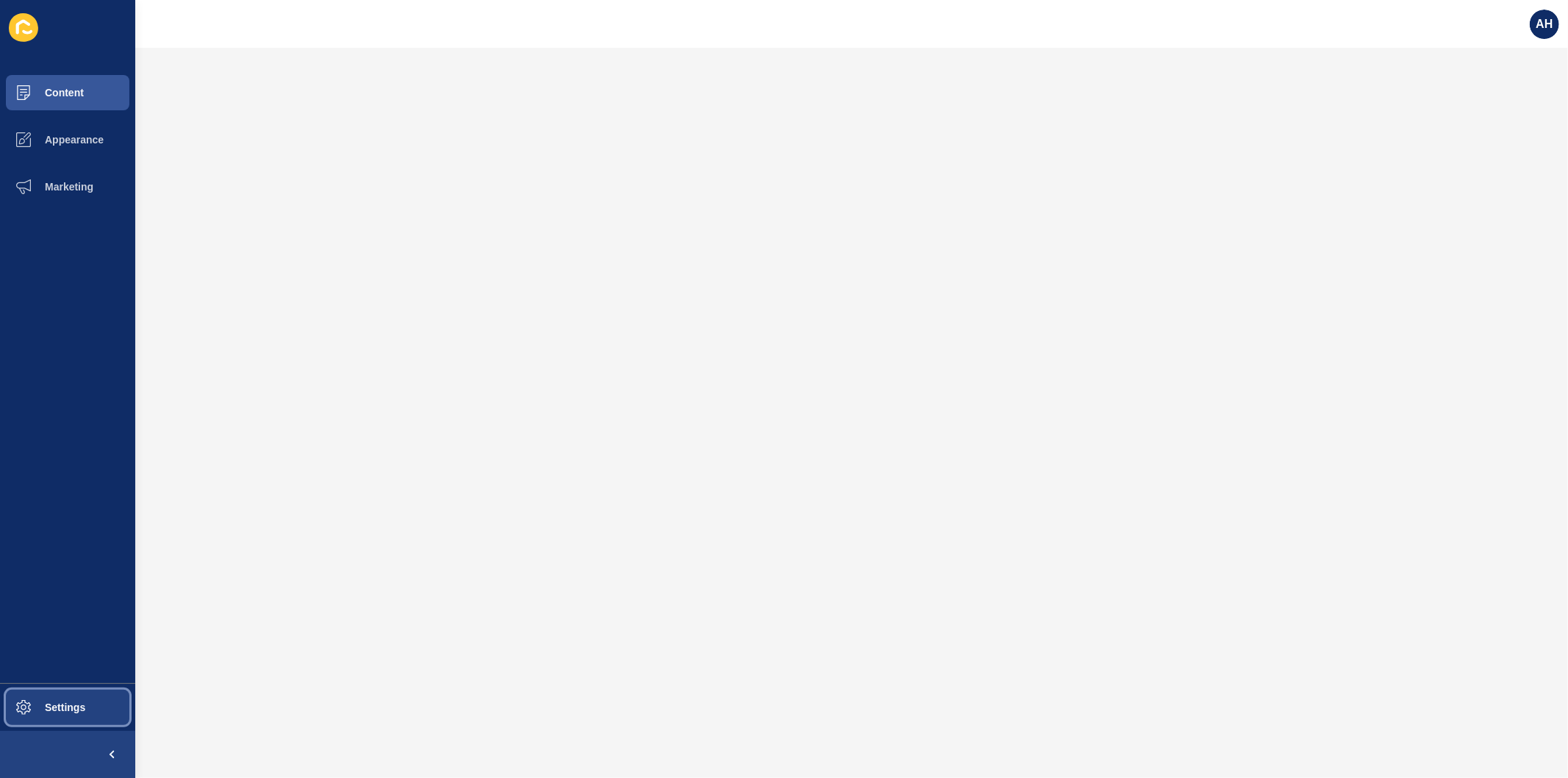
click at [64, 715] on button "Settings" at bounding box center [68, 707] width 135 height 47
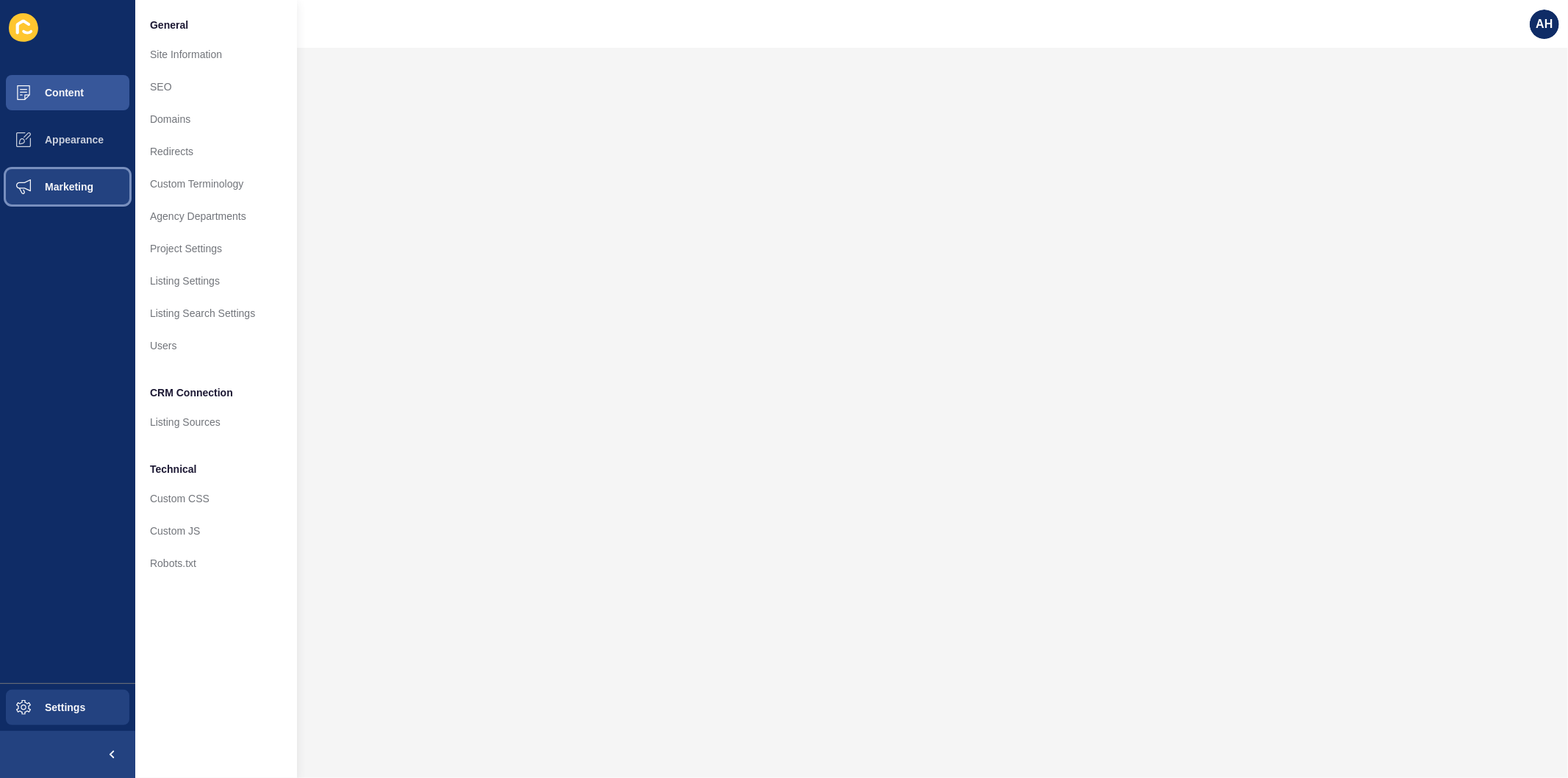
click at [52, 182] on span "Marketing" at bounding box center [45, 187] width 95 height 11
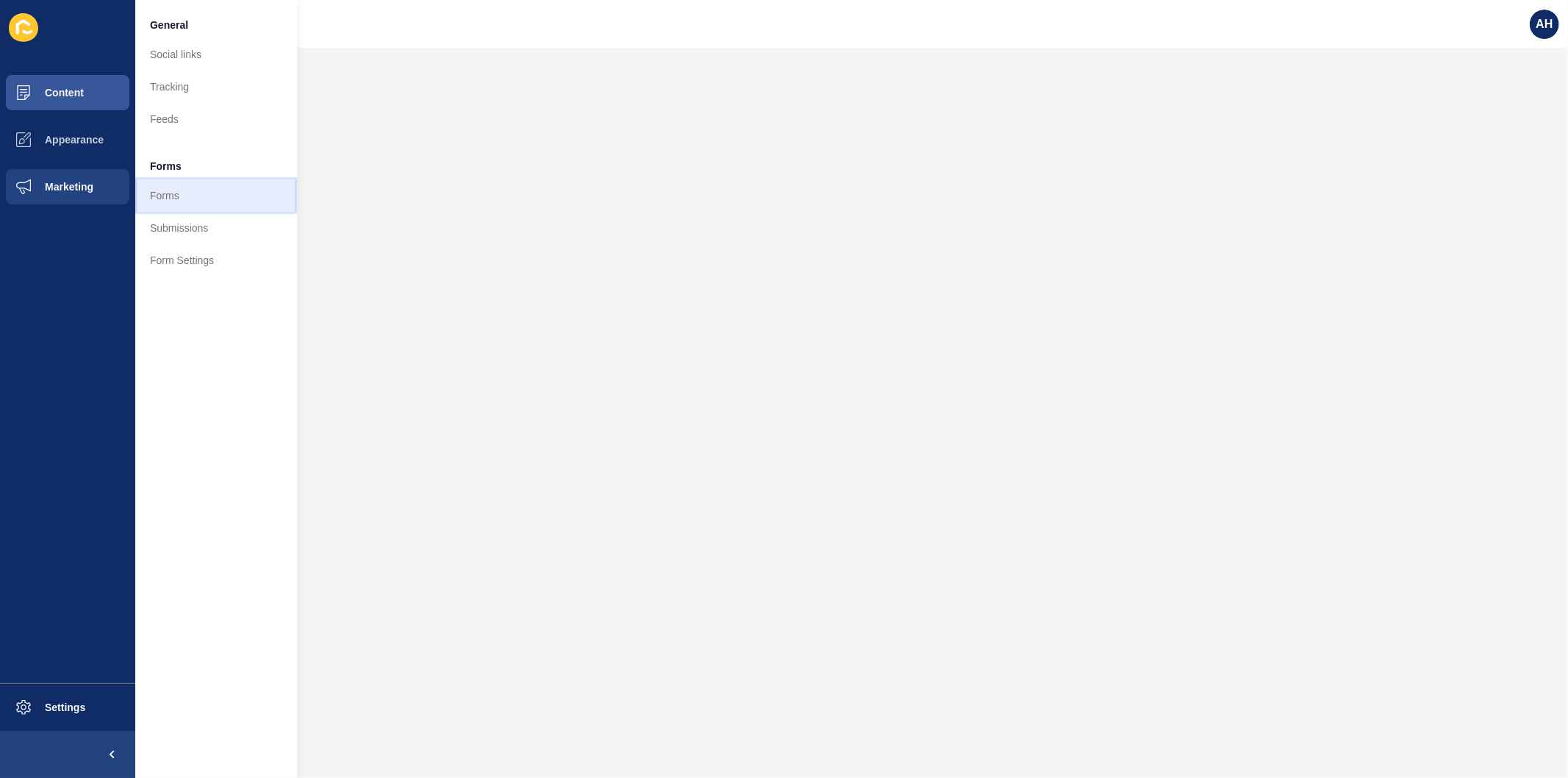
click at [152, 204] on link "Forms" at bounding box center [216, 196] width 161 height 33
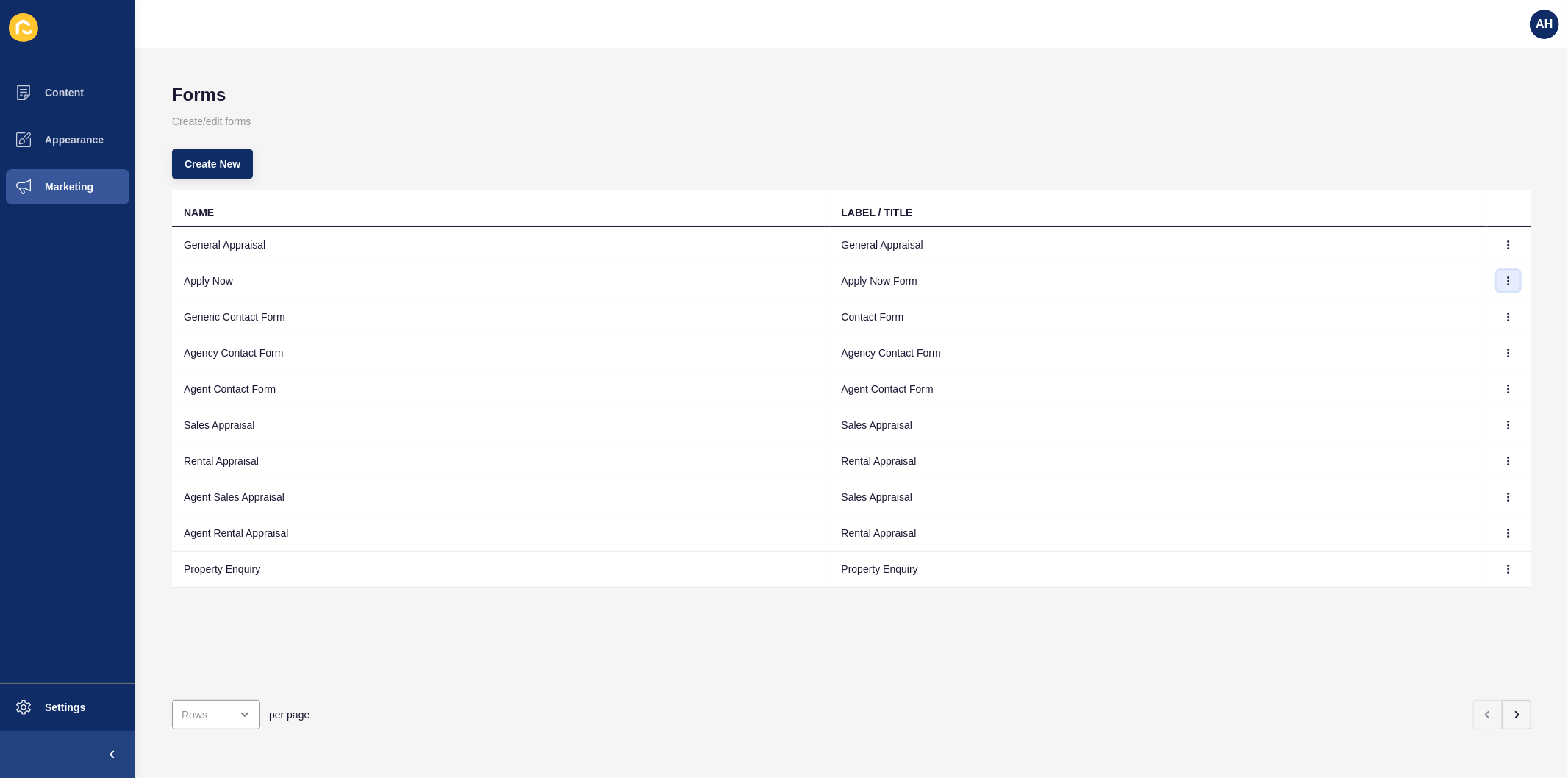
click at [1509, 277] on icon "button" at bounding box center [1509, 280] width 1 height 7
click at [1450, 299] on link "Edit" at bounding box center [1456, 310] width 103 height 33
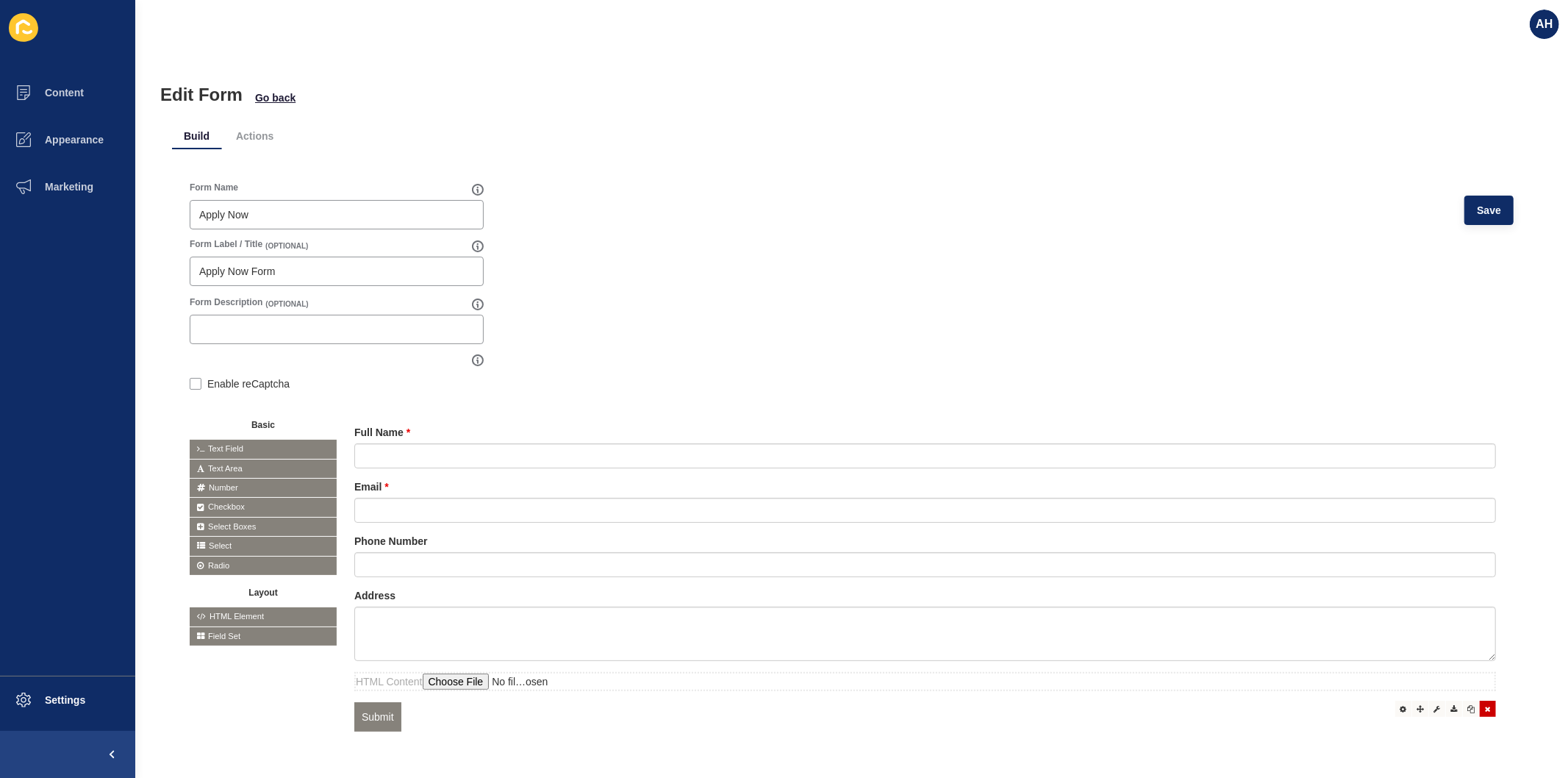
click at [1482, 706] on div at bounding box center [1488, 709] width 16 height 16
click at [1478, 207] on span "Save" at bounding box center [1490, 210] width 24 height 15
click at [79, 96] on span "Content" at bounding box center [41, 92] width 86 height 11
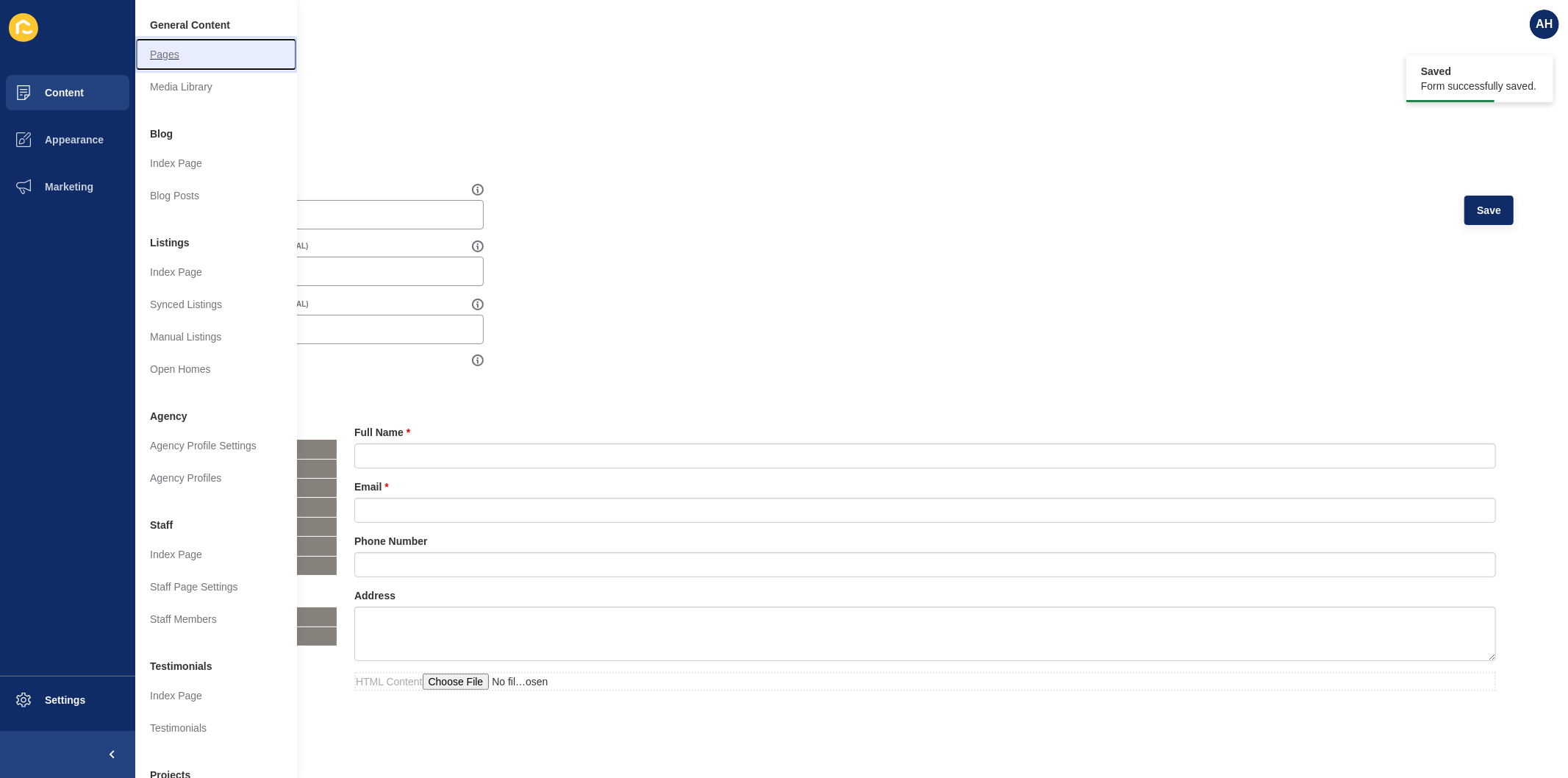
click at [178, 54] on link "Pages" at bounding box center [216, 55] width 161 height 33
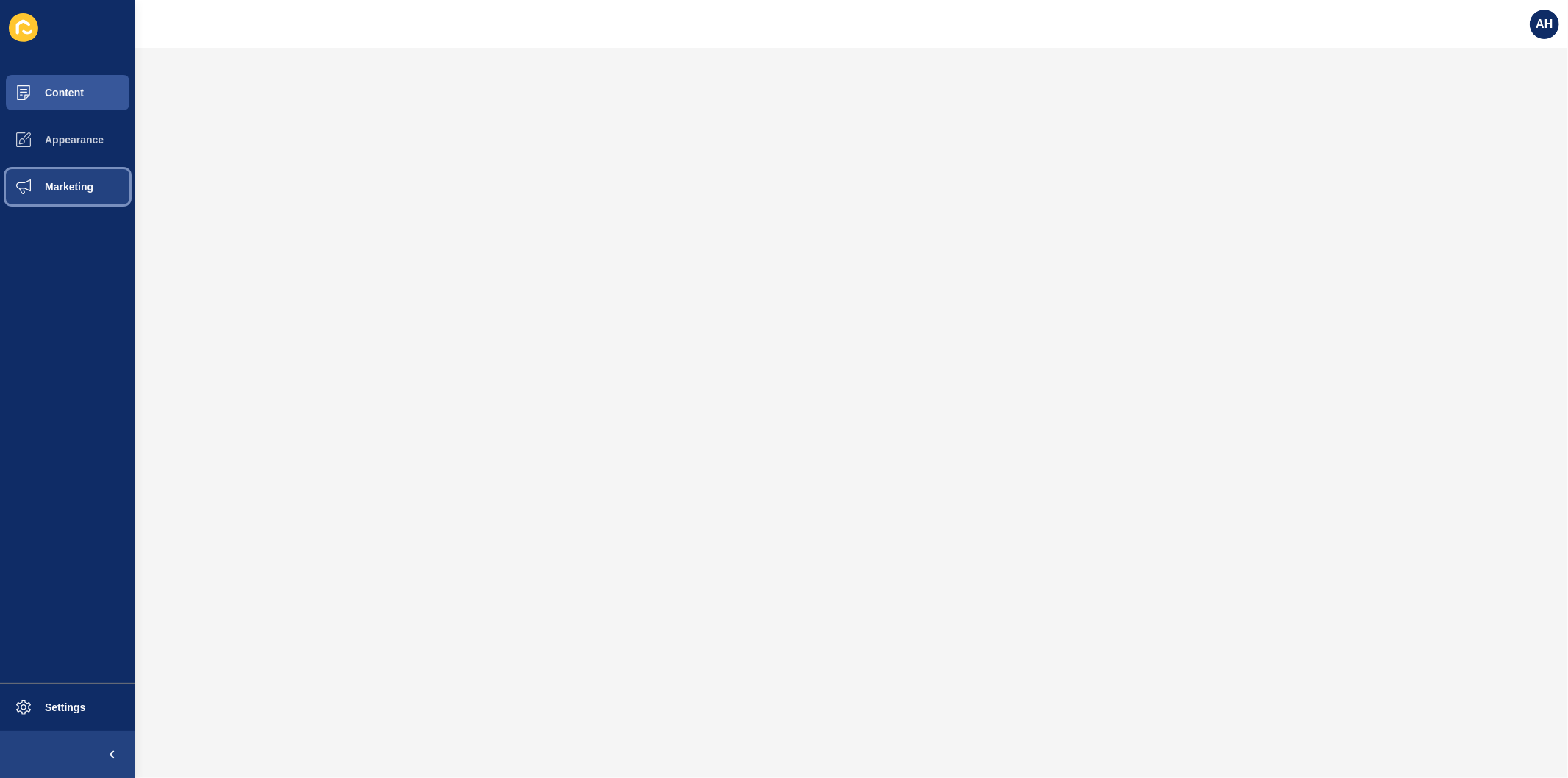
click at [34, 177] on span at bounding box center [24, 187] width 47 height 47
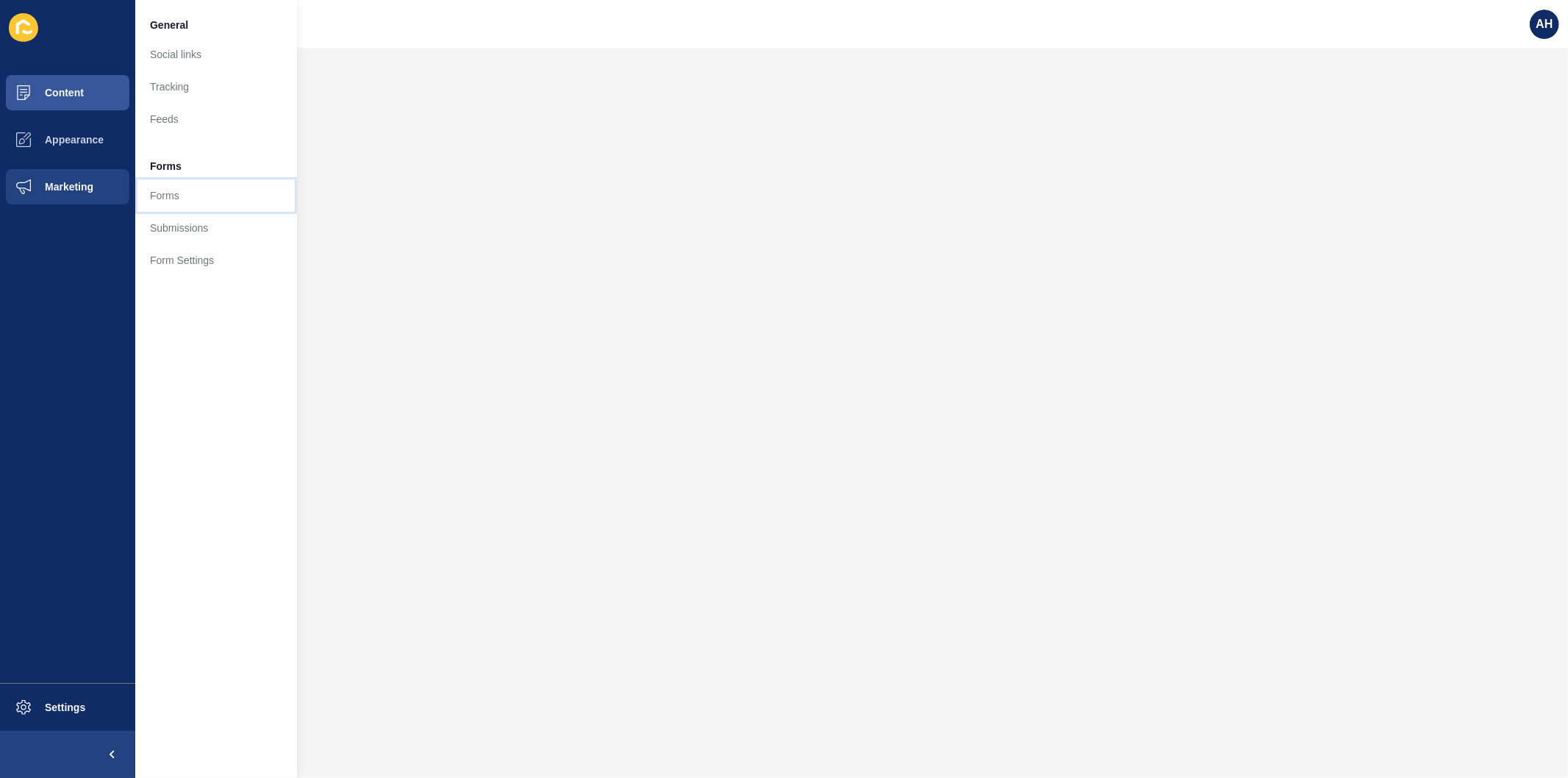
click at [183, 195] on link "Forms" at bounding box center [216, 196] width 161 height 33
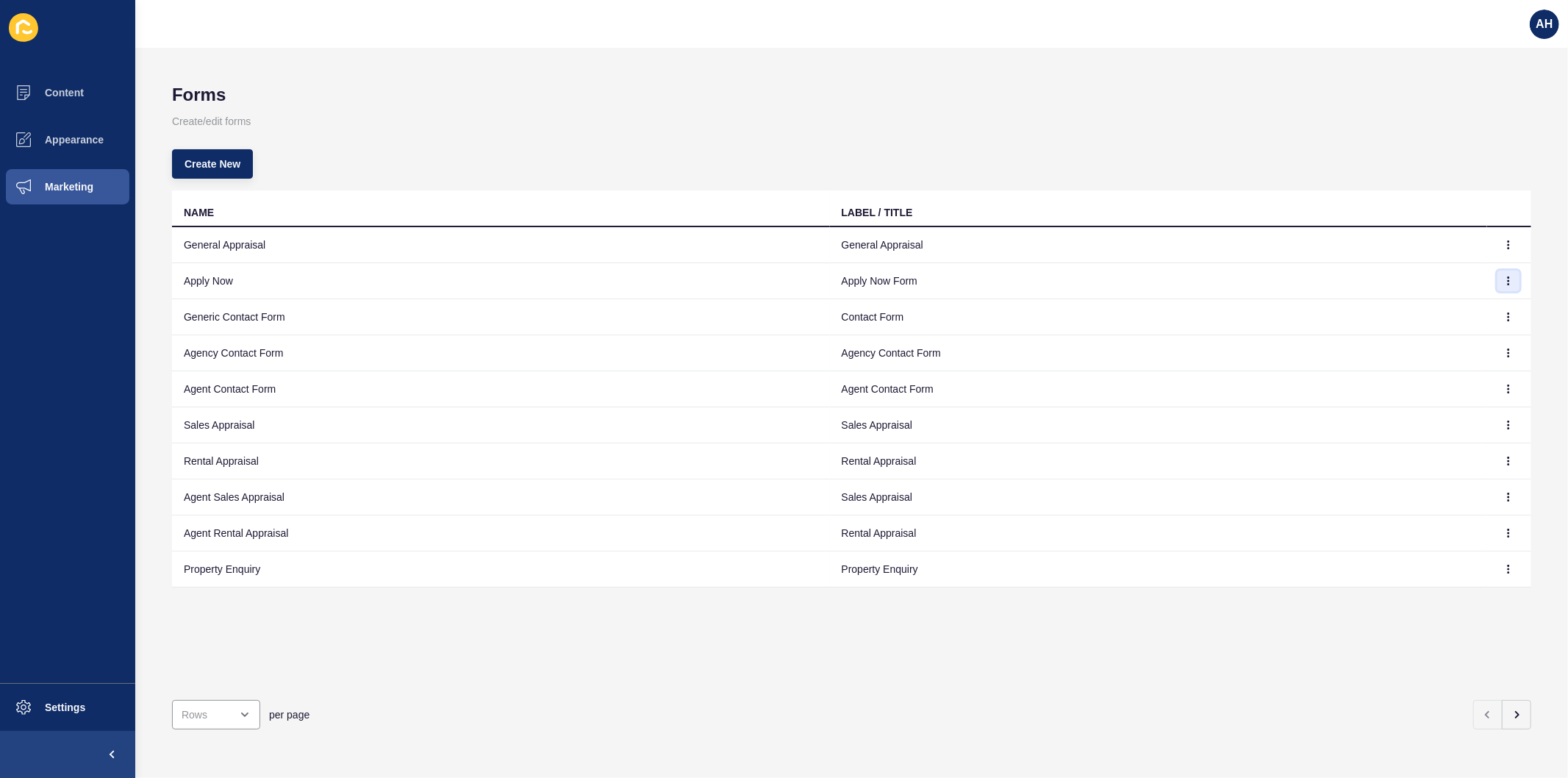
click at [1504, 282] on icon "button" at bounding box center [1509, 280] width 9 height 9
click at [1449, 312] on link "Edit" at bounding box center [1456, 310] width 103 height 33
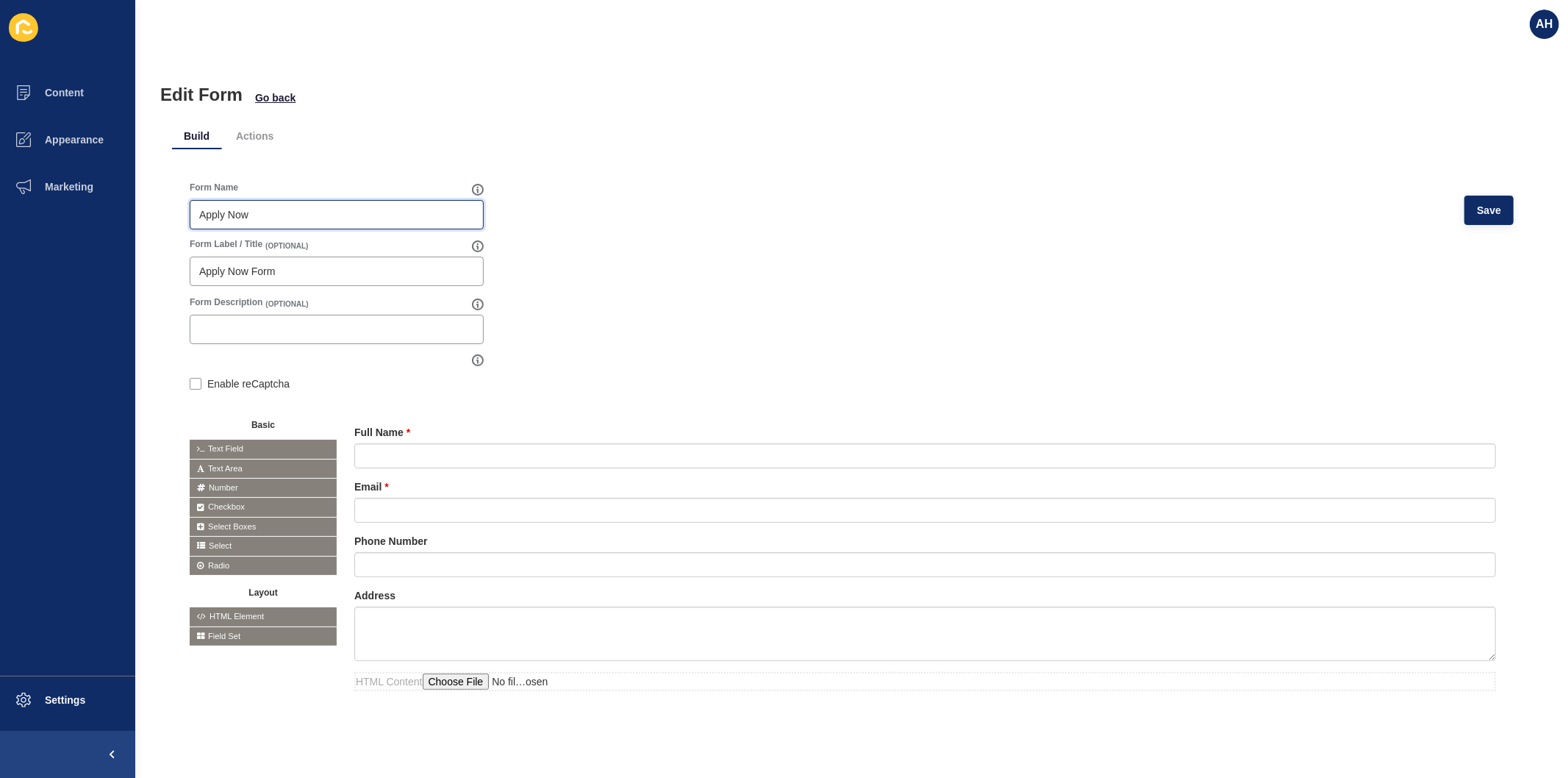
click at [266, 209] on input "Apply Now" at bounding box center [337, 214] width 275 height 15
type input "Apply Now Form"
click at [289, 270] on input "Apply Now Form" at bounding box center [337, 271] width 275 height 15
type input "Apply Now"
click at [1478, 216] on span "Save" at bounding box center [1490, 210] width 24 height 15
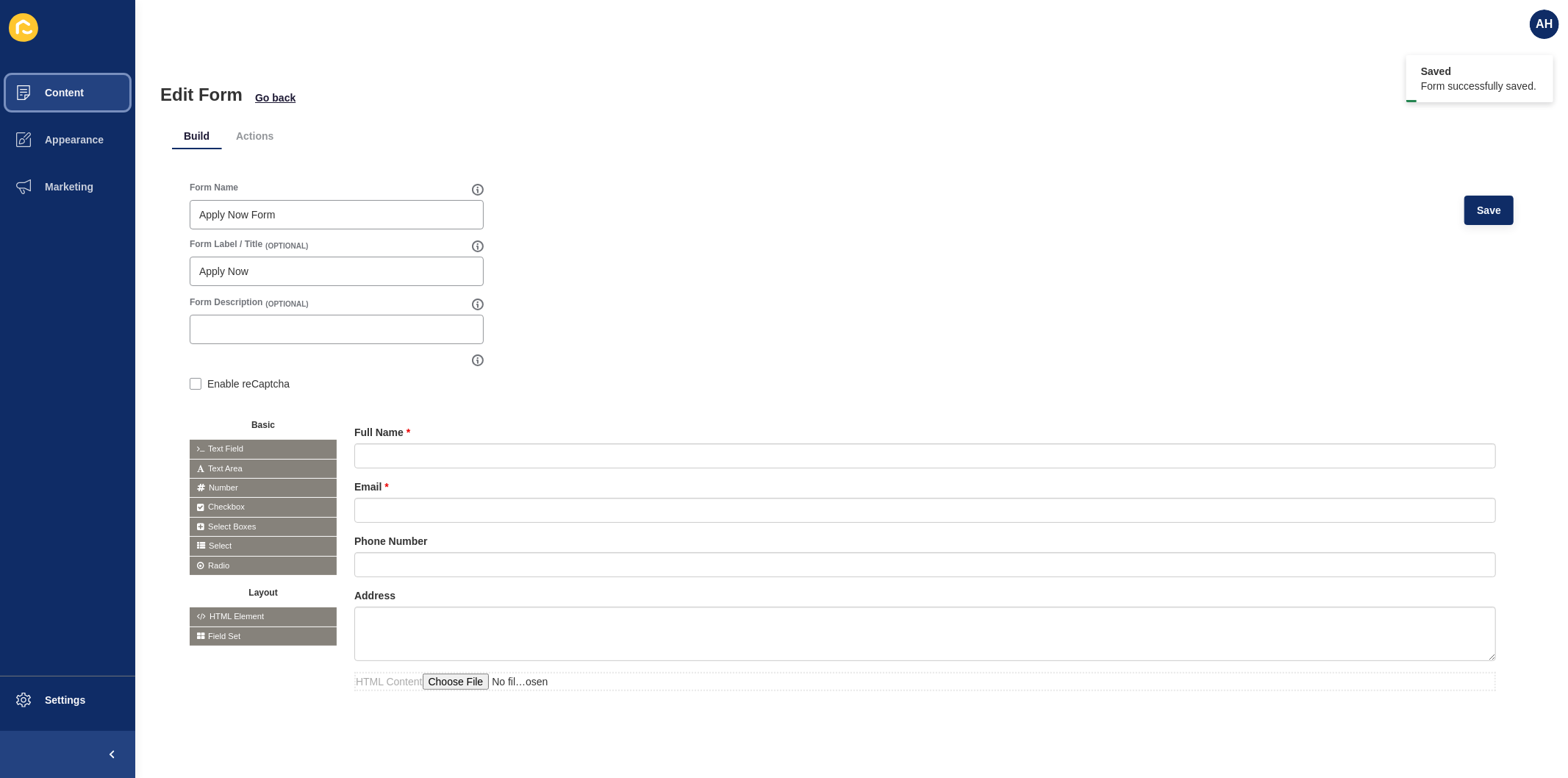
click at [67, 88] on span "Content" at bounding box center [41, 92] width 86 height 11
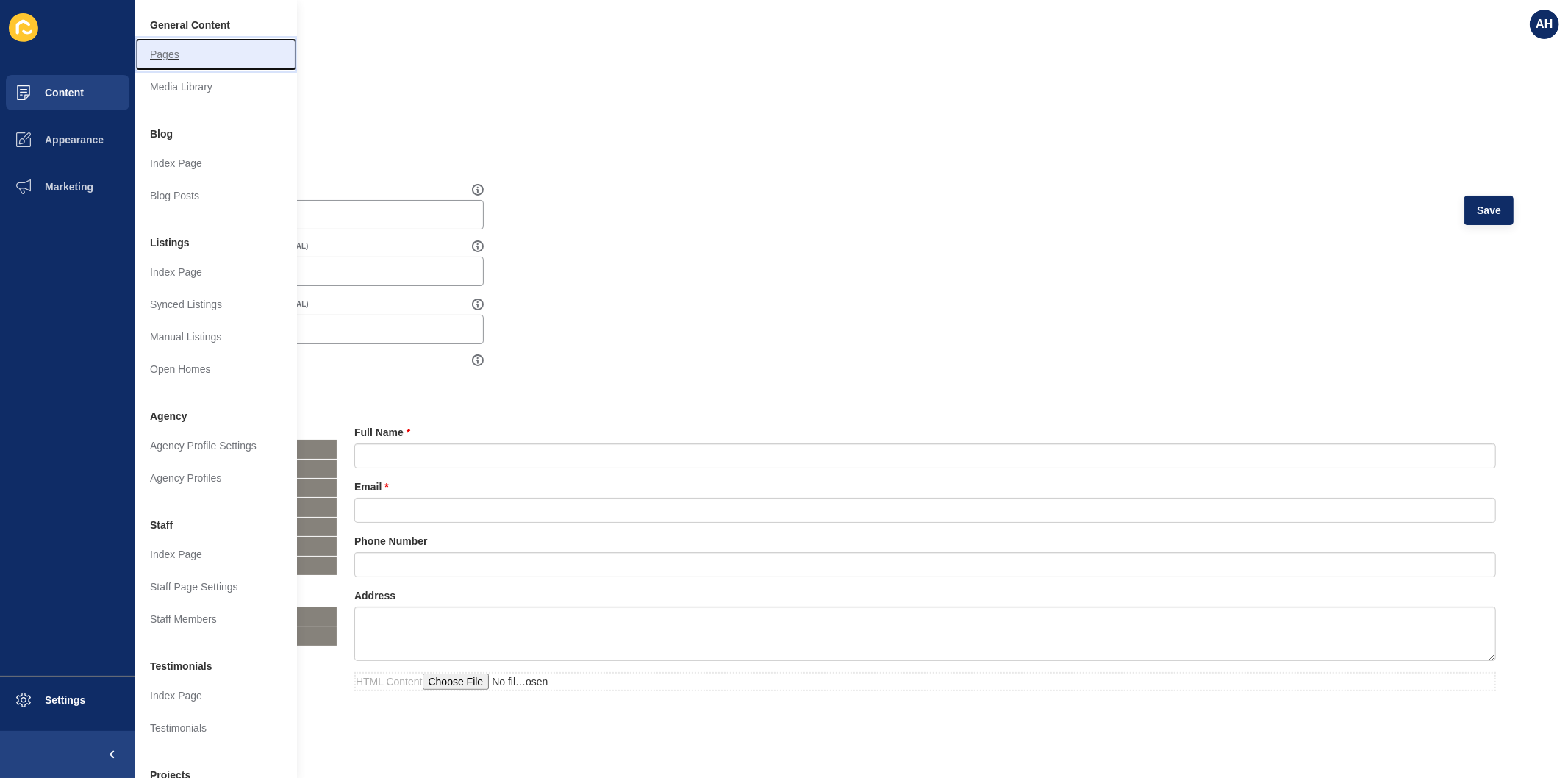
click at [152, 59] on link "Pages" at bounding box center [216, 55] width 161 height 33
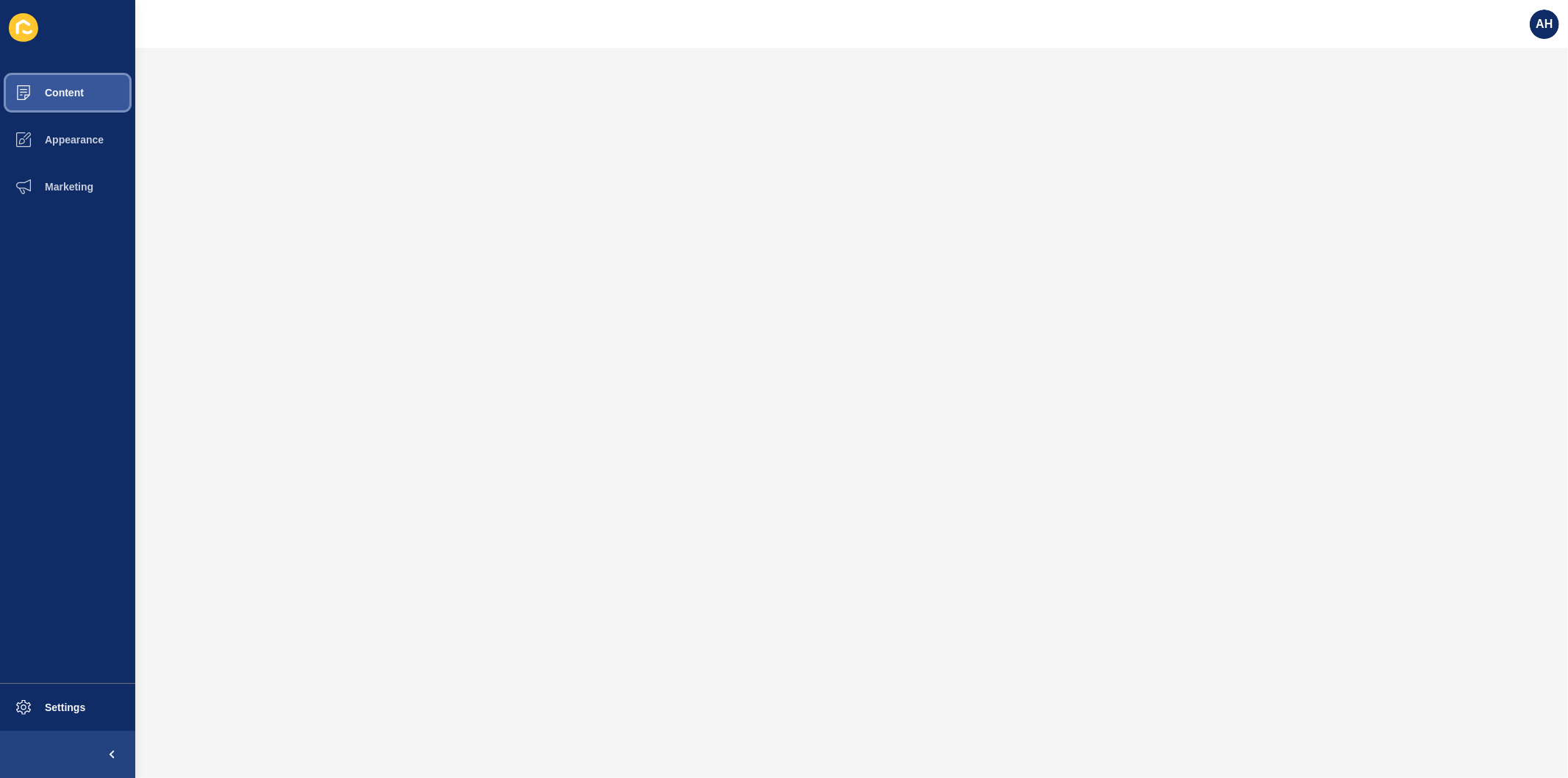
click at [72, 96] on span "Content" at bounding box center [41, 92] width 86 height 11
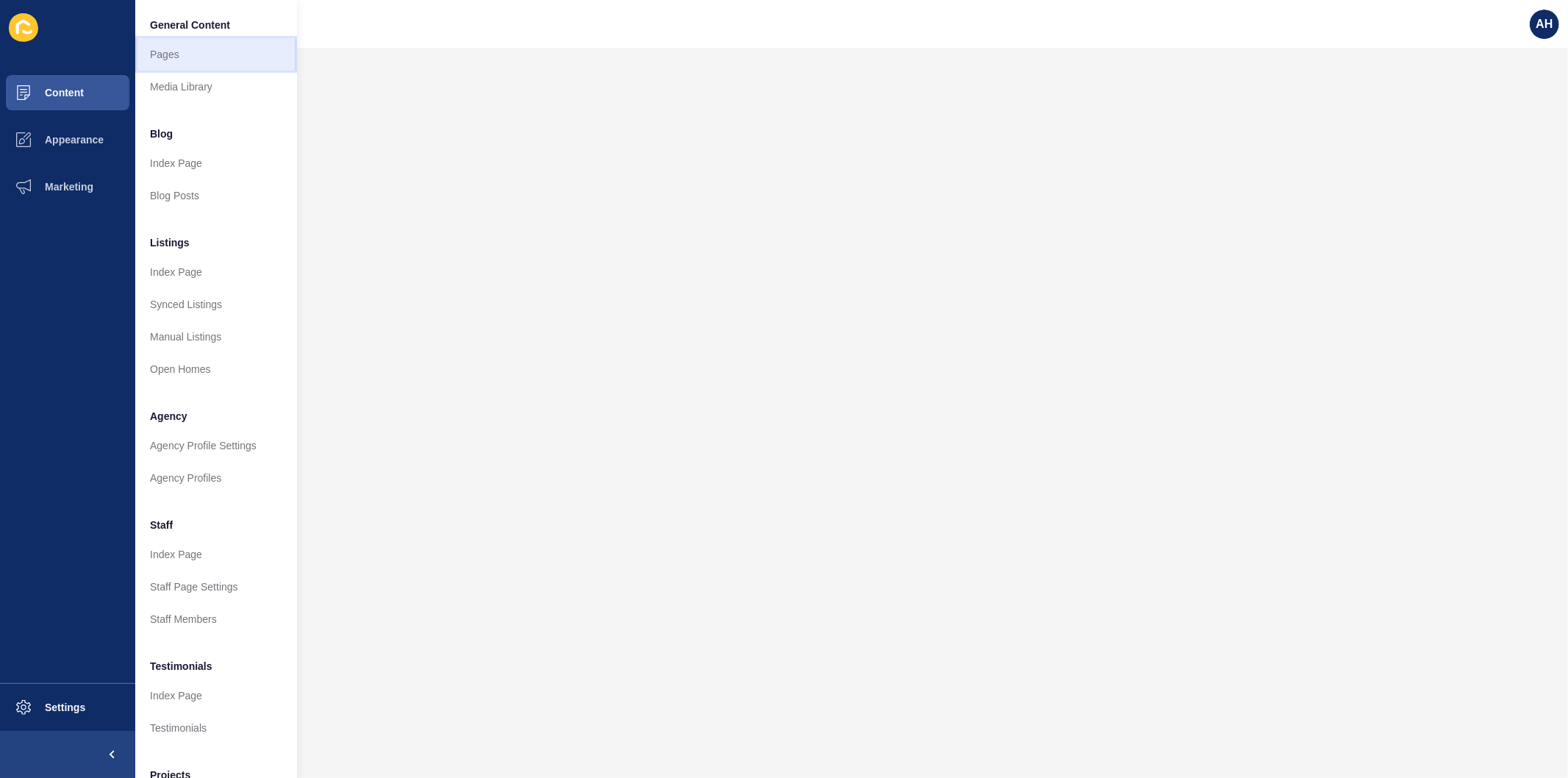
click at [159, 55] on link "Pages" at bounding box center [216, 55] width 161 height 33
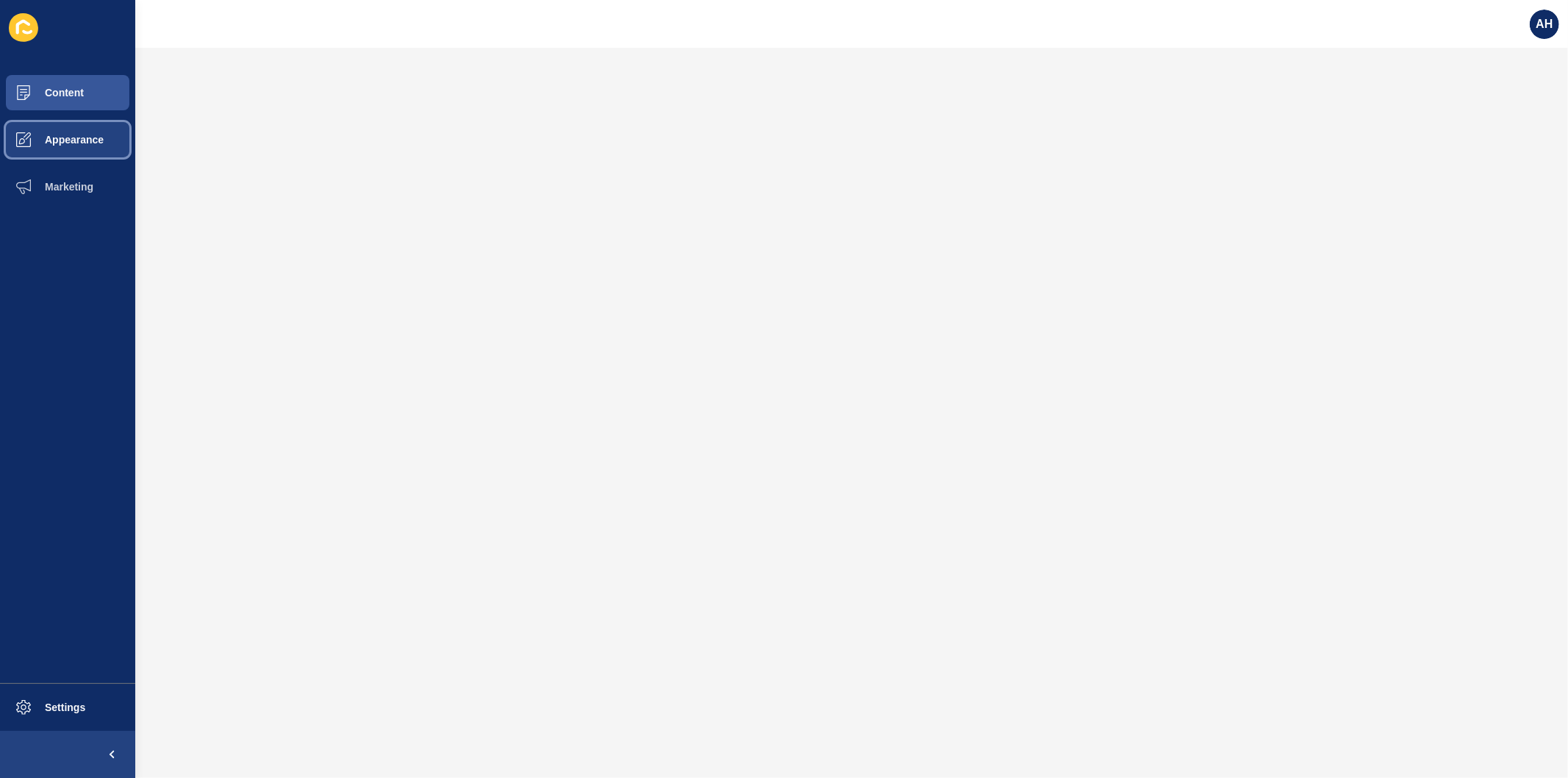
click at [59, 141] on span "Appearance" at bounding box center [51, 139] width 106 height 11
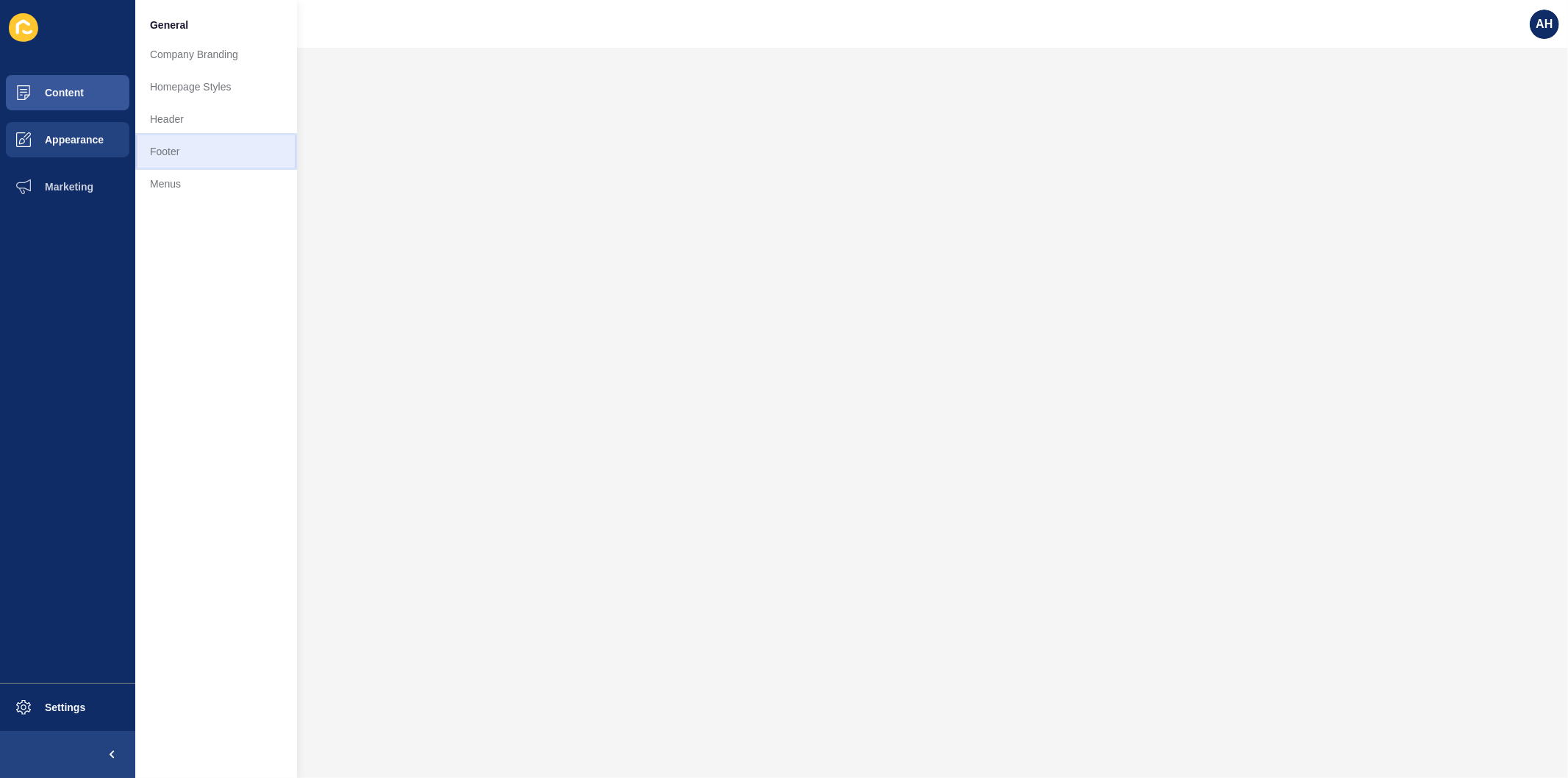
click at [174, 149] on link "Footer" at bounding box center [216, 152] width 161 height 33
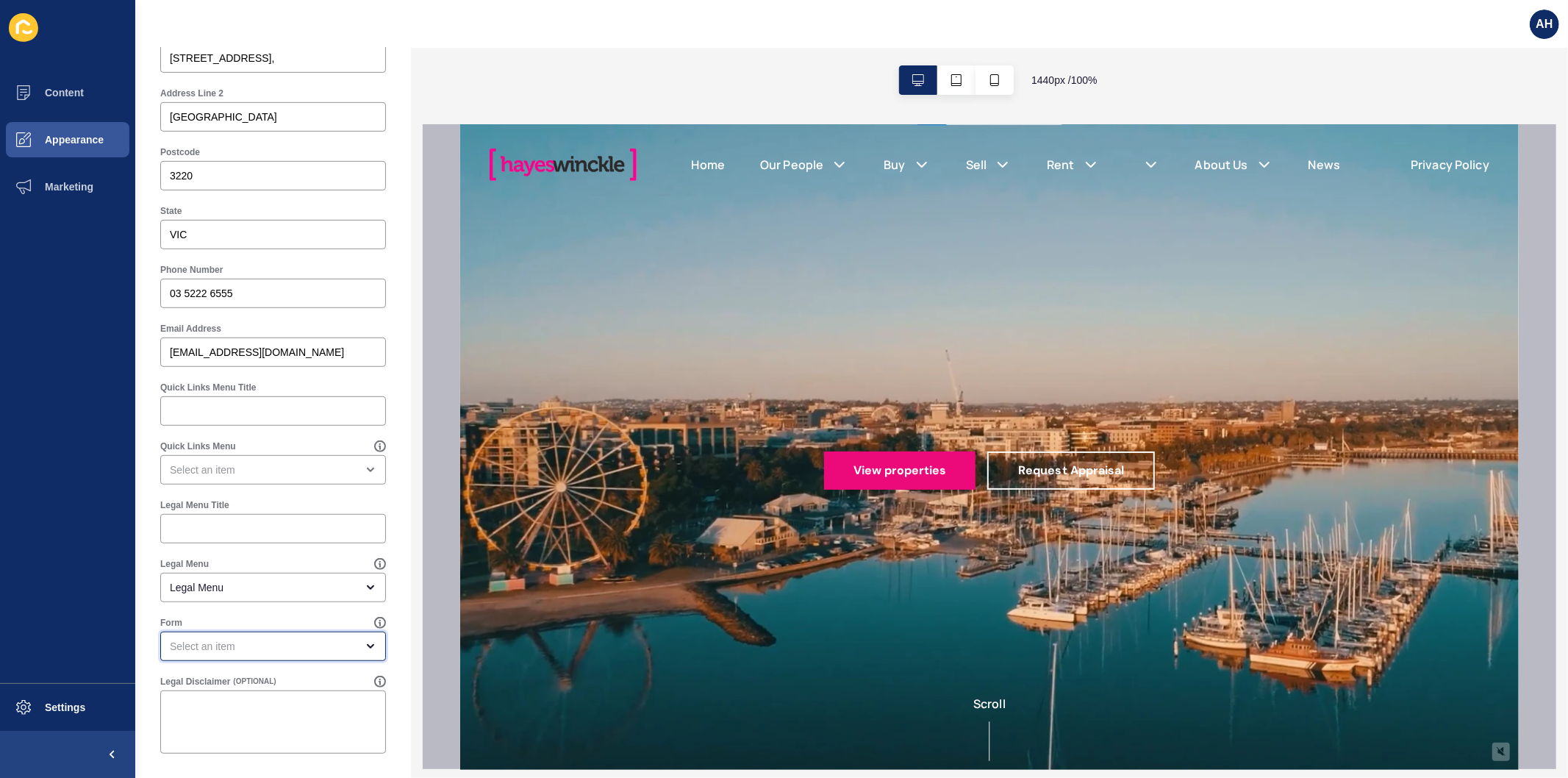
click at [267, 650] on div "open menu" at bounding box center [262, 646] width 186 height 15
click at [229, 736] on div "Apply Now Form" at bounding box center [267, 748] width 214 height 33
type input "Apply Now Form"
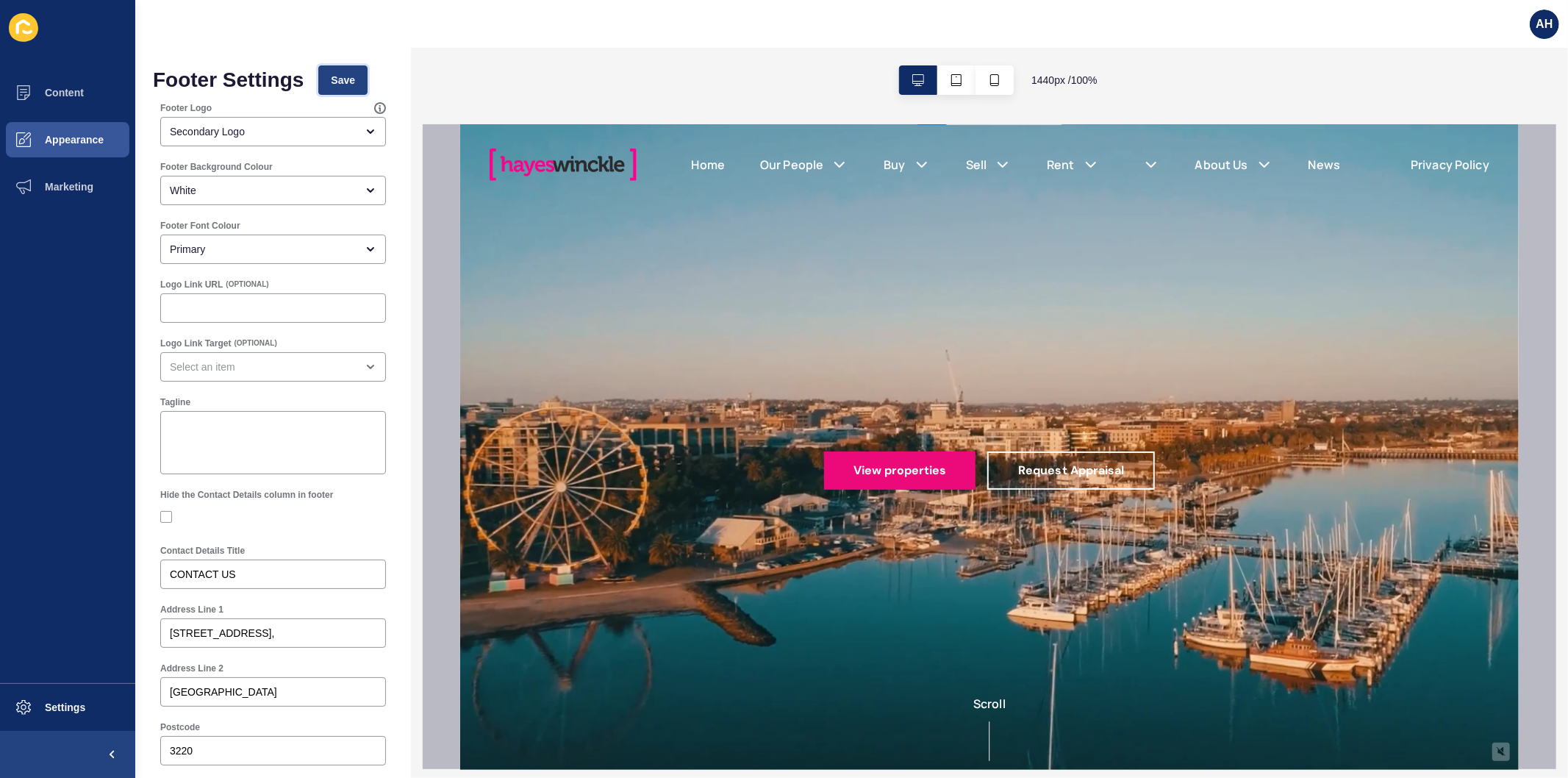
click at [343, 88] on button "Save" at bounding box center [343, 80] width 49 height 29
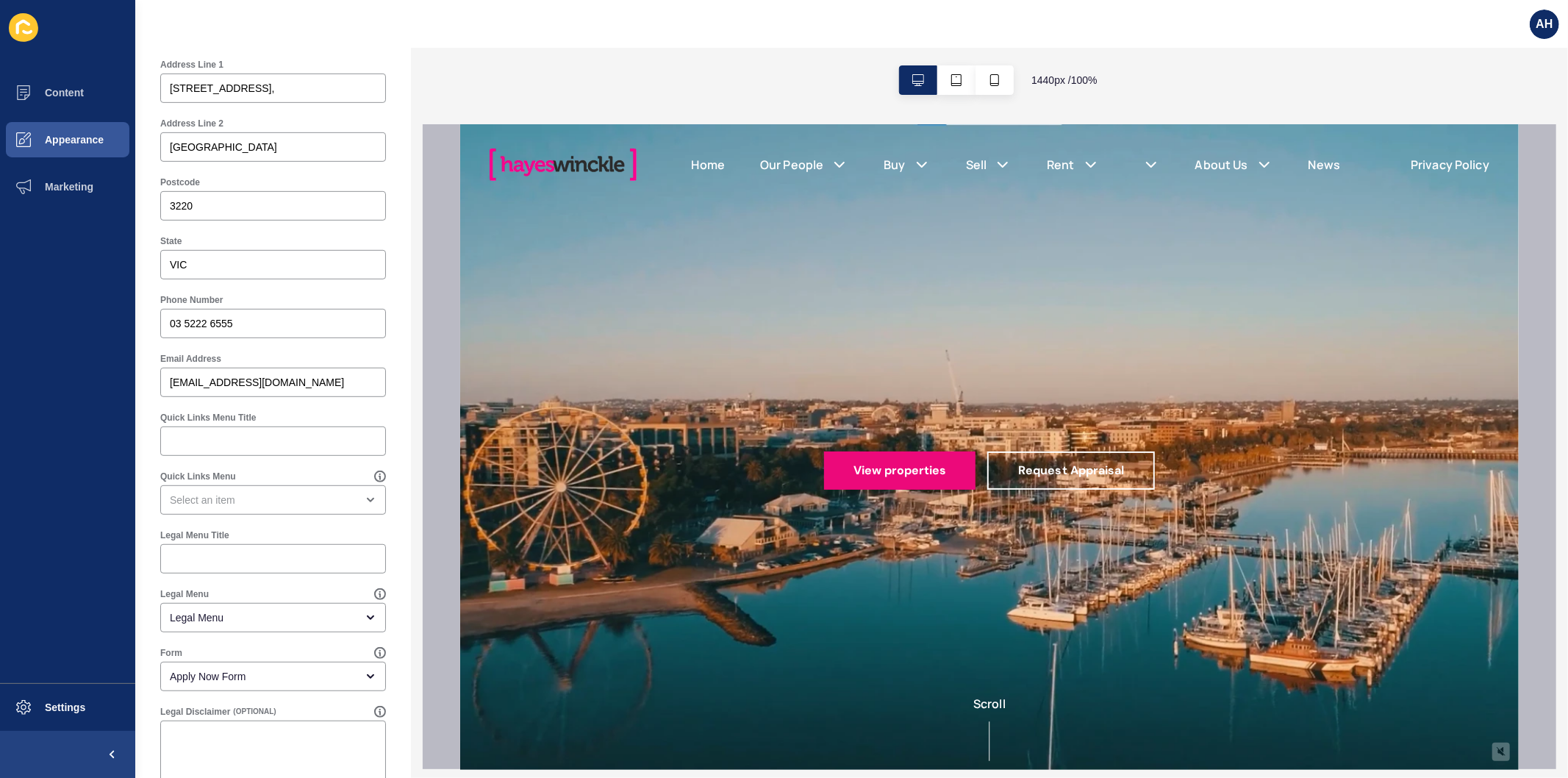
scroll to position [575, 0]
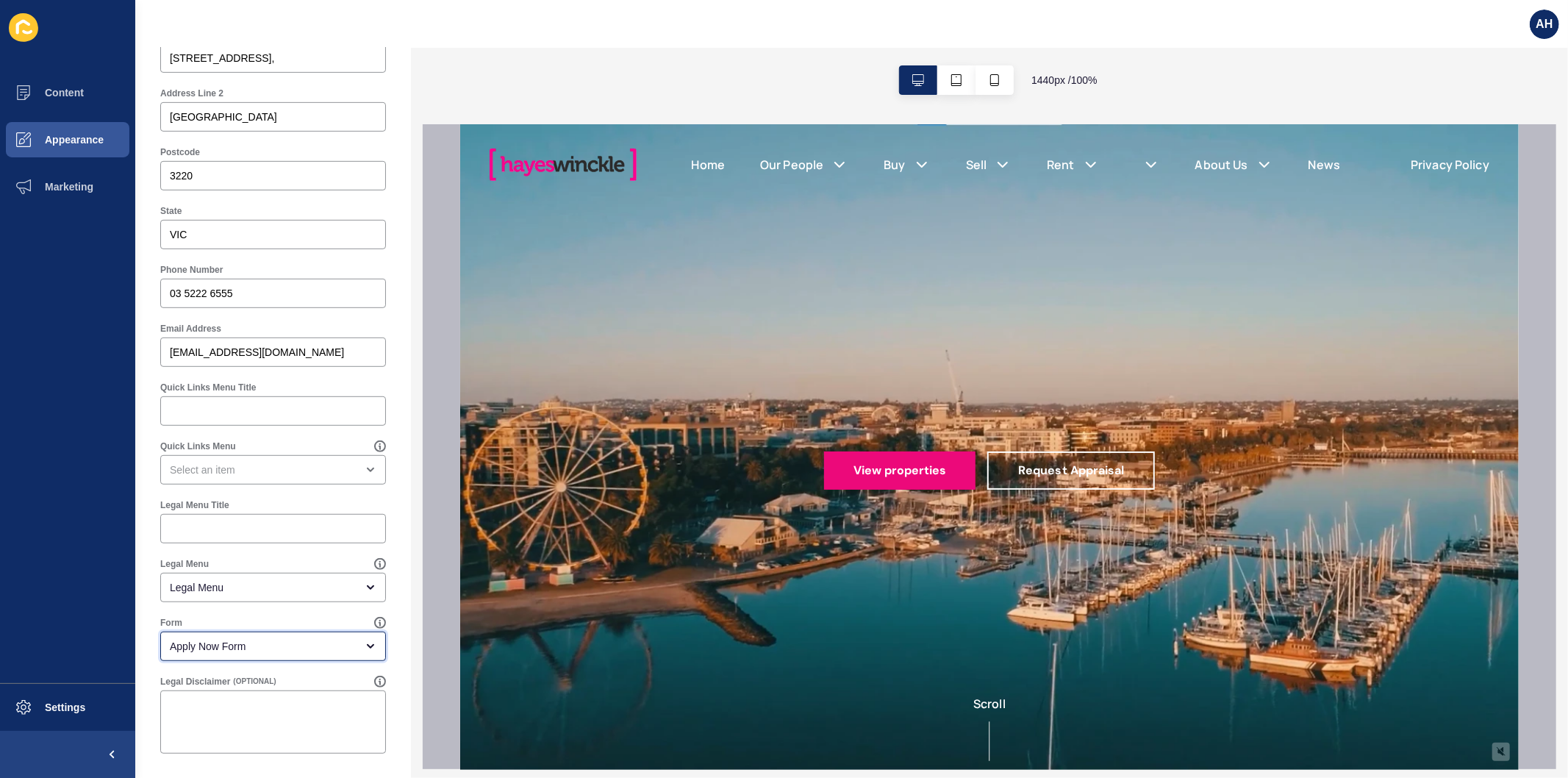
click at [250, 648] on div "Apply Now Form" at bounding box center [262, 646] width 186 height 15
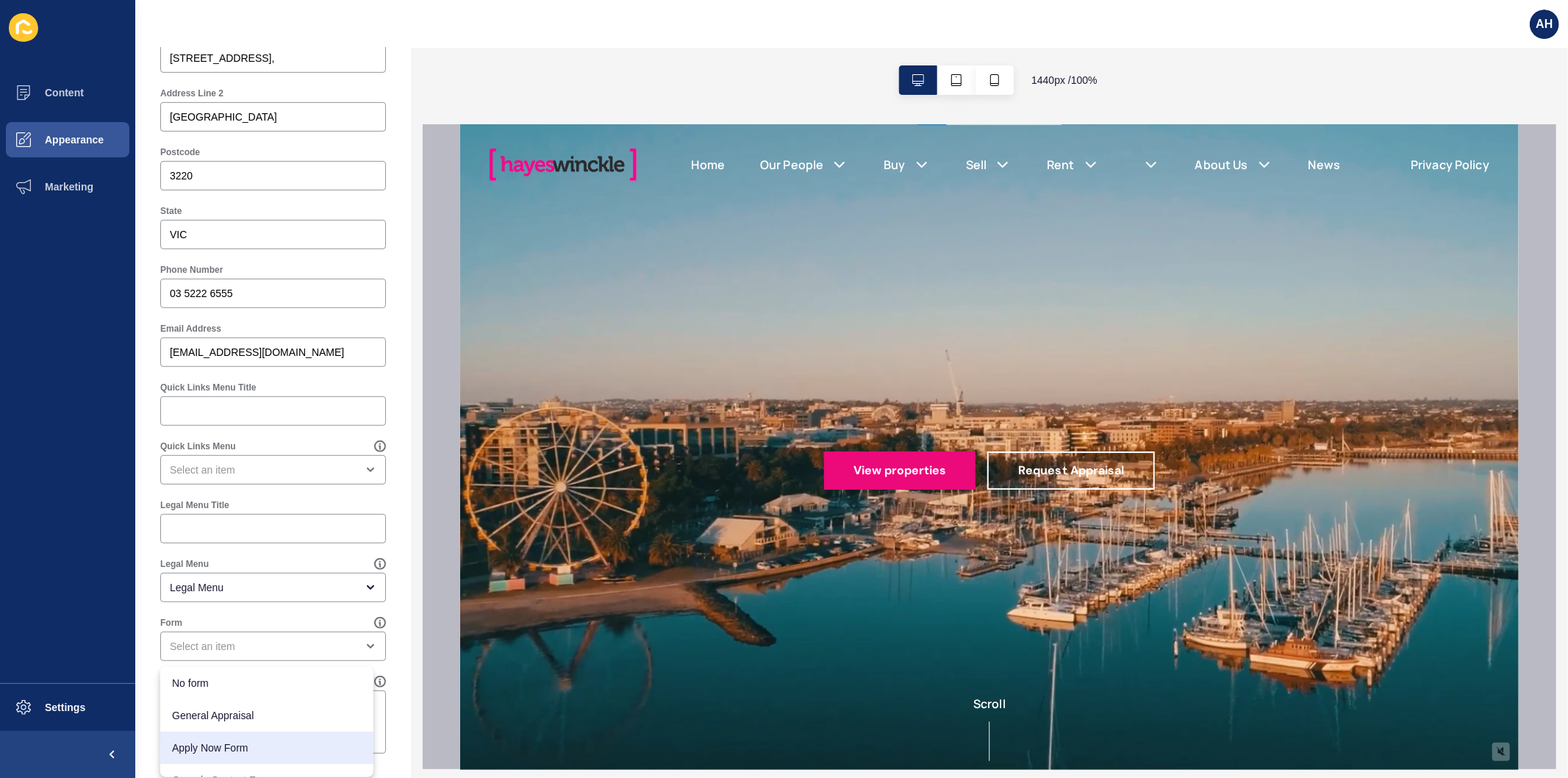
click at [130, 657] on ul "Content Appearance Marketing" at bounding box center [68, 376] width 135 height 613
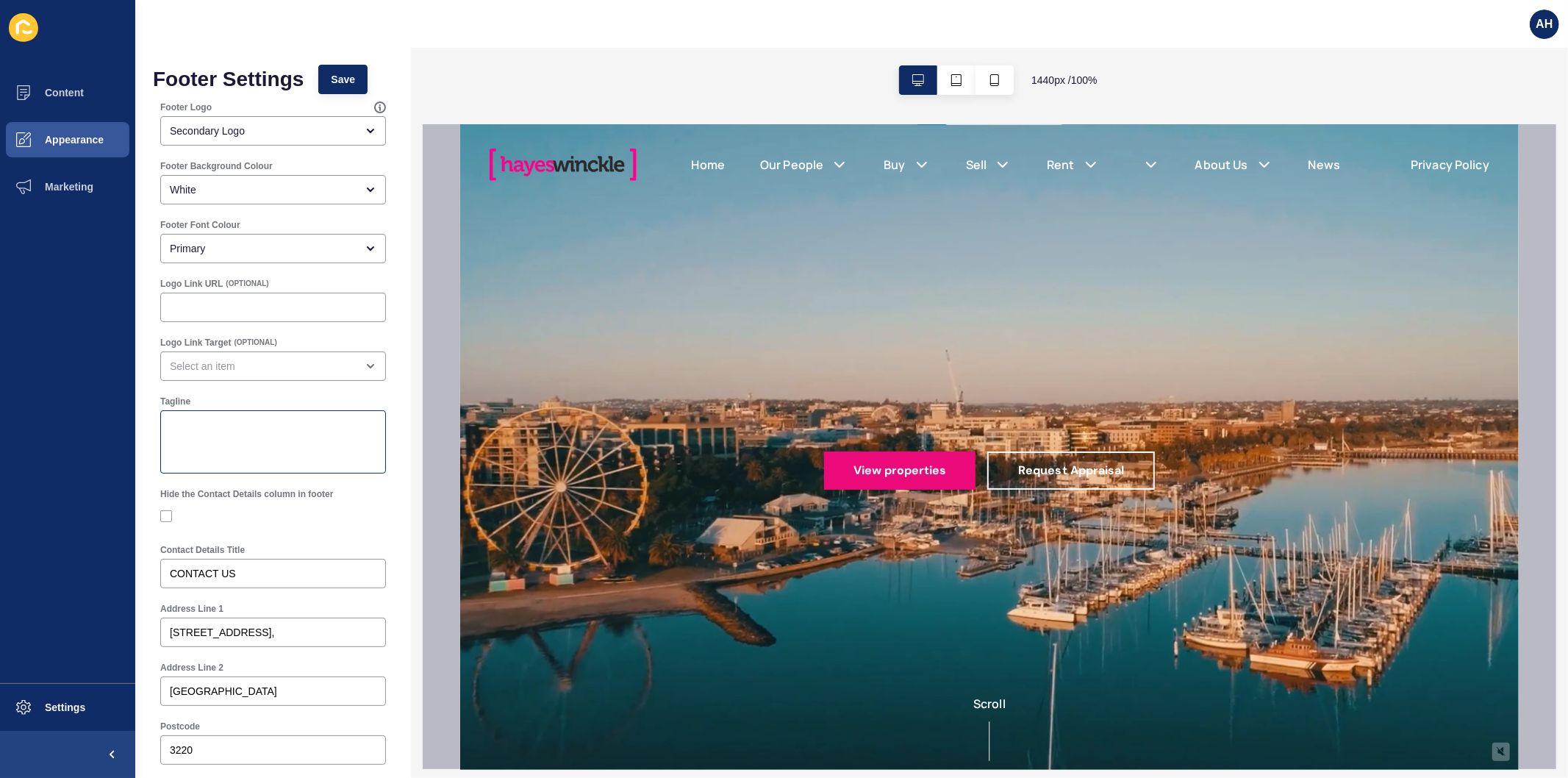
scroll to position [0, 0]
click at [337, 73] on span "Save" at bounding box center [343, 80] width 24 height 15
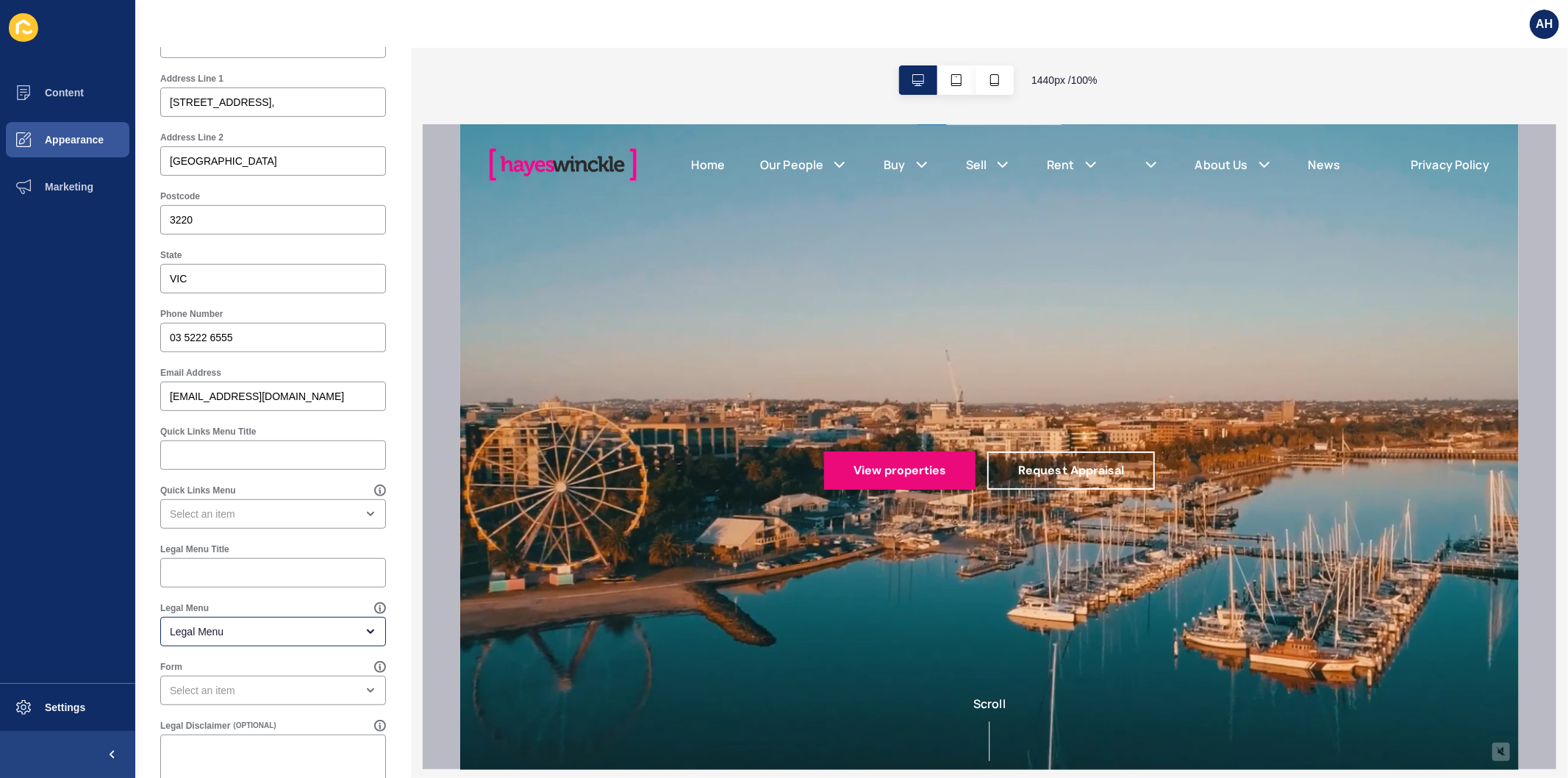
scroll to position [571, 0]
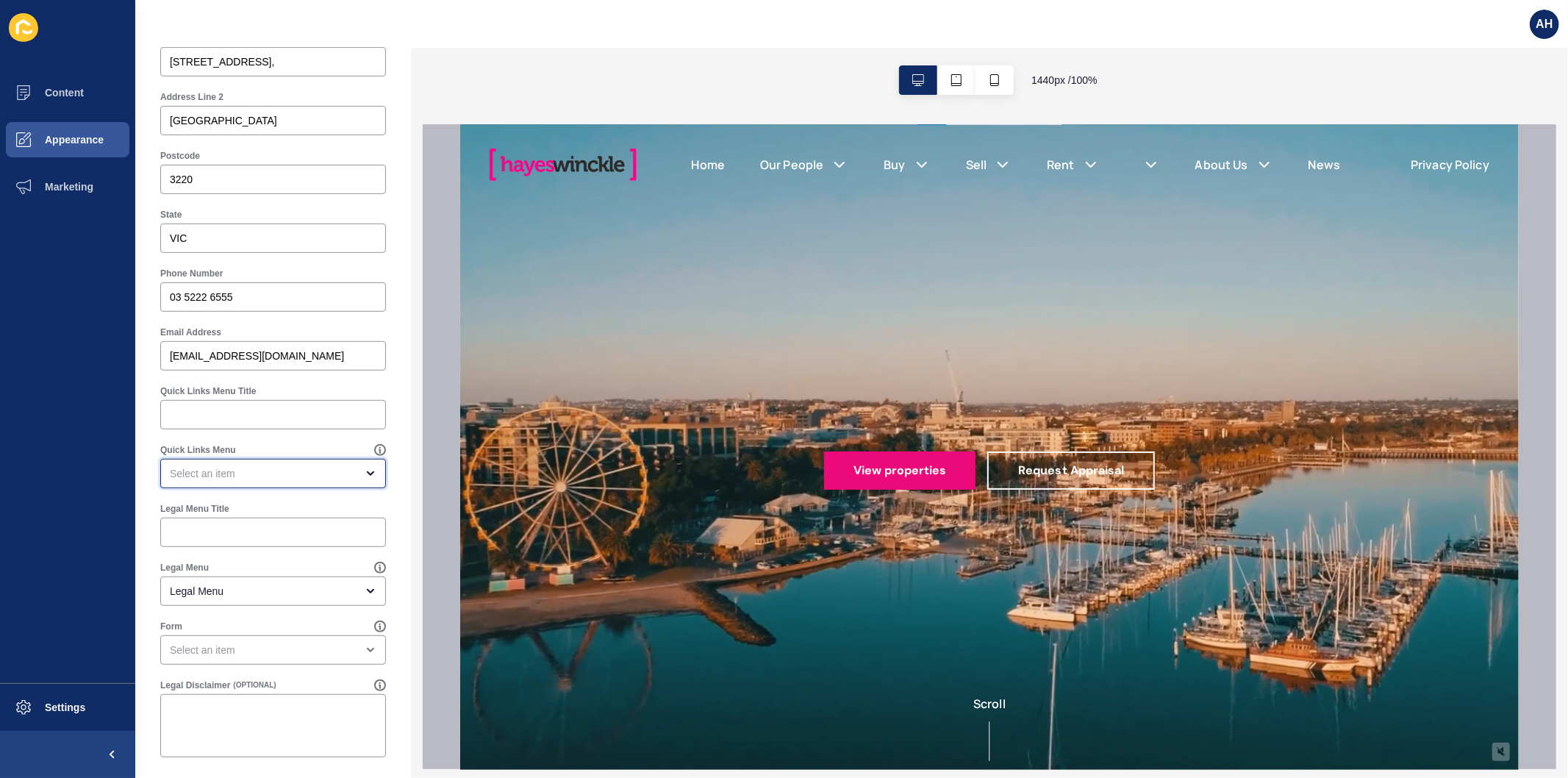
click at [288, 482] on div "open menu" at bounding box center [273, 473] width 226 height 29
click at [129, 520] on ul "Content Appearance Marketing" at bounding box center [68, 376] width 135 height 613
click at [227, 477] on div "close menu" at bounding box center [262, 473] width 186 height 15
click at [73, 123] on button "Appearance" at bounding box center [68, 140] width 135 height 47
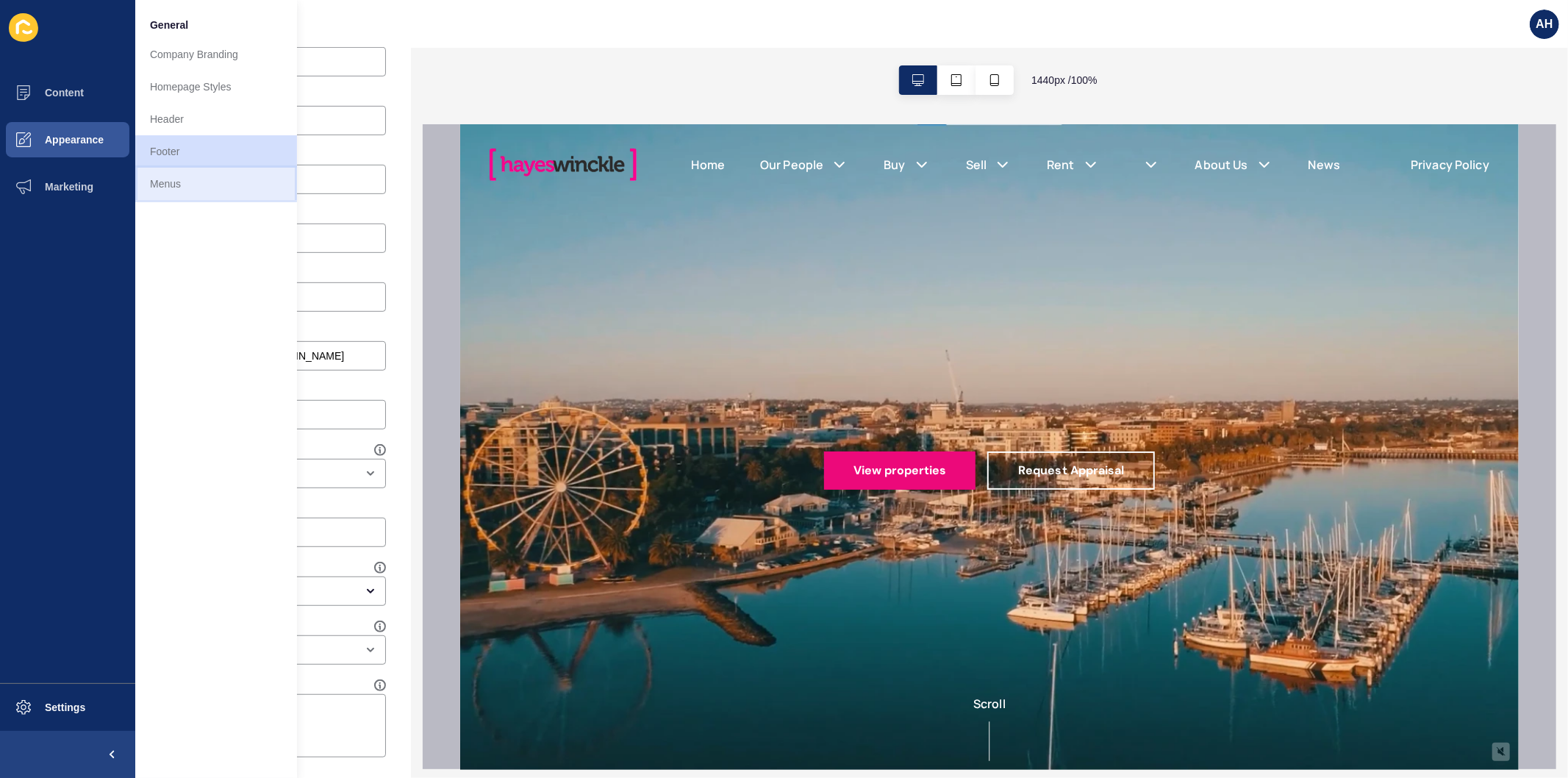
drag, startPoint x: 163, startPoint y: 174, endPoint x: 193, endPoint y: 161, distance: 32.7
click at [164, 174] on link "Menus" at bounding box center [216, 184] width 161 height 33
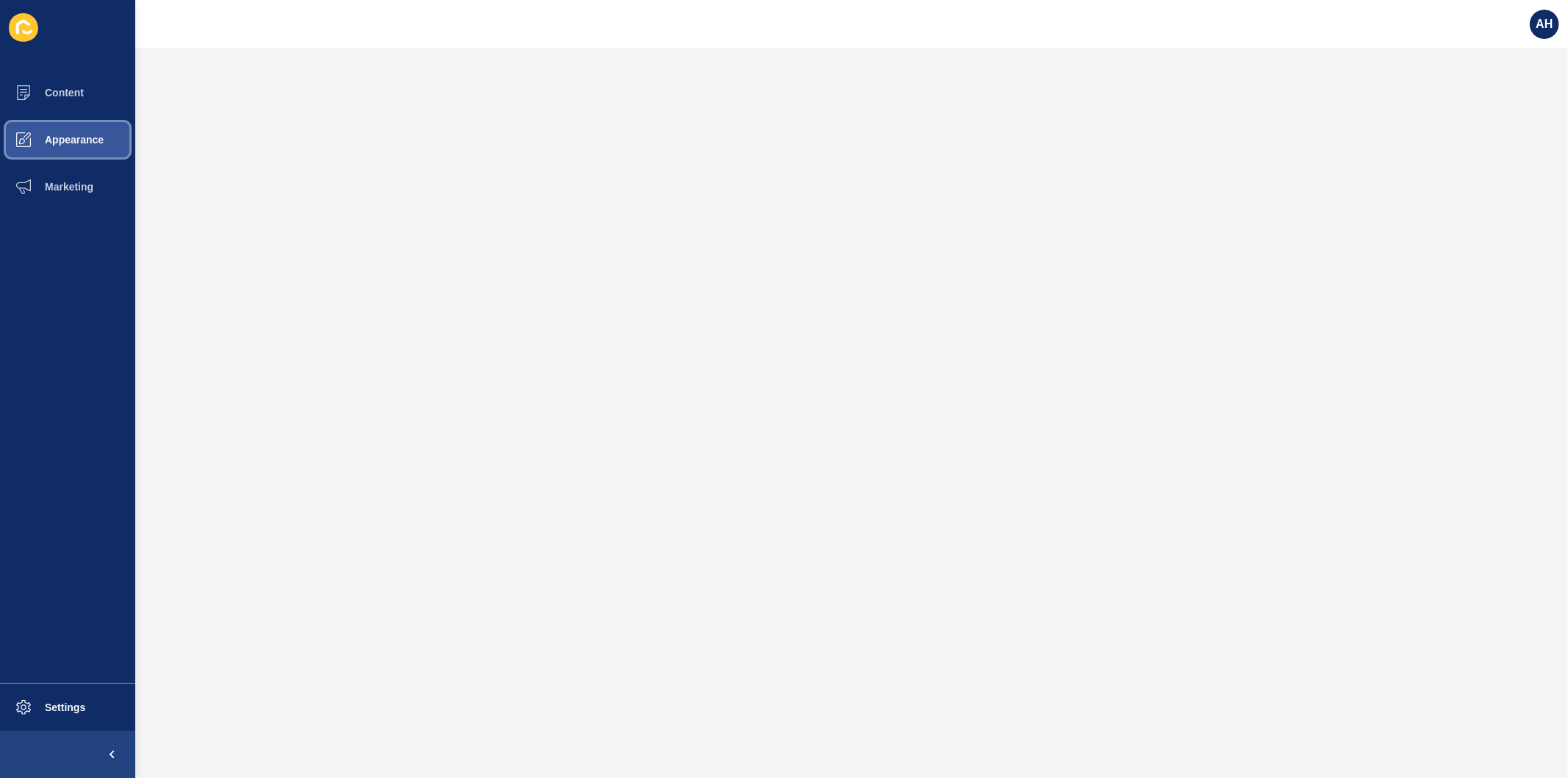
click at [69, 136] on span "Appearance" at bounding box center [51, 139] width 106 height 11
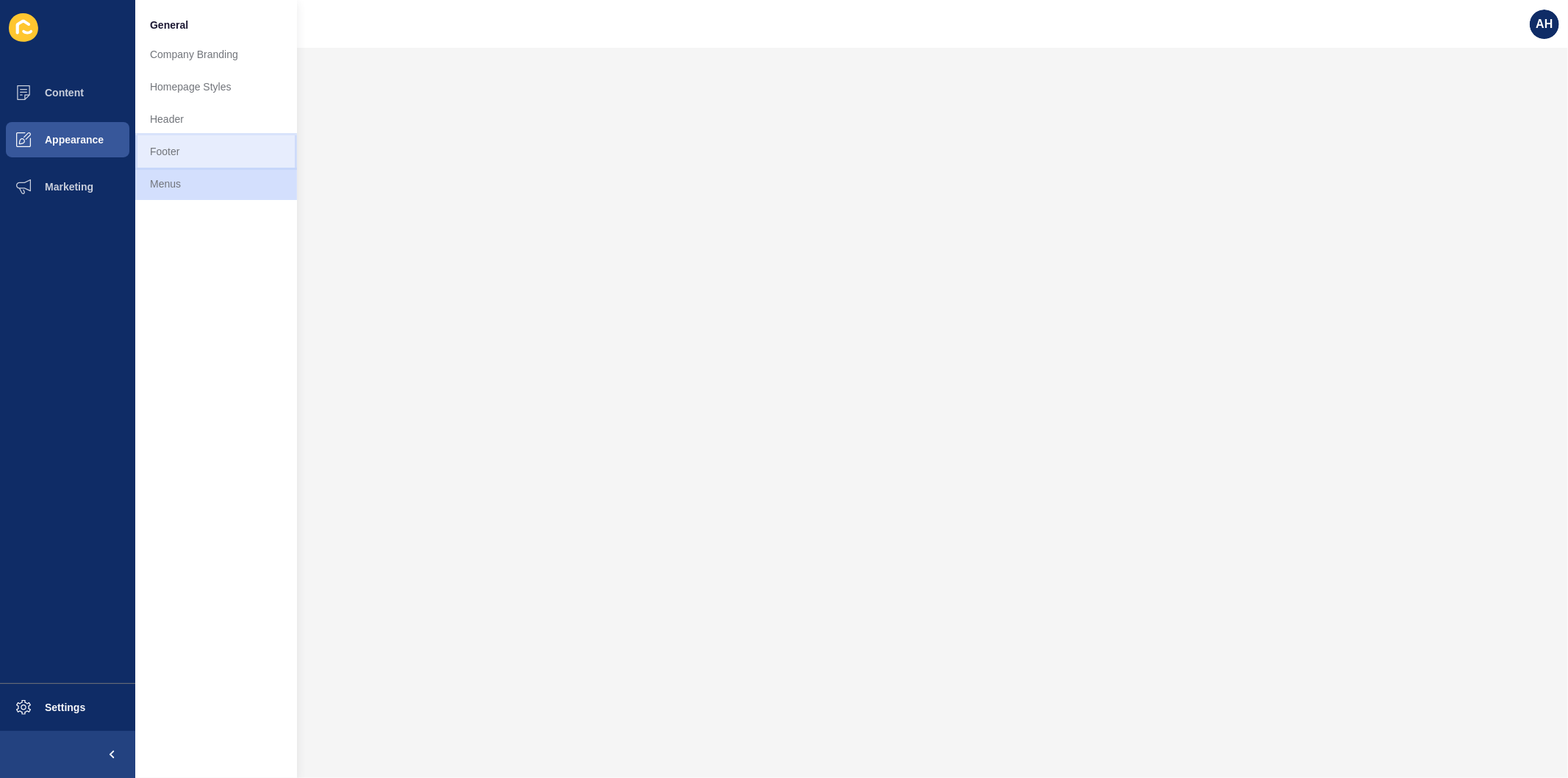
click at [210, 147] on link "Footer" at bounding box center [216, 152] width 161 height 33
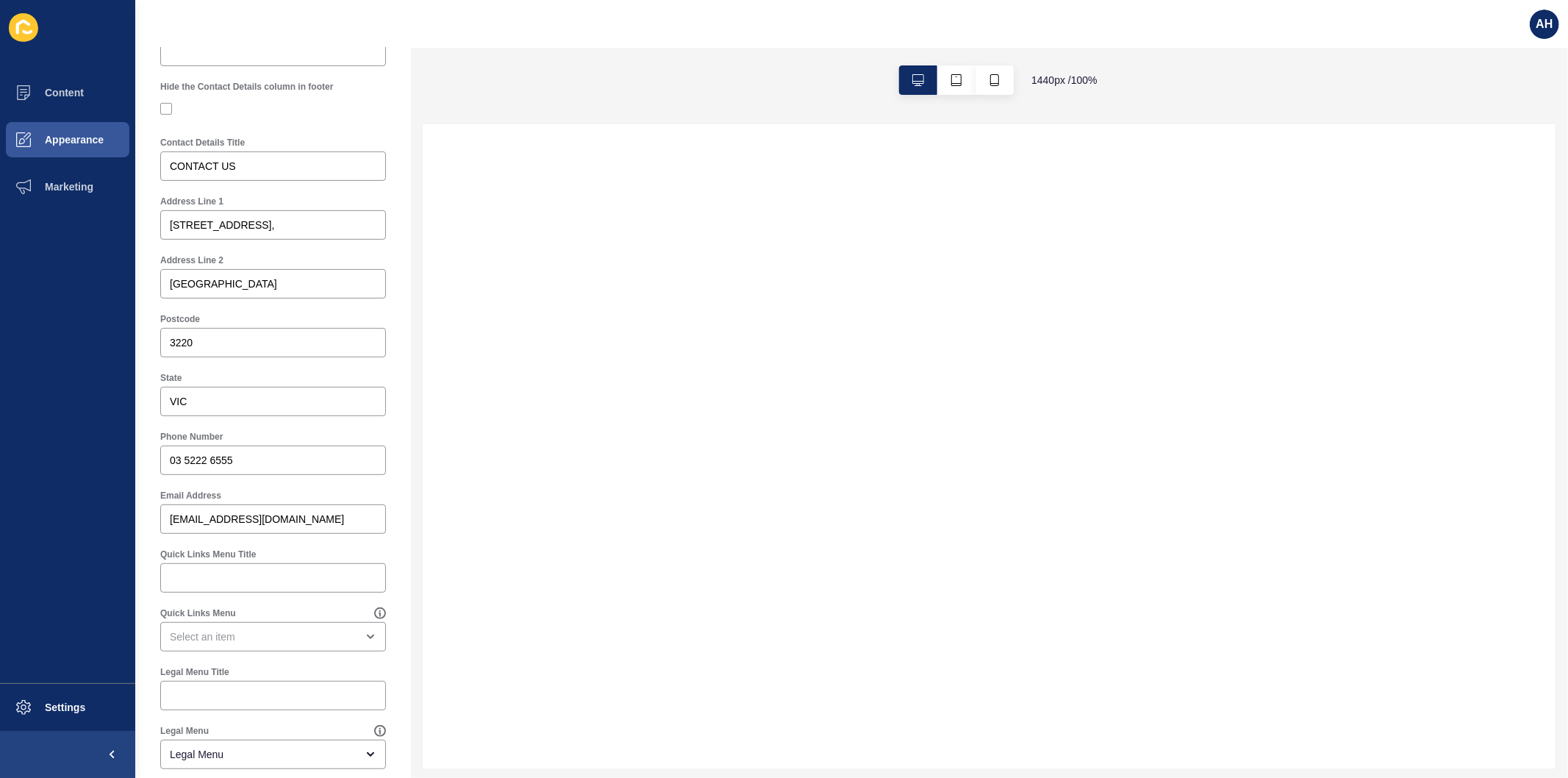
scroll to position [490, 0]
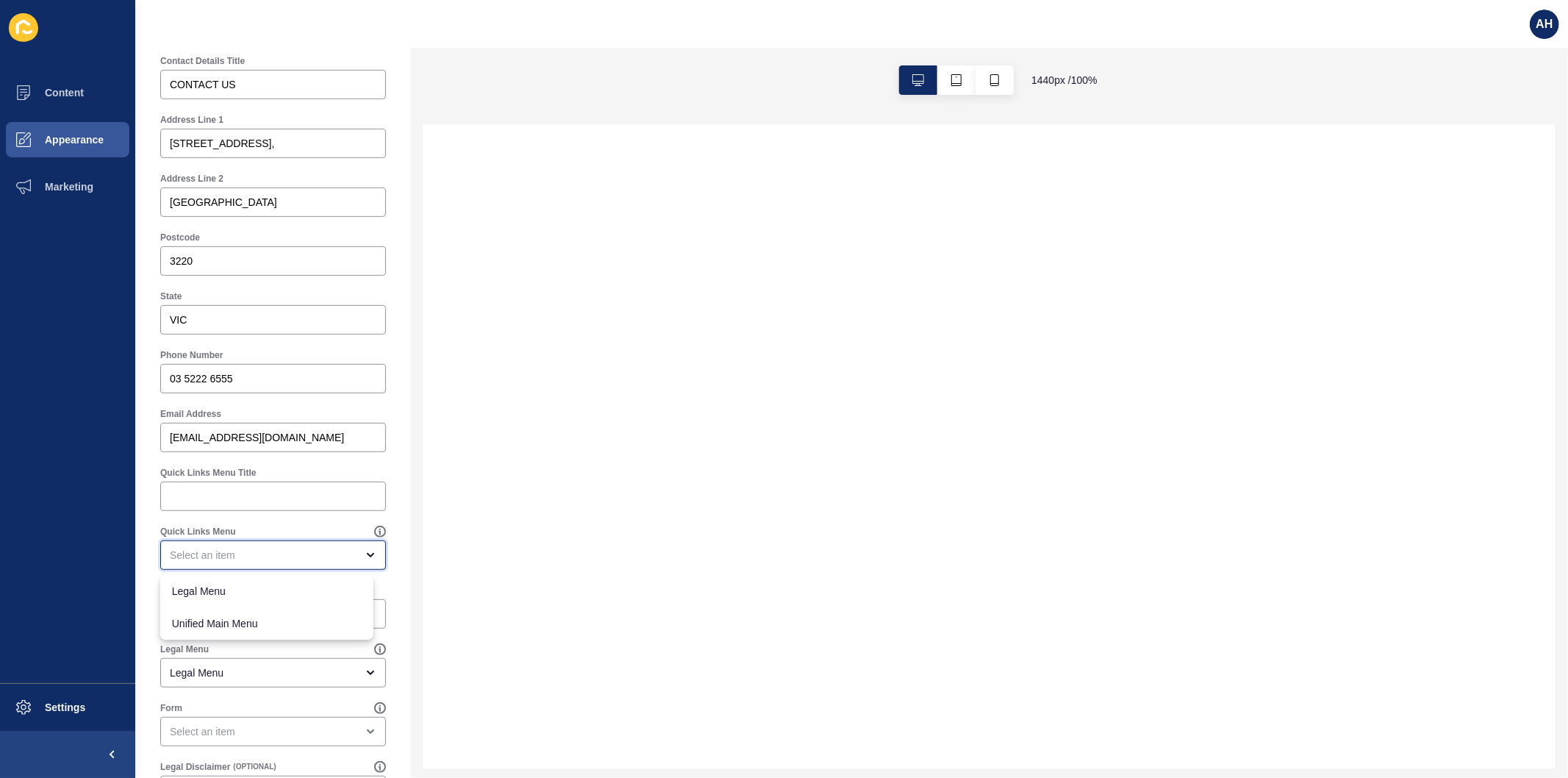
click at [275, 553] on div "close menu" at bounding box center [262, 555] width 186 height 15
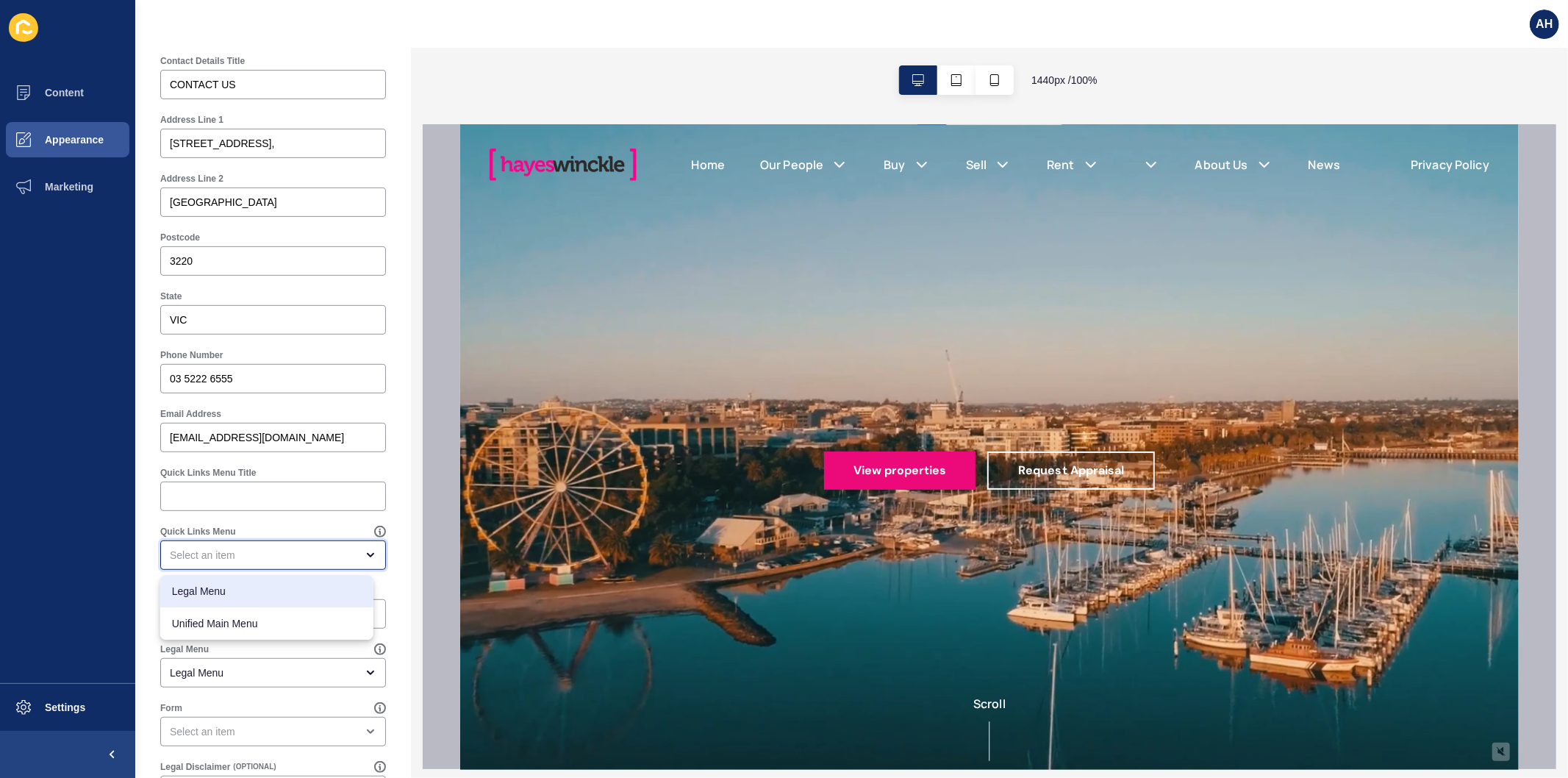
scroll to position [0, 0]
click at [267, 585] on span "Legal Menu" at bounding box center [266, 591] width 190 height 15
type input "Legal Menu"
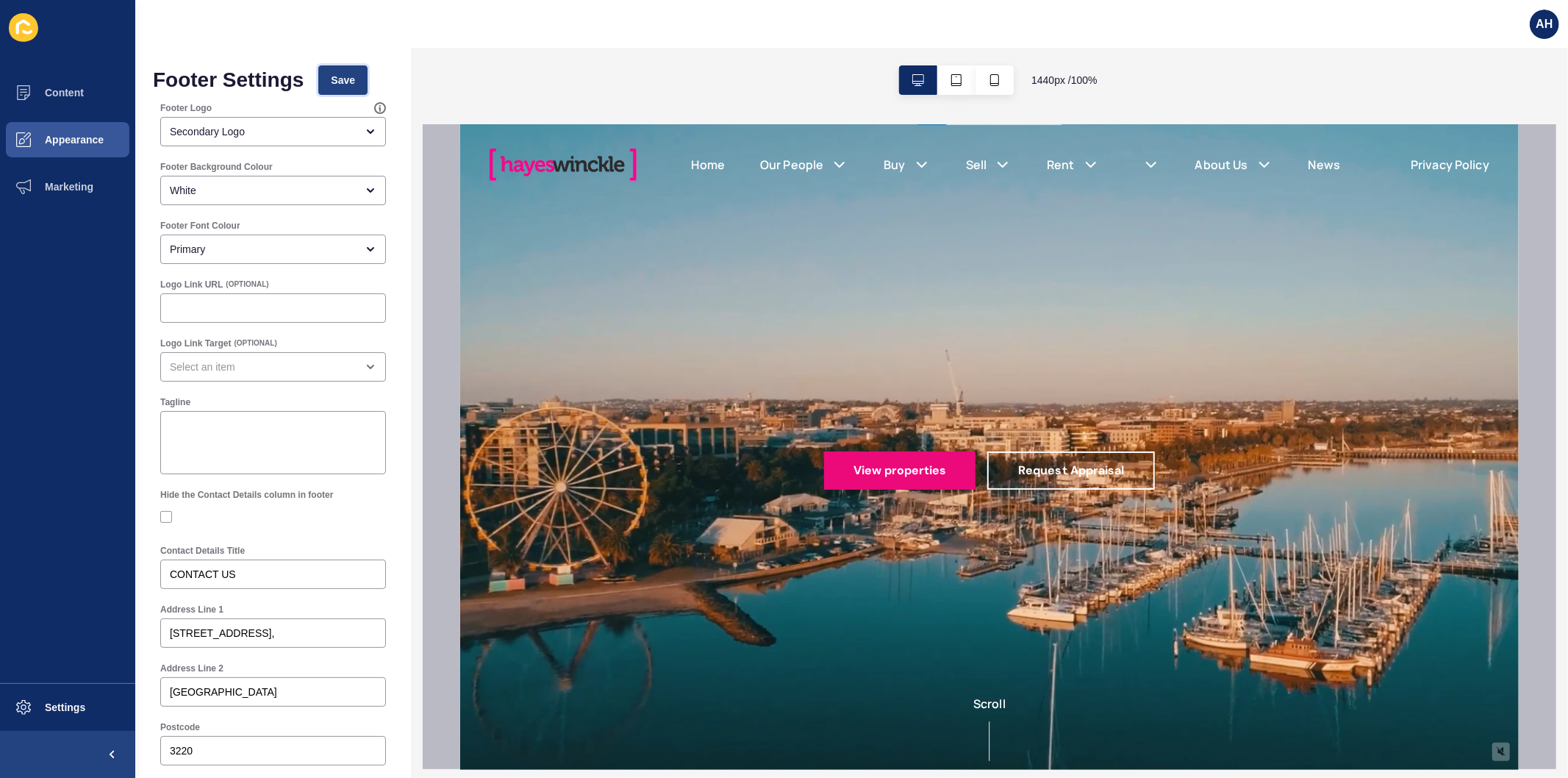
click at [341, 86] on span "Save" at bounding box center [343, 80] width 24 height 15
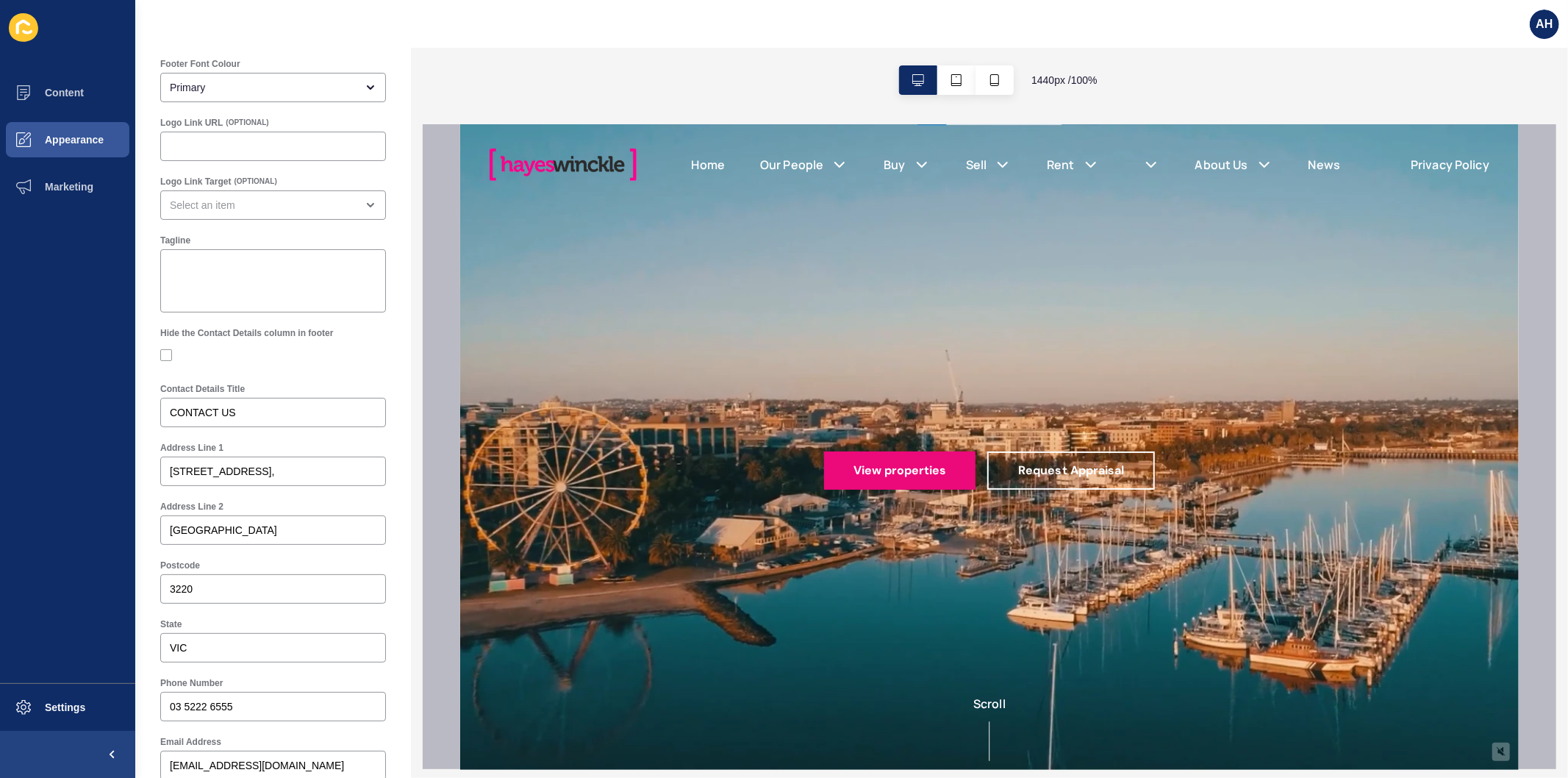
scroll to position [490, 0]
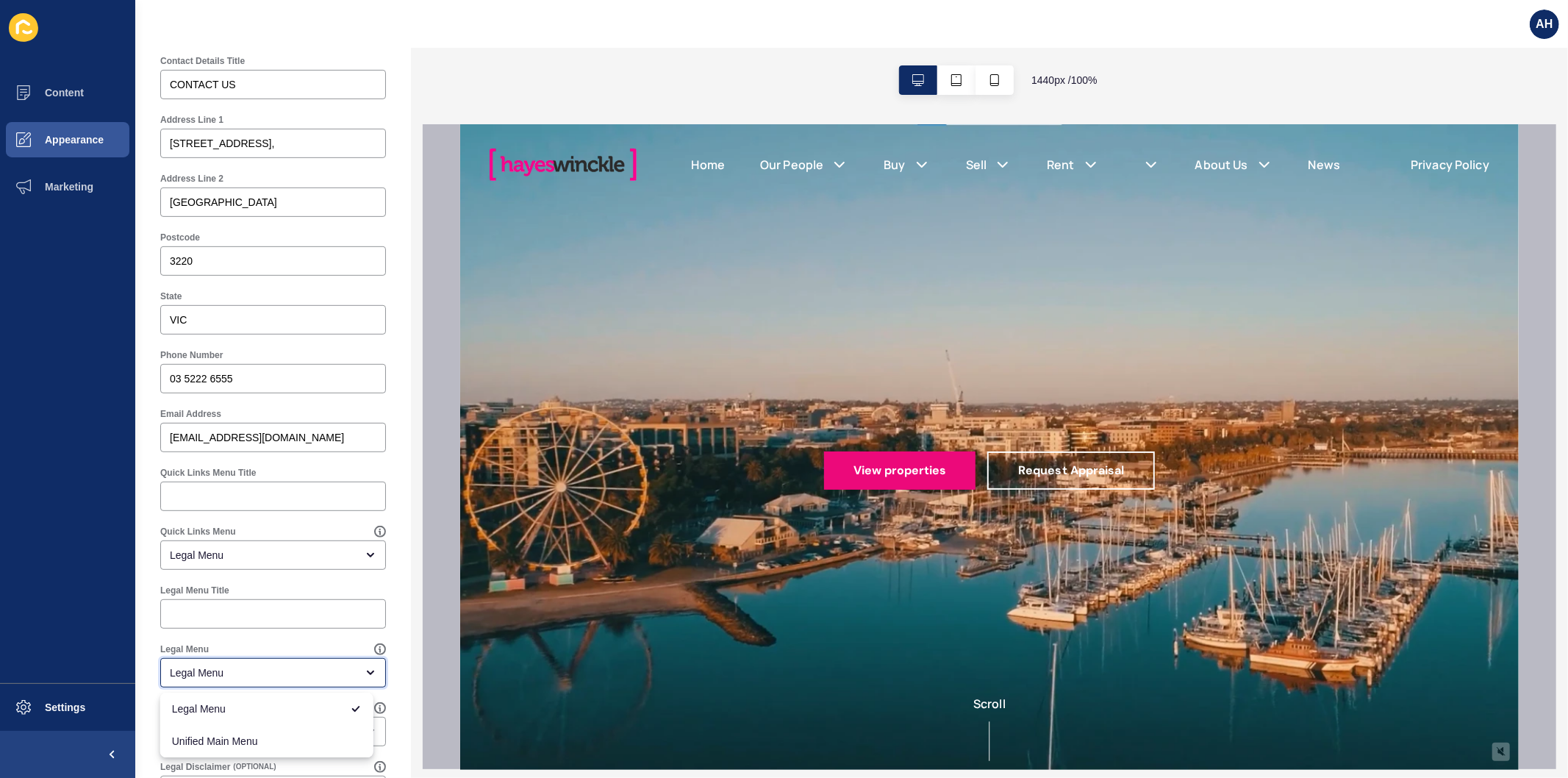
click at [251, 663] on div "Legal Menu" at bounding box center [273, 672] width 226 height 29
click at [148, 652] on div "Footer Settings Save Footer Logo Secondary Logo Footer Background Colour White …" at bounding box center [273, 211] width 275 height 1305
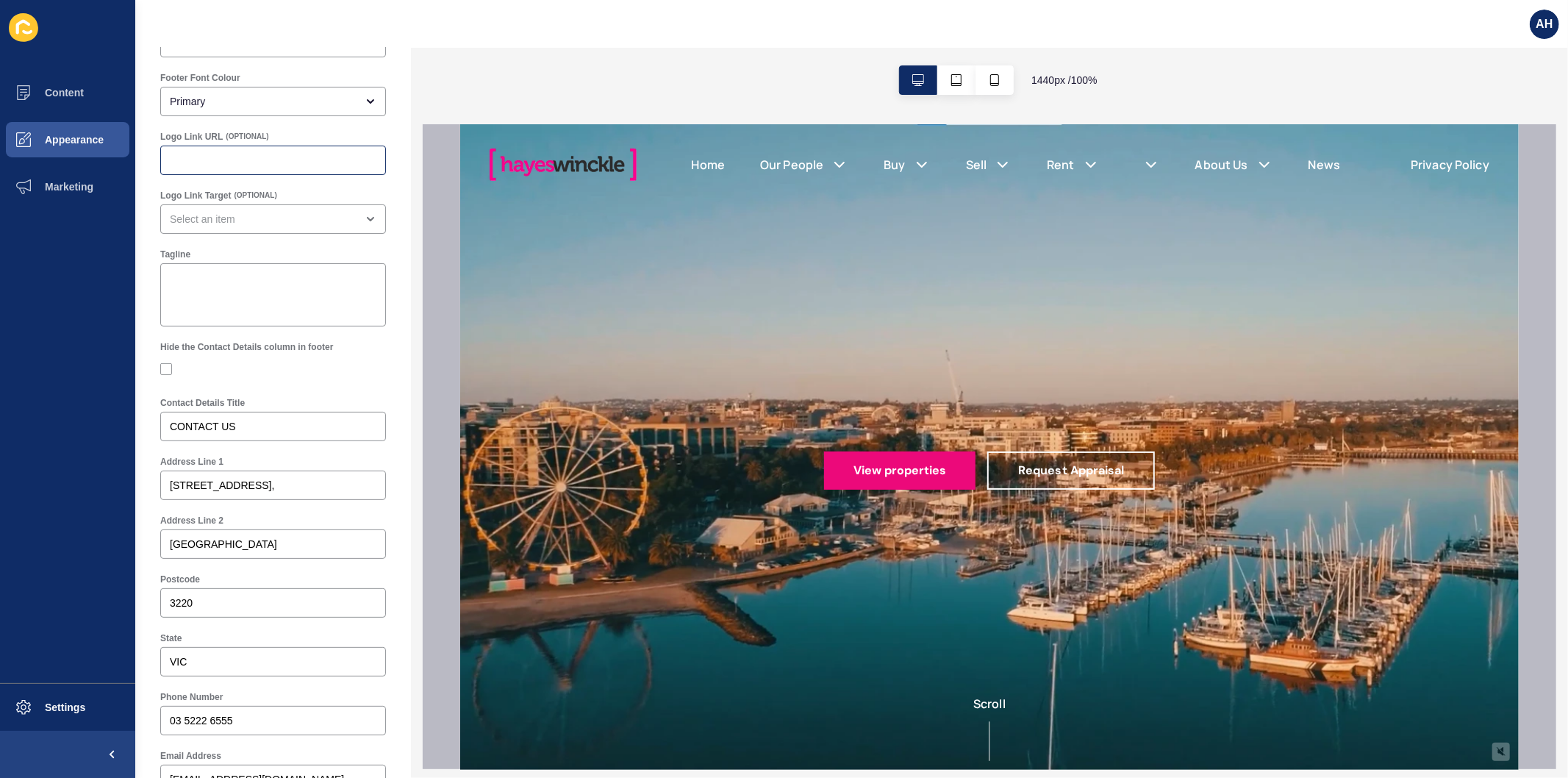
scroll to position [0, 0]
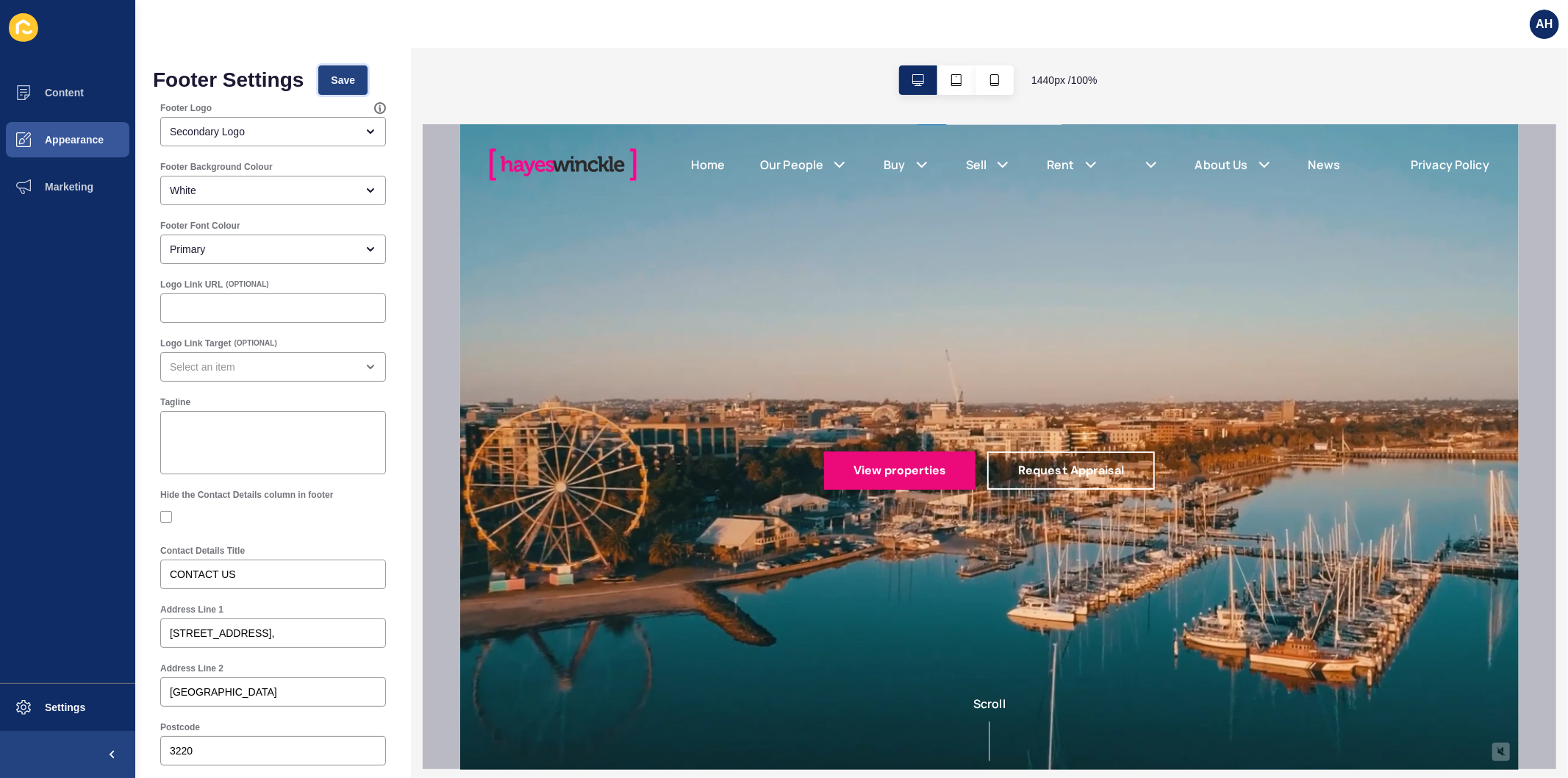
click at [350, 78] on span "Save" at bounding box center [343, 80] width 24 height 15
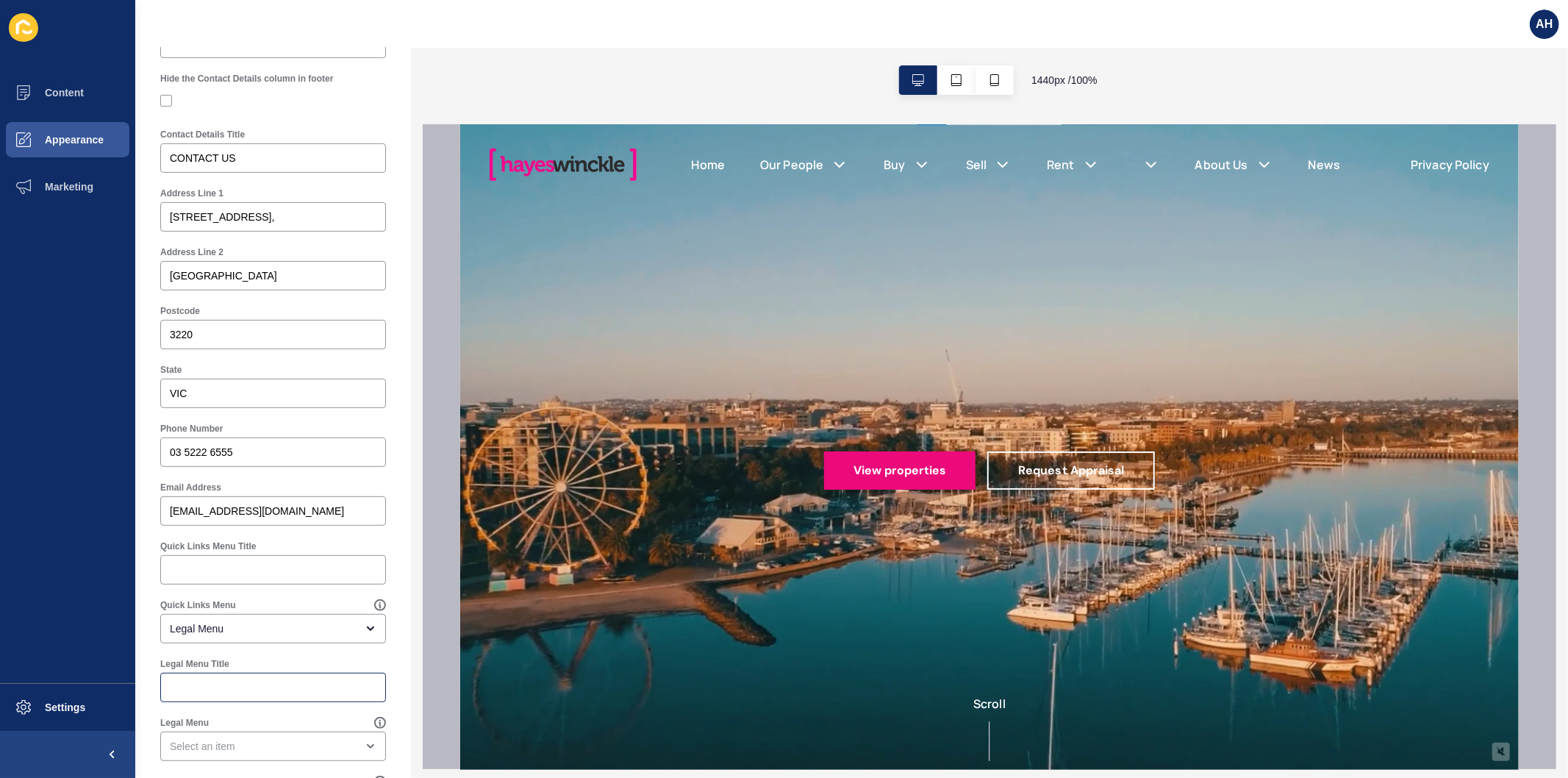
scroll to position [490, 0]
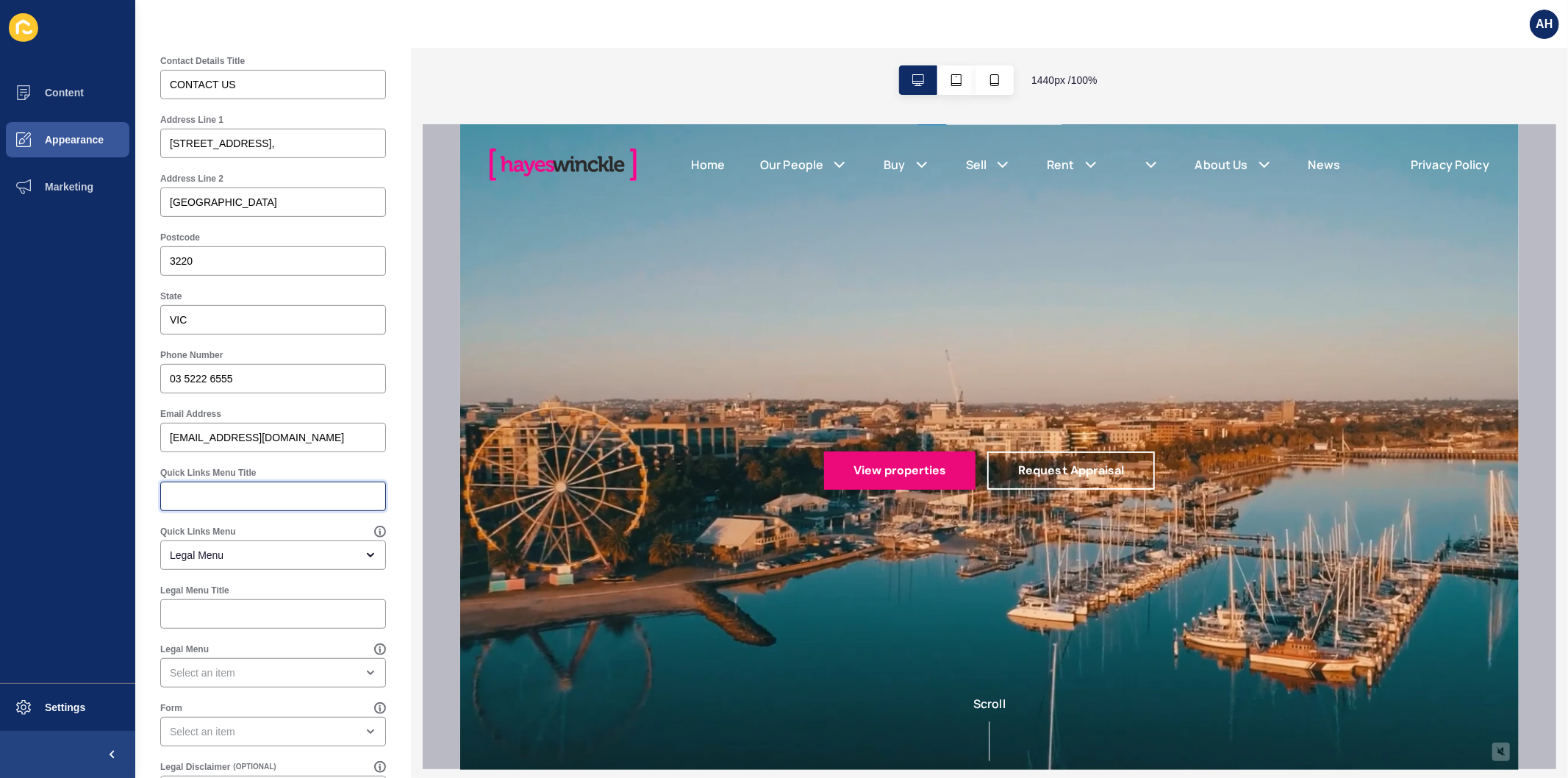
click at [240, 500] on input "Quick Links Menu Title" at bounding box center [273, 496] width 207 height 15
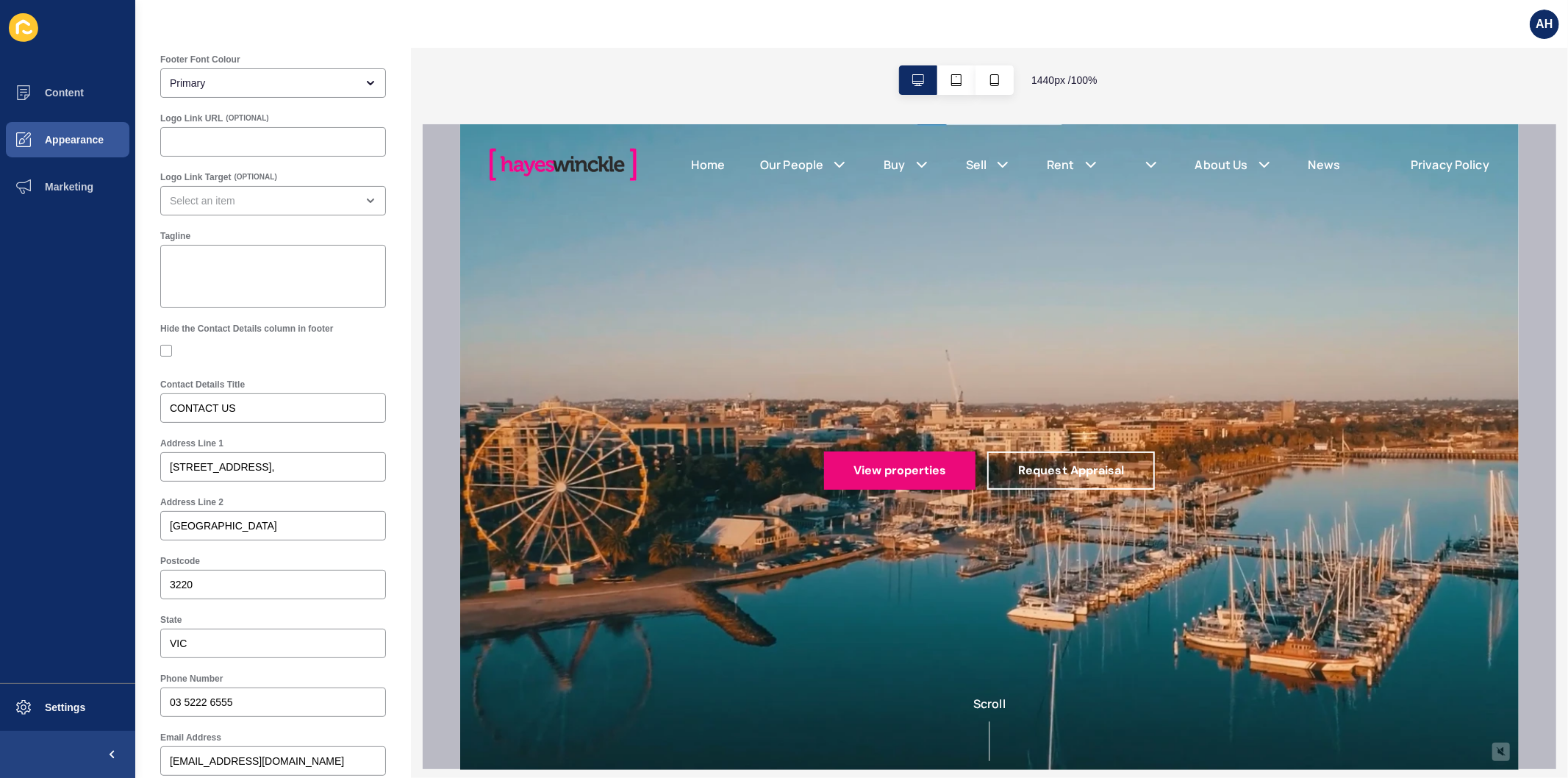
scroll to position [0, 0]
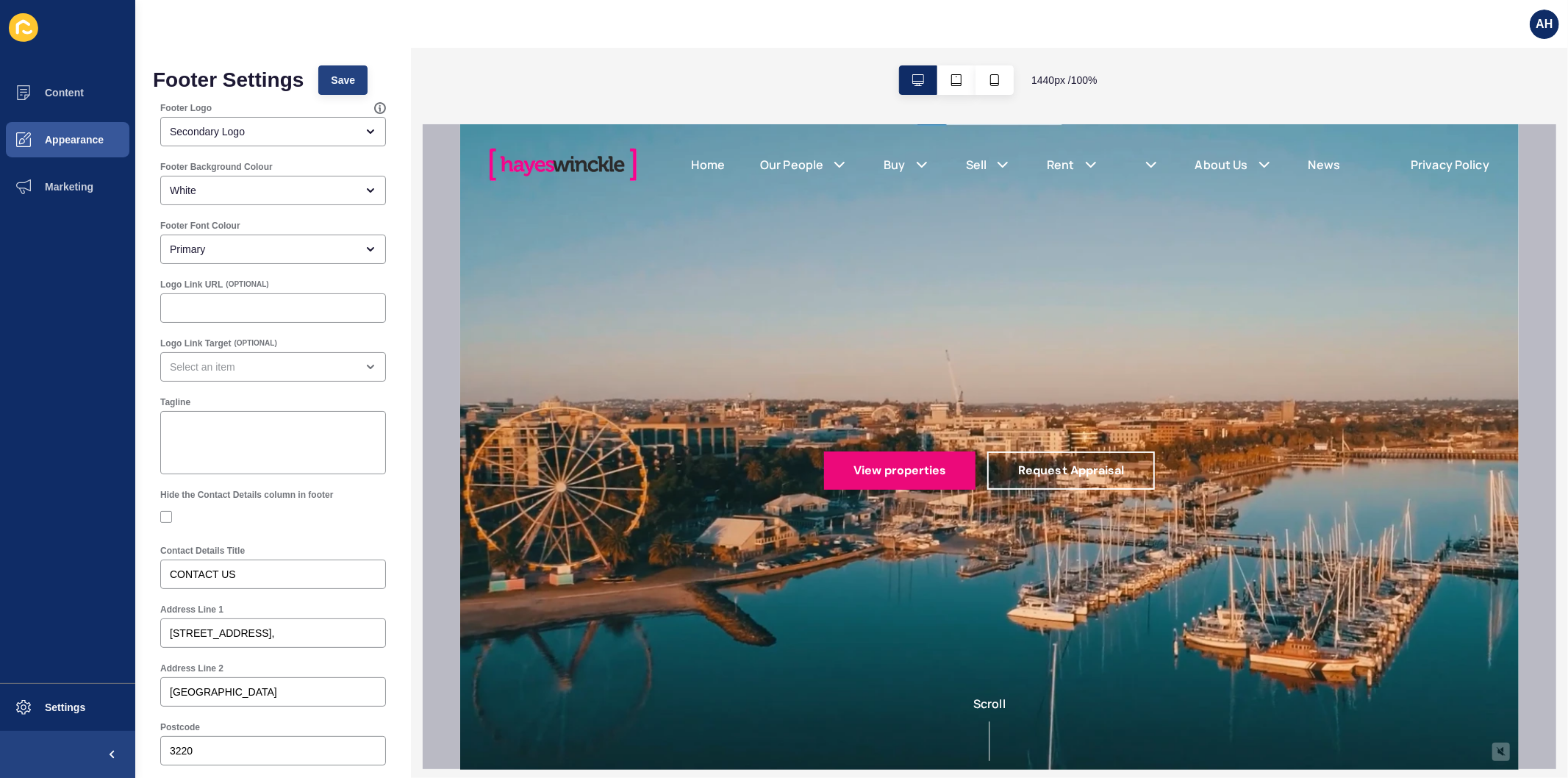
type input "QUICK LINKS"
click at [335, 78] on span "Save" at bounding box center [343, 80] width 24 height 15
